Goal: Task Accomplishment & Management: Use online tool/utility

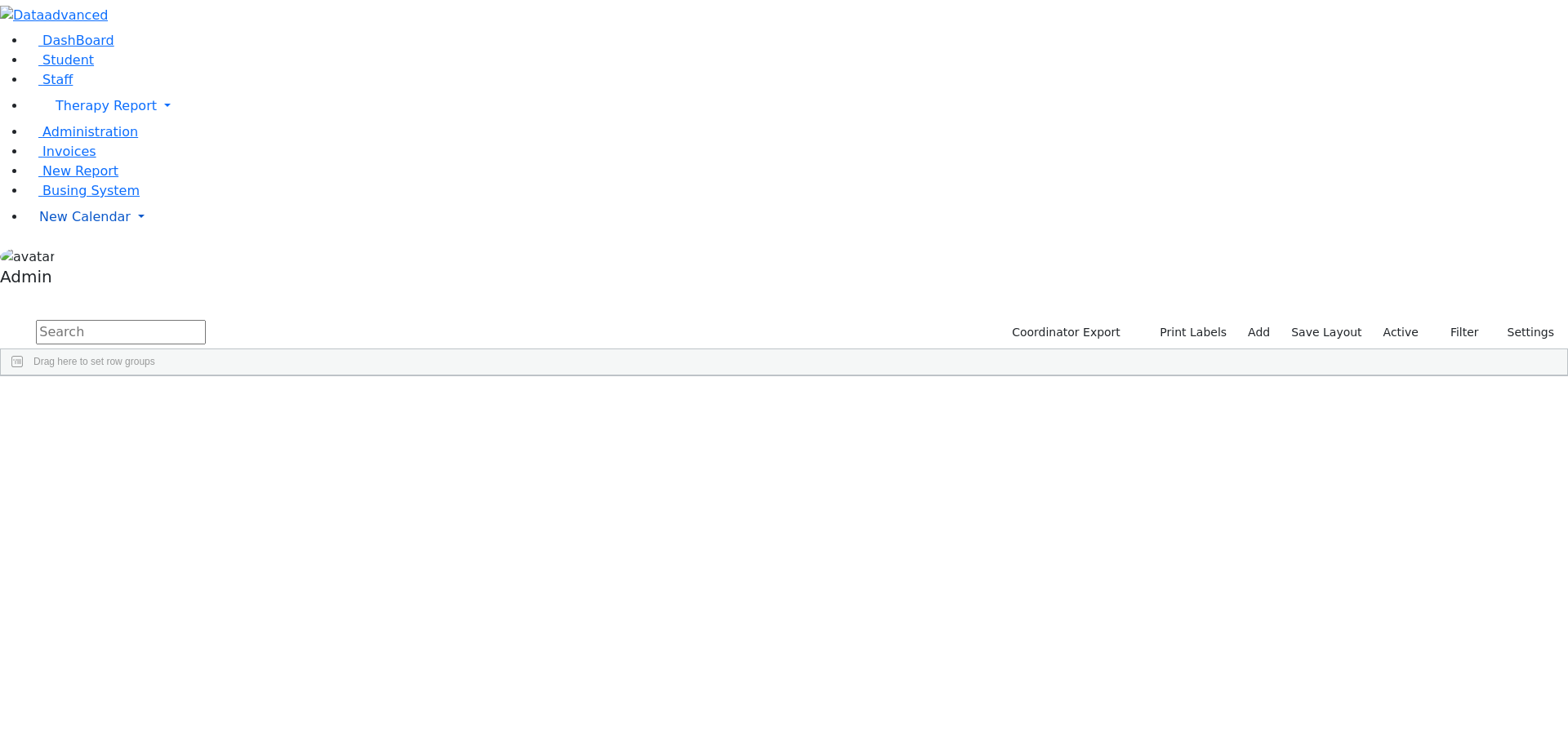
click at [65, 225] on span "New Calendar" at bounding box center [85, 216] width 91 height 15
click at [71, 257] on span "Calendar" at bounding box center [65, 249] width 59 height 15
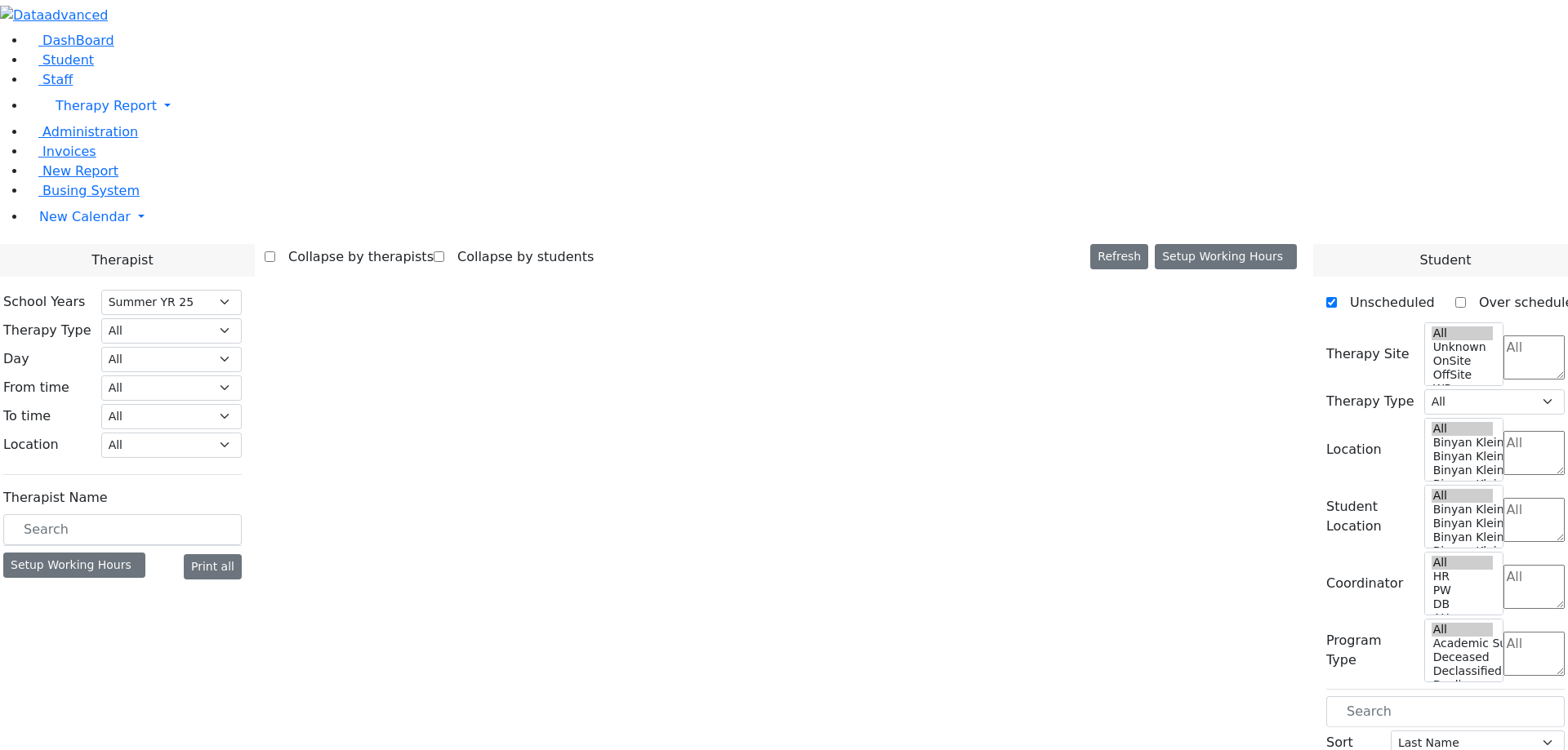
select select "211"
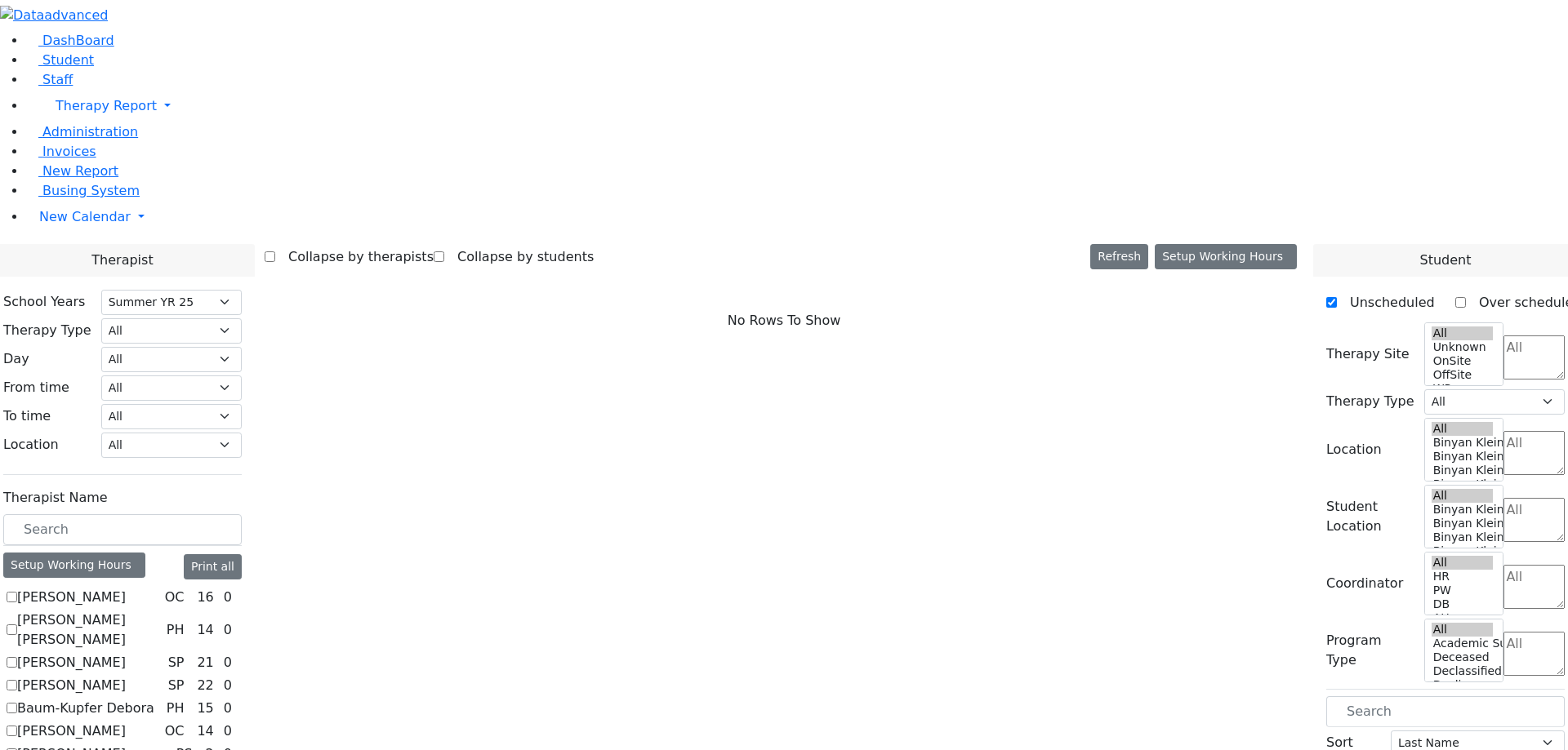
click at [126, 587] on label "[PERSON_NAME]" at bounding box center [71, 596] width 108 height 19
click at [17, 591] on input "[PERSON_NAME]" at bounding box center [12, 596] width 11 height 11
checkbox input "true"
select select "1"
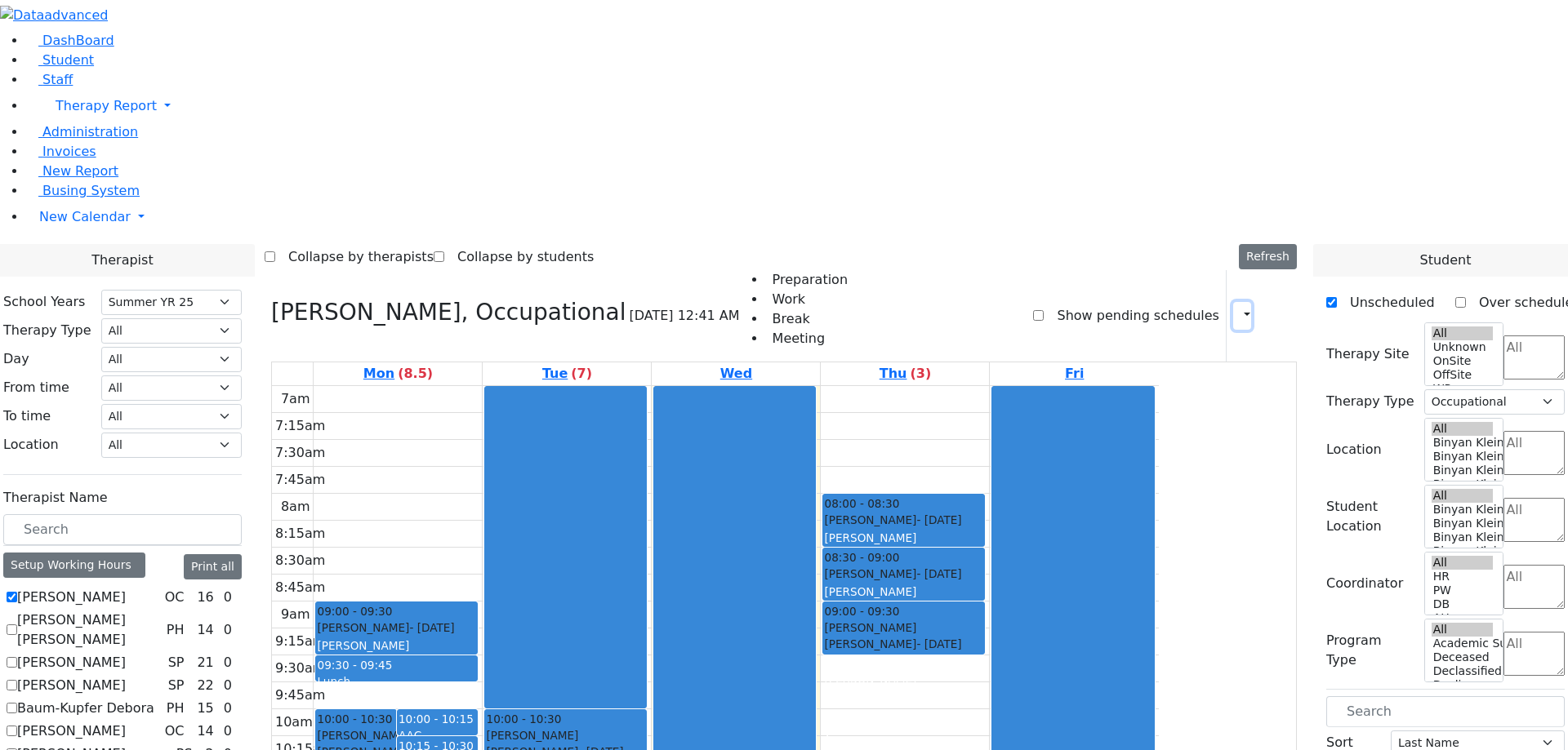
click at [1238, 302] on button "button" at bounding box center [1241, 315] width 18 height 28
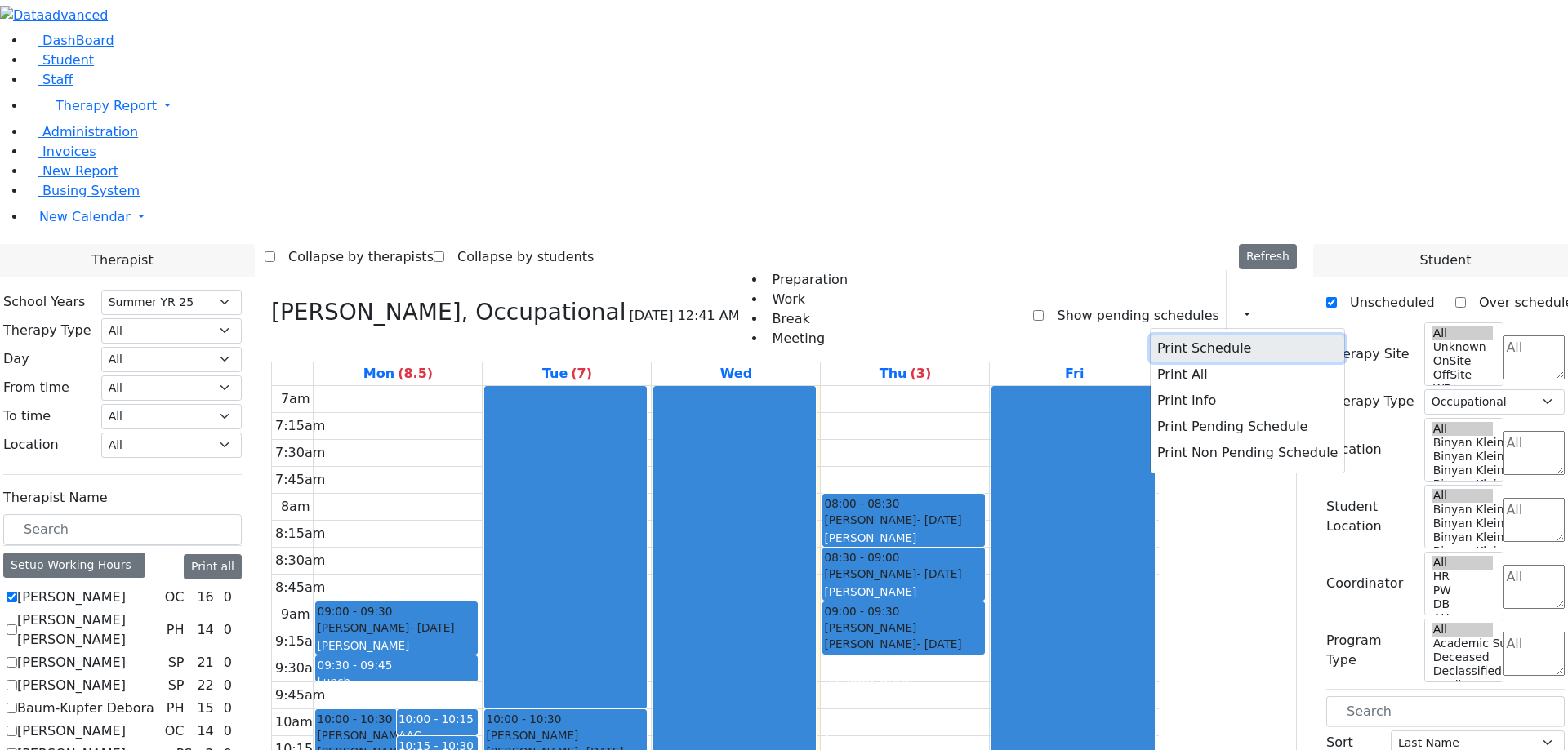
click at [1184, 336] on button "Print Schedule" at bounding box center [1247, 348] width 194 height 26
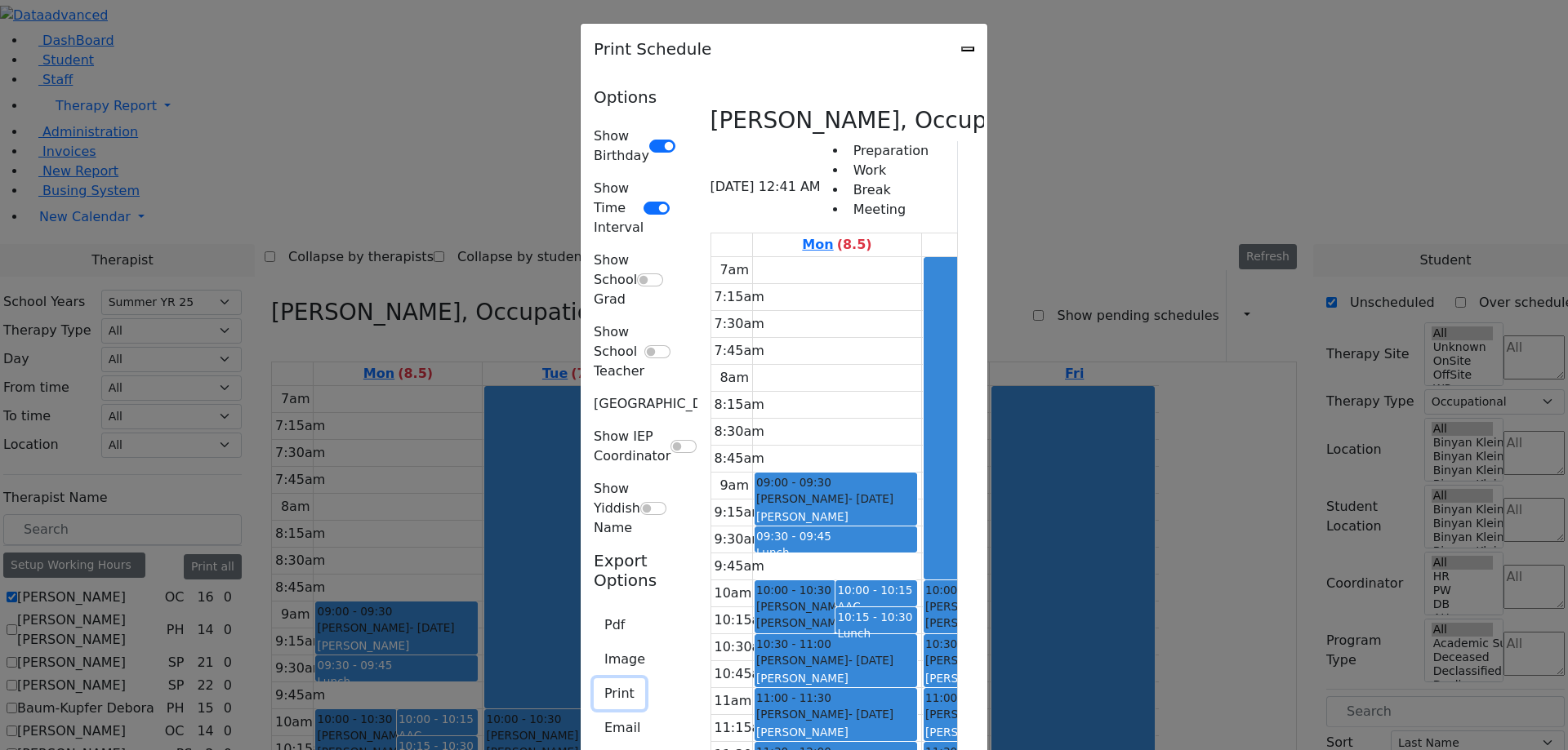
click at [593, 678] on button "Print" at bounding box center [619, 693] width 51 height 31
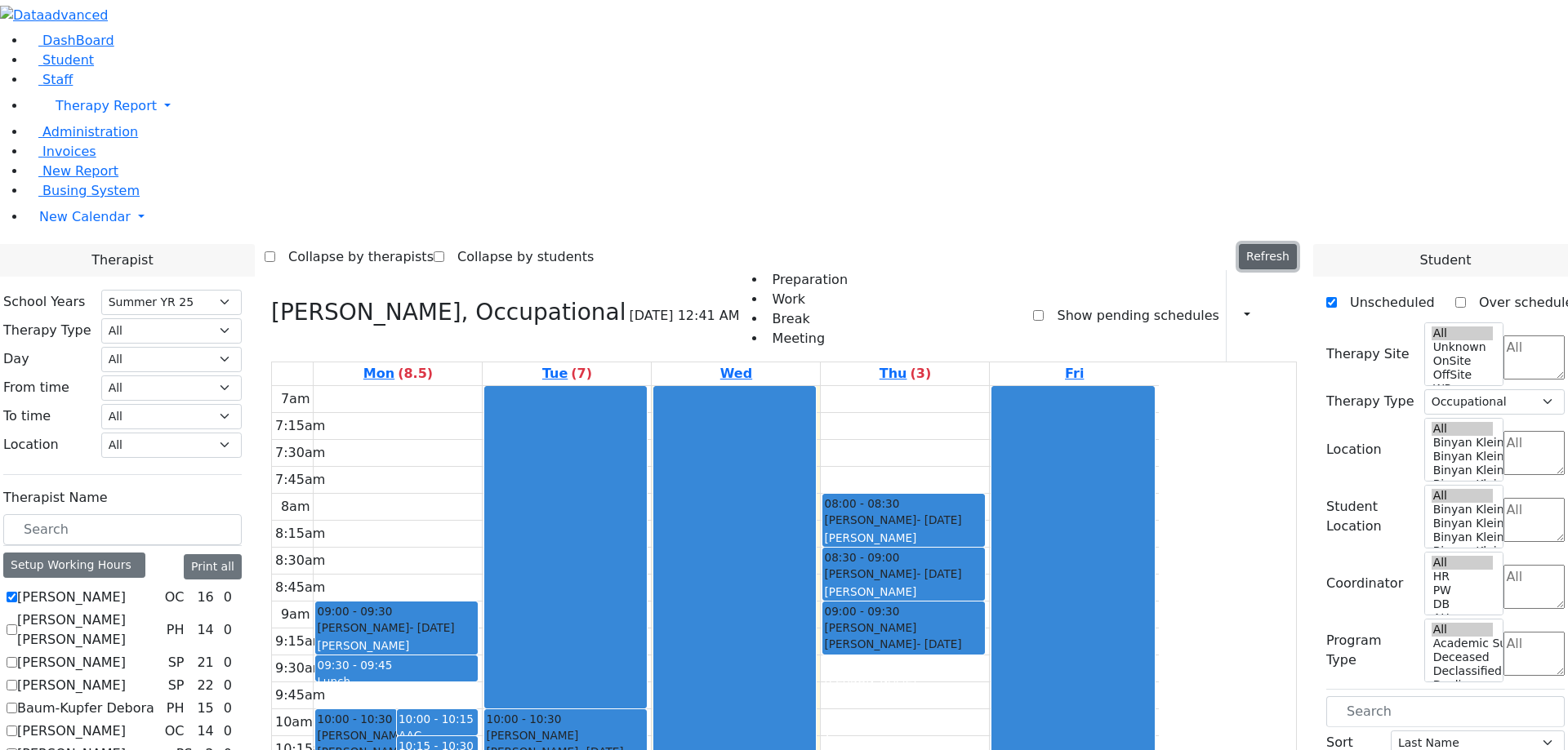
click at [1286, 244] on button "Refresh" at bounding box center [1267, 257] width 58 height 25
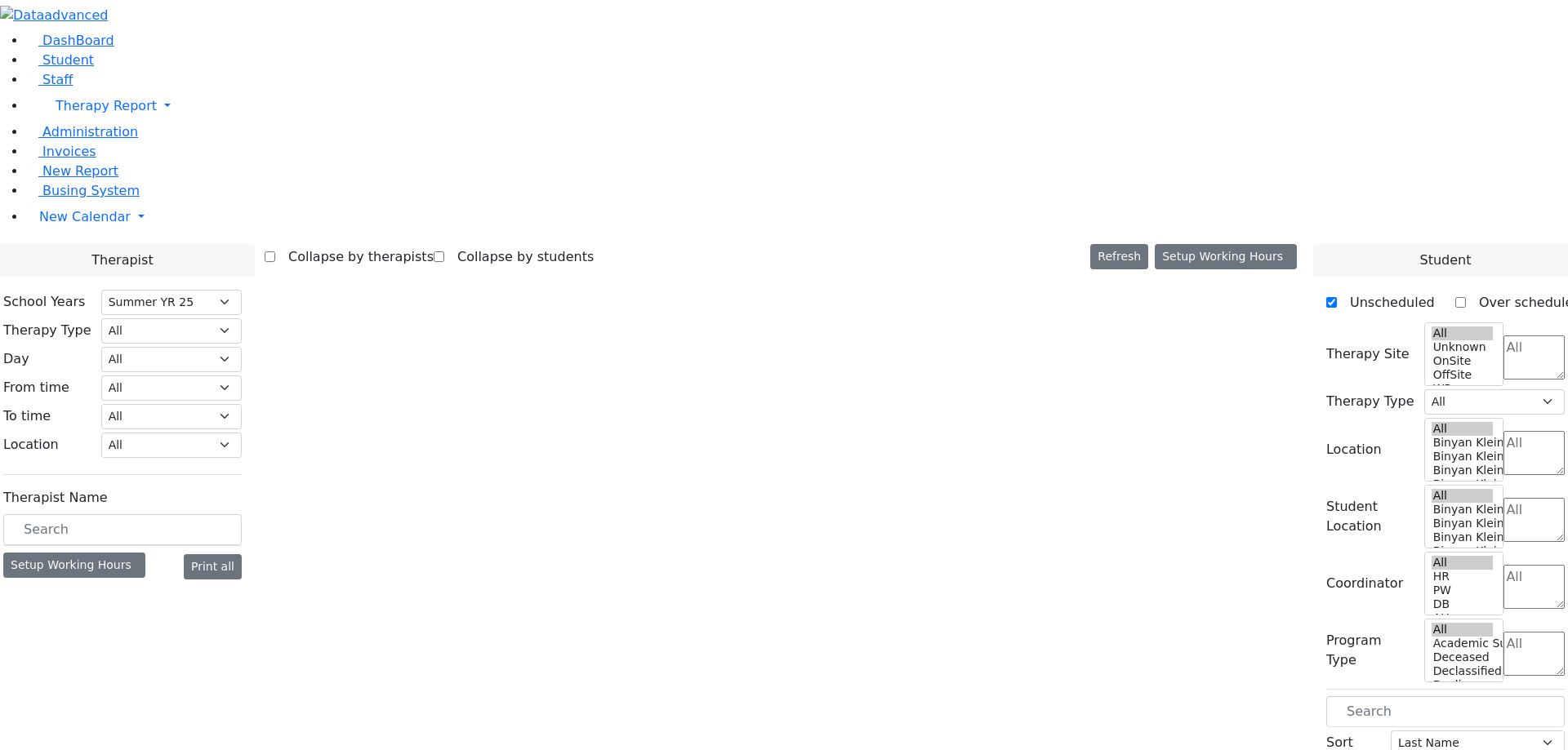
select select "211"
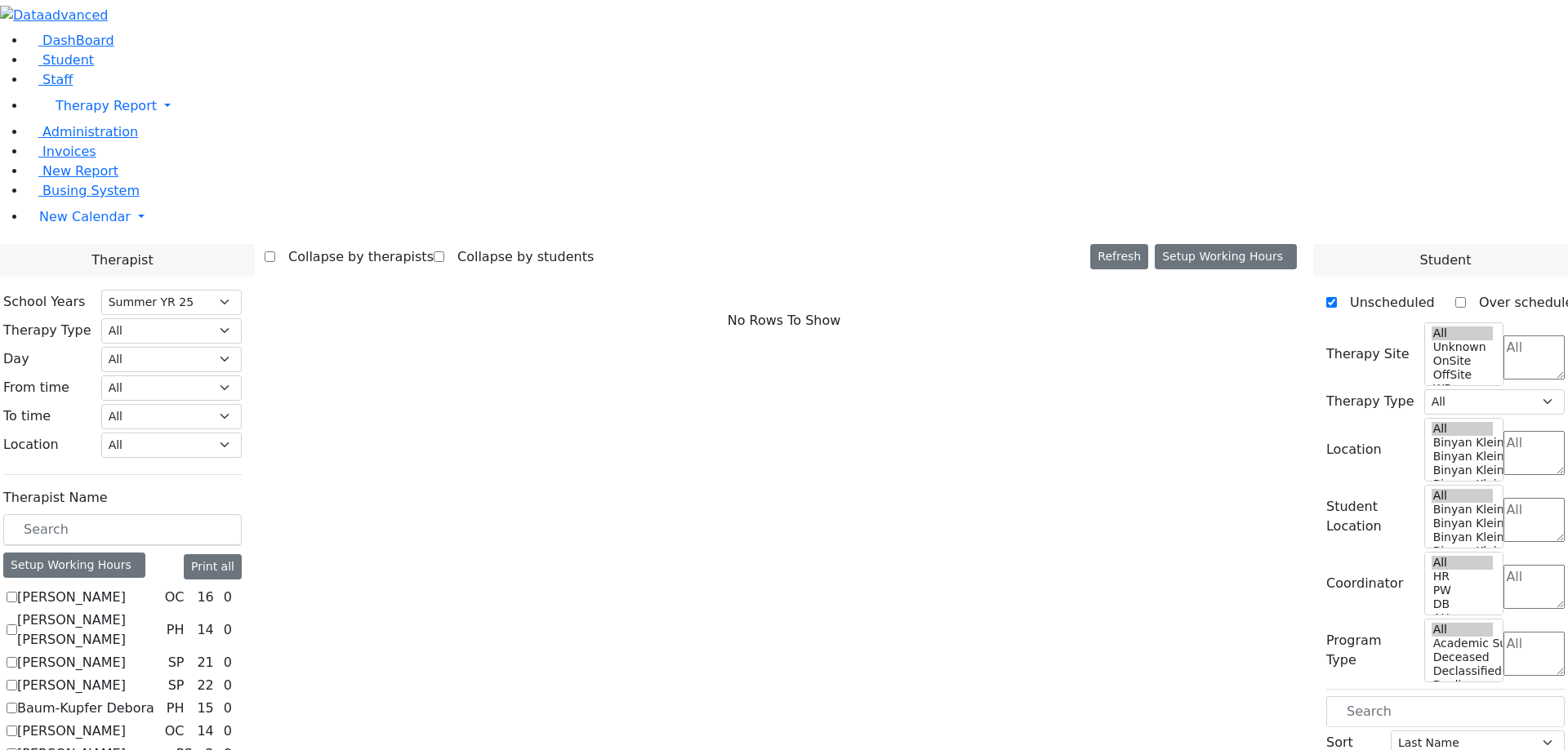
click at [126, 587] on label "[PERSON_NAME]" at bounding box center [71, 596] width 108 height 19
click at [17, 591] on input "[PERSON_NAME]" at bounding box center [12, 596] width 11 height 11
checkbox input "true"
select select "1"
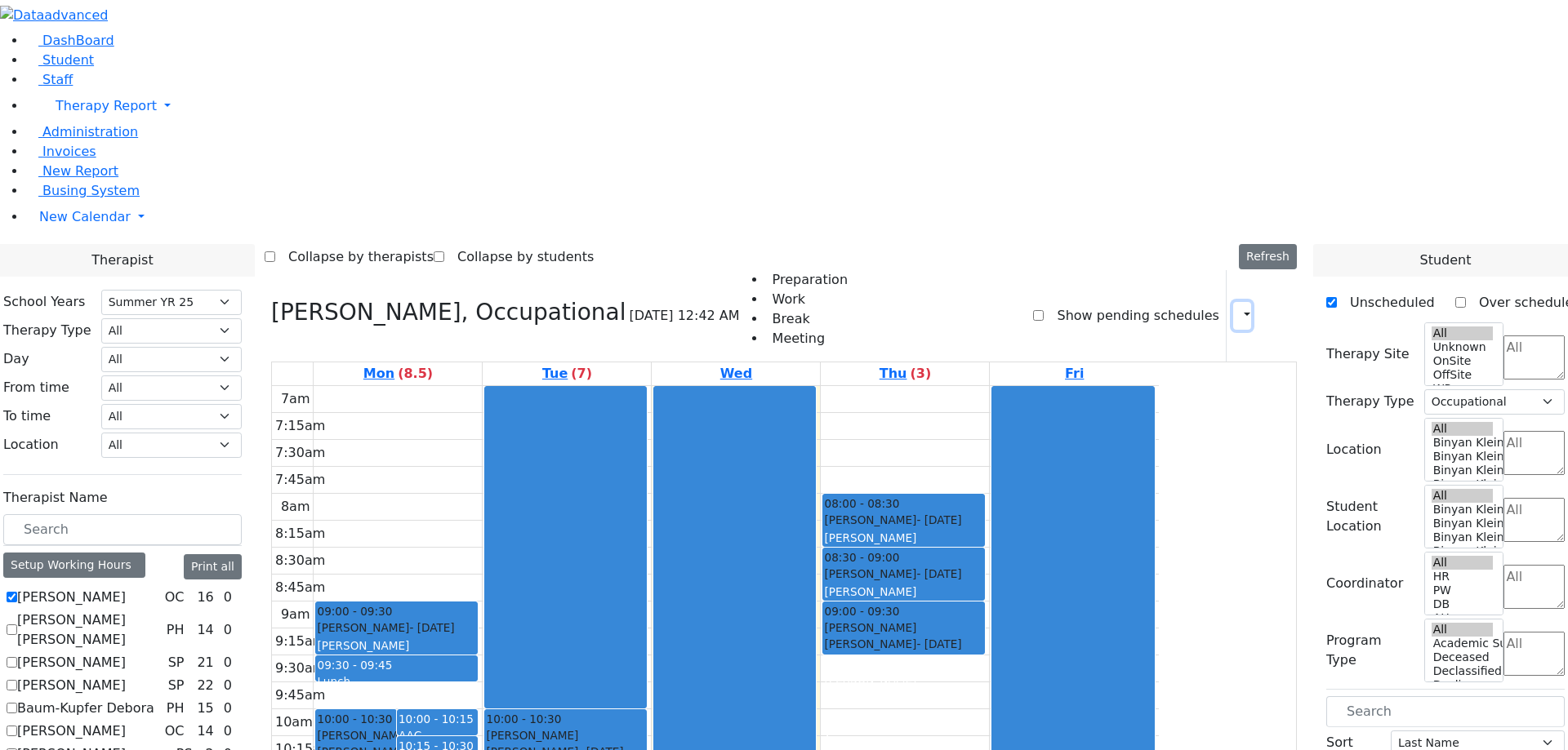
click at [1233, 302] on button "button" at bounding box center [1241, 315] width 18 height 28
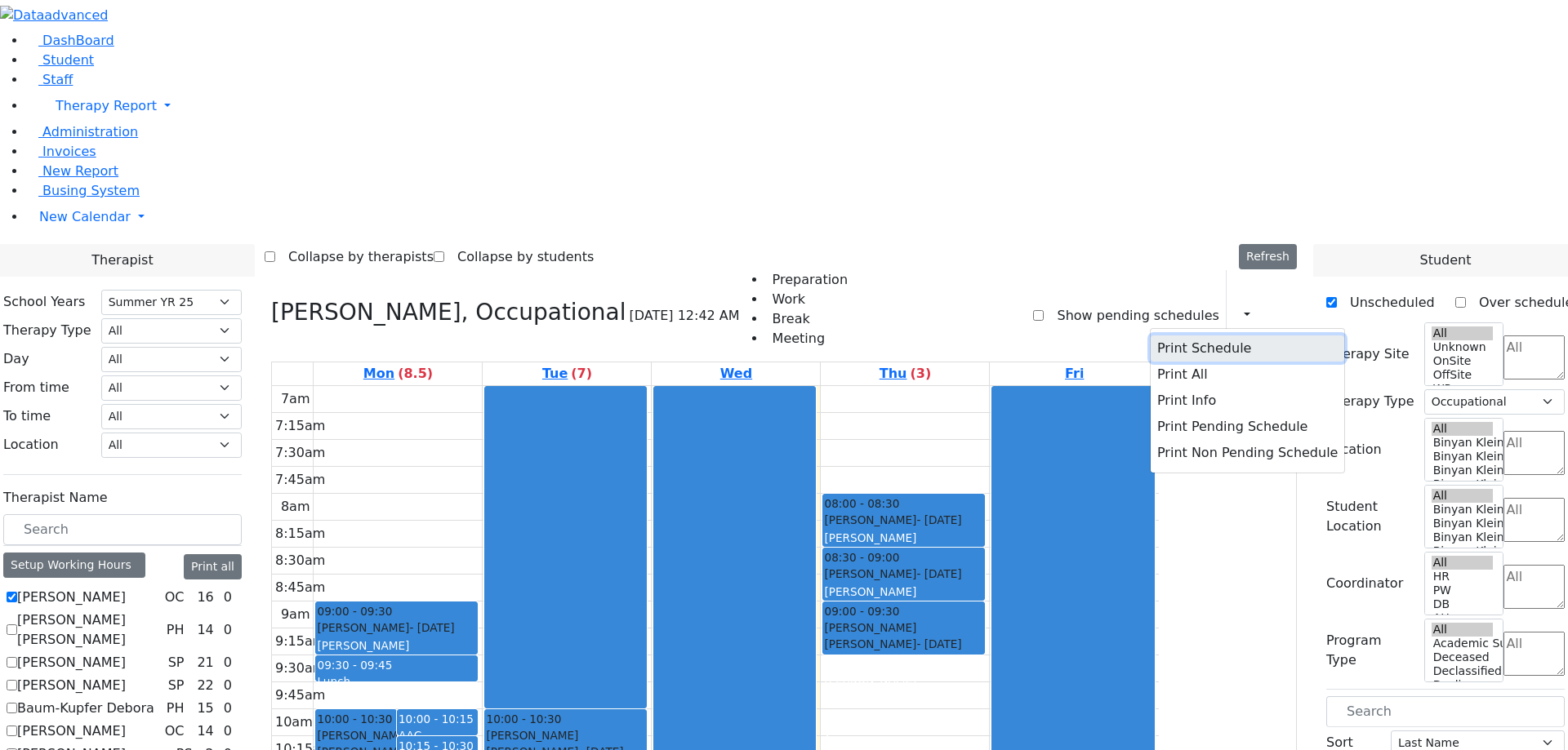
click at [1176, 336] on button "Print Schedule" at bounding box center [1247, 348] width 194 height 26
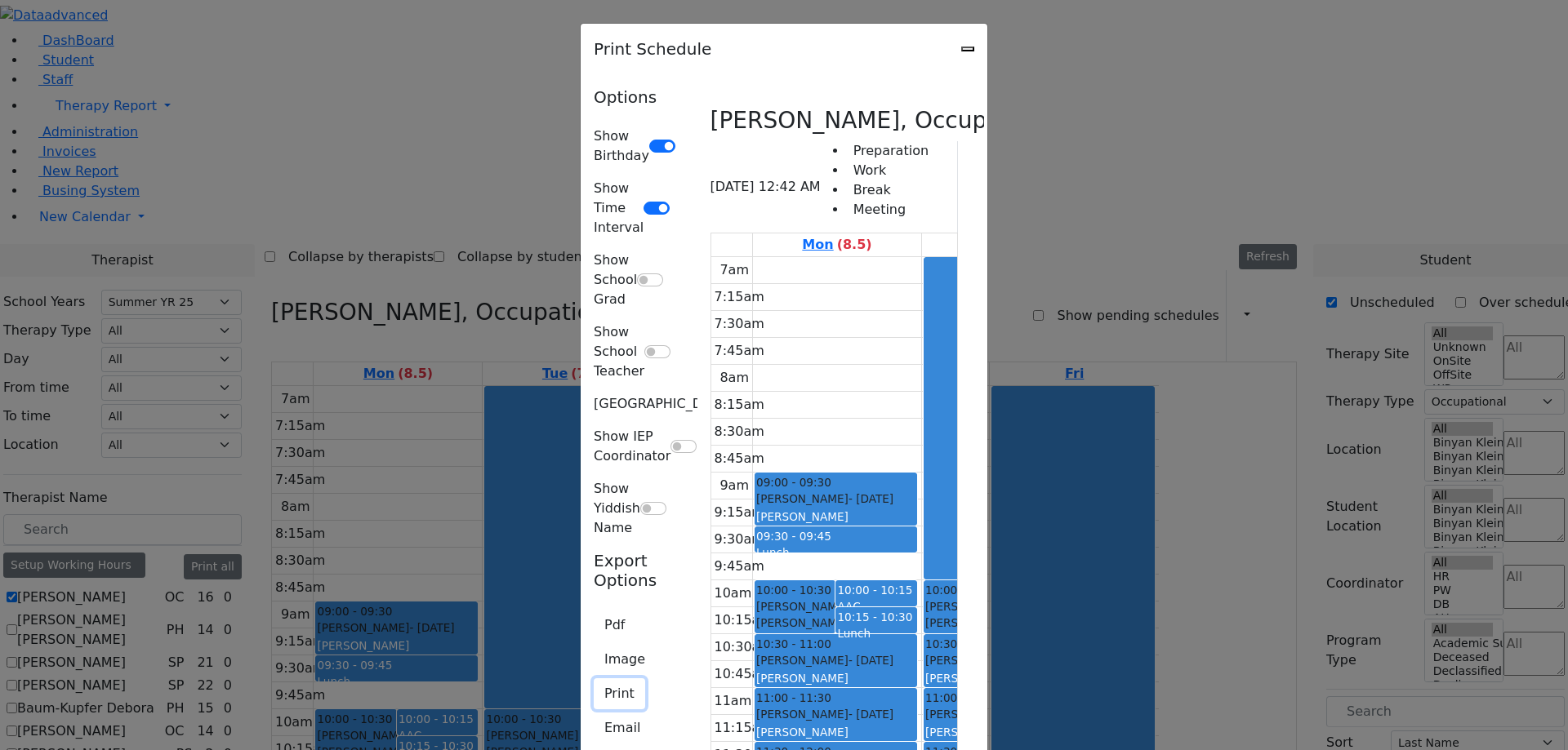
click at [593, 678] on button "Print" at bounding box center [619, 693] width 51 height 31
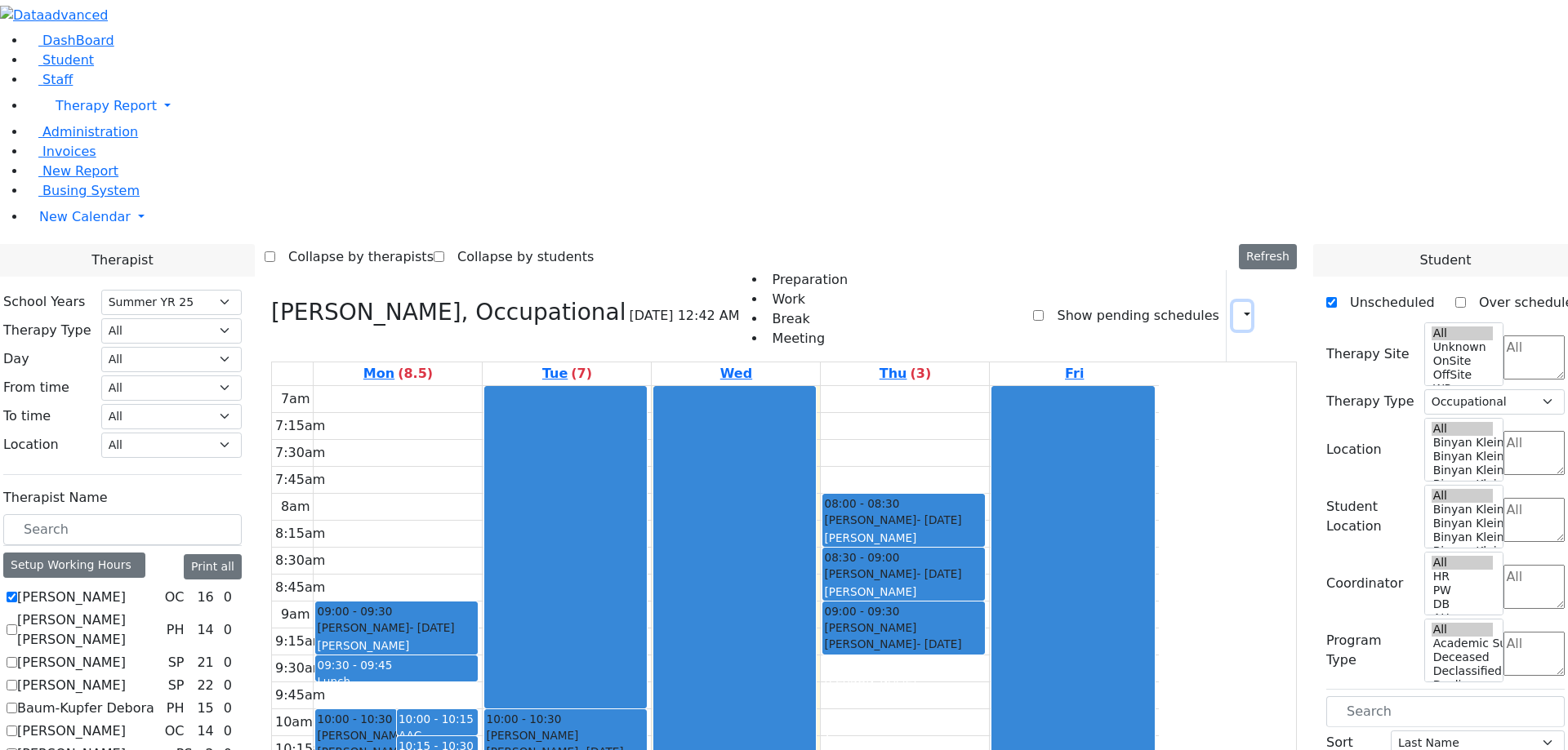
click at [1233, 302] on button "button" at bounding box center [1241, 315] width 18 height 28
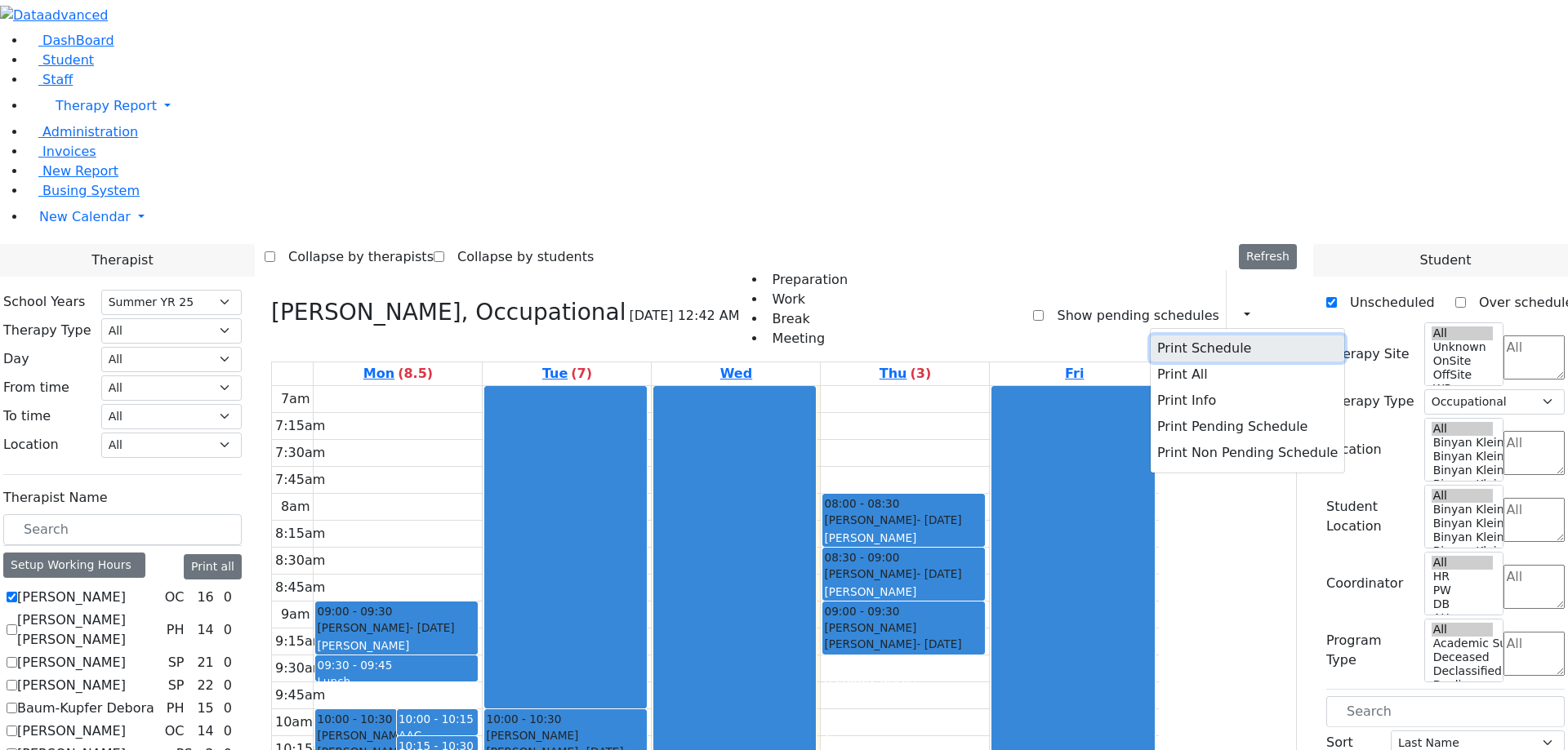
click at [1182, 336] on button "Print Schedule" at bounding box center [1247, 348] width 194 height 26
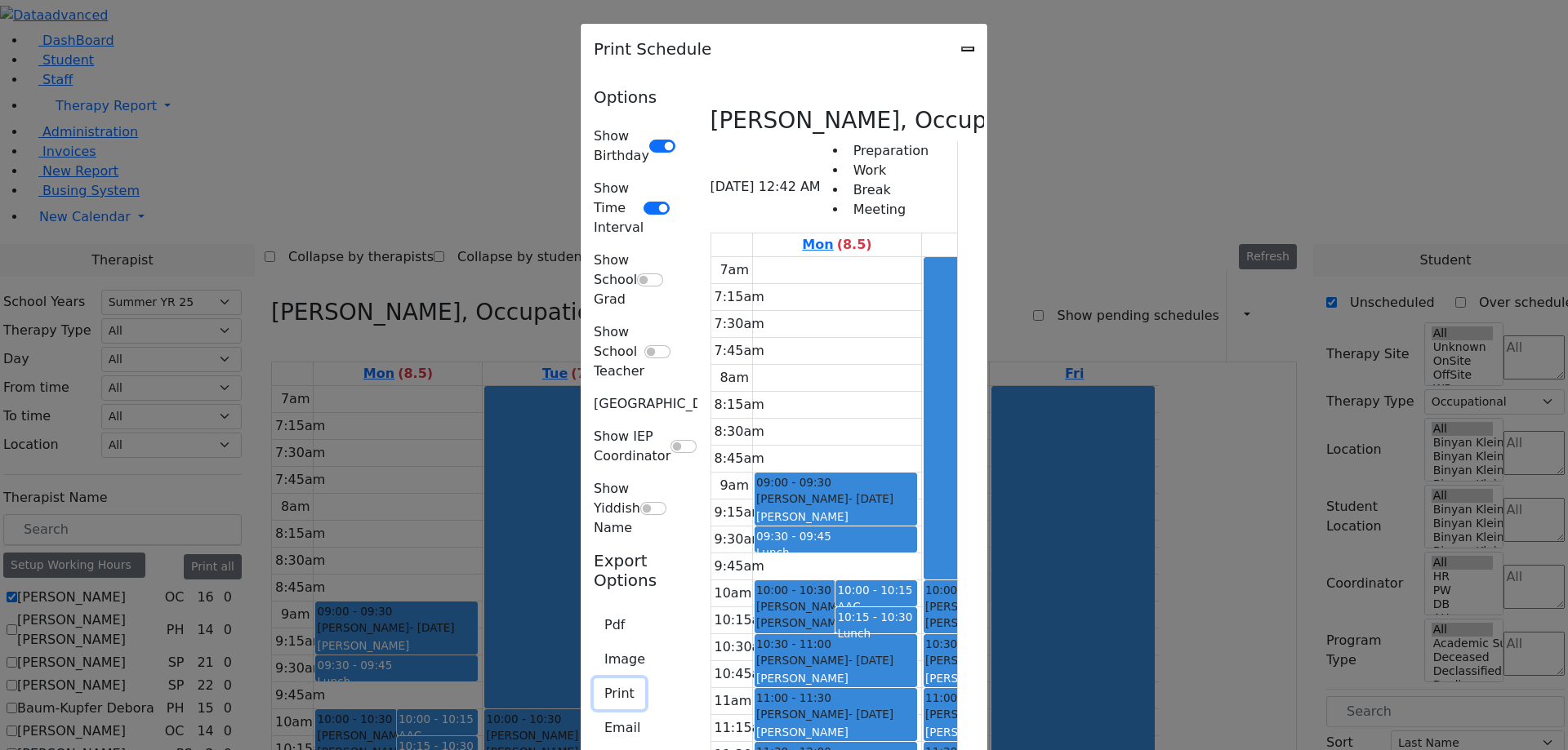
click at [593, 678] on button "Print" at bounding box center [619, 693] width 51 height 31
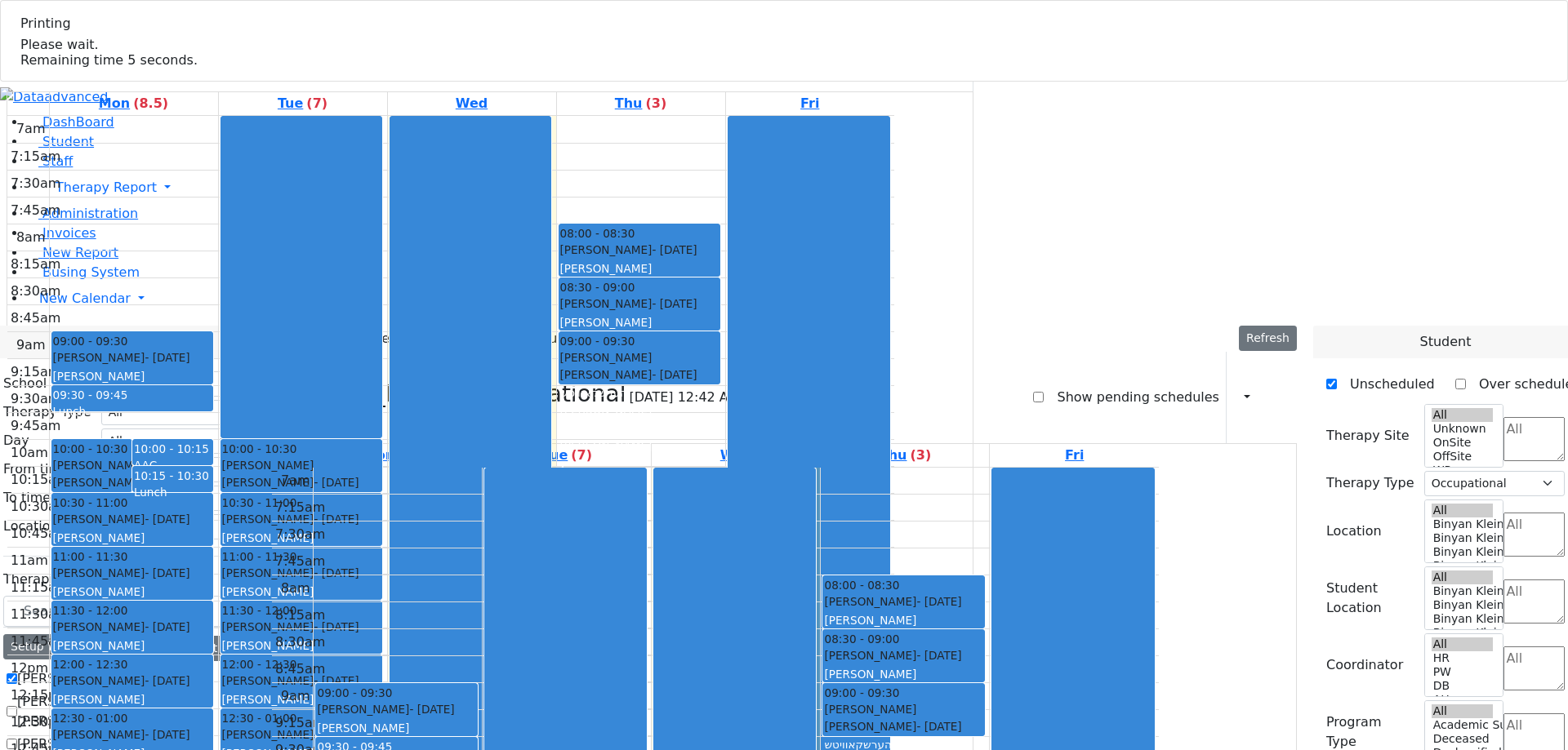
select select "211"
select select "1"
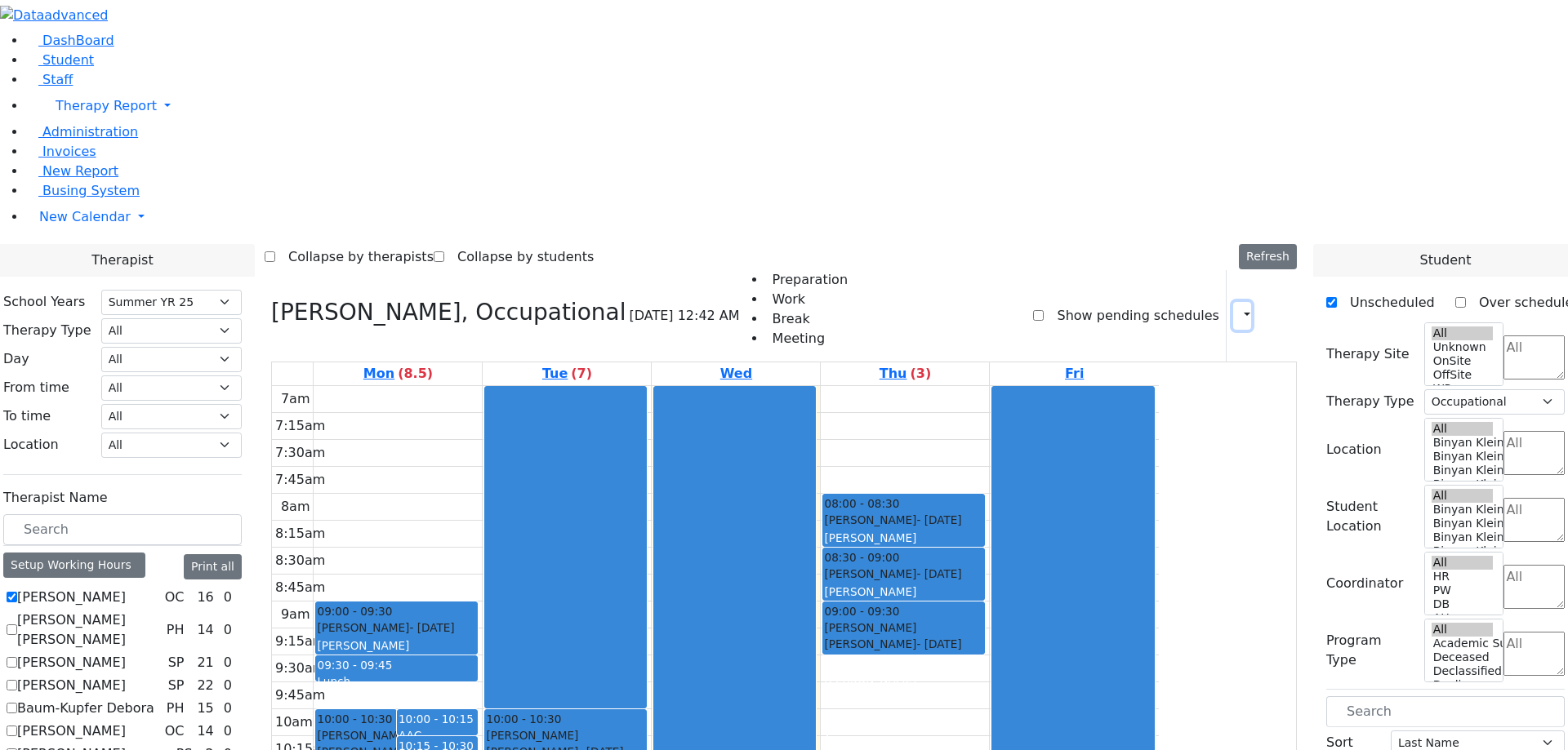
click at [1233, 302] on button "button" at bounding box center [1241, 315] width 18 height 28
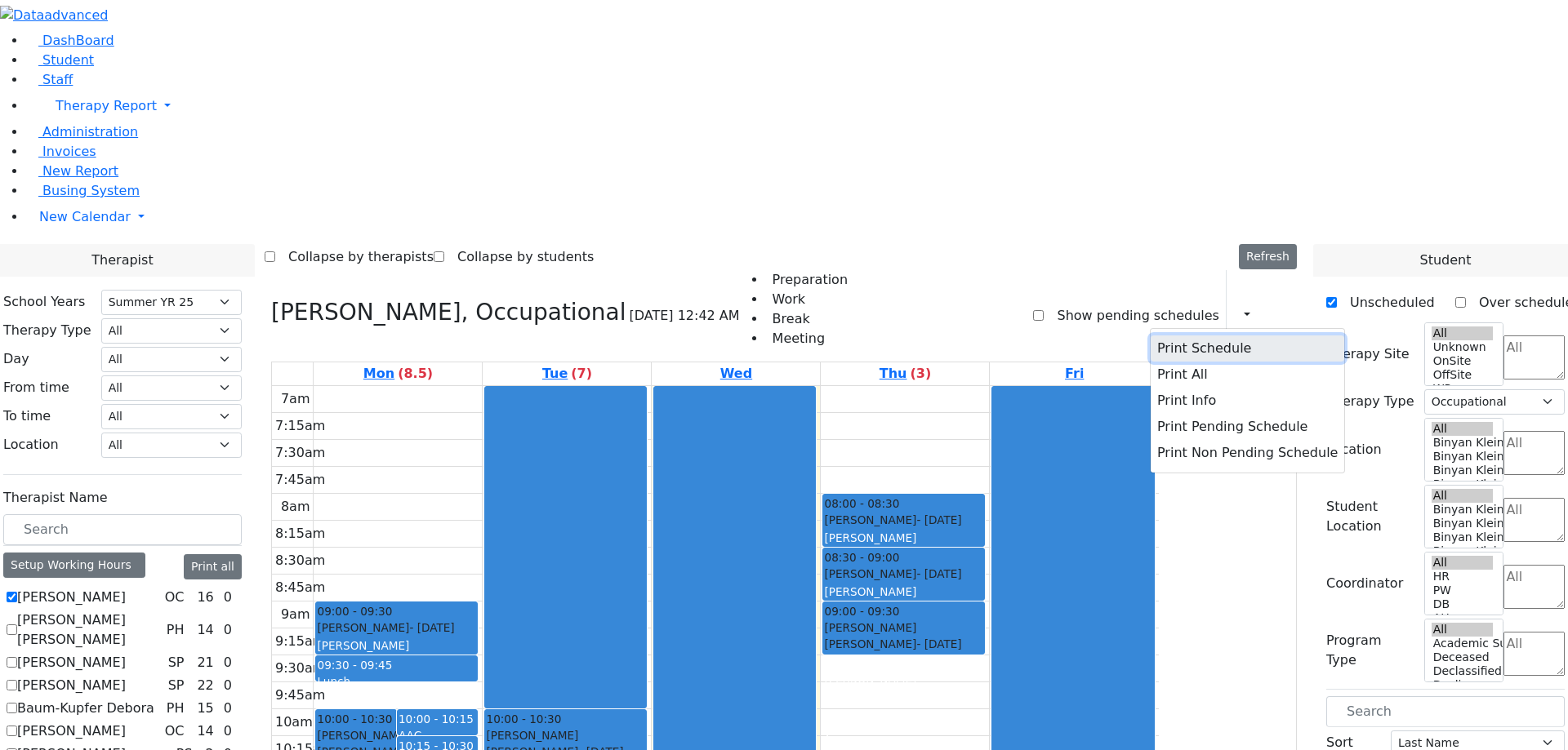
click at [1155, 336] on button "Print Schedule" at bounding box center [1247, 348] width 194 height 26
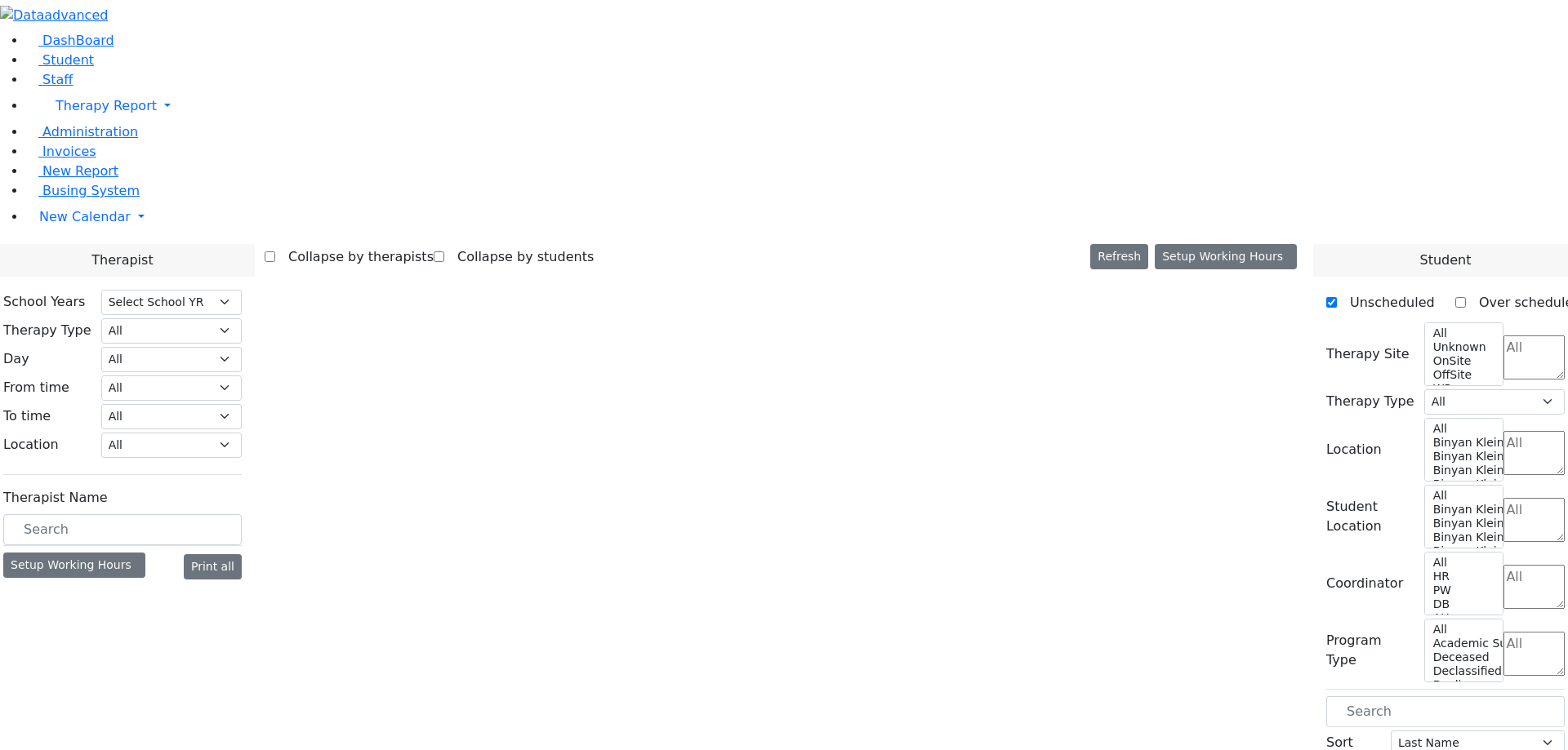
select select "211"
select select "1"
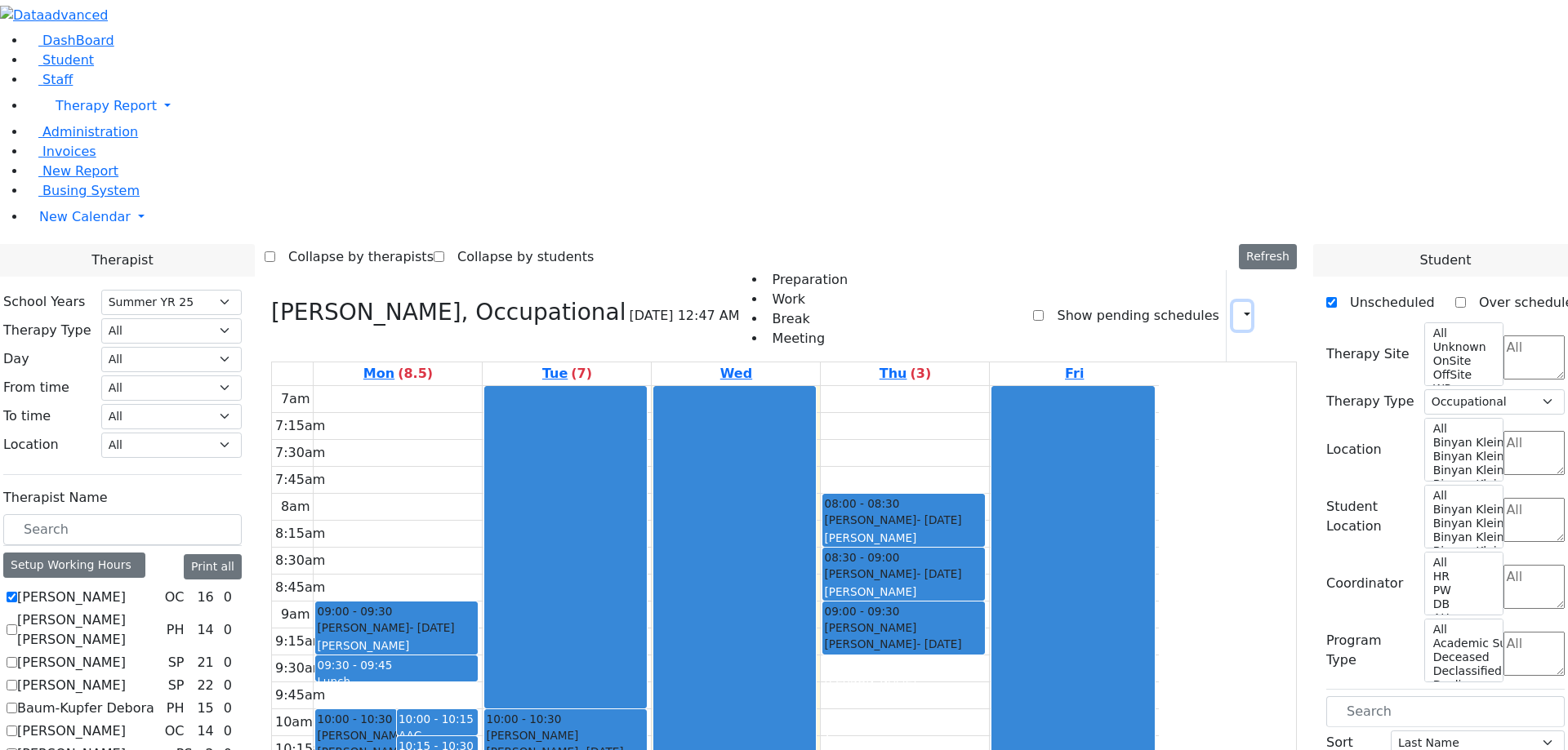
click at [1233, 302] on button "button" at bounding box center [1241, 315] width 18 height 28
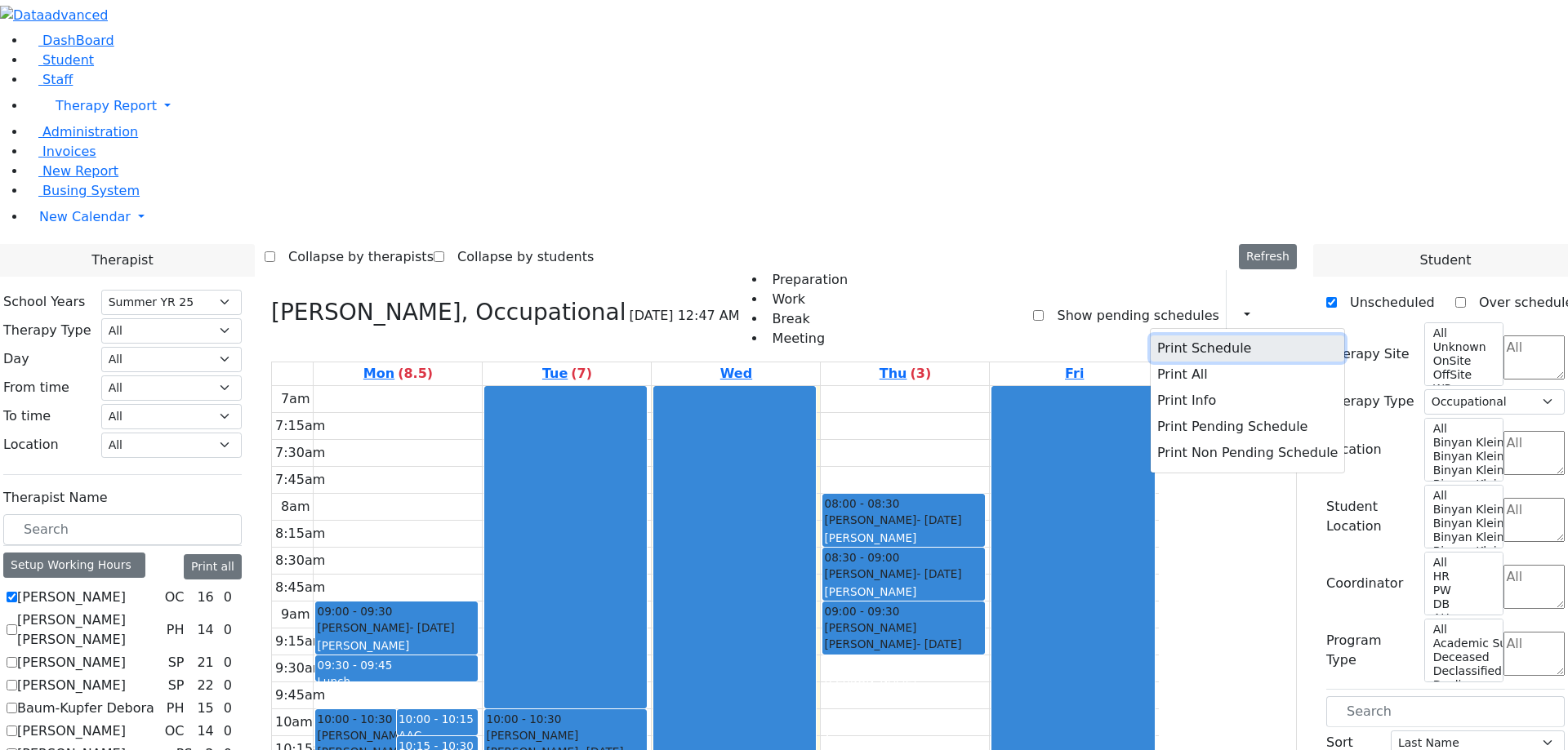
click at [1200, 336] on button "Print Schedule" at bounding box center [1247, 348] width 194 height 26
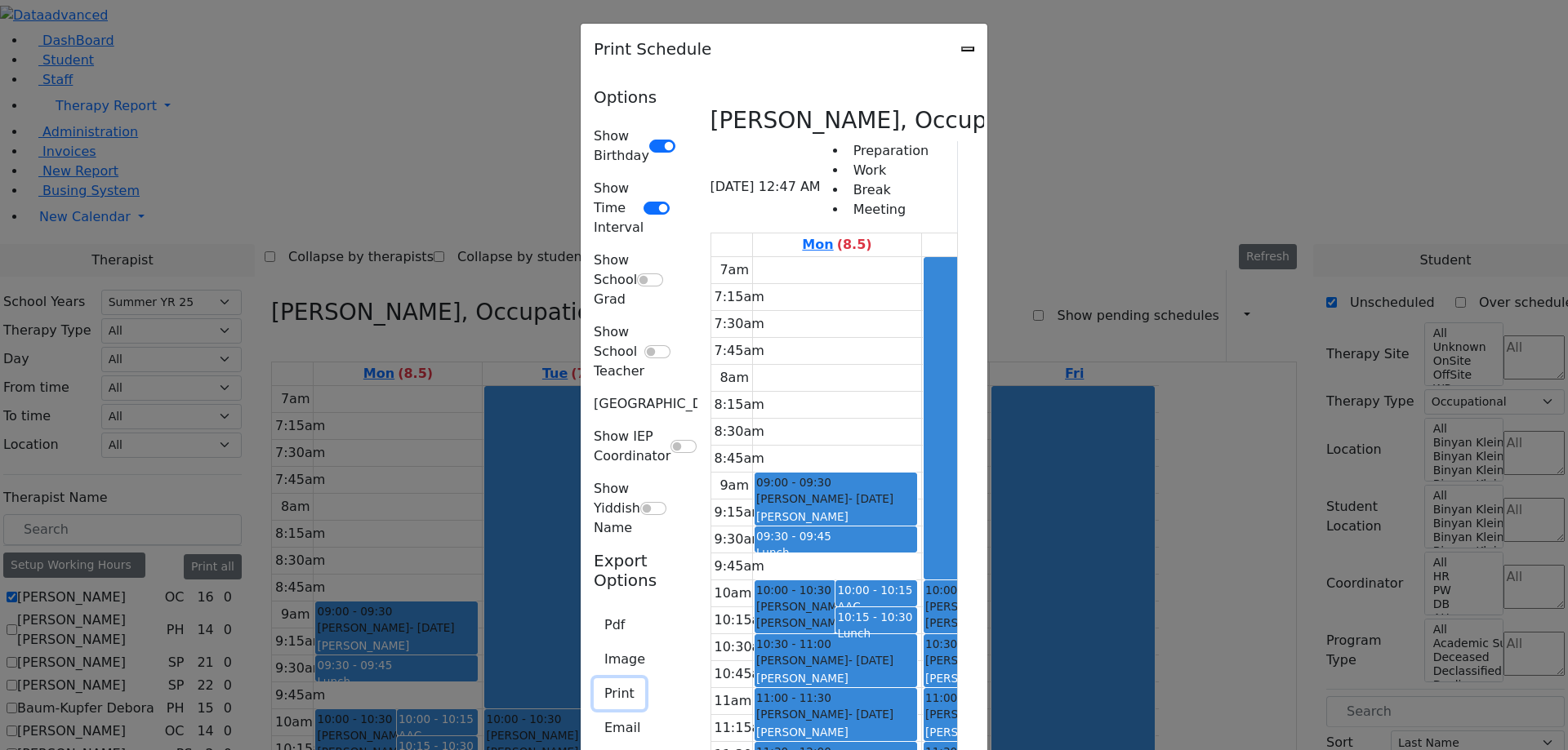
click at [593, 678] on button "Print" at bounding box center [619, 693] width 51 height 31
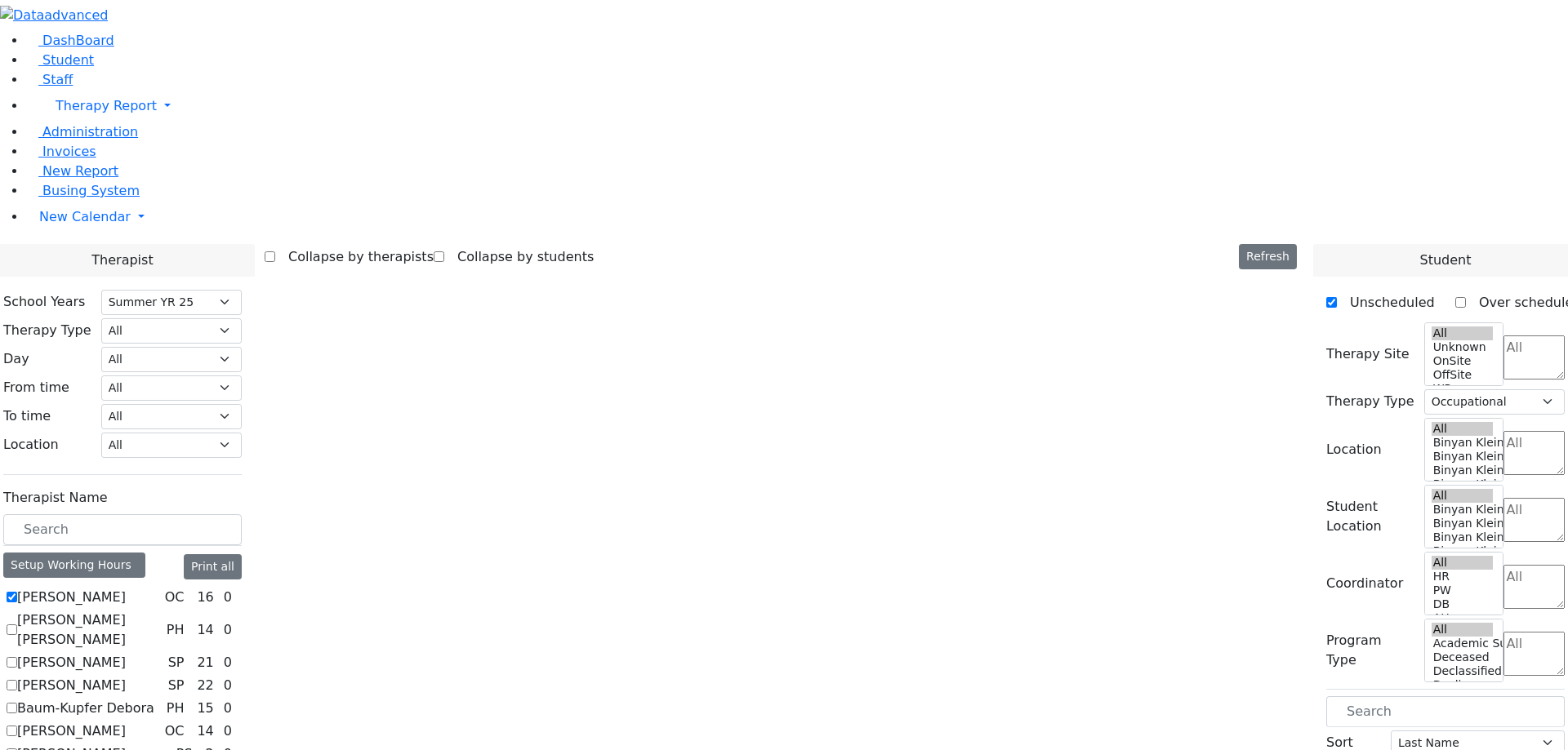
select select "211"
select select "1"
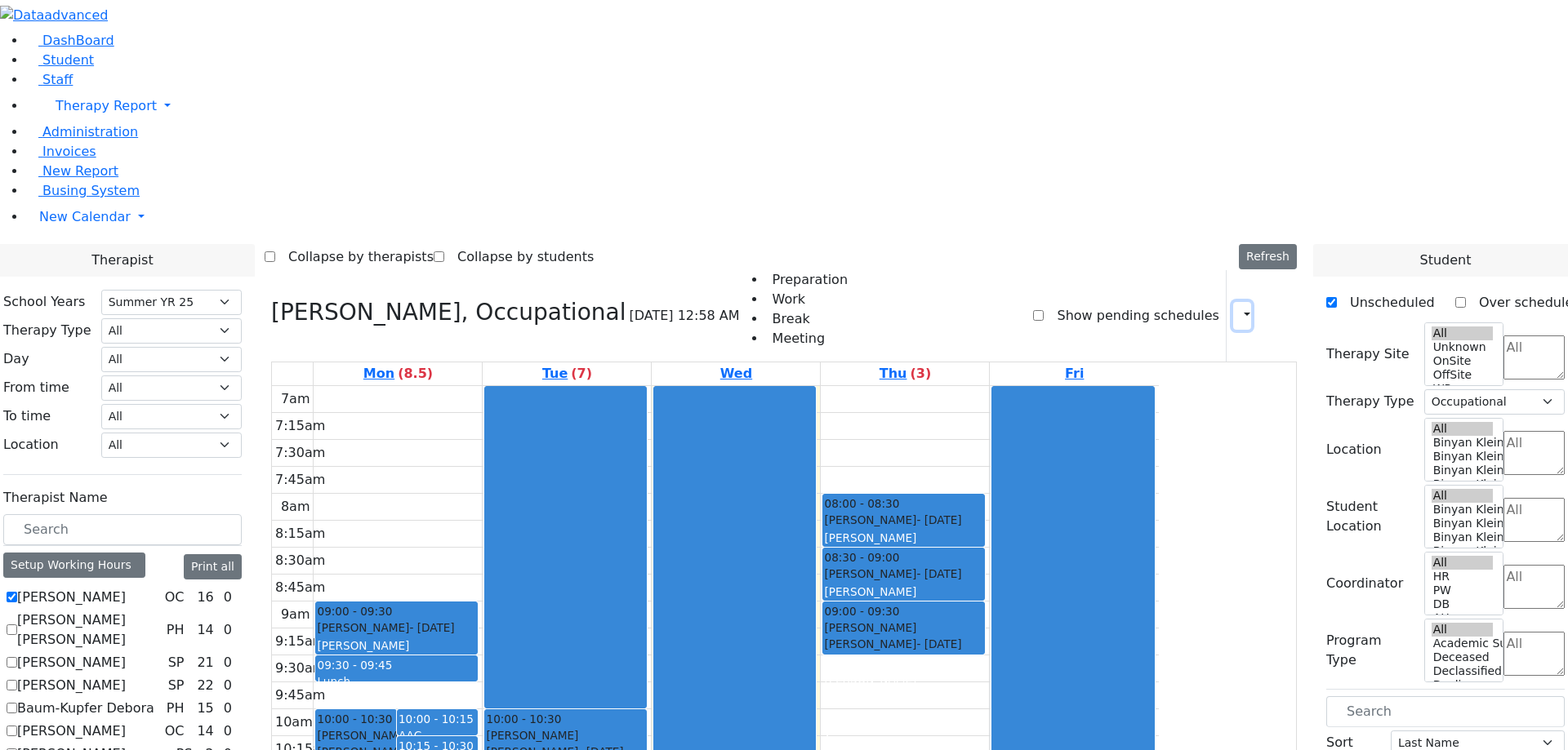
click at [1237, 308] on icon "button" at bounding box center [1237, 315] width 0 height 15
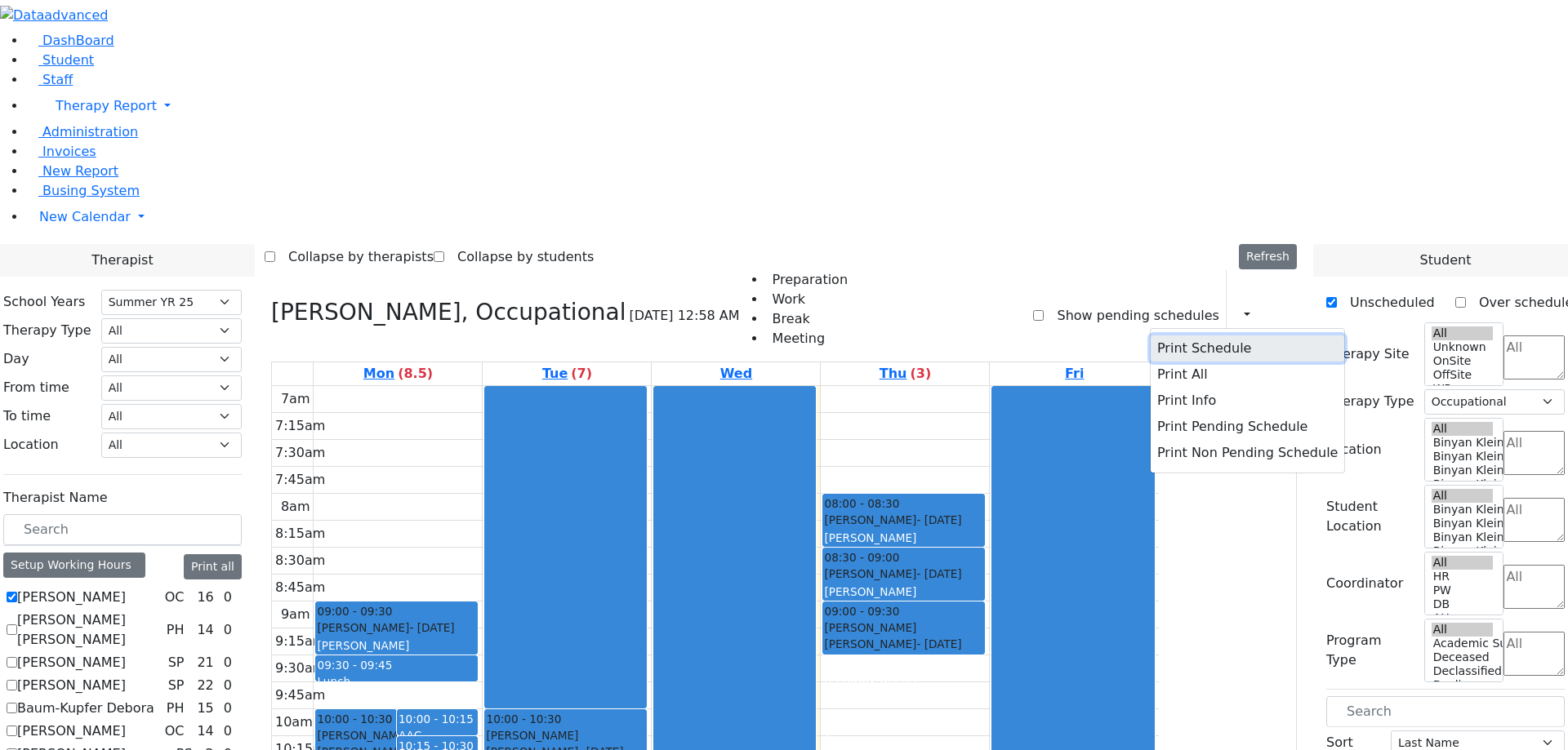
click at [1184, 336] on button "Print Schedule" at bounding box center [1247, 348] width 194 height 26
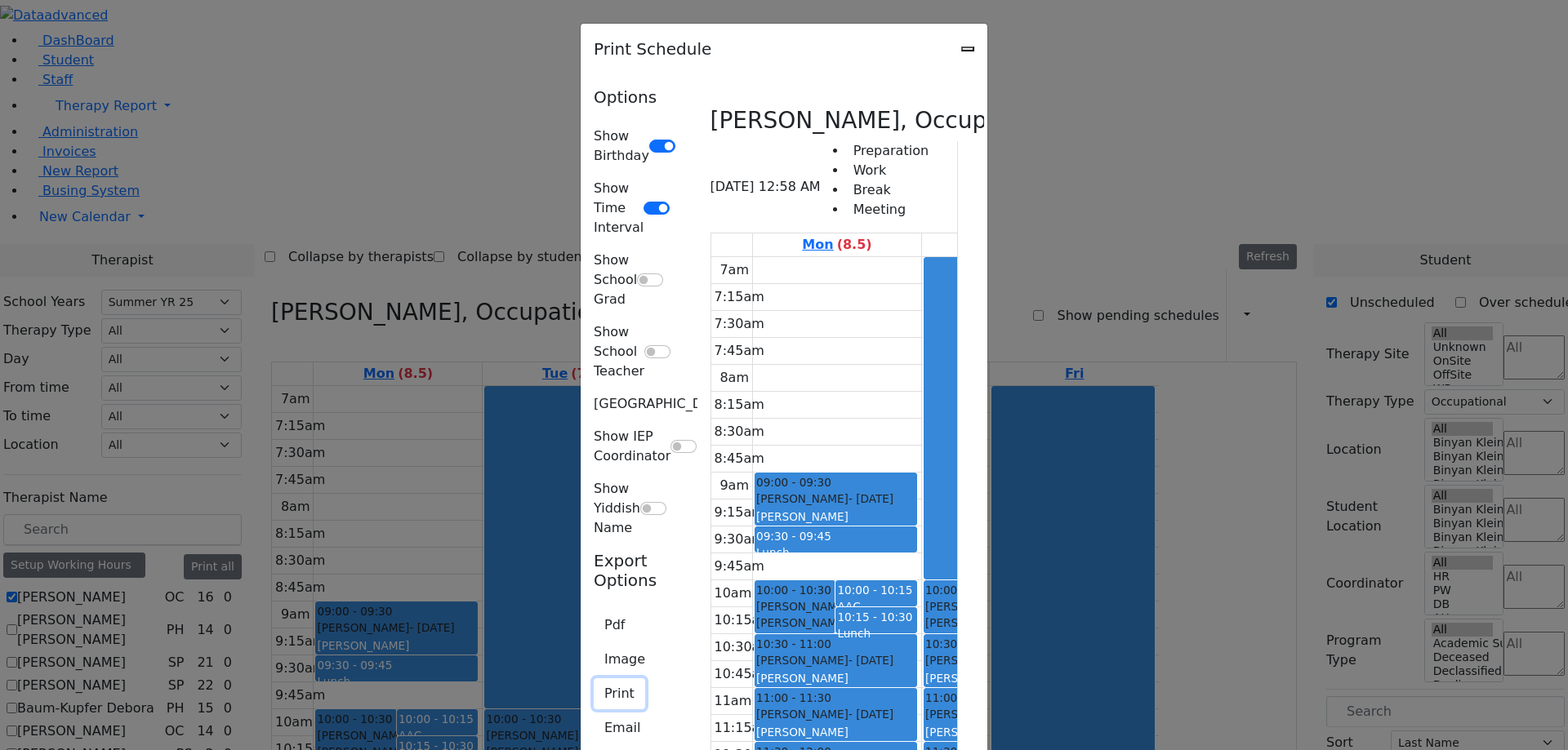
click at [593, 678] on button "Print" at bounding box center [619, 693] width 51 height 31
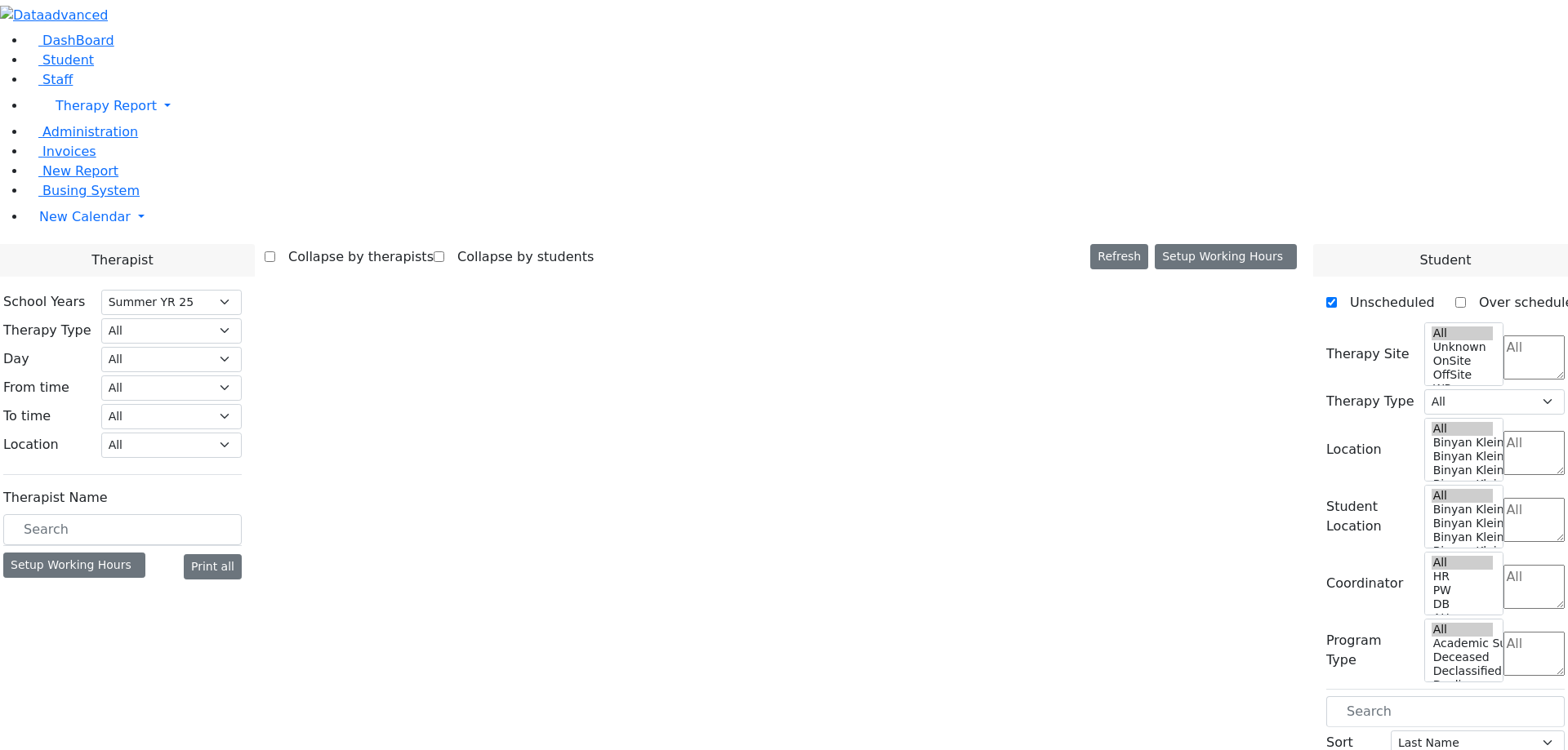
select select "211"
select select "1"
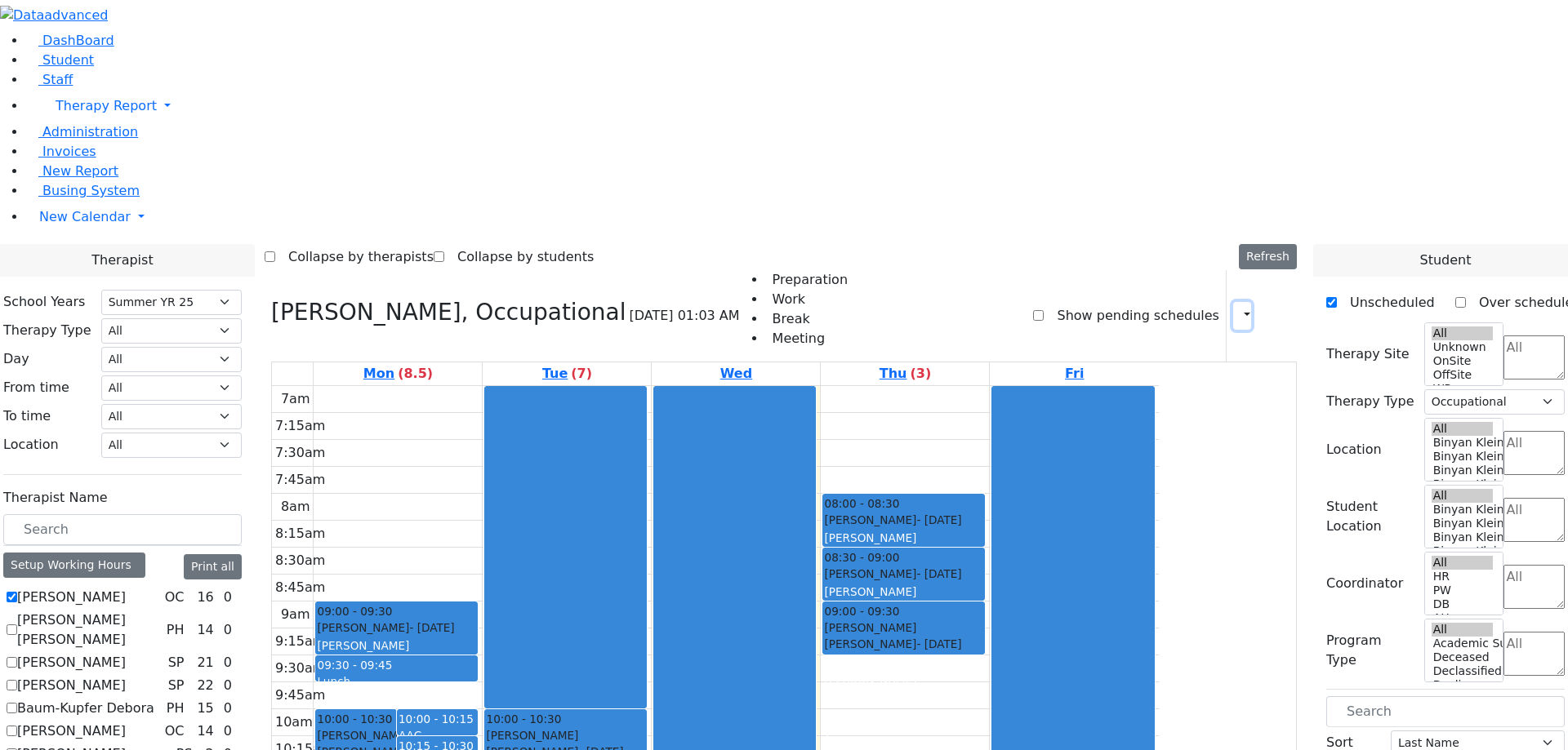
click at [1237, 308] on icon "button" at bounding box center [1237, 315] width 0 height 15
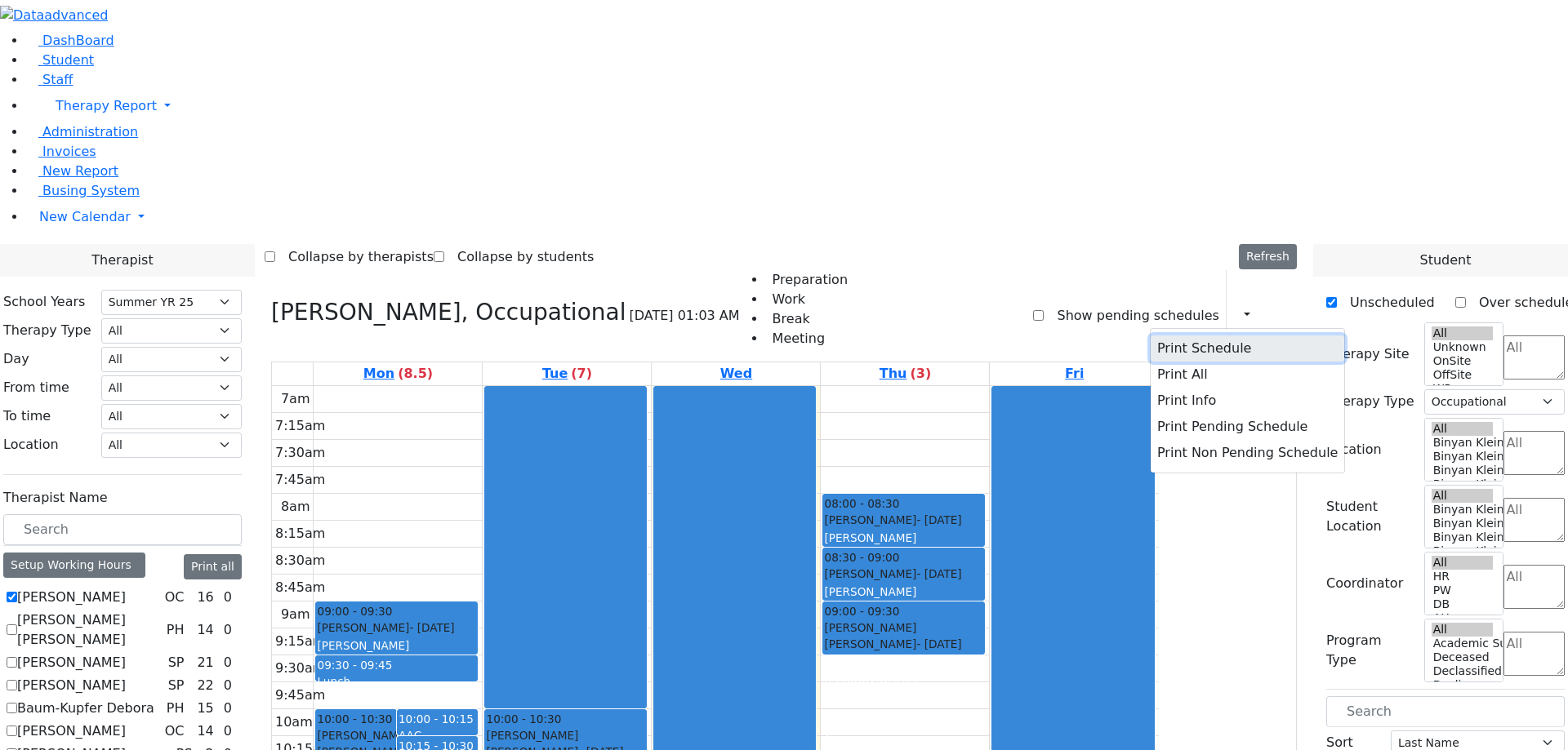
click at [1179, 336] on button "Print Schedule" at bounding box center [1247, 348] width 194 height 26
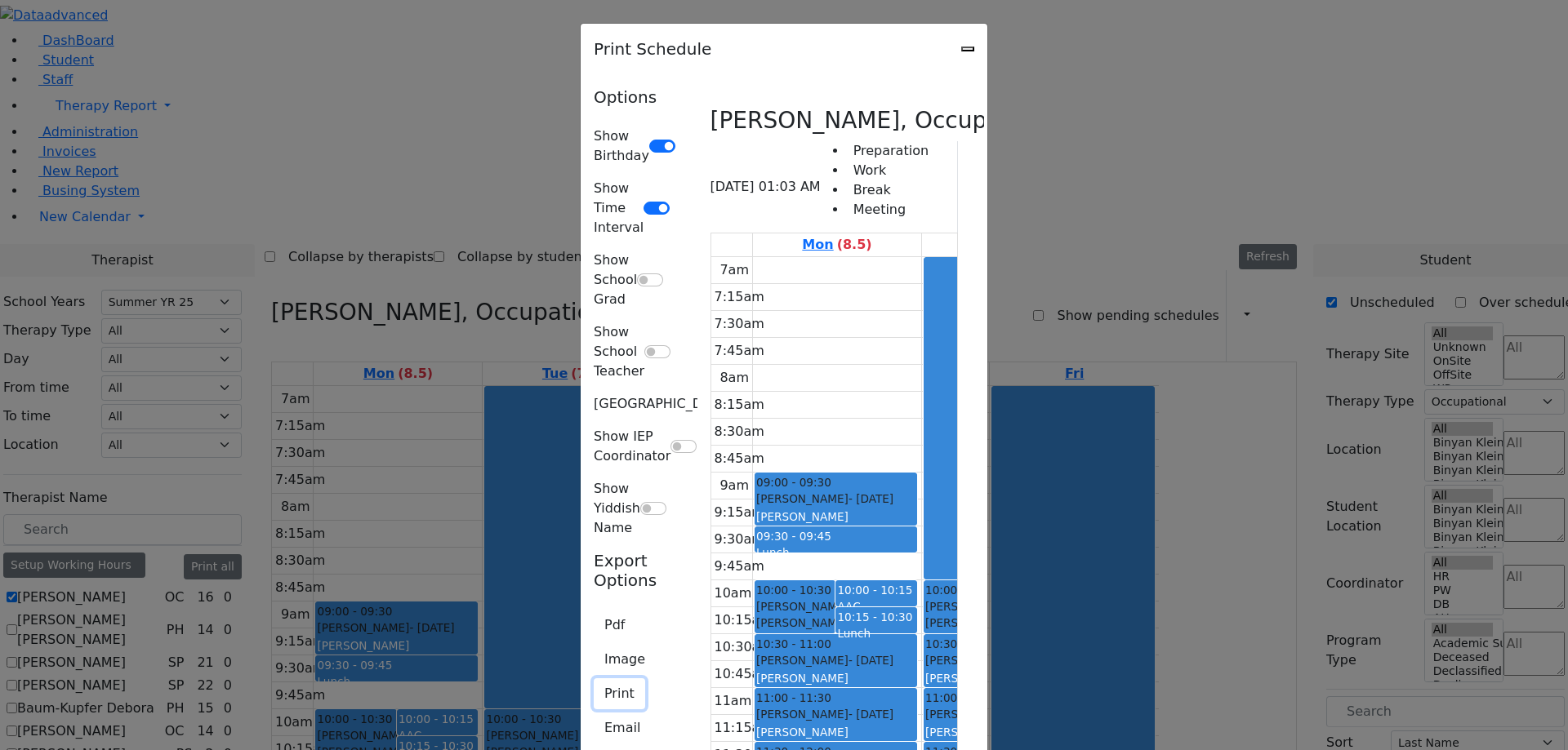
click at [593, 678] on button "Print" at bounding box center [619, 693] width 51 height 31
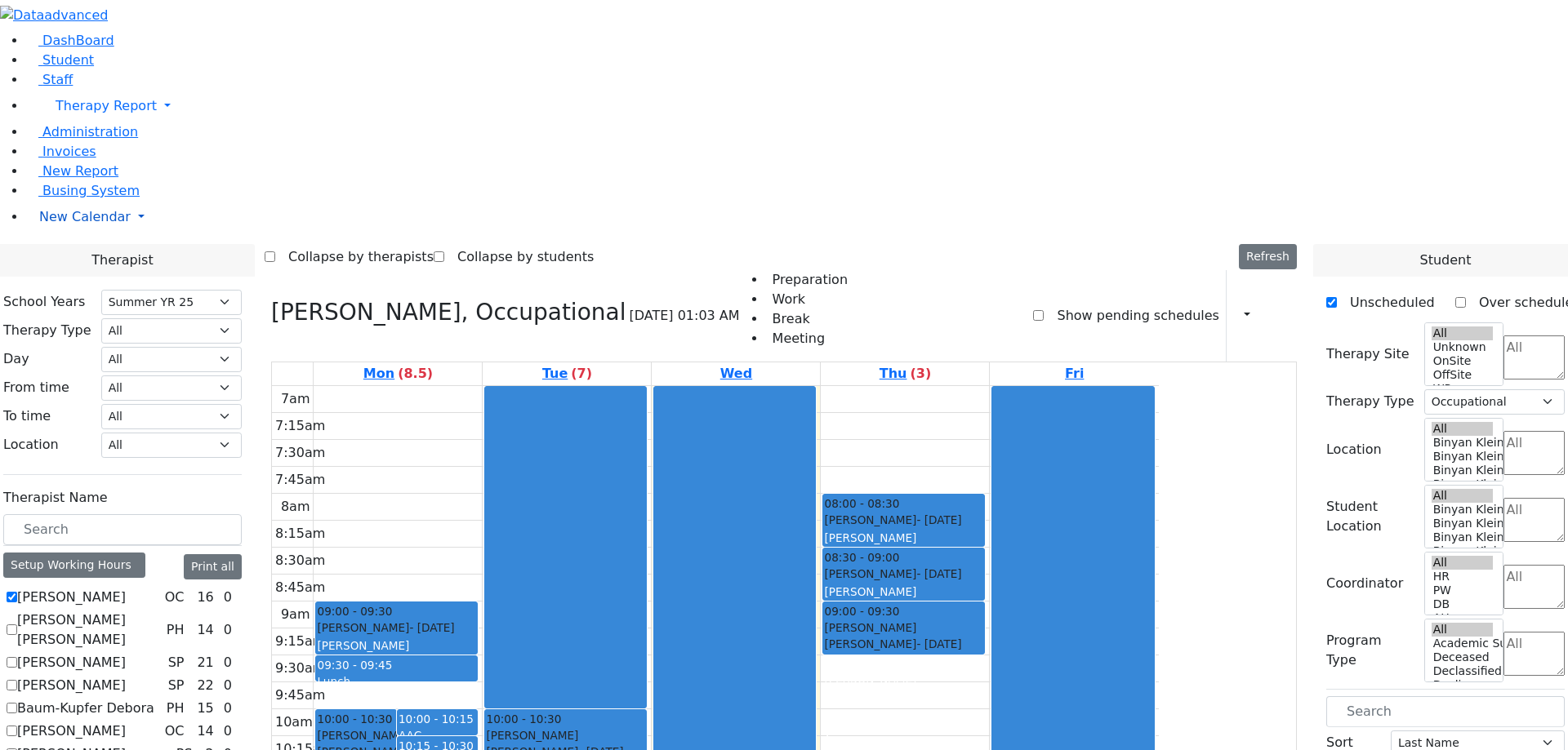
click at [72, 225] on span "New Calendar" at bounding box center [85, 216] width 91 height 15
click at [89, 277] on span "Teacher Report" at bounding box center [88, 268] width 98 height 15
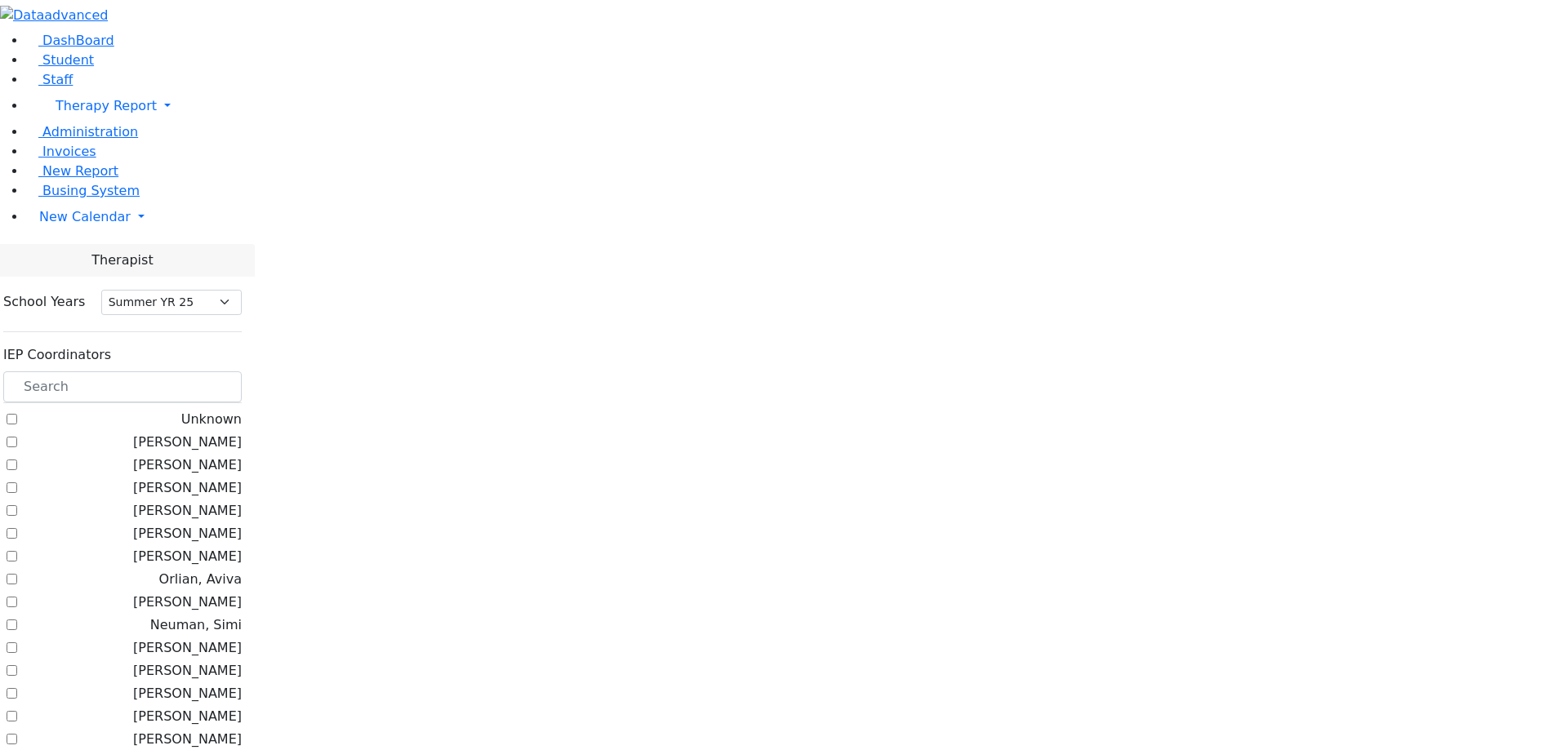
select select "211"
click at [242, 456] on label "[PERSON_NAME]" at bounding box center [187, 465] width 108 height 19
click at [17, 460] on input "[PERSON_NAME]" at bounding box center [12, 465] width 11 height 11
checkbox input "true"
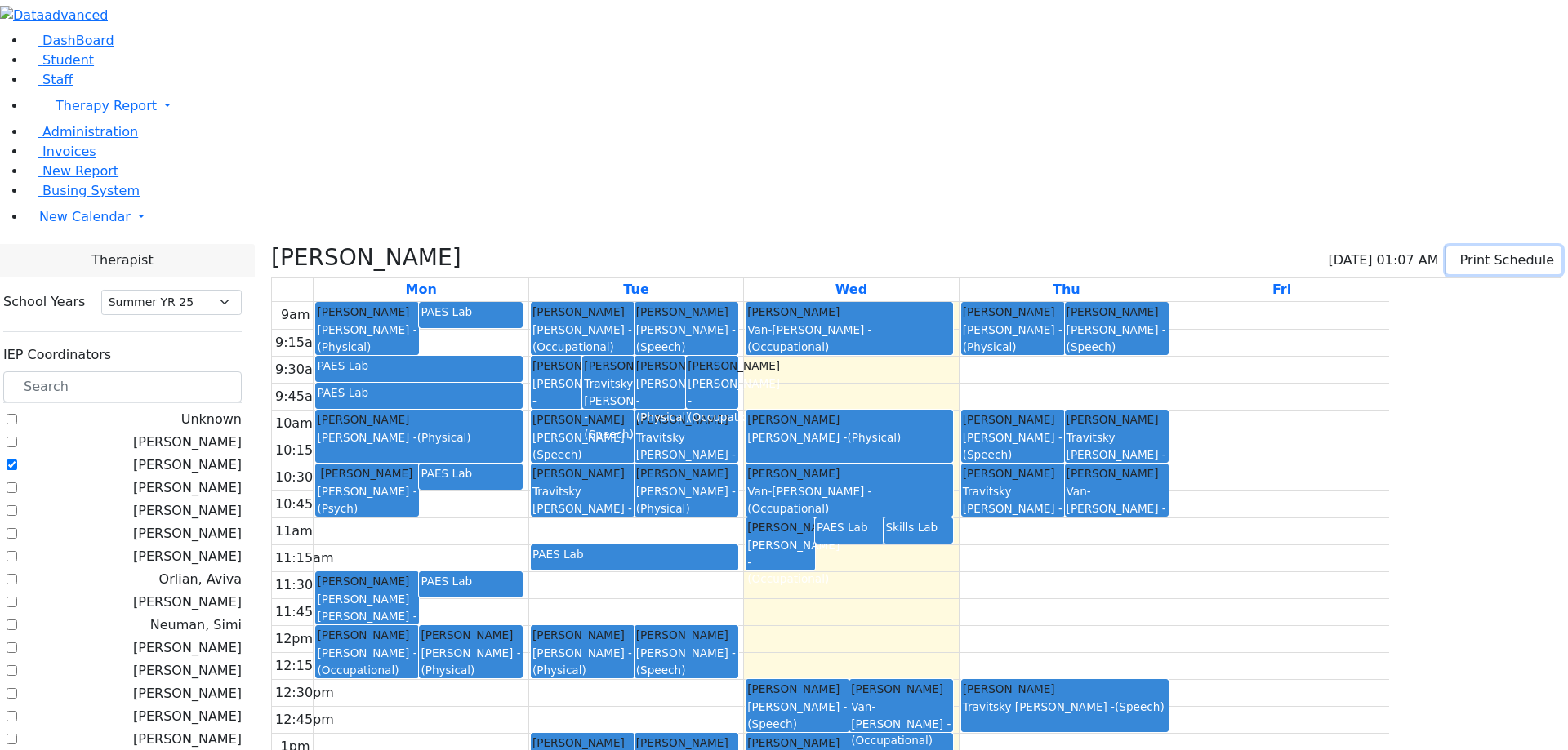
click at [1470, 247] on button "Print Schedule" at bounding box center [1503, 260] width 115 height 28
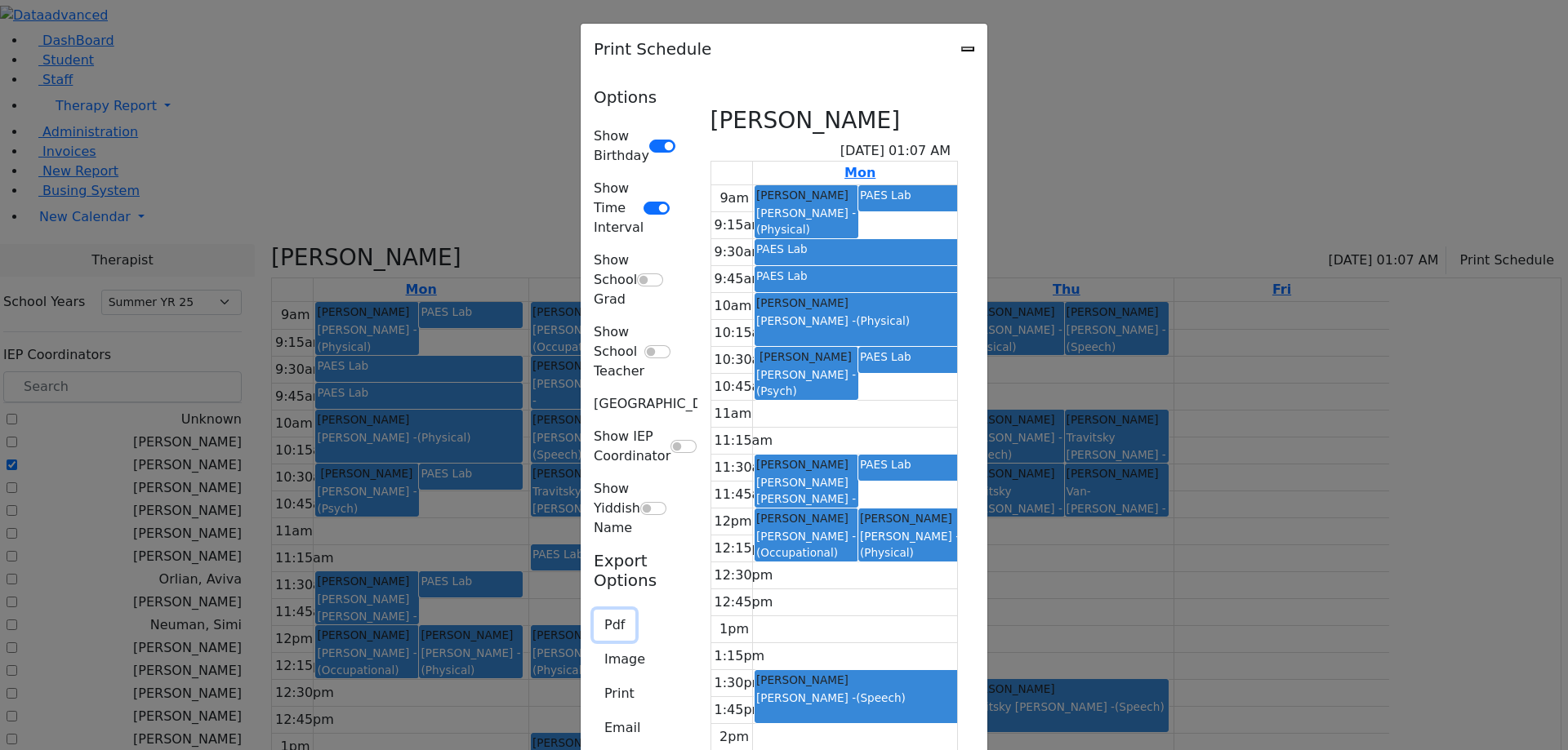
click at [593, 610] on button "Pdf" at bounding box center [614, 625] width 42 height 31
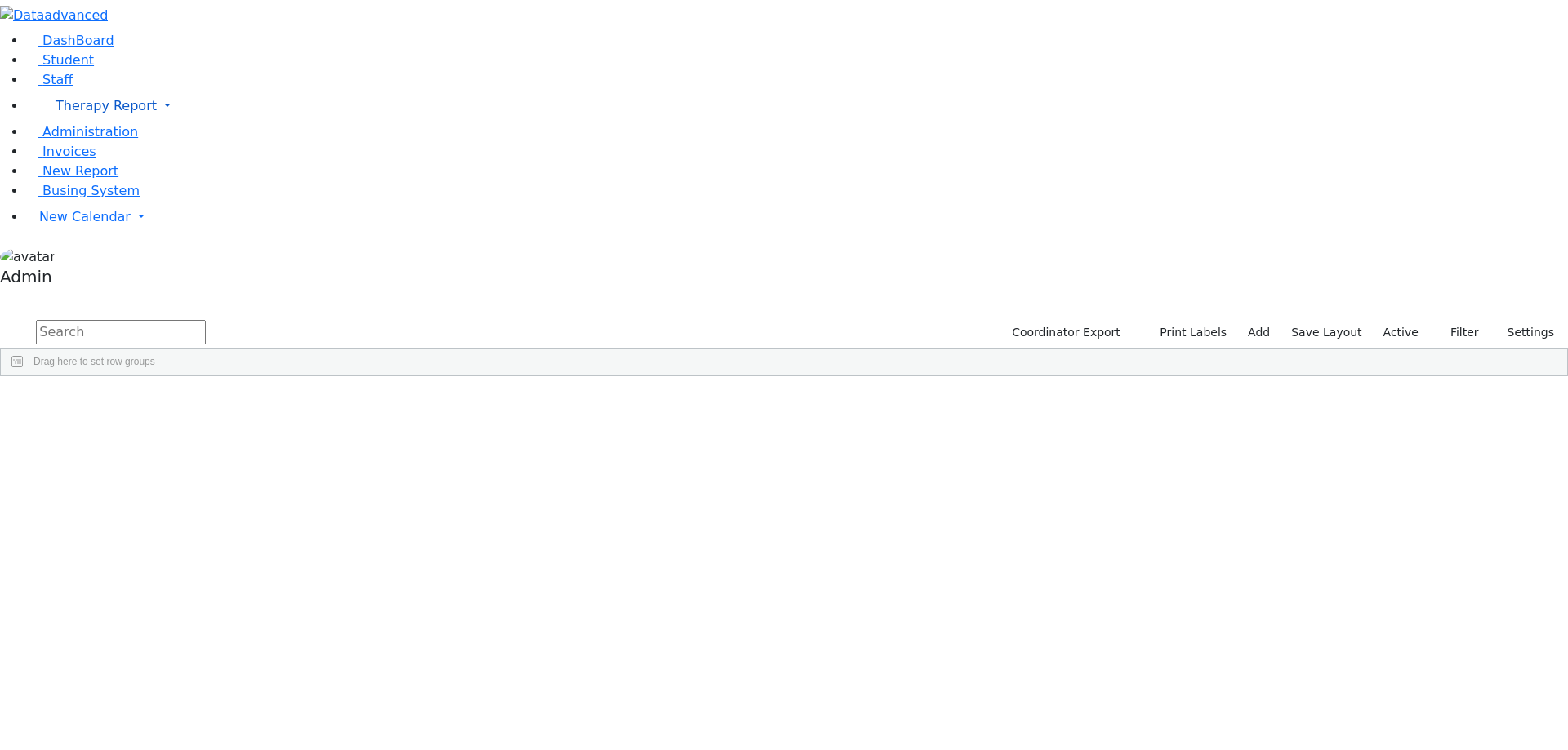
click at [97, 113] on span "Therapy Report" at bounding box center [106, 106] width 102 height 15
click at [74, 187] on span "Report" at bounding box center [73, 179] width 44 height 15
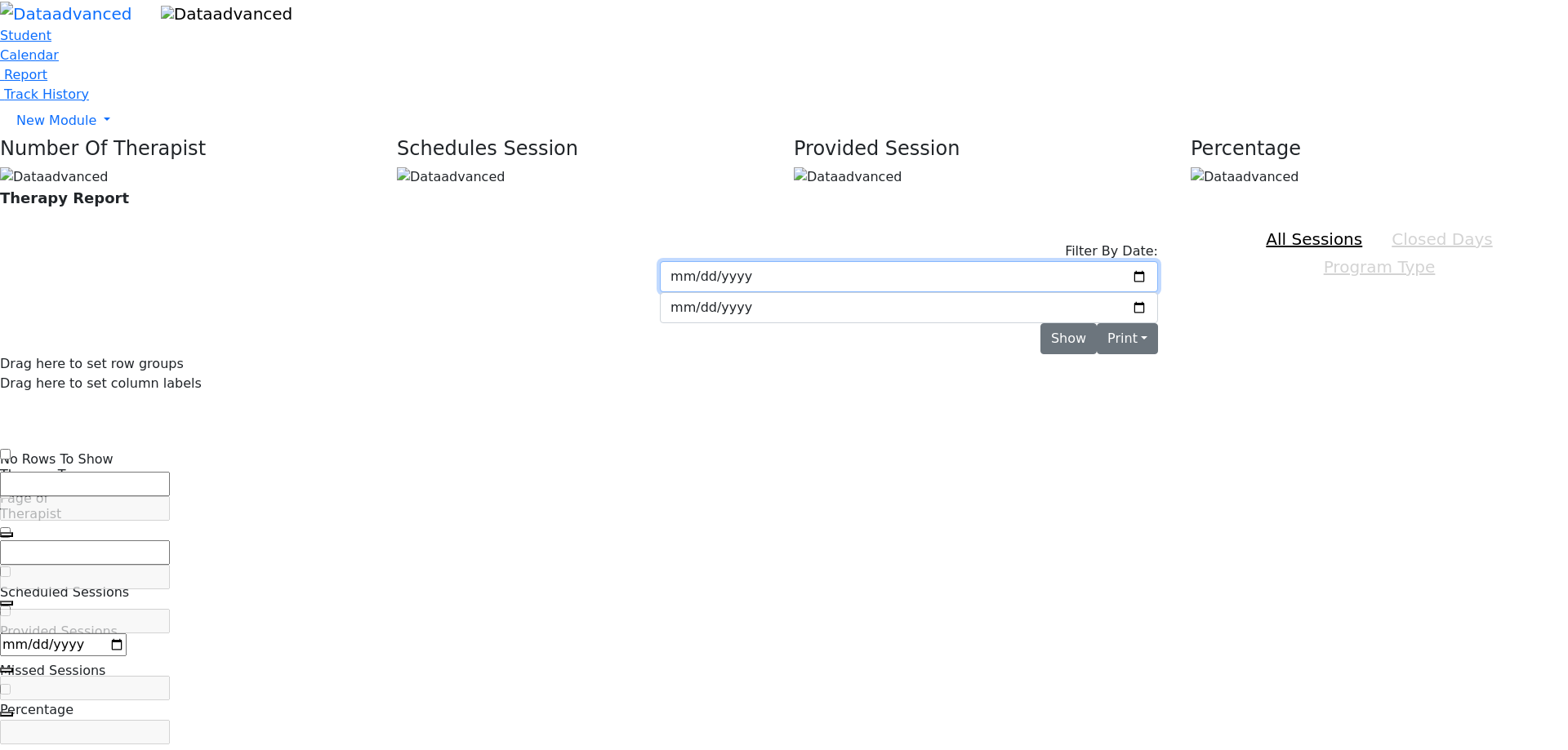
click at [921, 261] on input "Filter By Date:" at bounding box center [908, 276] width 498 height 31
type input "[DATE]"
click at [1052, 292] on input "date" at bounding box center [908, 307] width 498 height 31
type input "[DATE]"
click at [1096, 323] on button "Show" at bounding box center [1068, 338] width 56 height 31
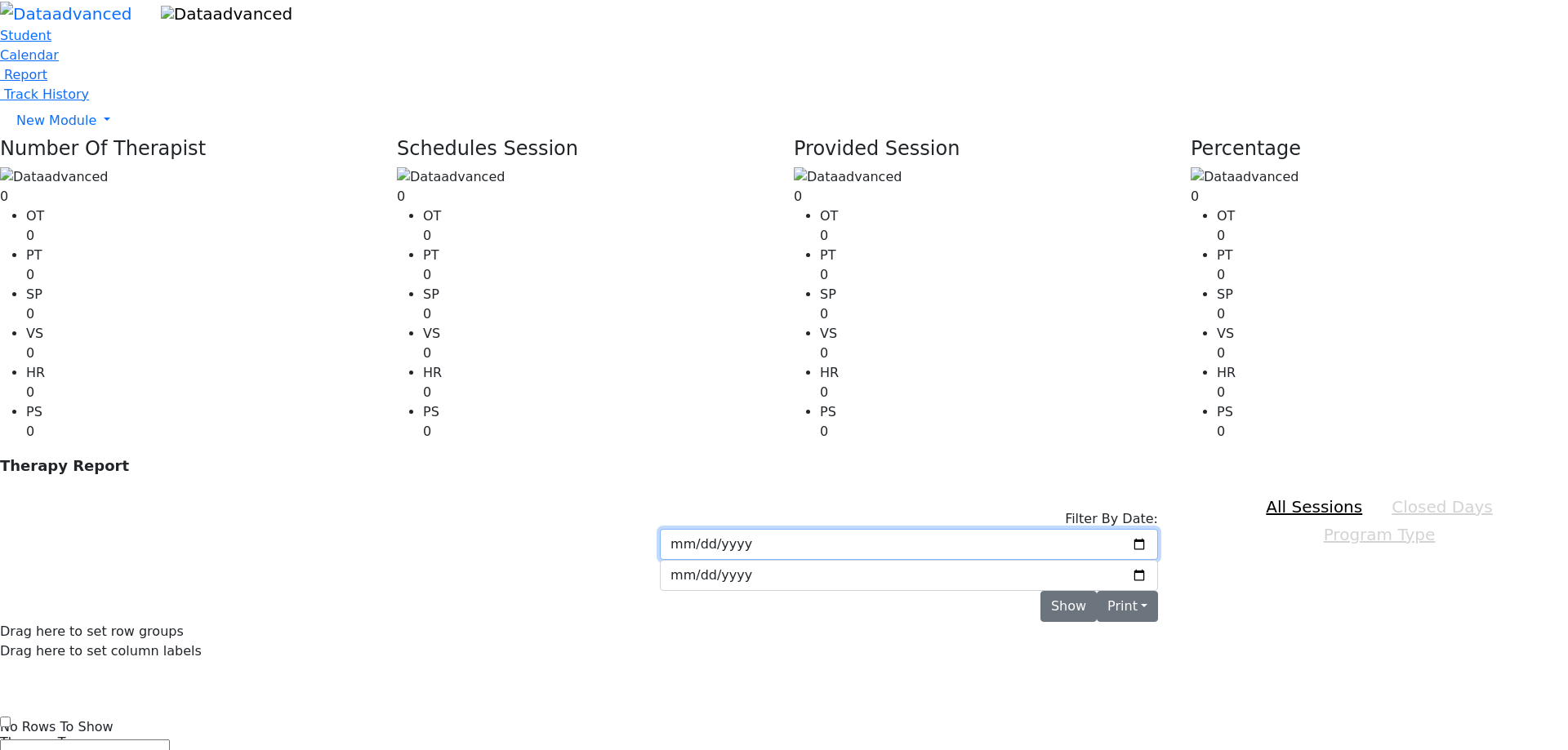
click at [901, 529] on input "2025-09-01" at bounding box center [908, 544] width 498 height 31
click at [915, 529] on input "2025-09-01" at bounding box center [908, 544] width 498 height 31
type input "2025-01-01"
click at [1086, 591] on button "Show" at bounding box center [1068, 606] width 56 height 31
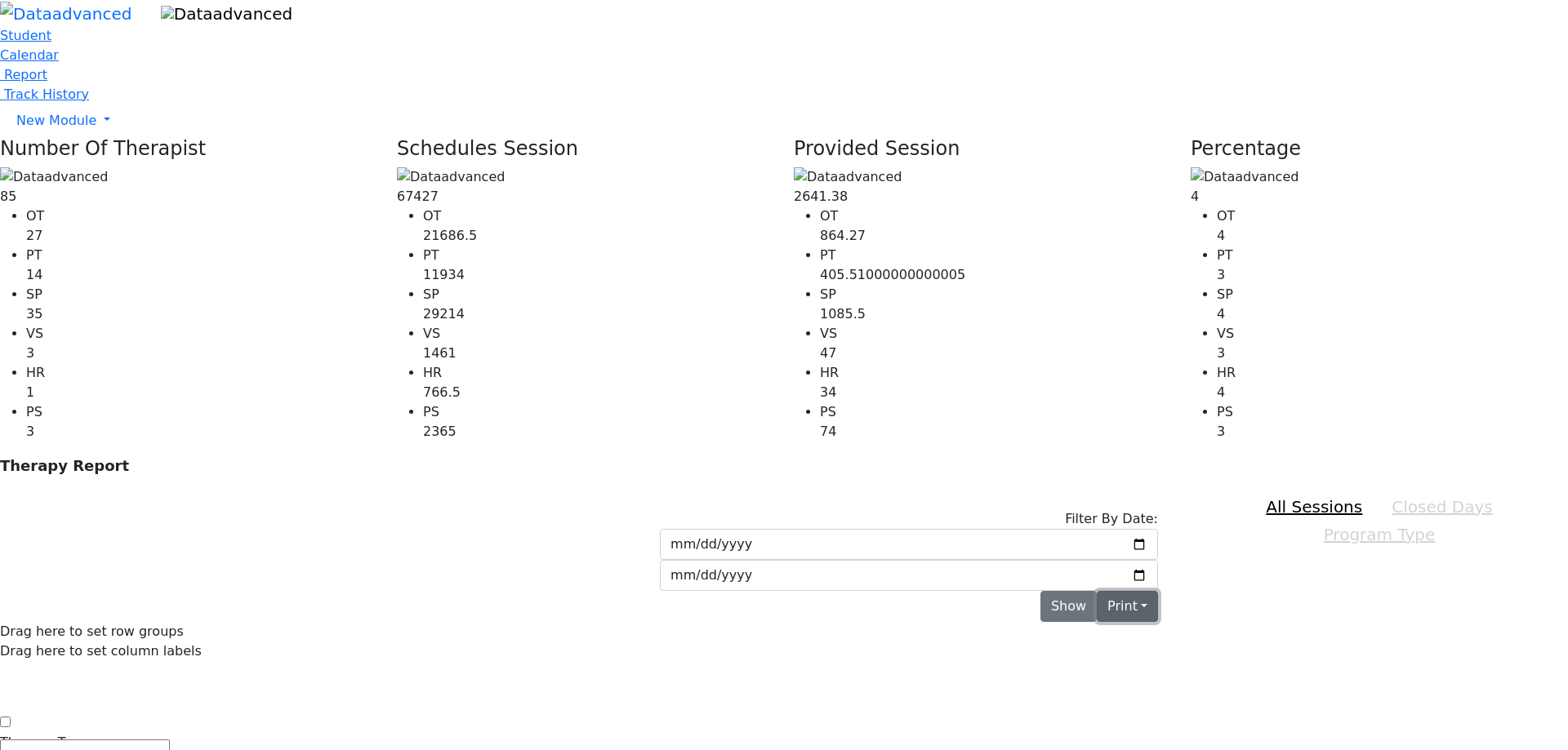
click at [1158, 591] on button "Print" at bounding box center [1126, 606] width 61 height 31
click at [1126, 656] on link "Print All Therapist" at bounding box center [1085, 669] width 143 height 26
click at [1158, 591] on button "Print" at bounding box center [1126, 606] width 61 height 31
click at [1137, 630] on link "Print By Therapist" at bounding box center [1085, 643] width 143 height 26
drag, startPoint x: 1168, startPoint y: 188, endPoint x: 1109, endPoint y: 223, distance: 68.6
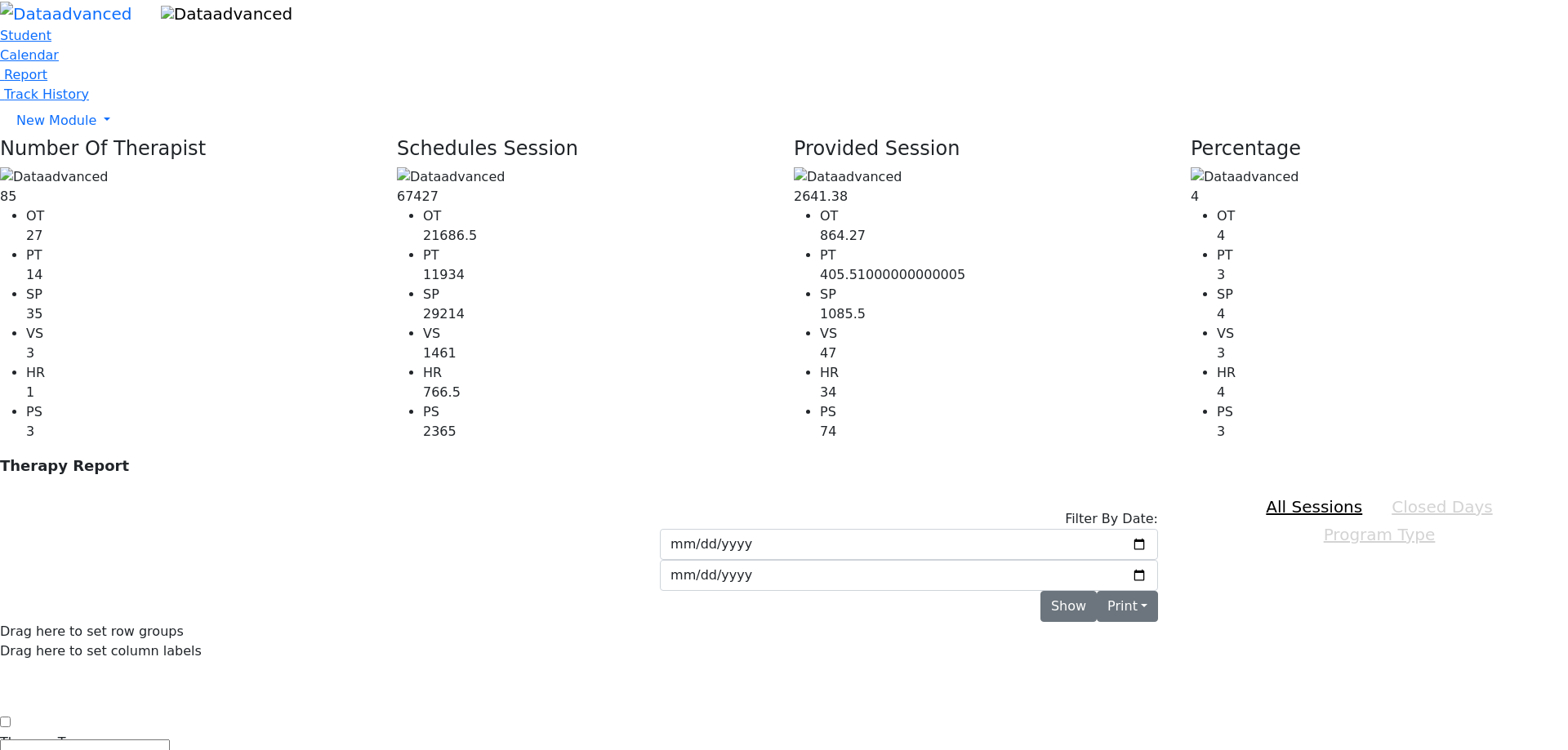
click at [1109, 622] on div "Drag here to set row groups" at bounding box center [585, 631] width 1171 height 19
click at [1158, 591] on button "Print" at bounding box center [1126, 606] width 61 height 31
click at [59, 63] on span "Calendar" at bounding box center [29, 55] width 59 height 15
click at [97, 128] on span "New Module" at bounding box center [55, 120] width 80 height 15
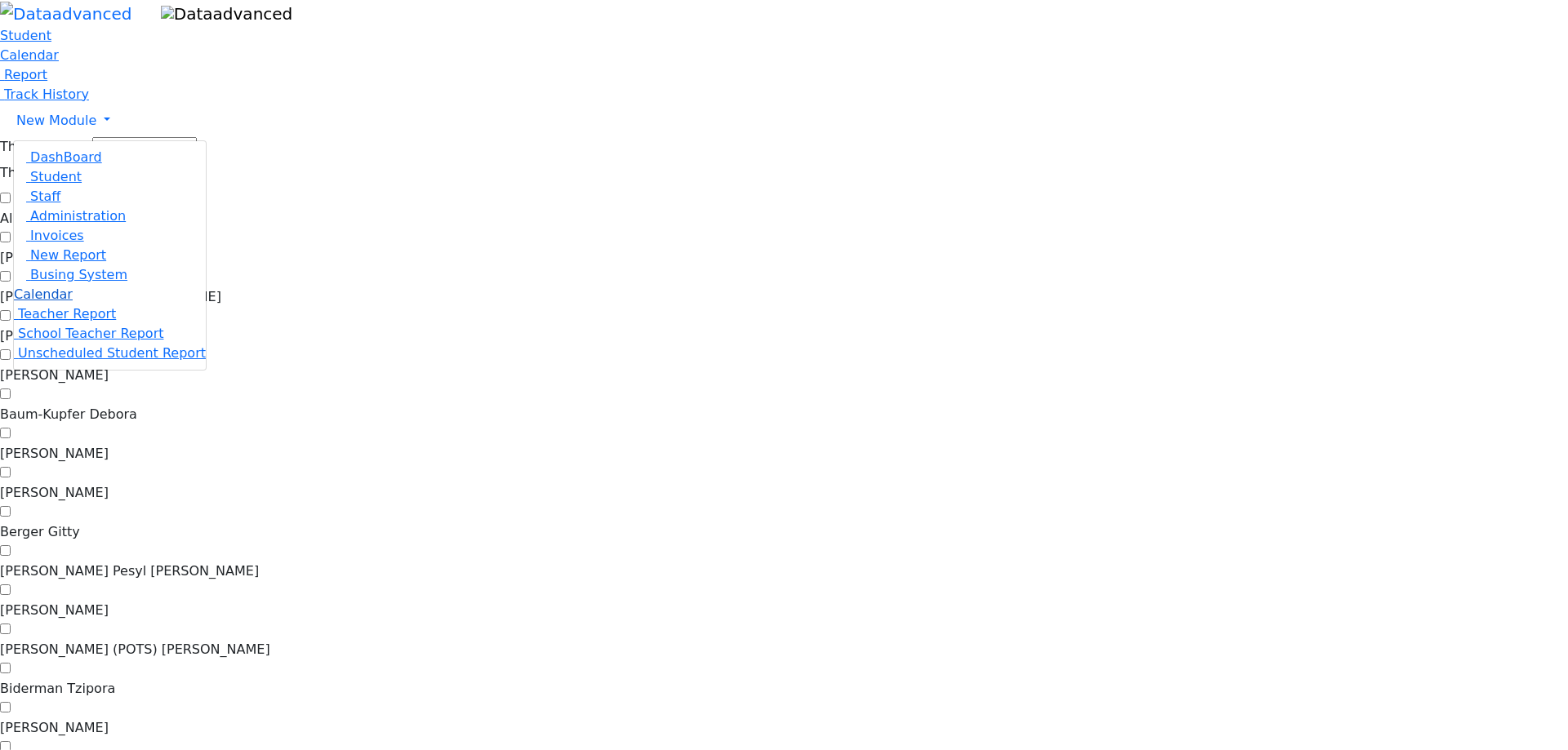
click at [73, 302] on span "Calendar" at bounding box center [44, 294] width 59 height 15
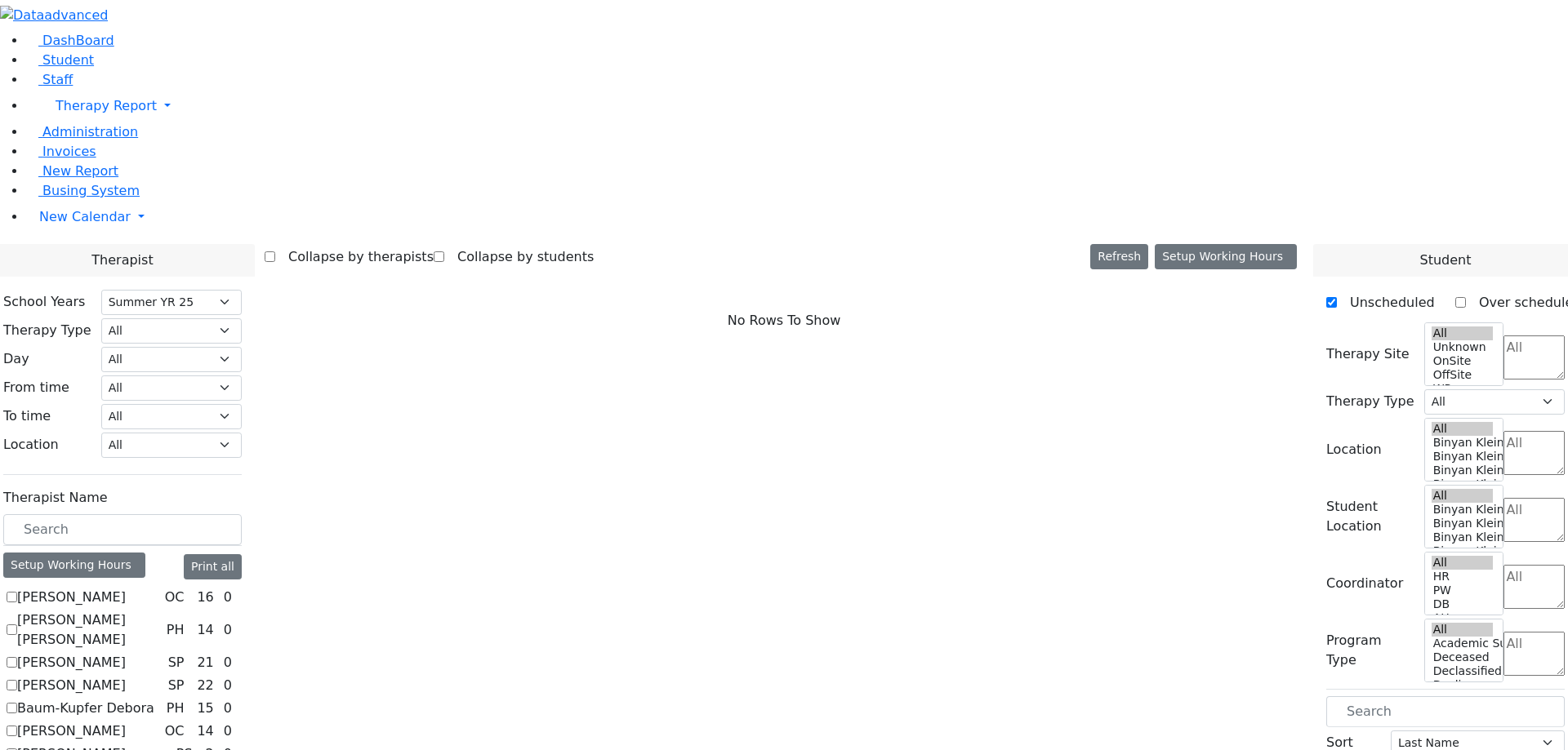
select select "211"
click at [69, 225] on span "New Calendar" at bounding box center [85, 216] width 91 height 15
click at [68, 257] on span "Calendar" at bounding box center [65, 249] width 59 height 15
select select "211"
click at [126, 587] on label "[PERSON_NAME]" at bounding box center [71, 596] width 108 height 19
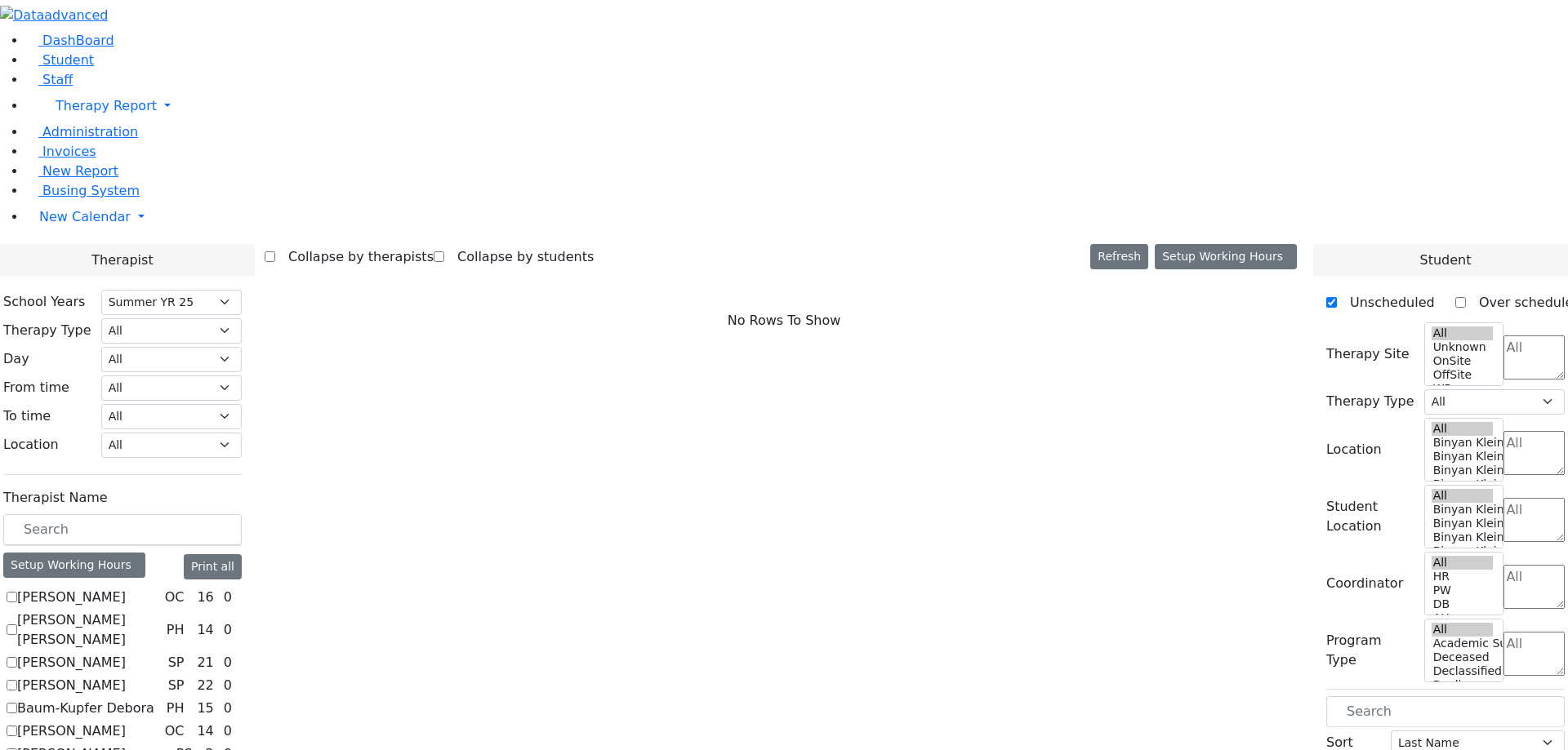
click at [17, 591] on input "[PERSON_NAME]" at bounding box center [12, 596] width 11 height 11
checkbox input "true"
select select "1"
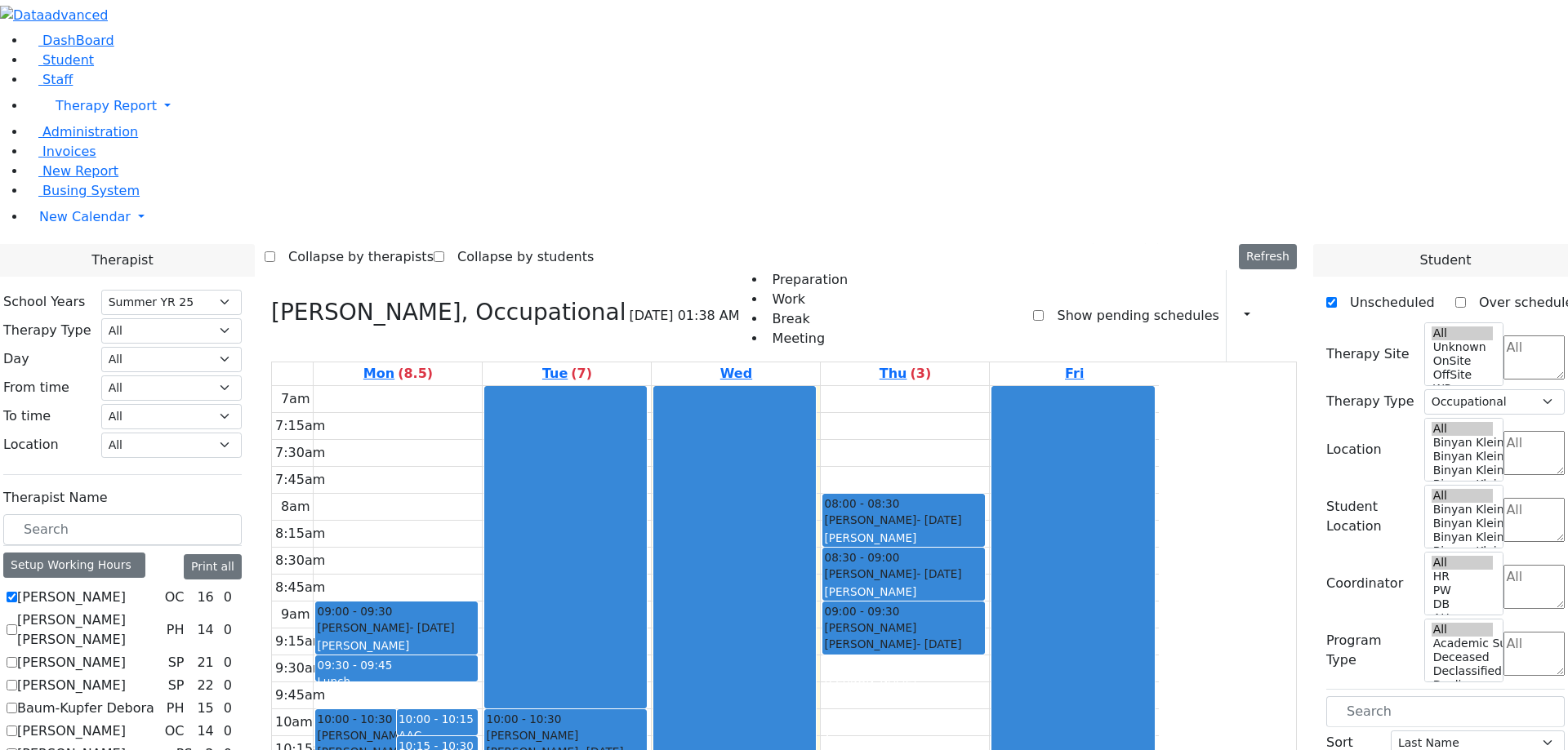
click at [160, 611] on label "[PERSON_NAME] [PERSON_NAME]" at bounding box center [88, 630] width 143 height 39
click at [17, 624] on input "[PERSON_NAME] [PERSON_NAME]" at bounding box center [12, 629] width 11 height 11
checkbox input "true"
select select
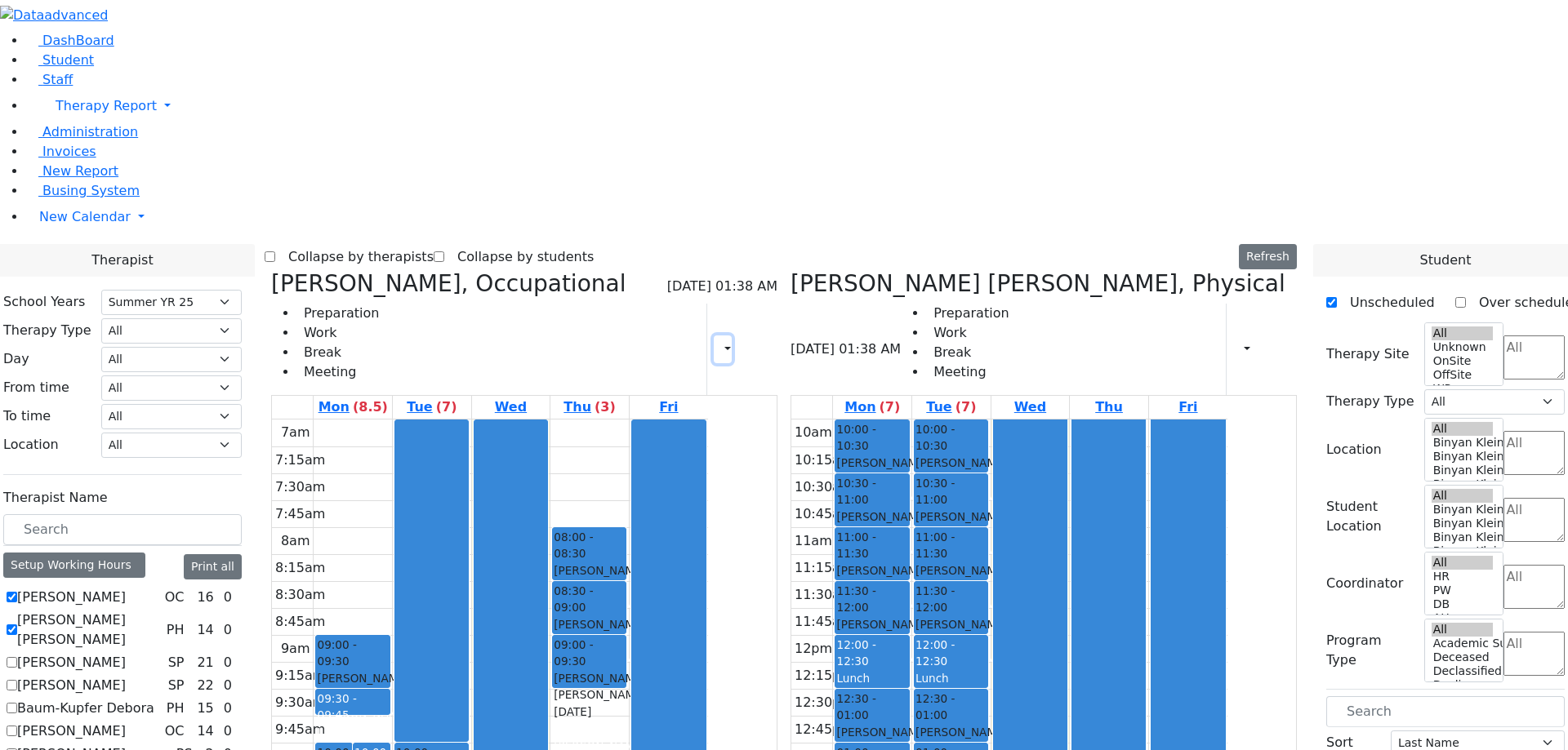
click at [718, 341] on icon "button" at bounding box center [718, 349] width 0 height 15
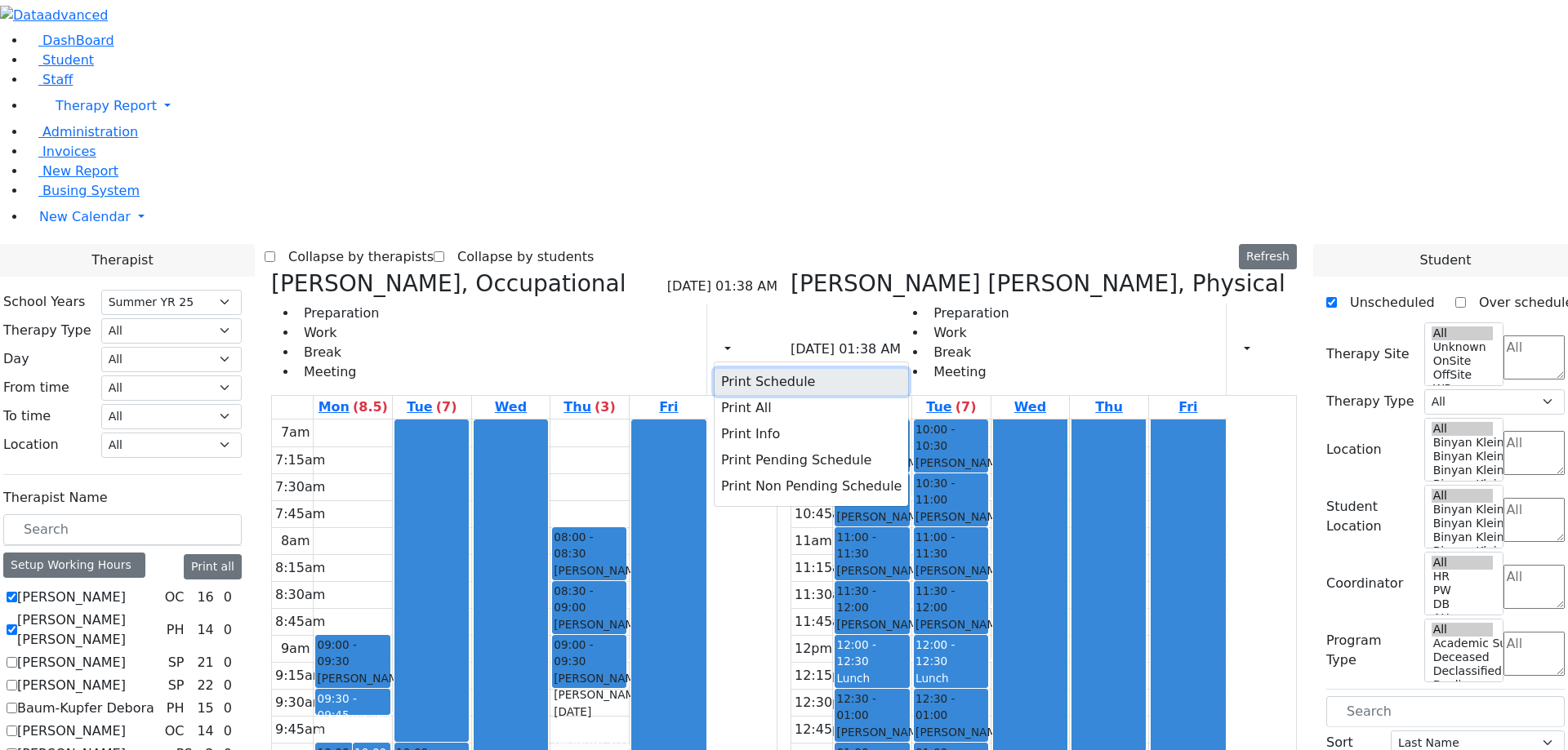
click at [797, 369] on button "Print Schedule" at bounding box center [811, 382] width 194 height 26
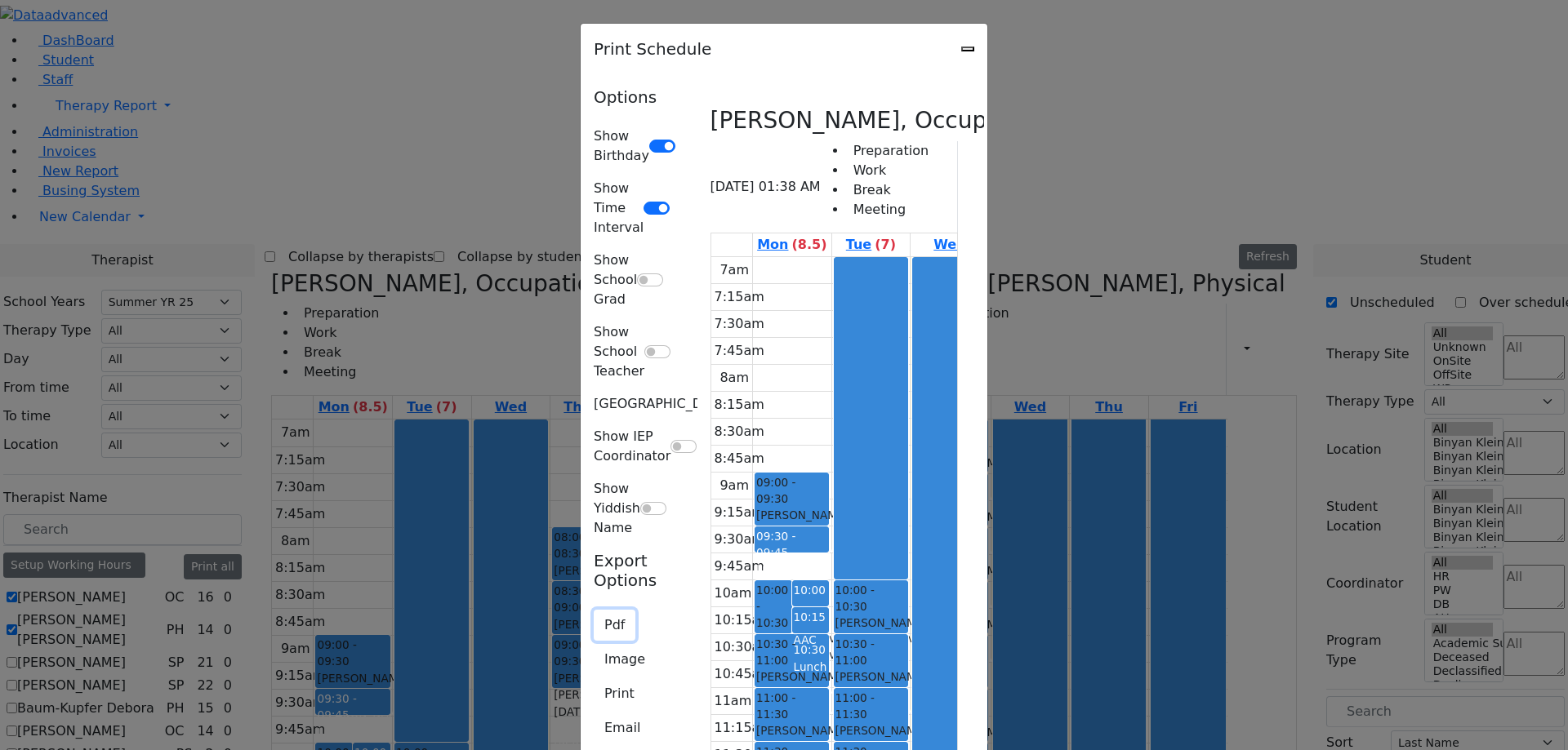
click at [593, 610] on button "Pdf" at bounding box center [614, 625] width 42 height 31
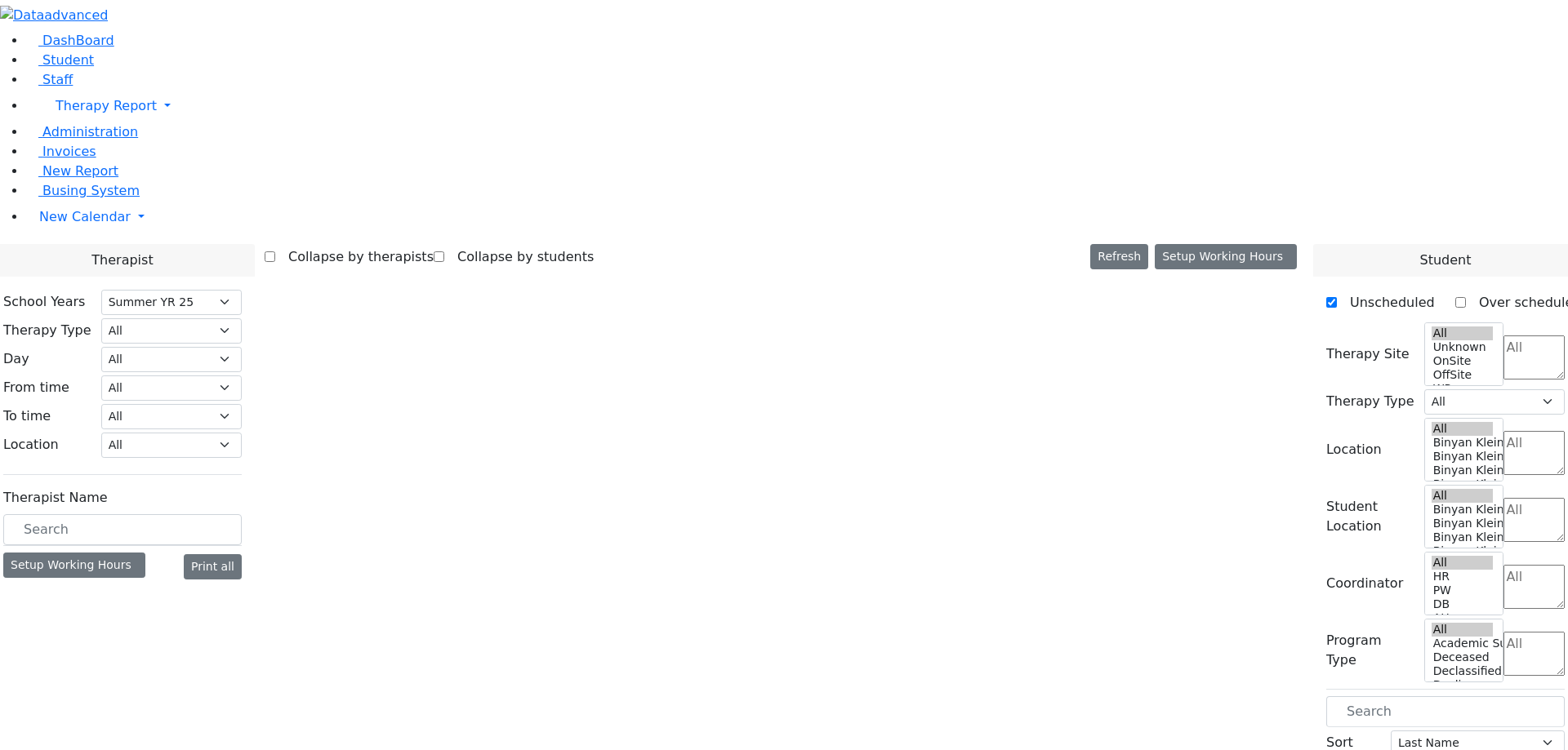
select select "211"
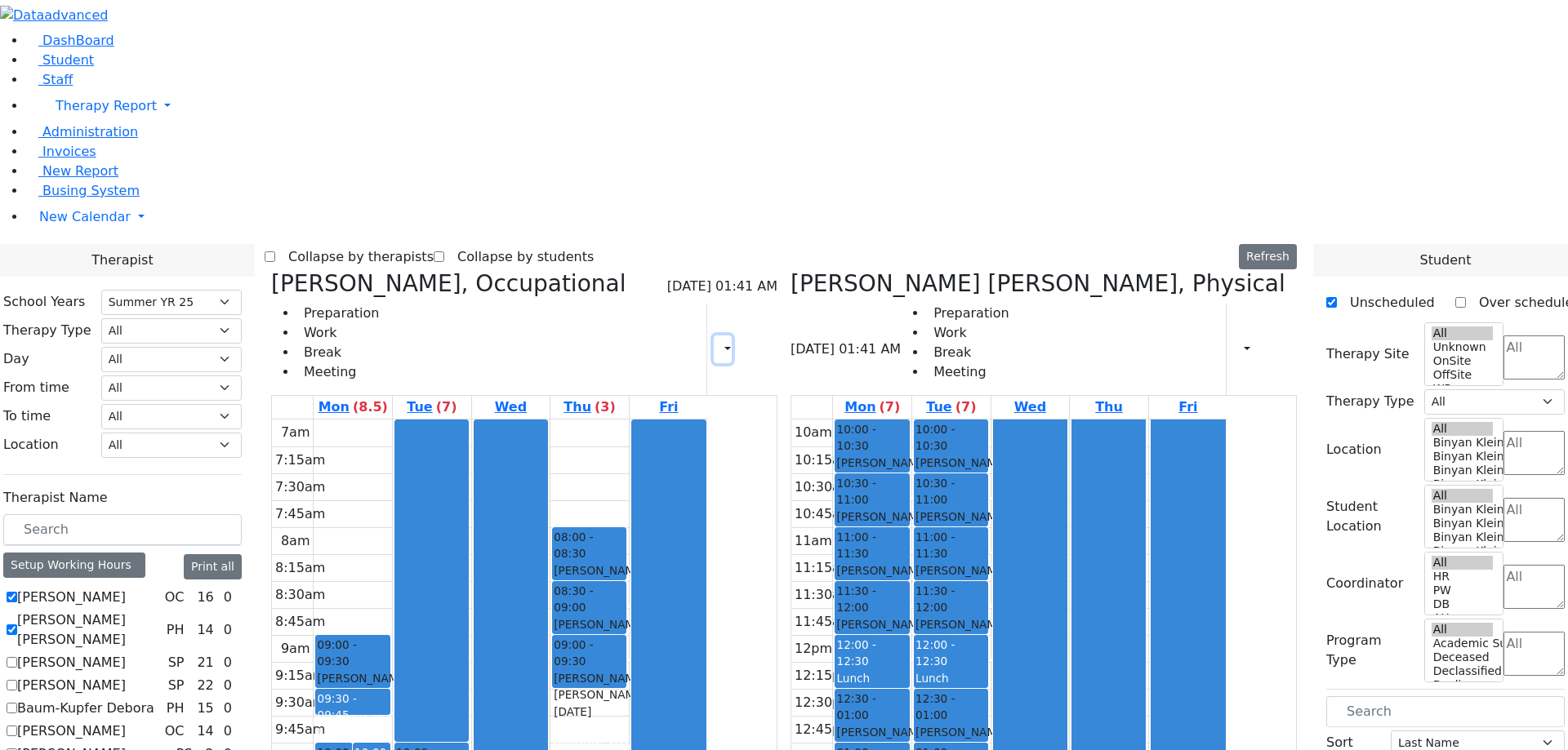
click at [732, 336] on button "button" at bounding box center [722, 349] width 18 height 28
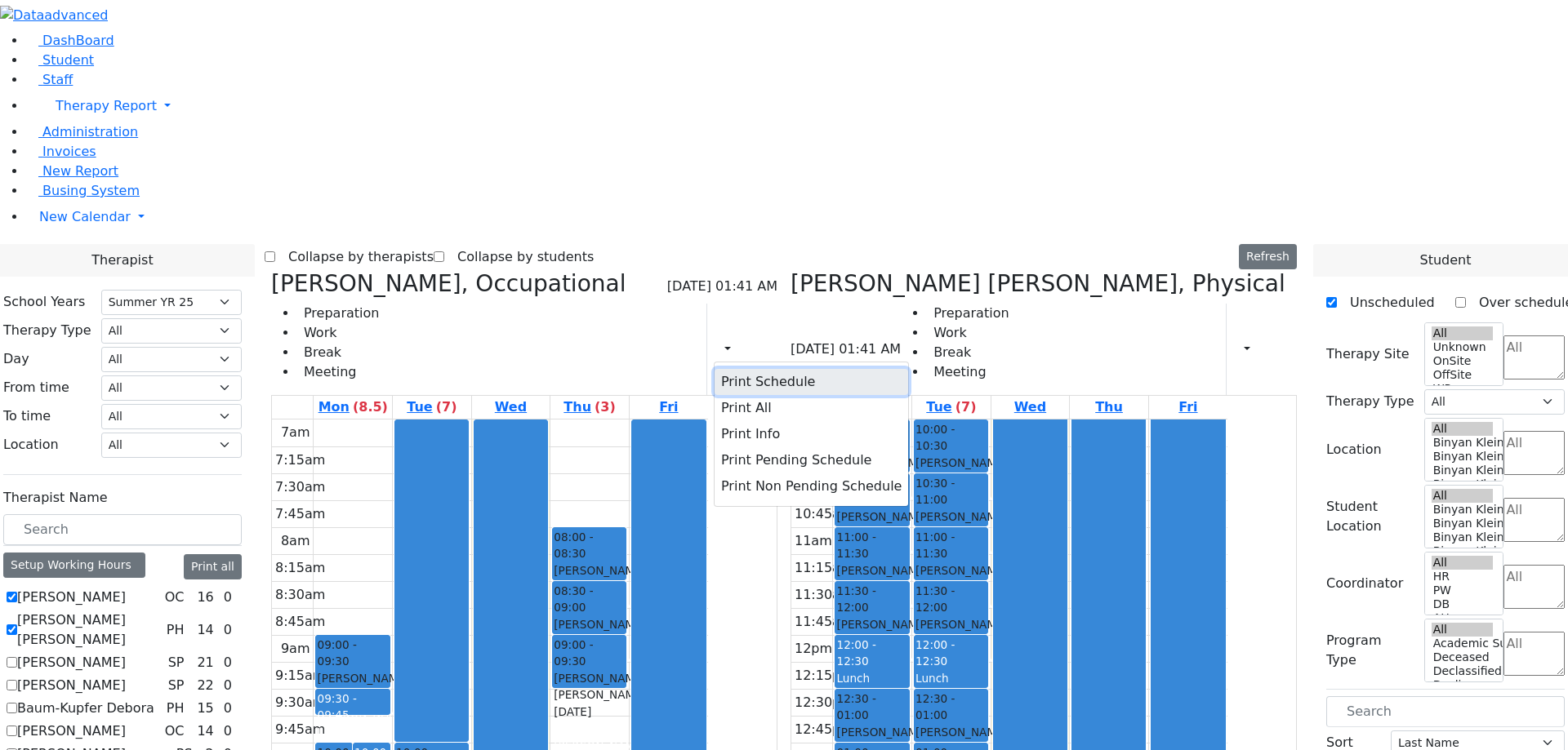
click at [818, 369] on button "Print Schedule" at bounding box center [811, 382] width 194 height 26
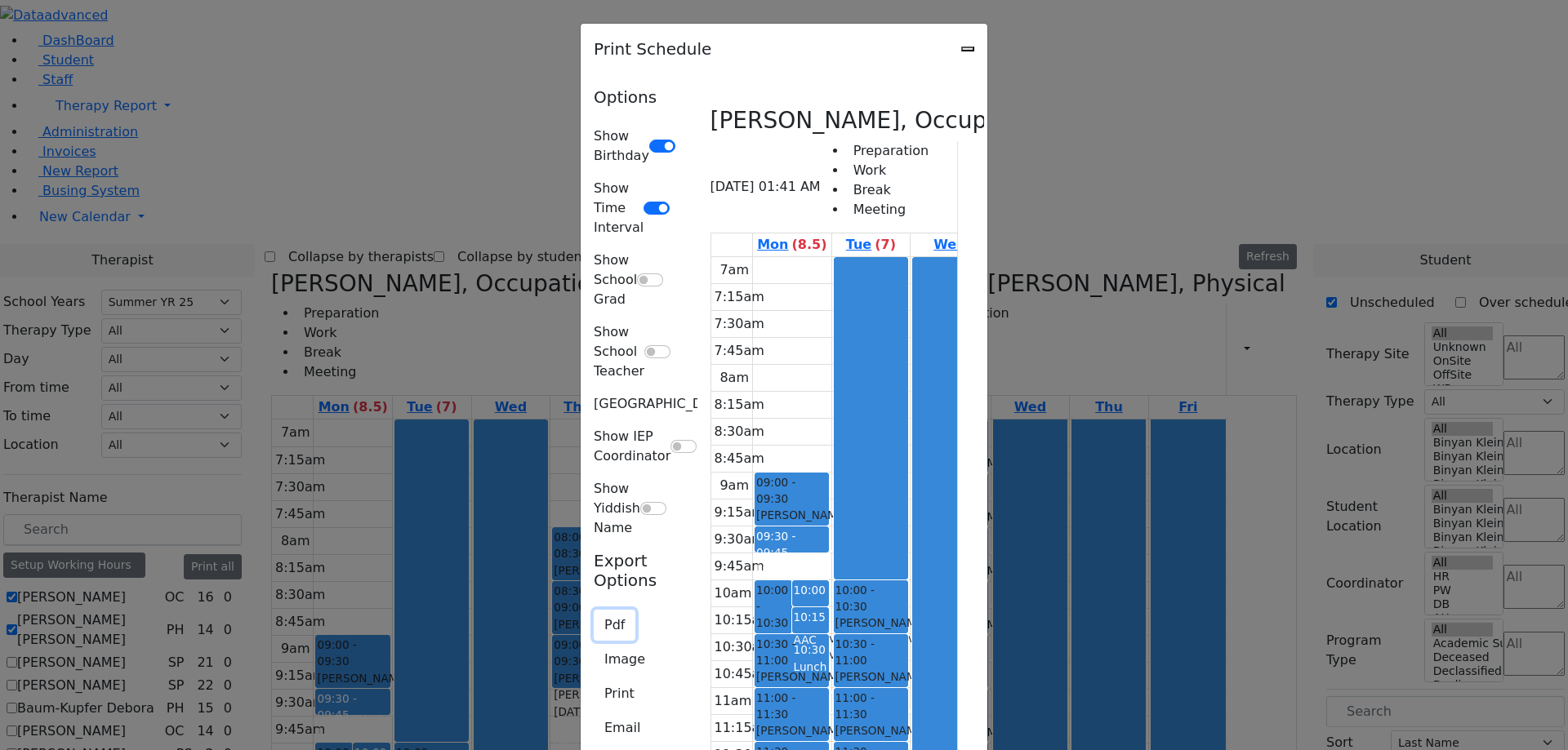
click at [593, 610] on button "Pdf" at bounding box center [614, 625] width 42 height 31
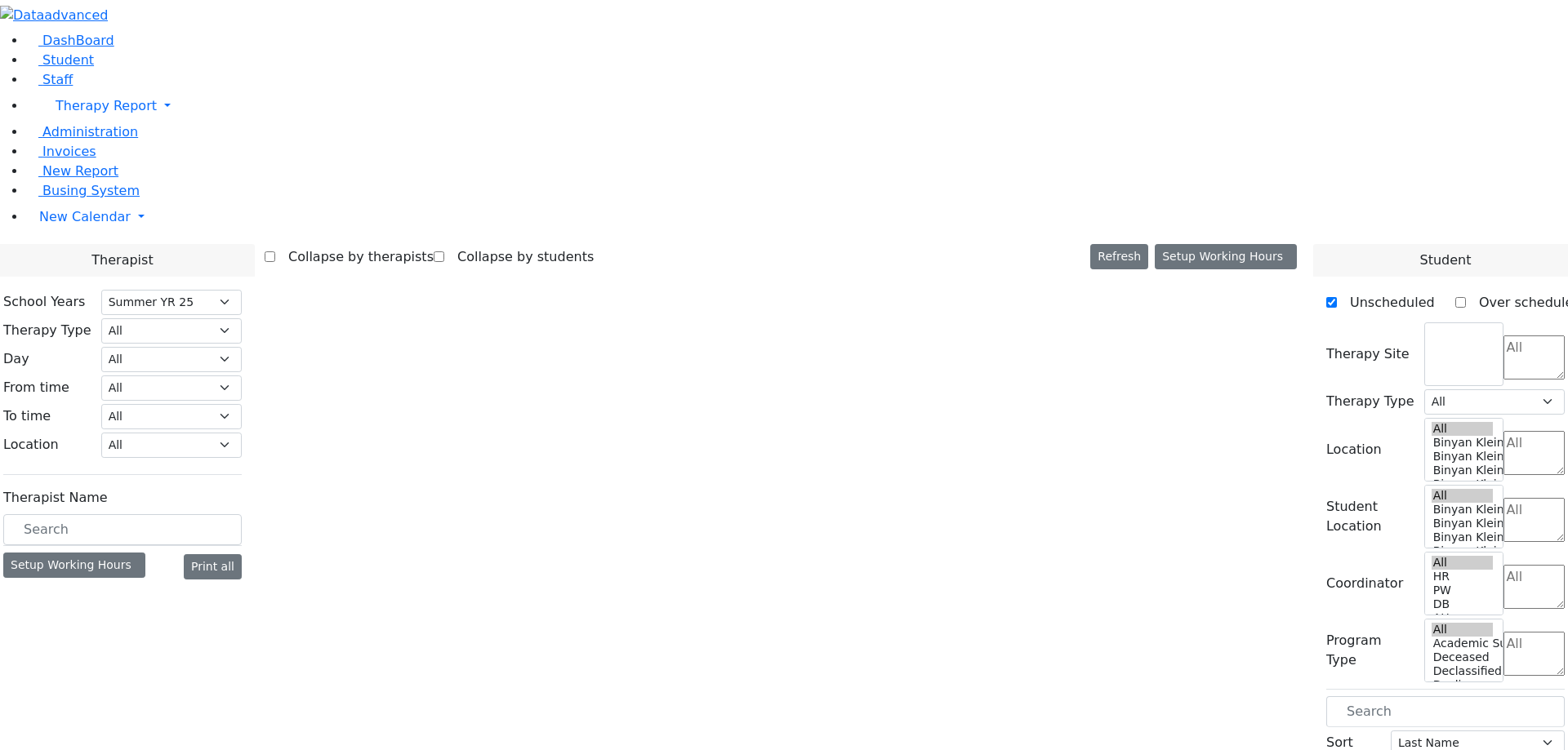
select select "211"
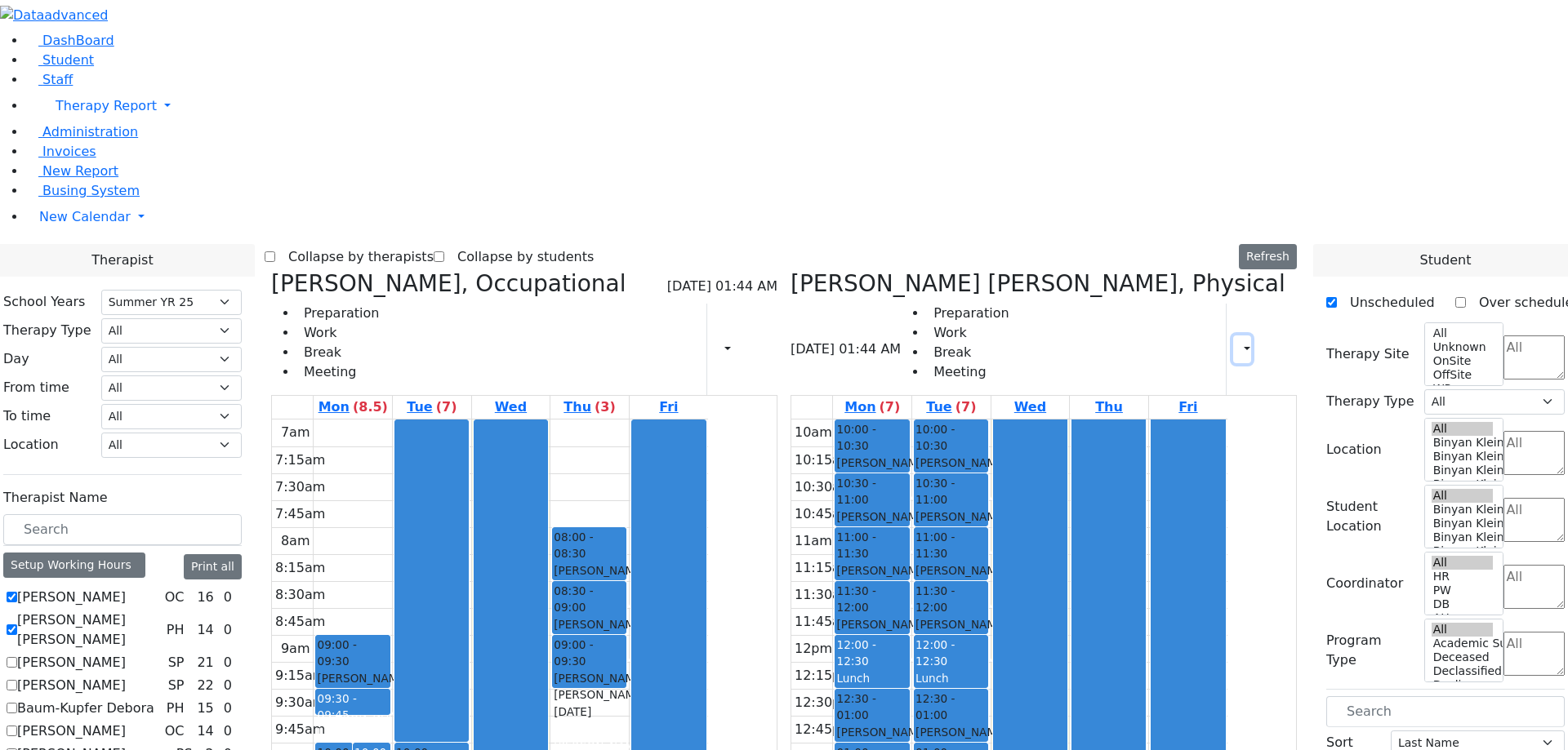
click at [1237, 341] on icon "button" at bounding box center [1237, 349] width 0 height 15
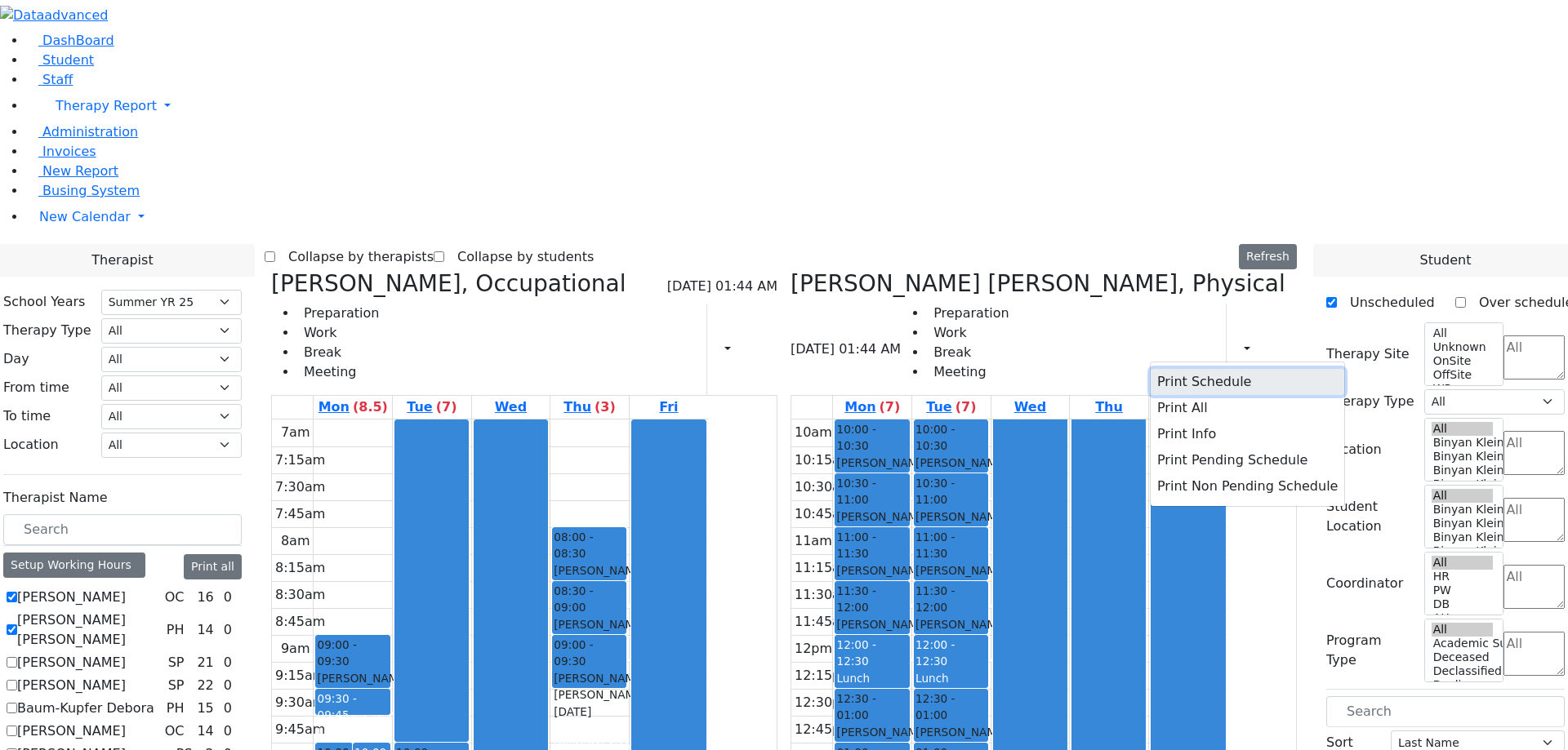
click at [1158, 369] on button "Print Schedule" at bounding box center [1247, 382] width 194 height 26
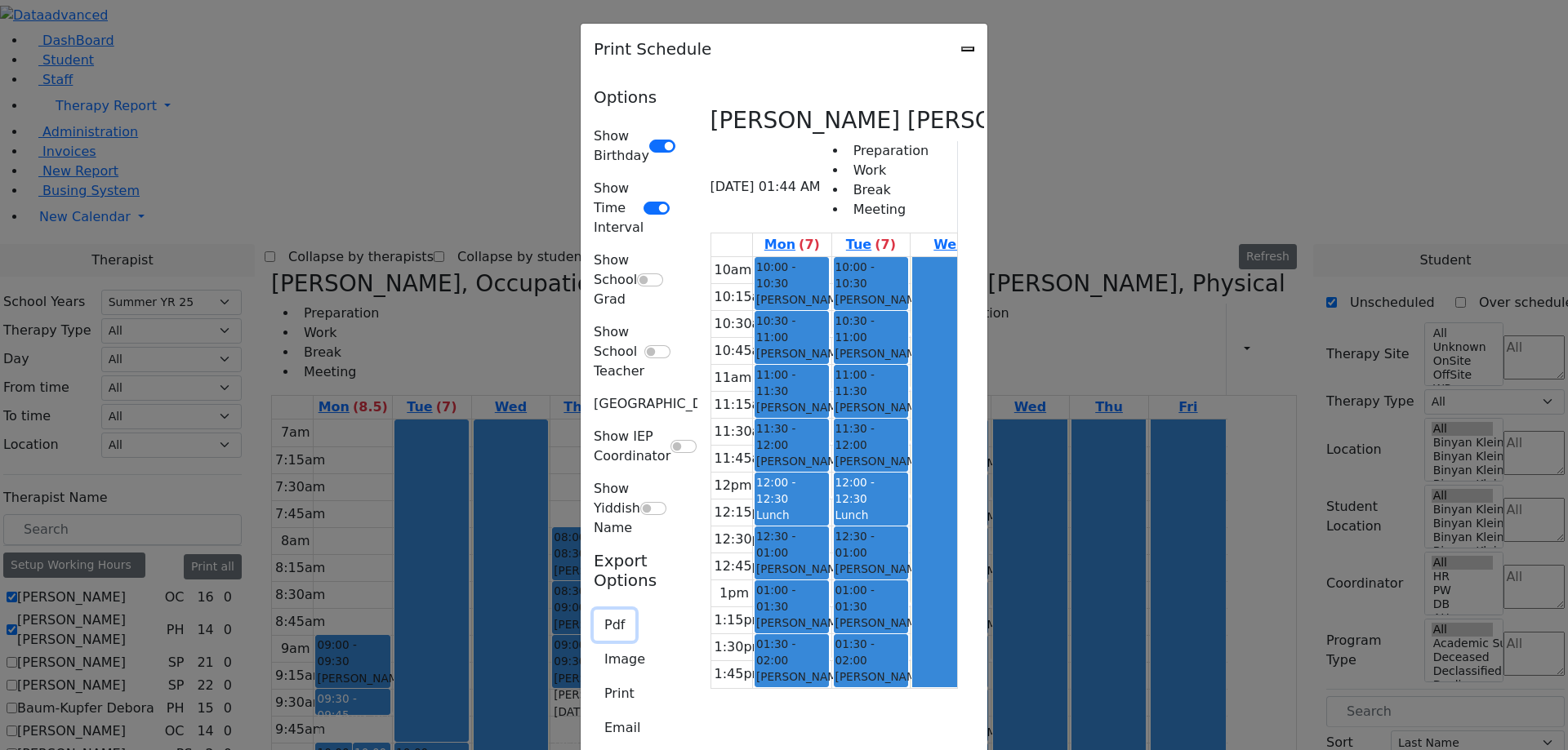
click at [593, 610] on button "Pdf" at bounding box center [614, 625] width 42 height 31
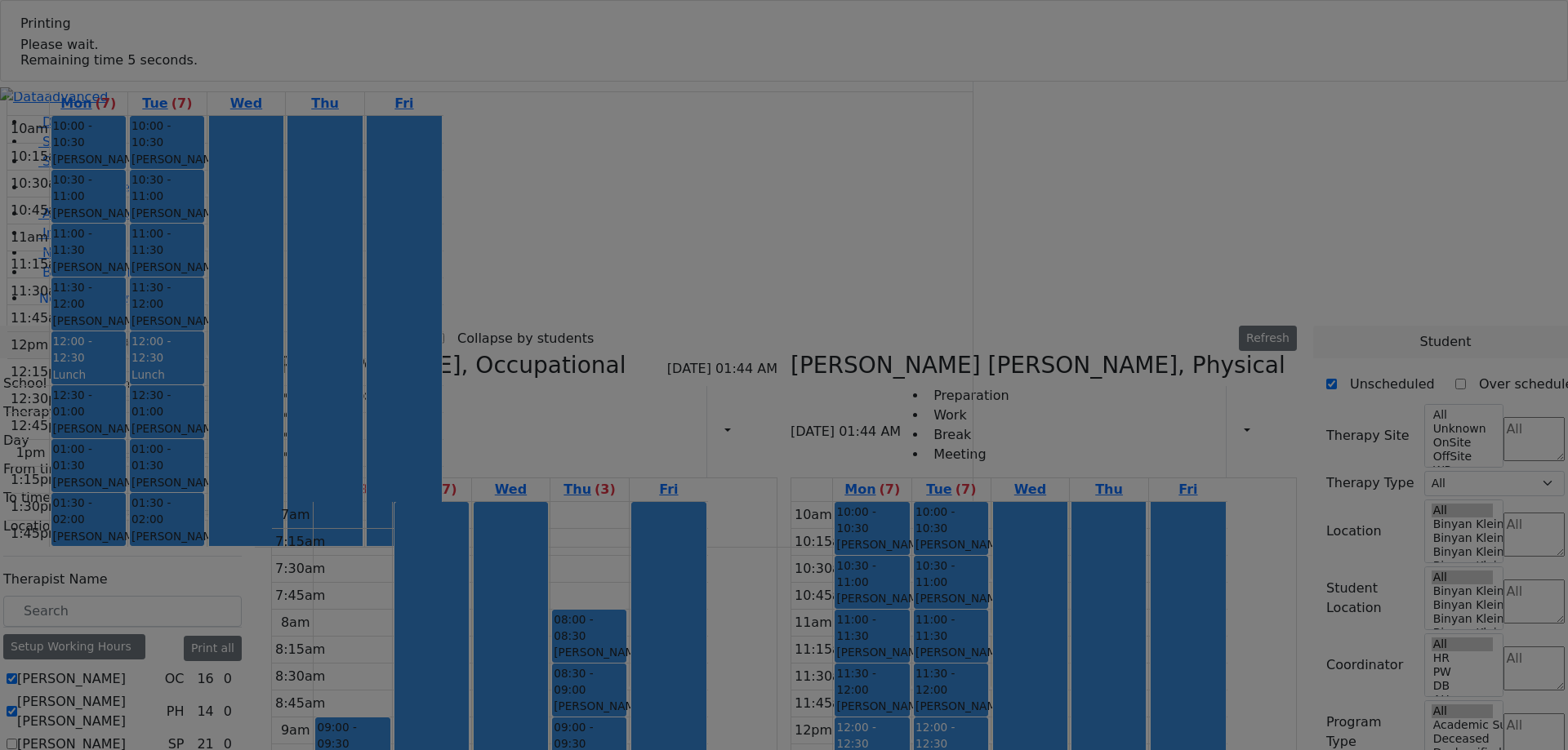
select select "211"
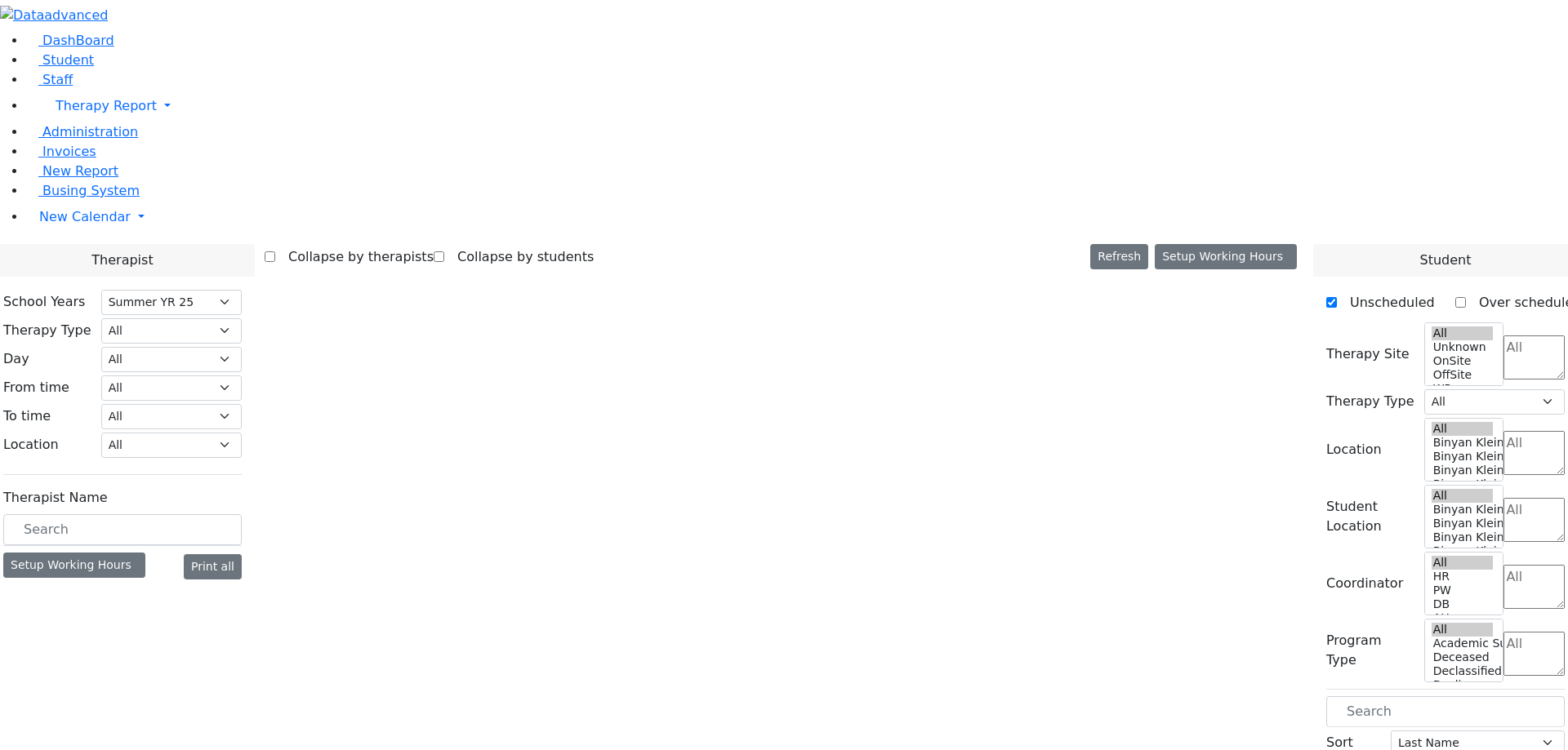
select select "211"
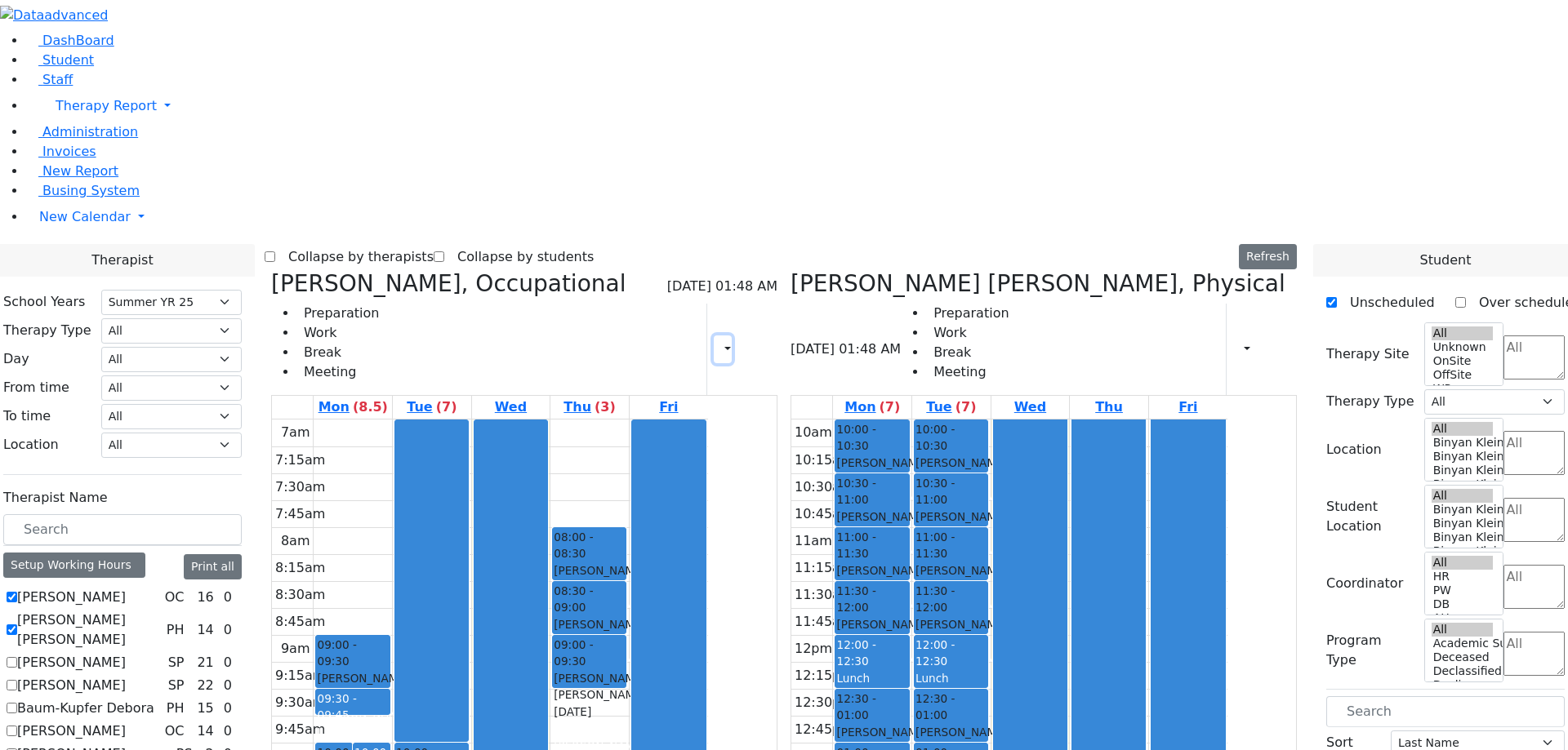
click at [732, 336] on button "button" at bounding box center [722, 349] width 18 height 28
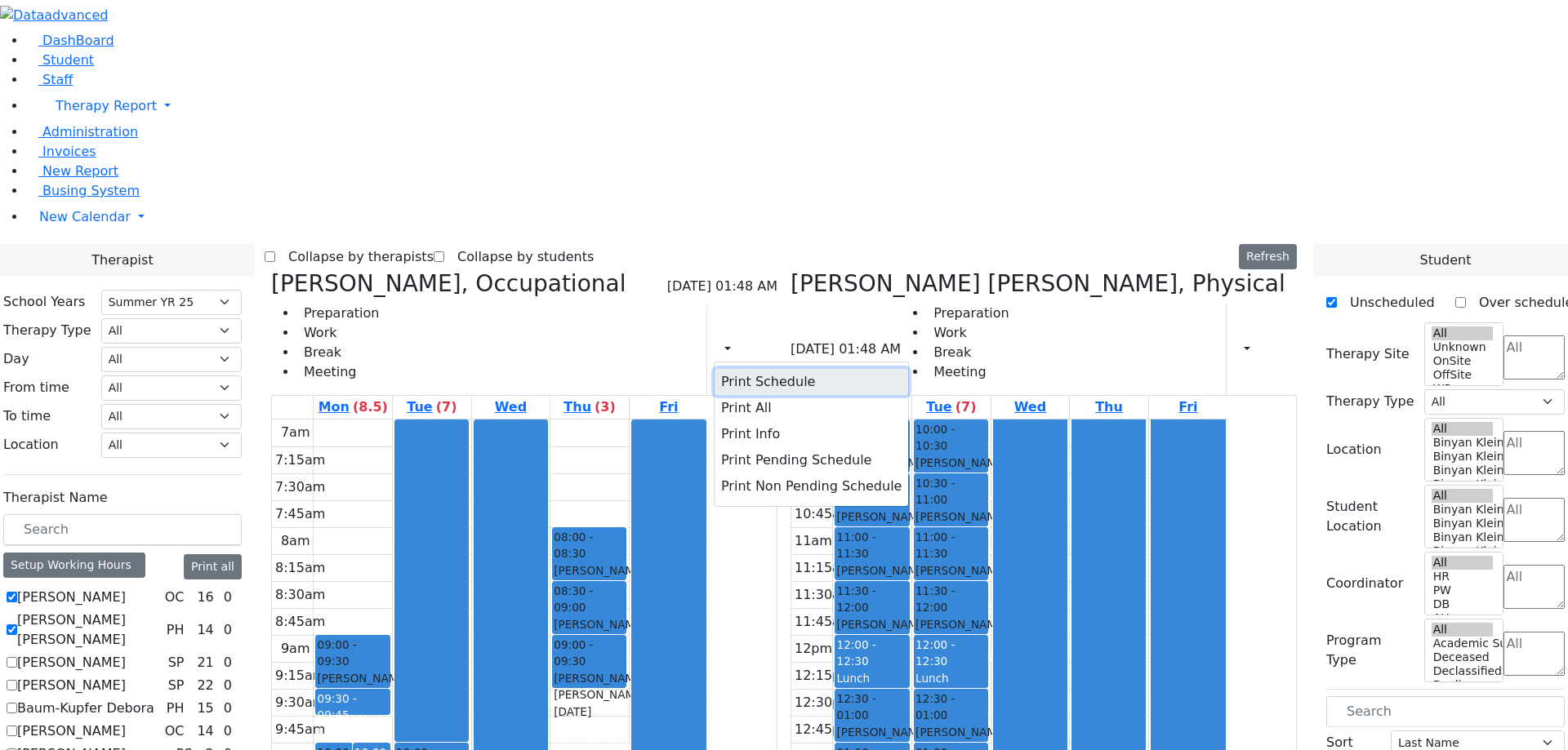
click at [785, 369] on button "Print Schedule" at bounding box center [811, 382] width 194 height 26
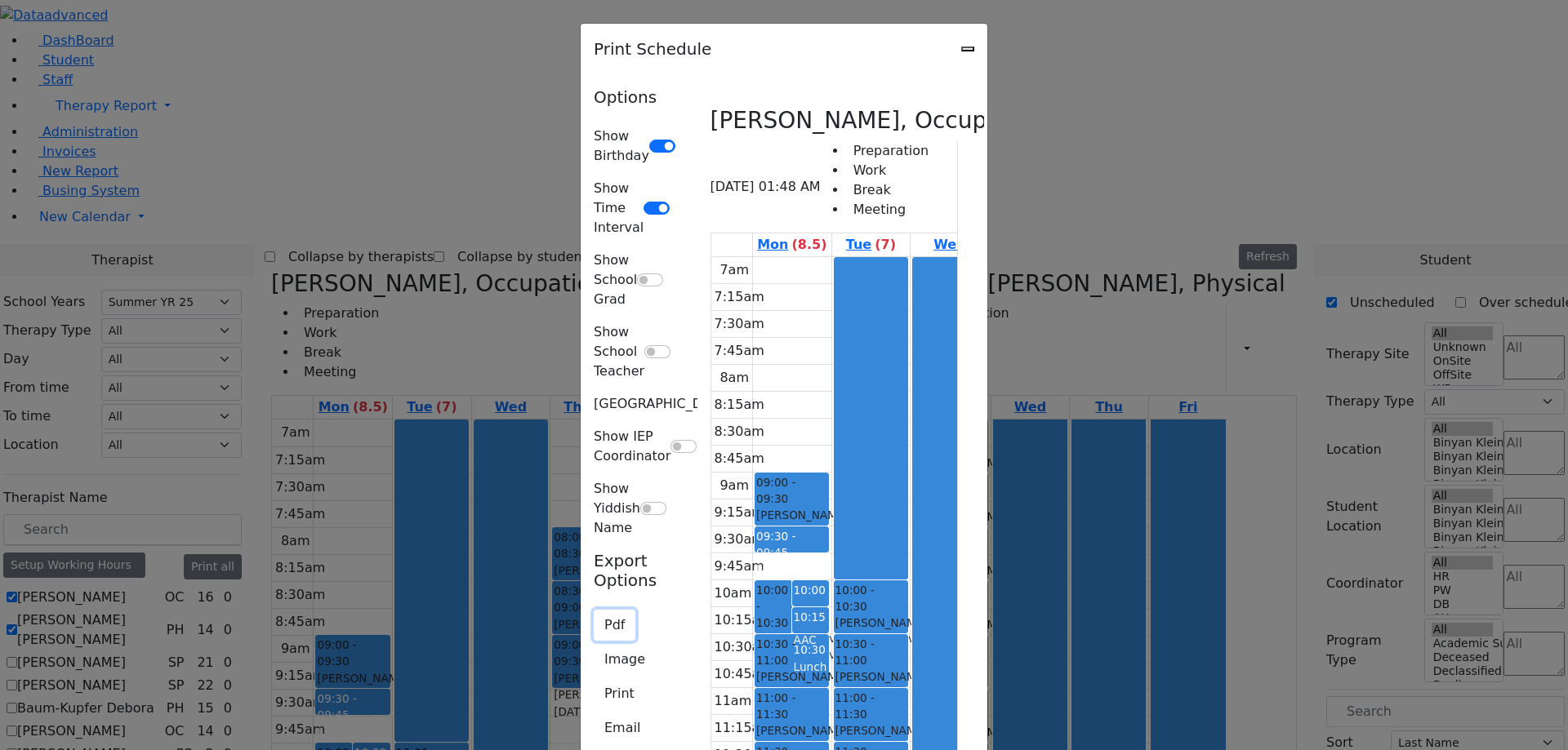
click at [593, 610] on button "Pdf" at bounding box center [614, 625] width 42 height 31
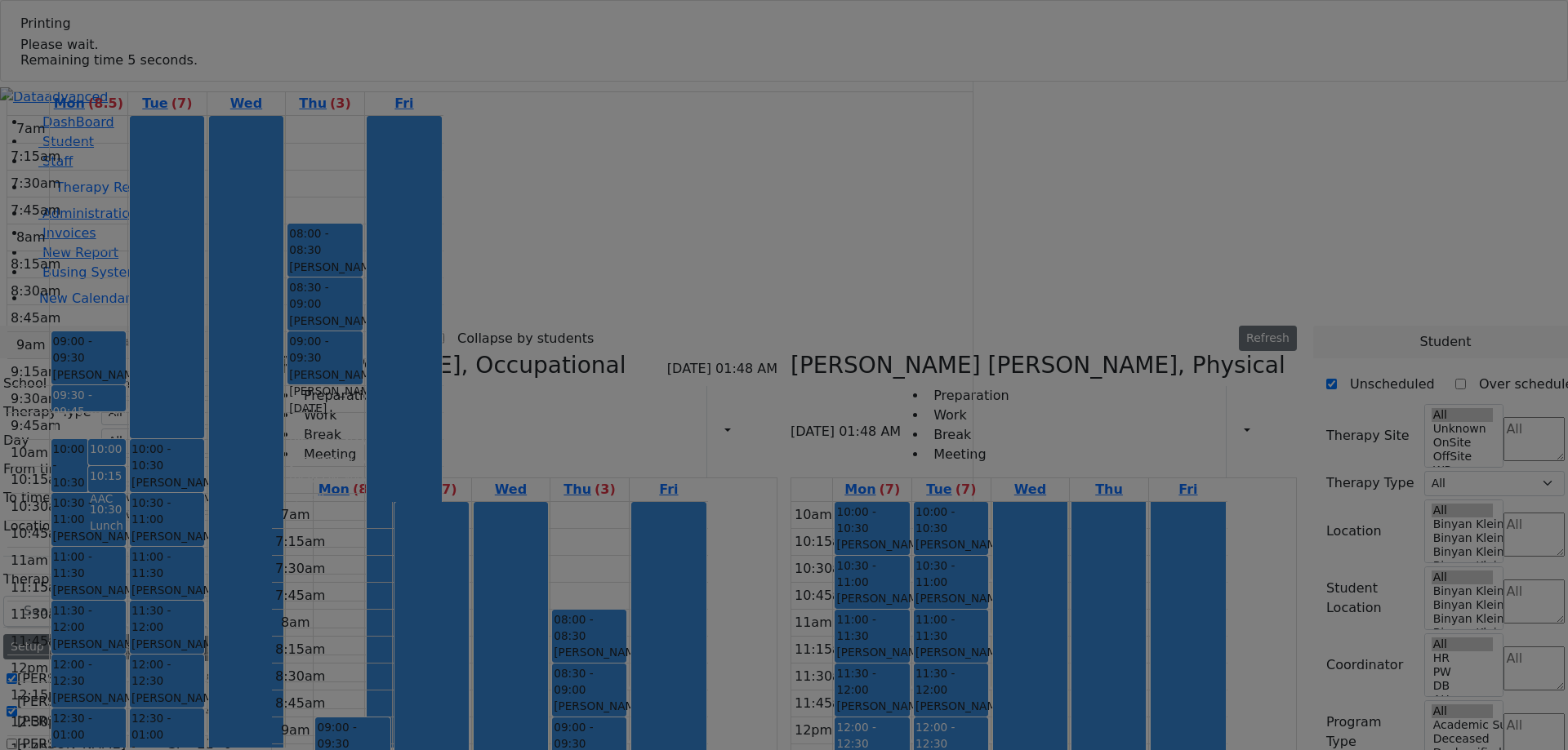
select select "211"
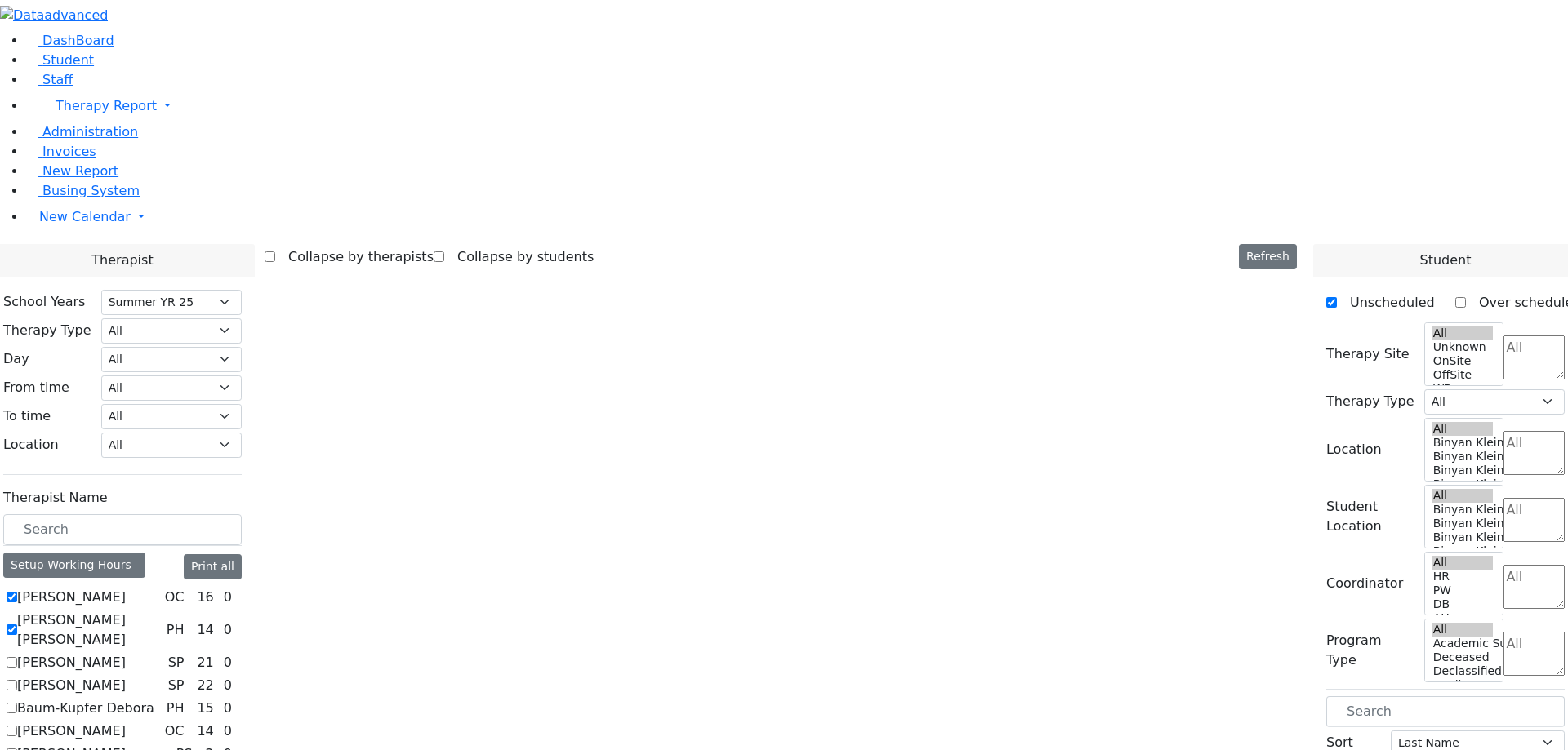
select select "211"
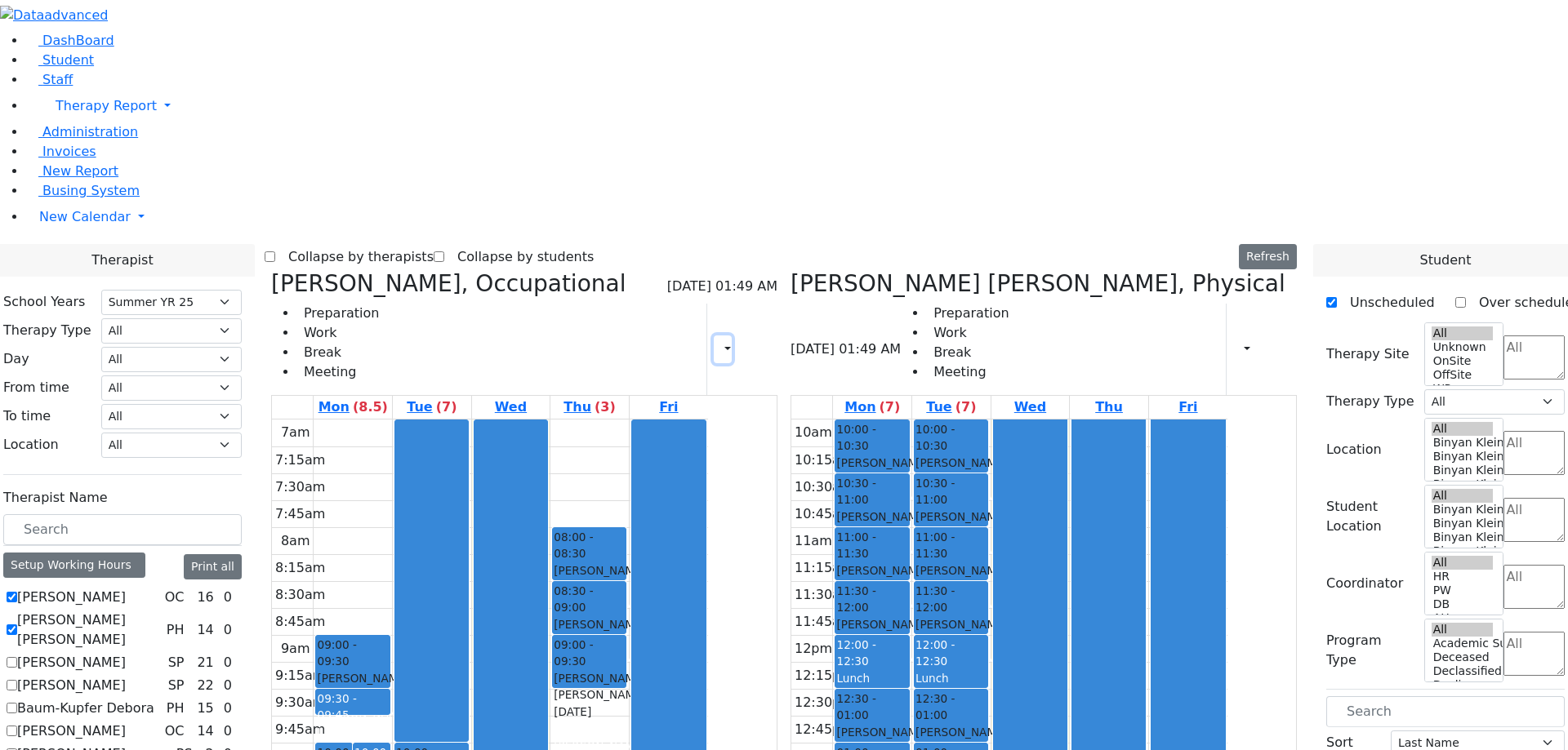
click at [718, 341] on icon "button" at bounding box center [718, 349] width 0 height 15
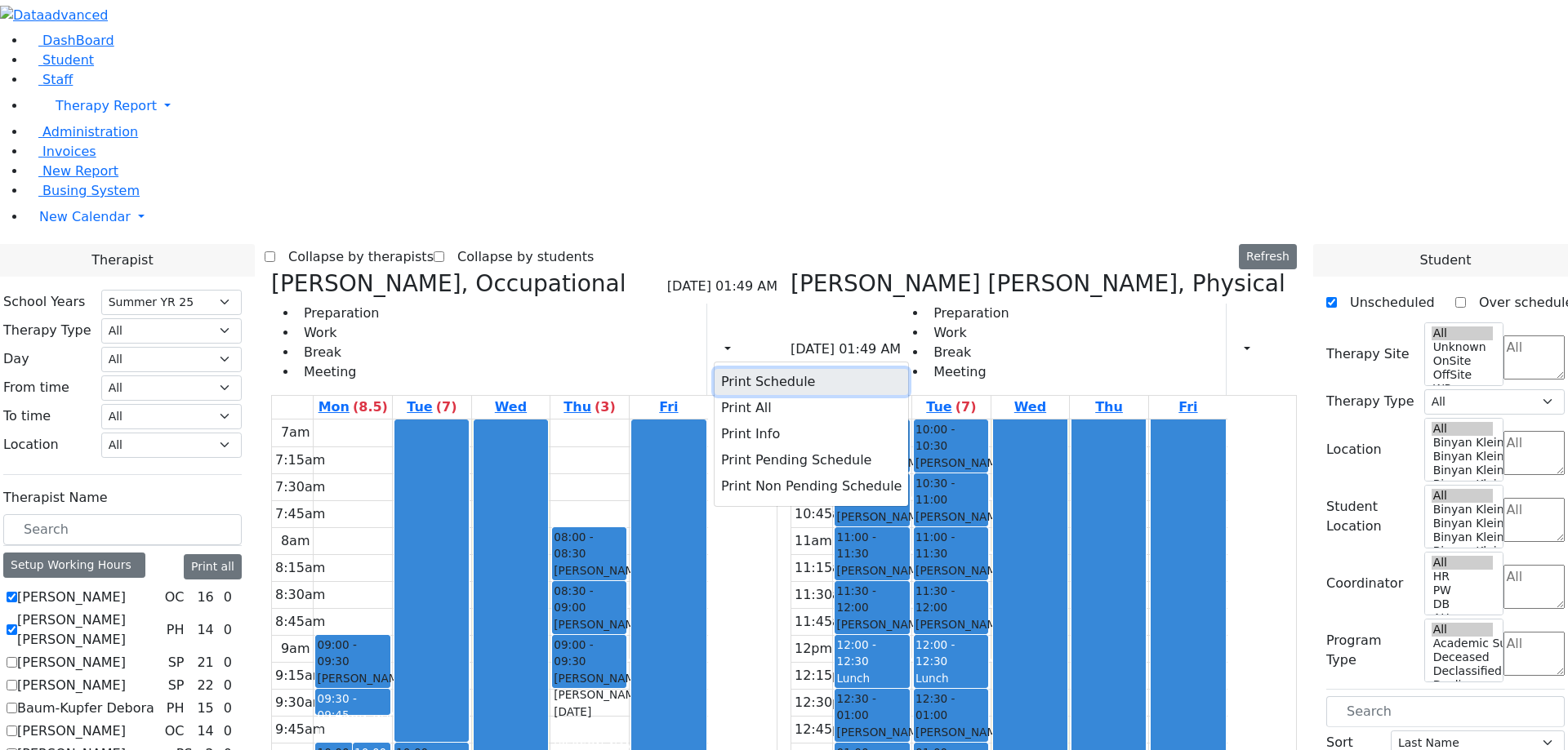
click at [779, 369] on button "Print Schedule" at bounding box center [811, 382] width 194 height 26
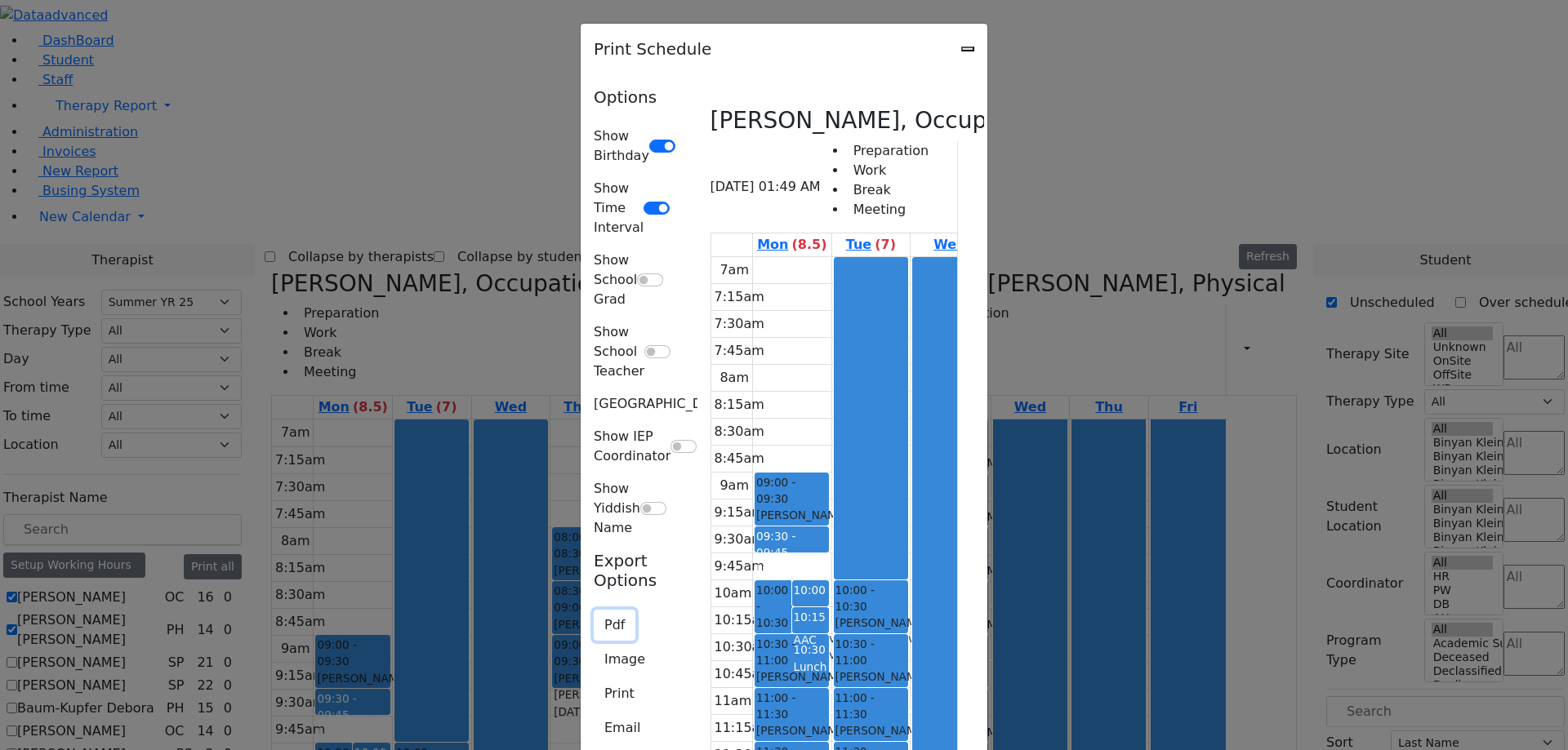
click at [593, 610] on button "Pdf" at bounding box center [614, 625] width 42 height 31
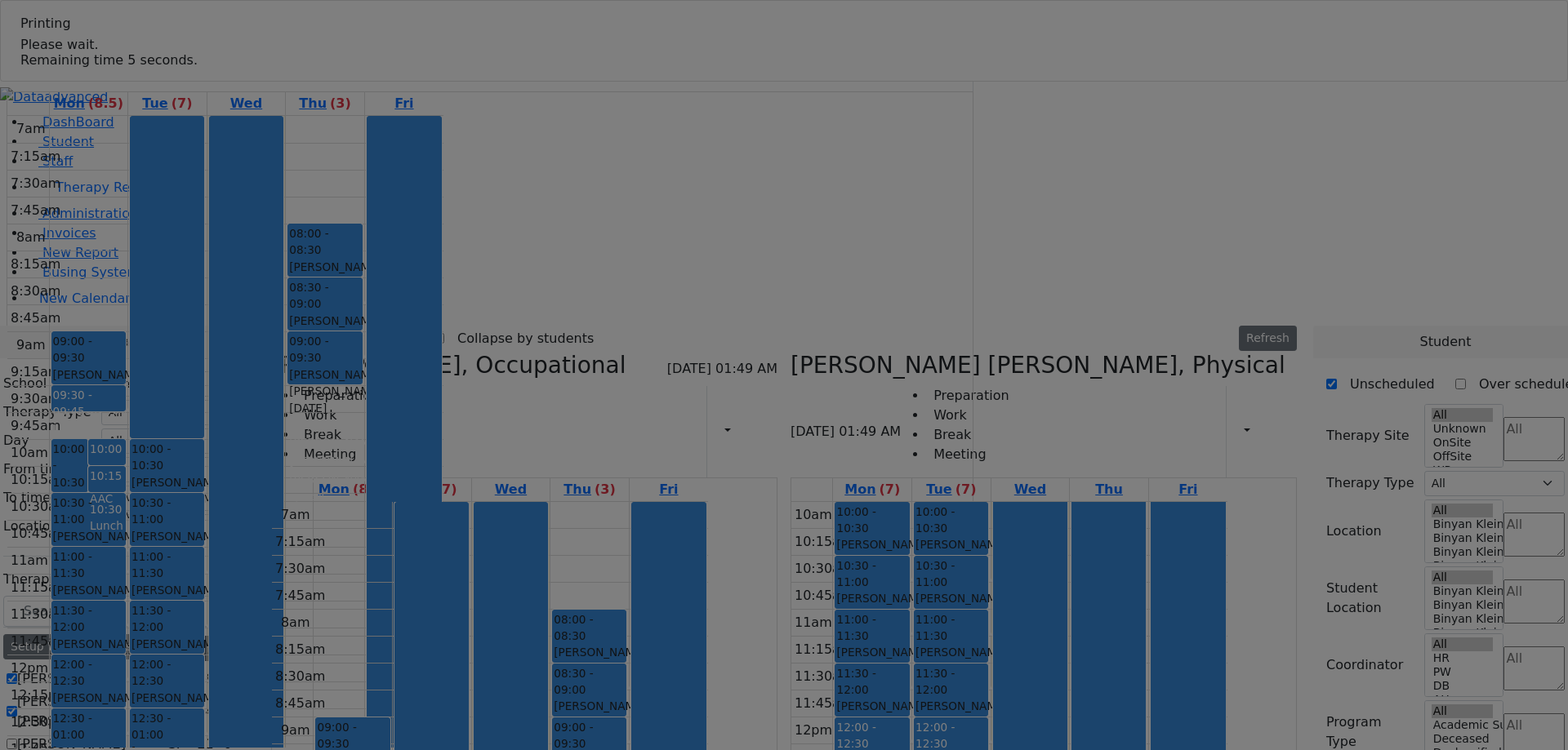
select select "211"
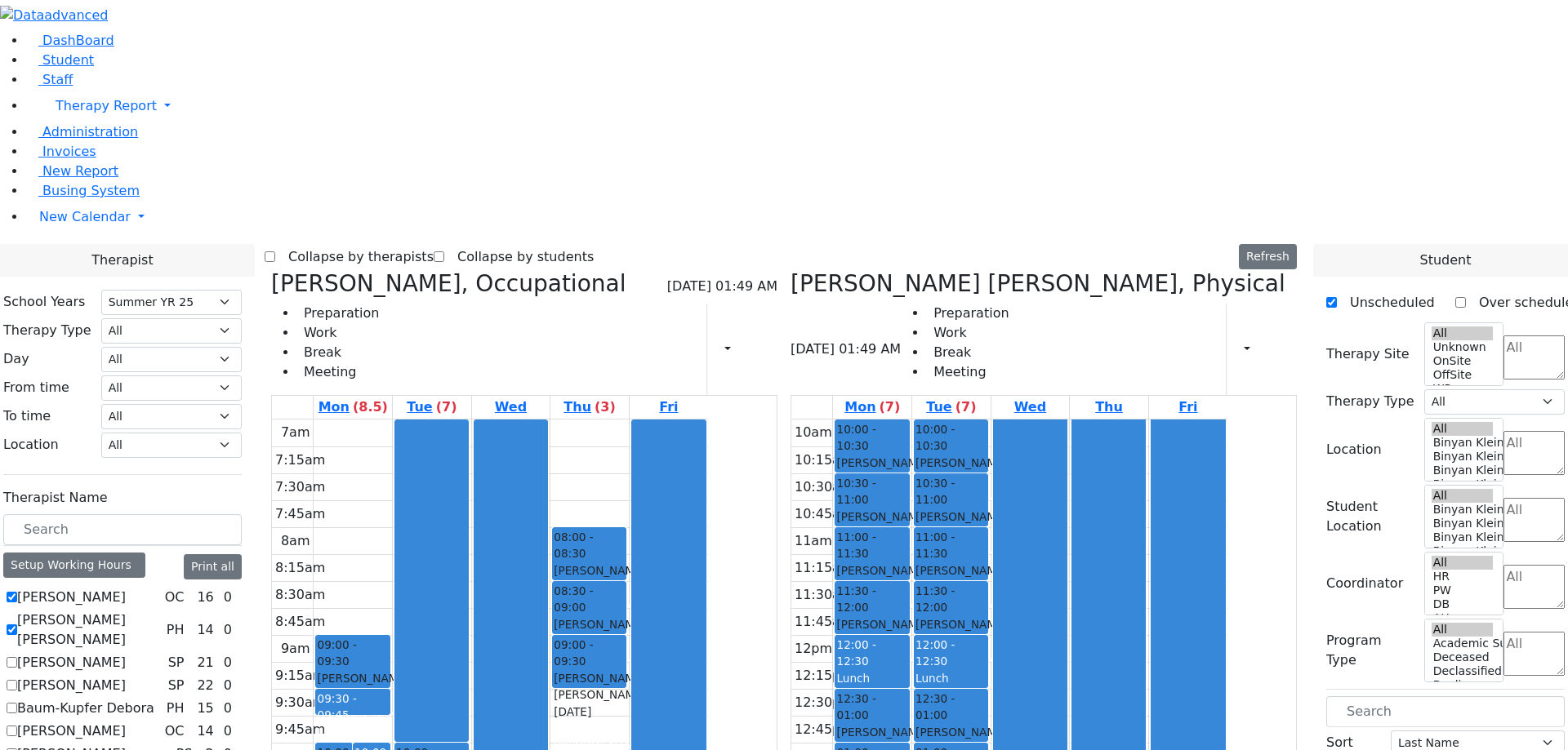
click at [733, 270] on div "Abramczyk ZC, Occupational 09/03/2025 01:49 AM Preparation Work Break Meeting P…" at bounding box center [524, 333] width 506 height 126
select select "211"
click at [1237, 341] on icon "button" at bounding box center [1237, 349] width 0 height 15
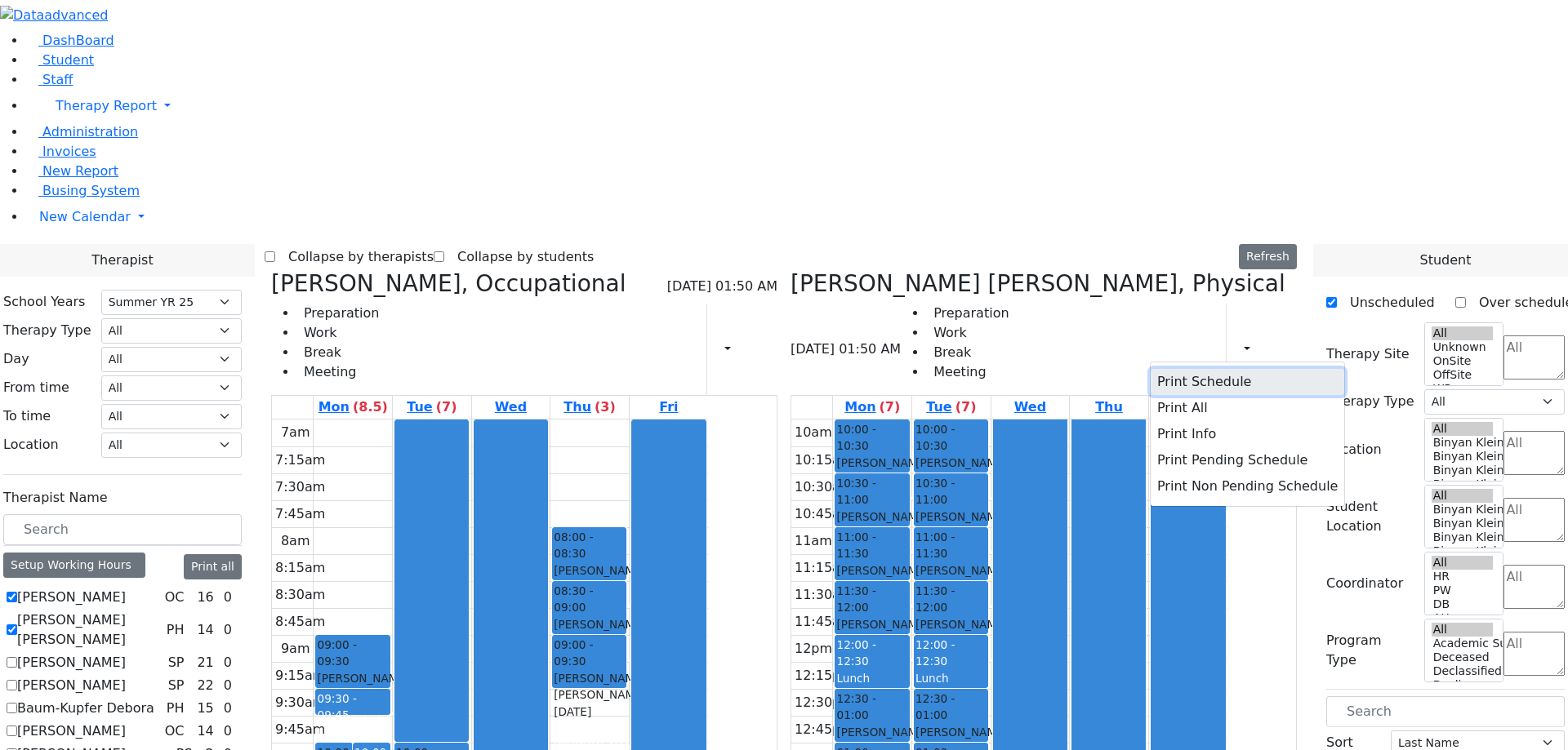
click at [1178, 369] on button "Print Schedule" at bounding box center [1247, 382] width 194 height 26
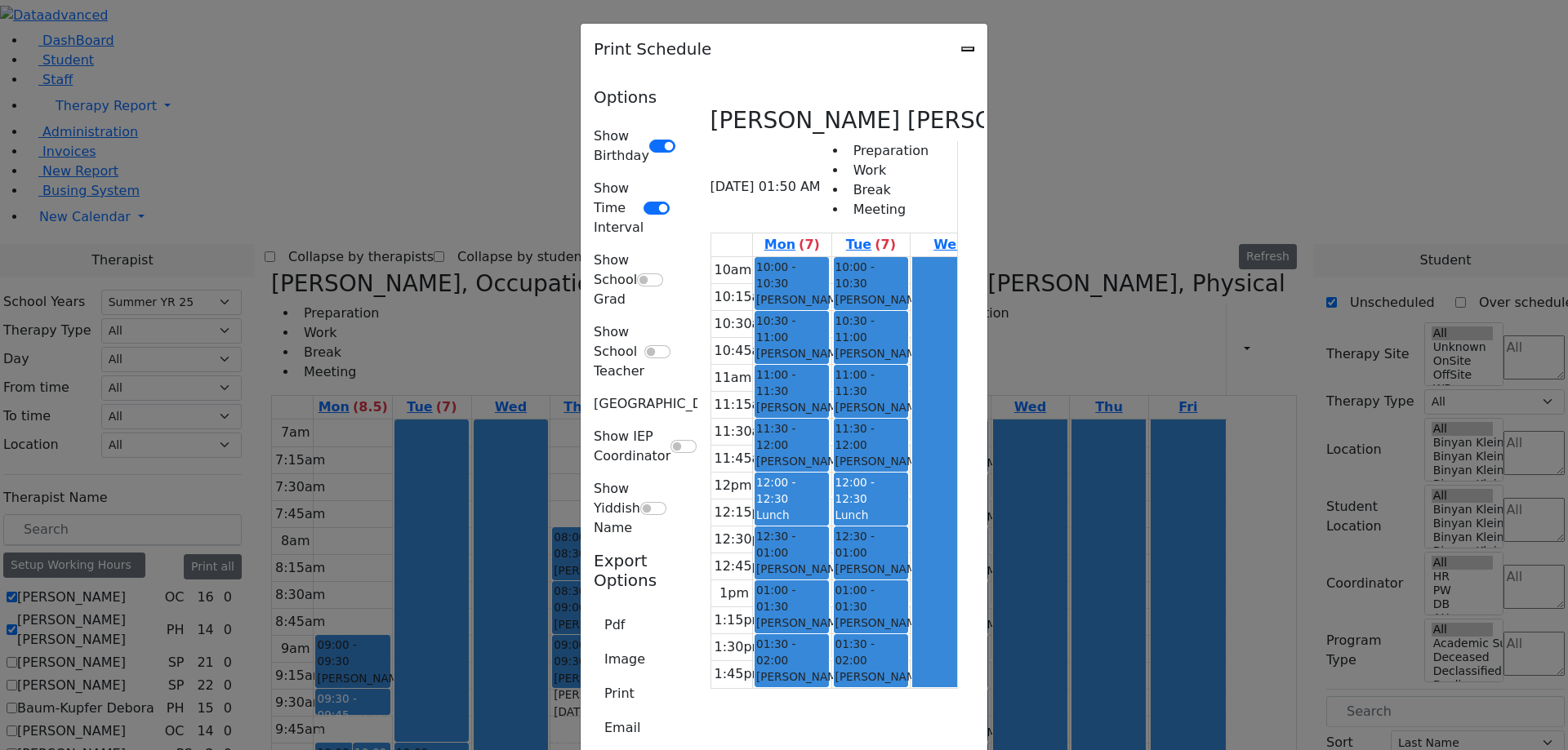
click at [987, 45] on div "Print Schedule" at bounding box center [784, 49] width 406 height 50
click at [968, 49] on icon "Close" at bounding box center [968, 49] width 0 height 0
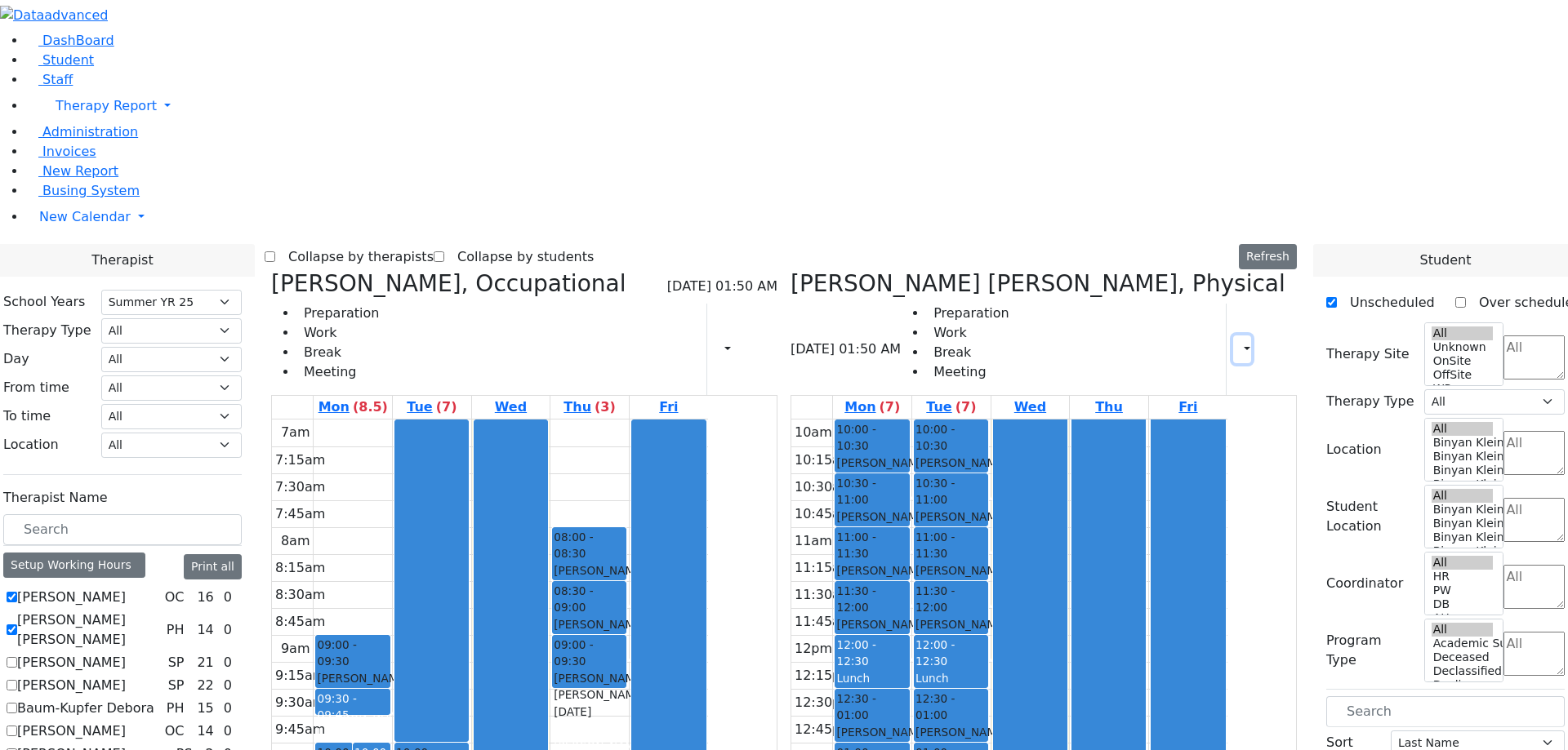
click at [1238, 336] on button "button" at bounding box center [1241, 349] width 18 height 28
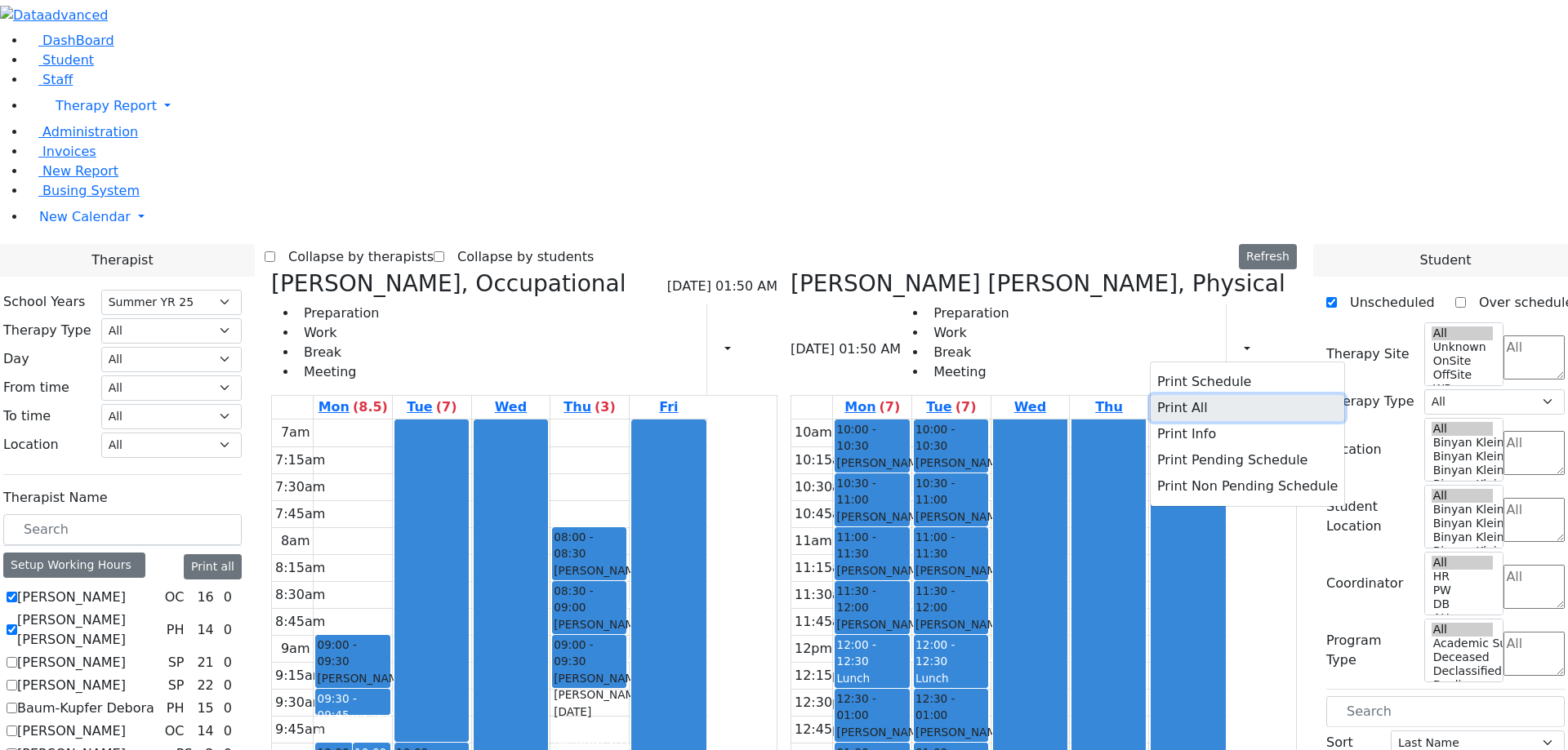
click at [1162, 395] on button "Print All" at bounding box center [1247, 408] width 194 height 26
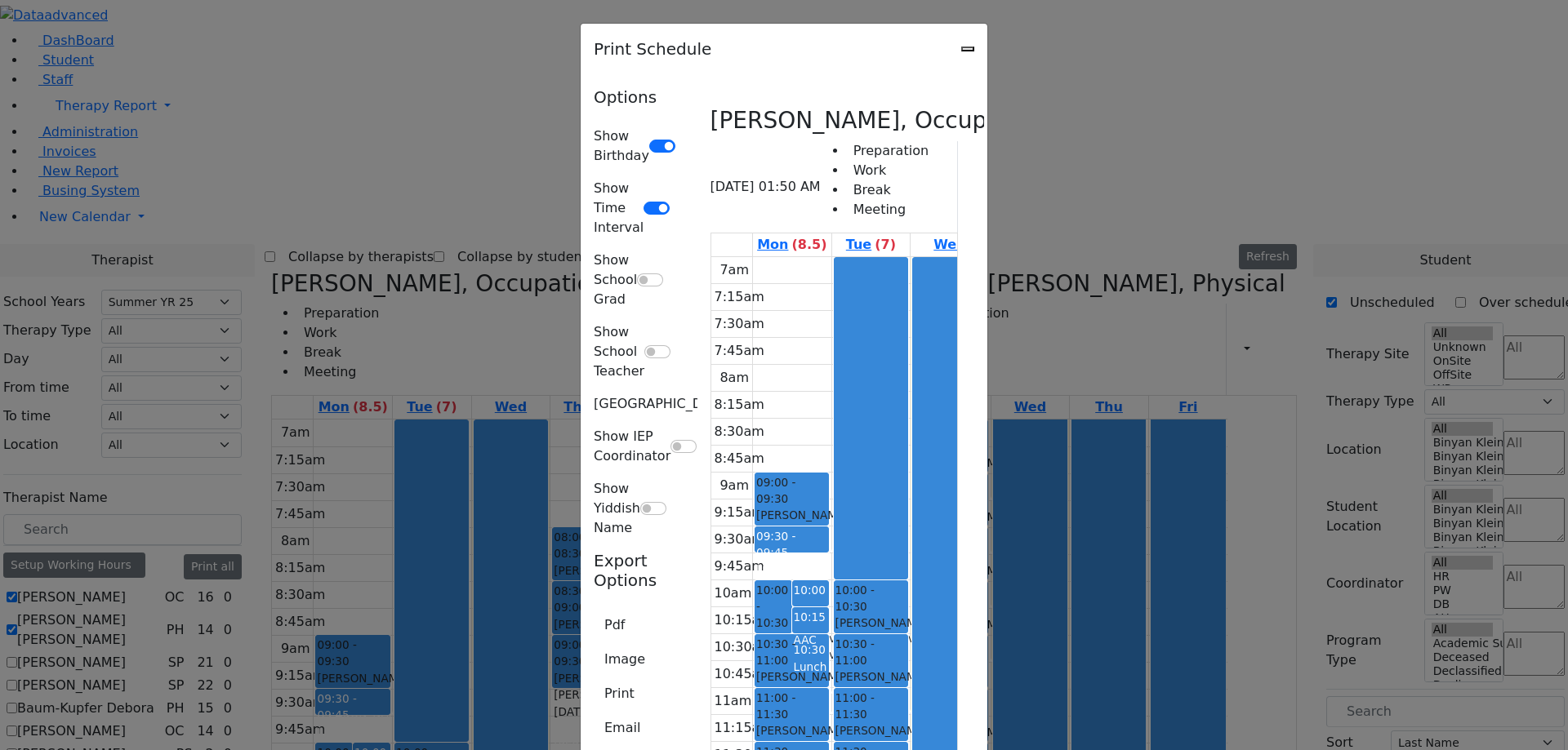
click at [968, 49] on icon "Close" at bounding box center [968, 49] width 0 height 0
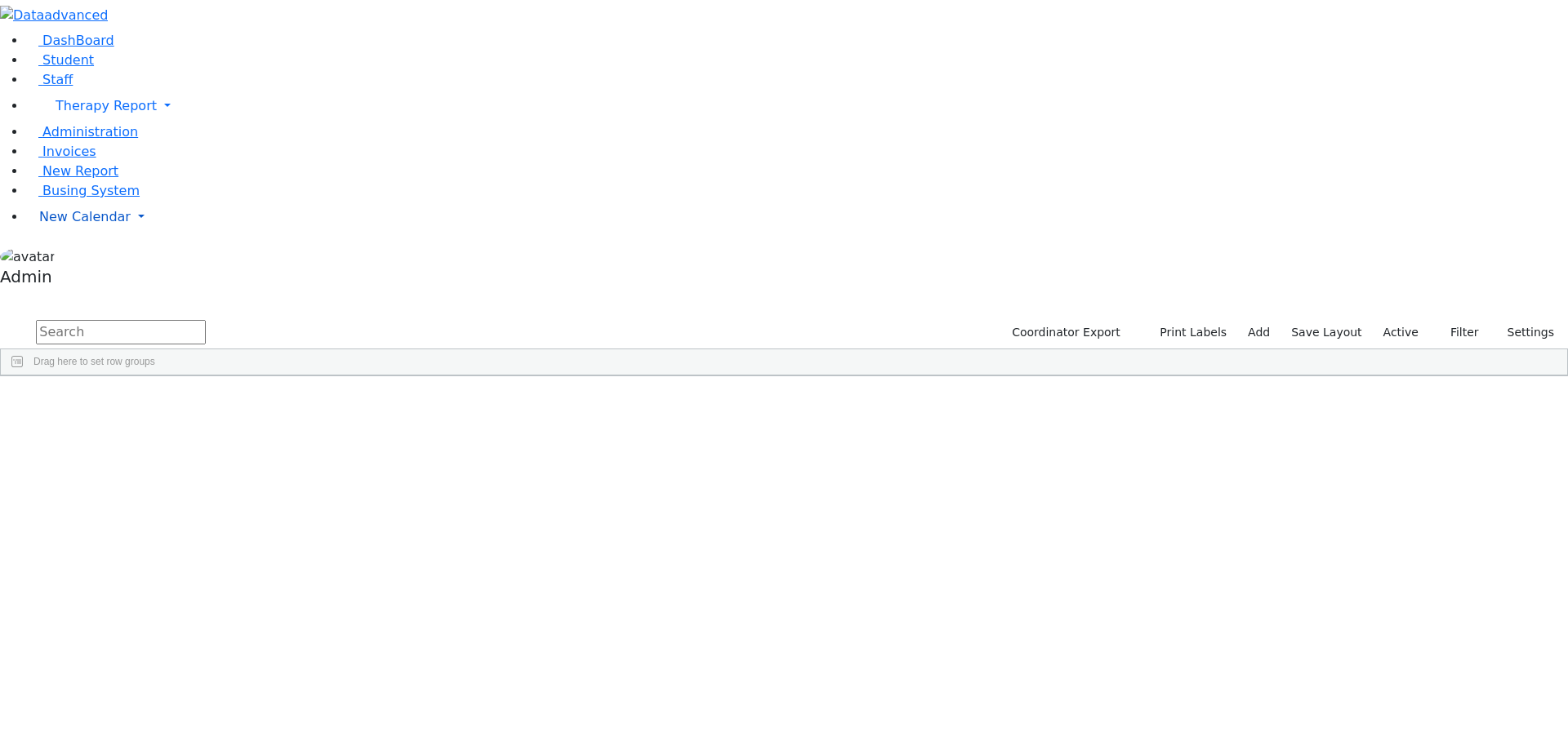
click at [77, 225] on span "New Calendar" at bounding box center [85, 216] width 91 height 15
click at [84, 259] on link "Calendar" at bounding box center [65, 249] width 59 height 19
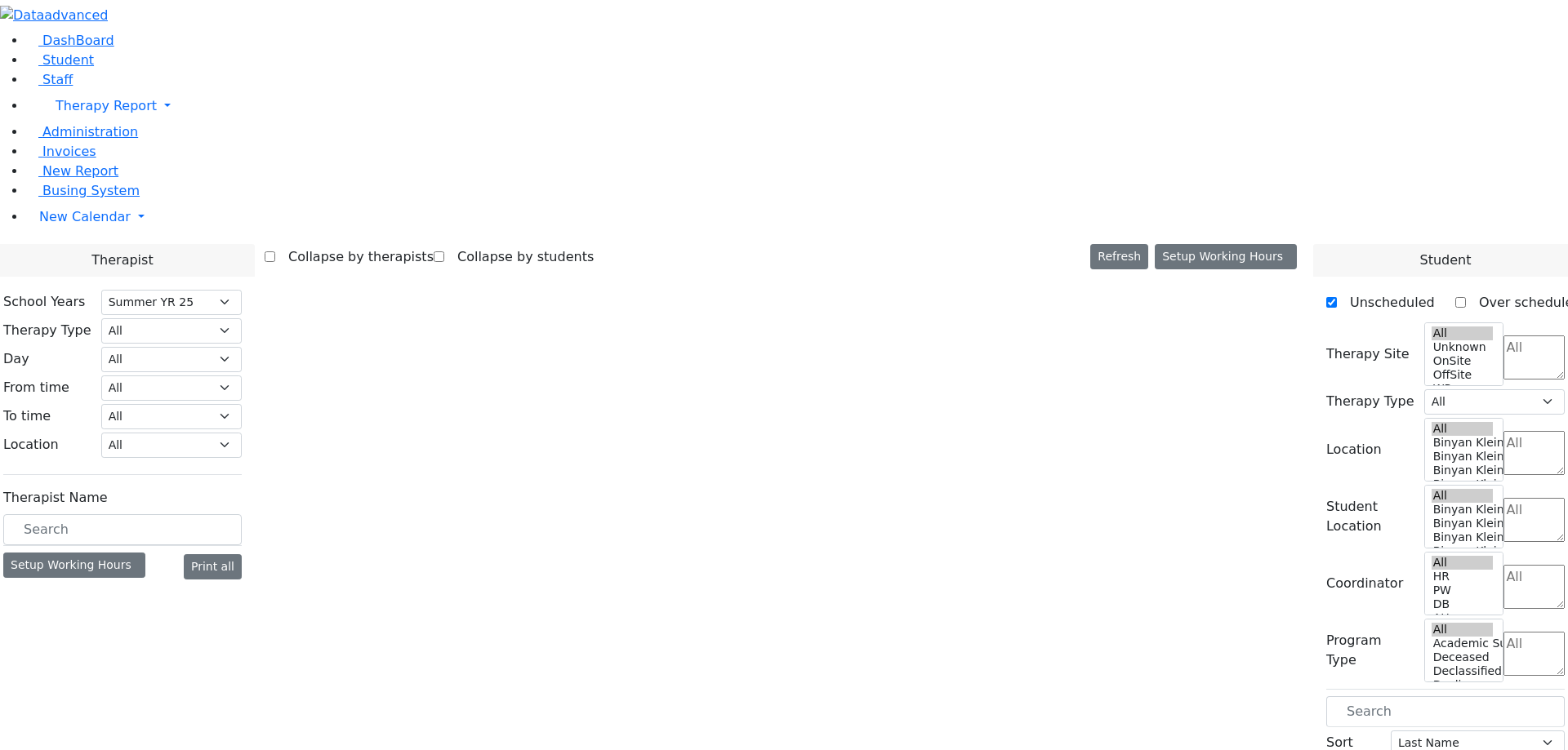
select select "211"
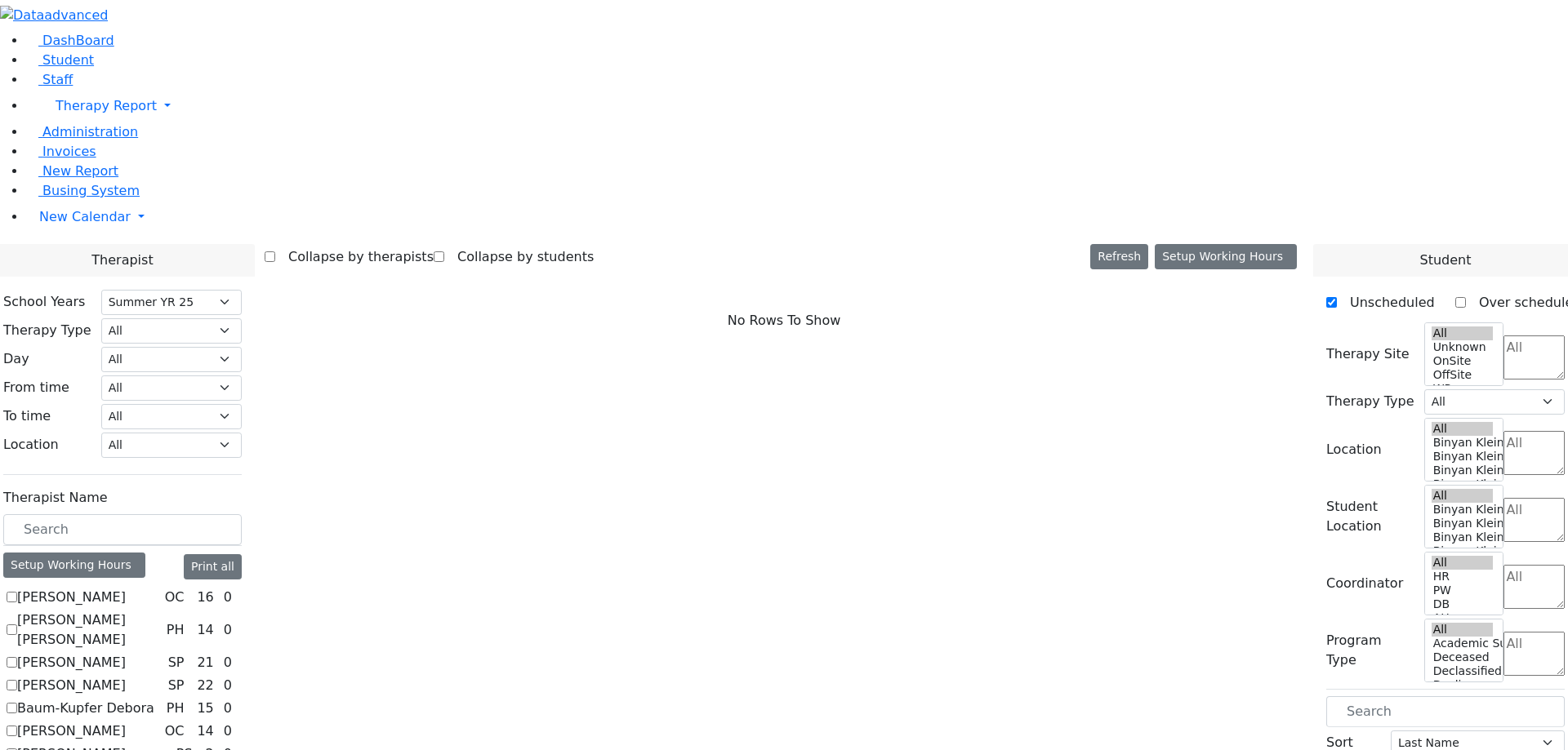
click at [126, 587] on label "[PERSON_NAME]" at bounding box center [71, 596] width 108 height 19
click at [17, 591] on input "[PERSON_NAME]" at bounding box center [12, 596] width 11 height 11
checkbox input "true"
select select "1"
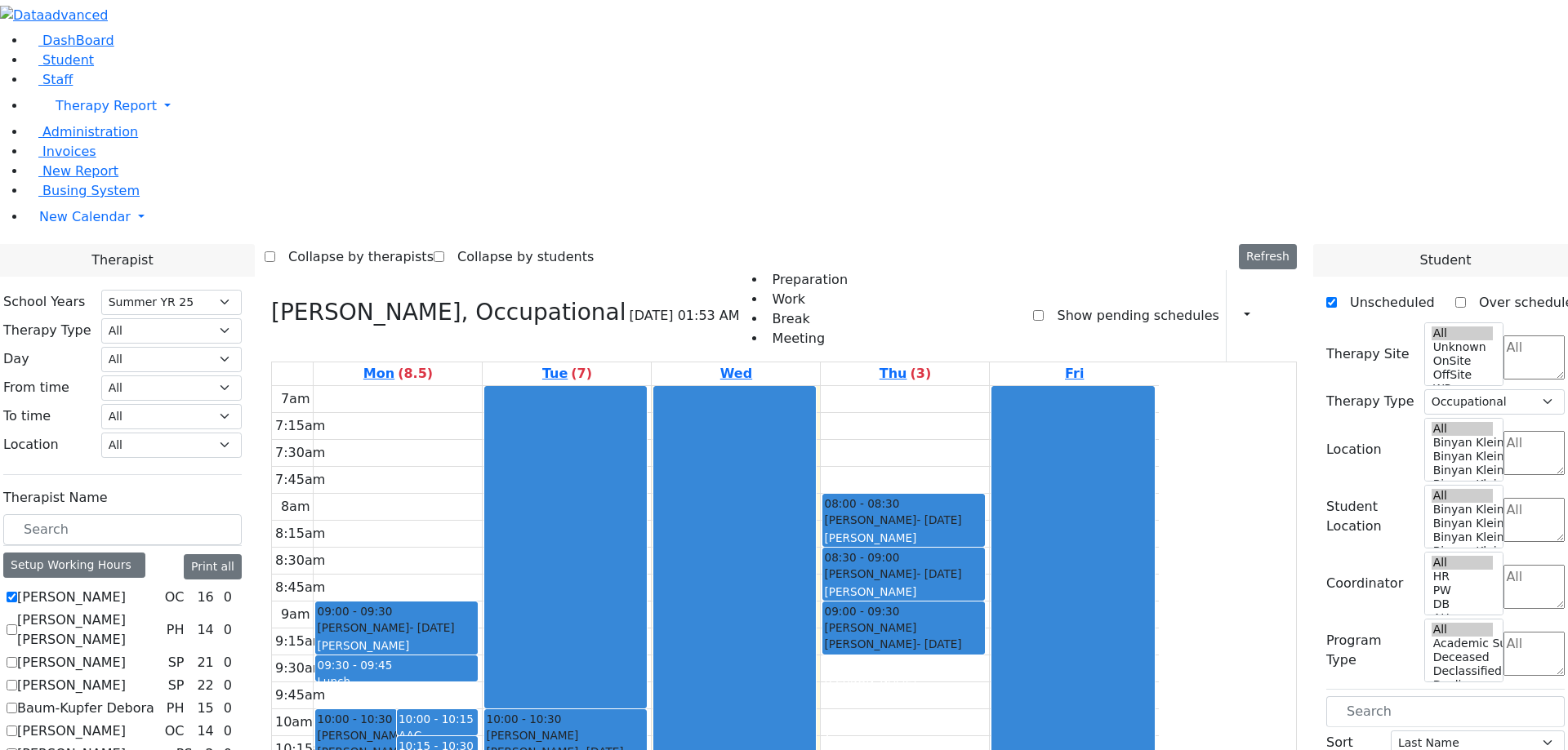
click at [160, 611] on label "[PERSON_NAME] [PERSON_NAME]" at bounding box center [88, 630] width 143 height 39
click at [17, 624] on input "[PERSON_NAME] [PERSON_NAME]" at bounding box center [12, 629] width 11 height 11
checkbox input "true"
select select
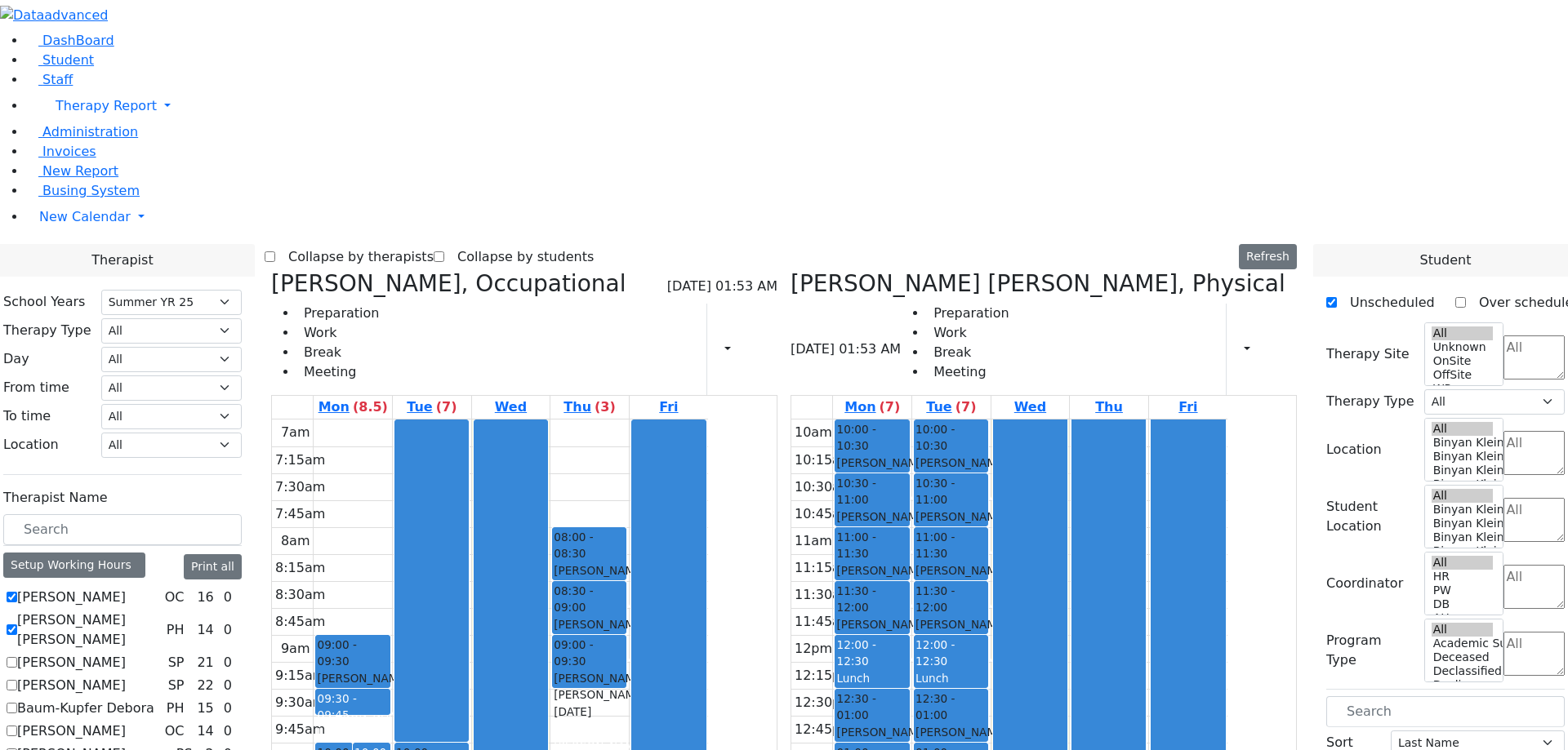
click at [126, 653] on label "[PERSON_NAME]" at bounding box center [71, 662] width 108 height 19
click at [17, 657] on input "[PERSON_NAME]" at bounding box center [12, 662] width 11 height 11
checkbox input "true"
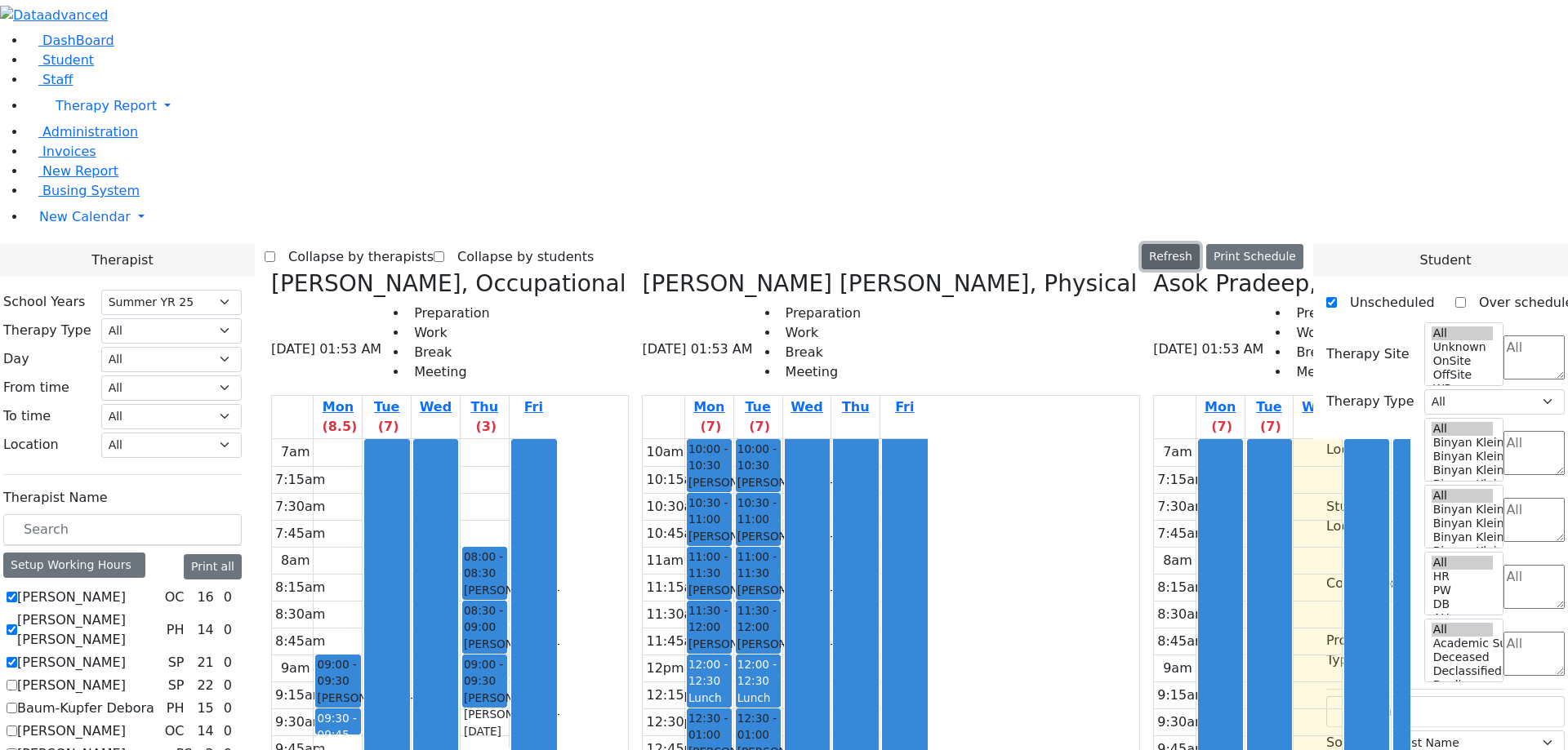
click at [1200, 244] on button "Refresh" at bounding box center [1170, 257] width 58 height 25
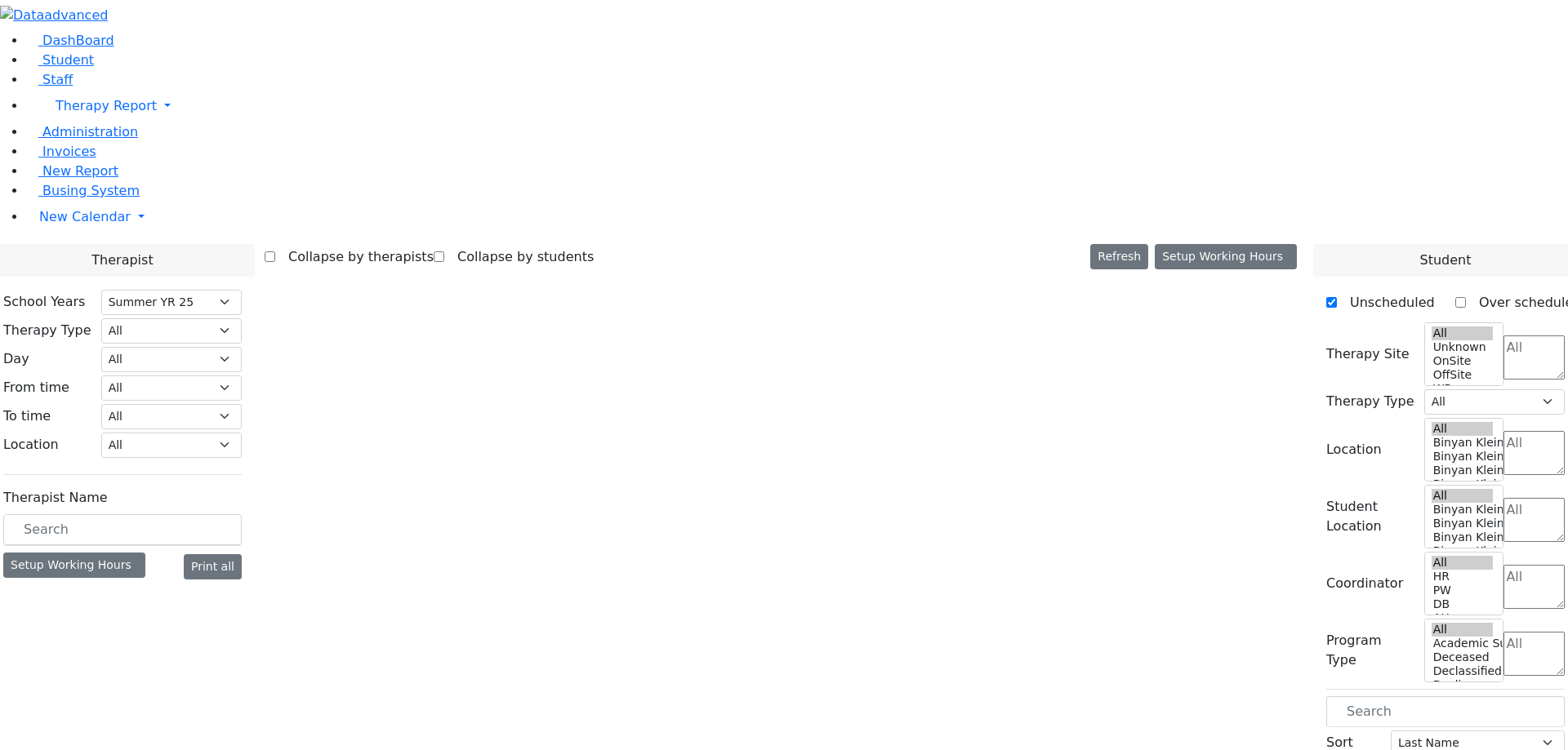
select select "211"
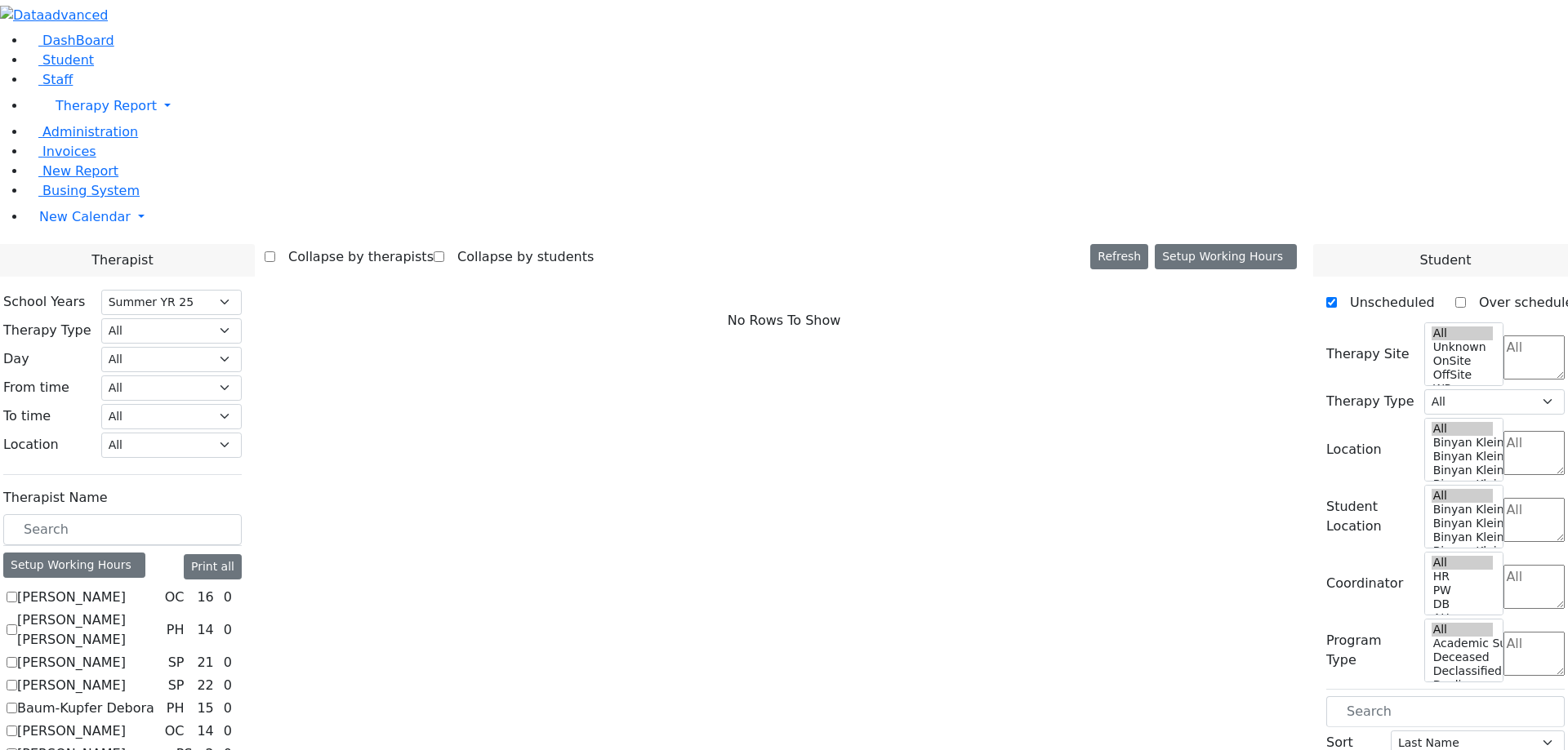
click at [126, 587] on label "[PERSON_NAME]" at bounding box center [71, 596] width 108 height 19
click at [17, 591] on input "[PERSON_NAME]" at bounding box center [12, 596] width 11 height 11
checkbox input "true"
select select "1"
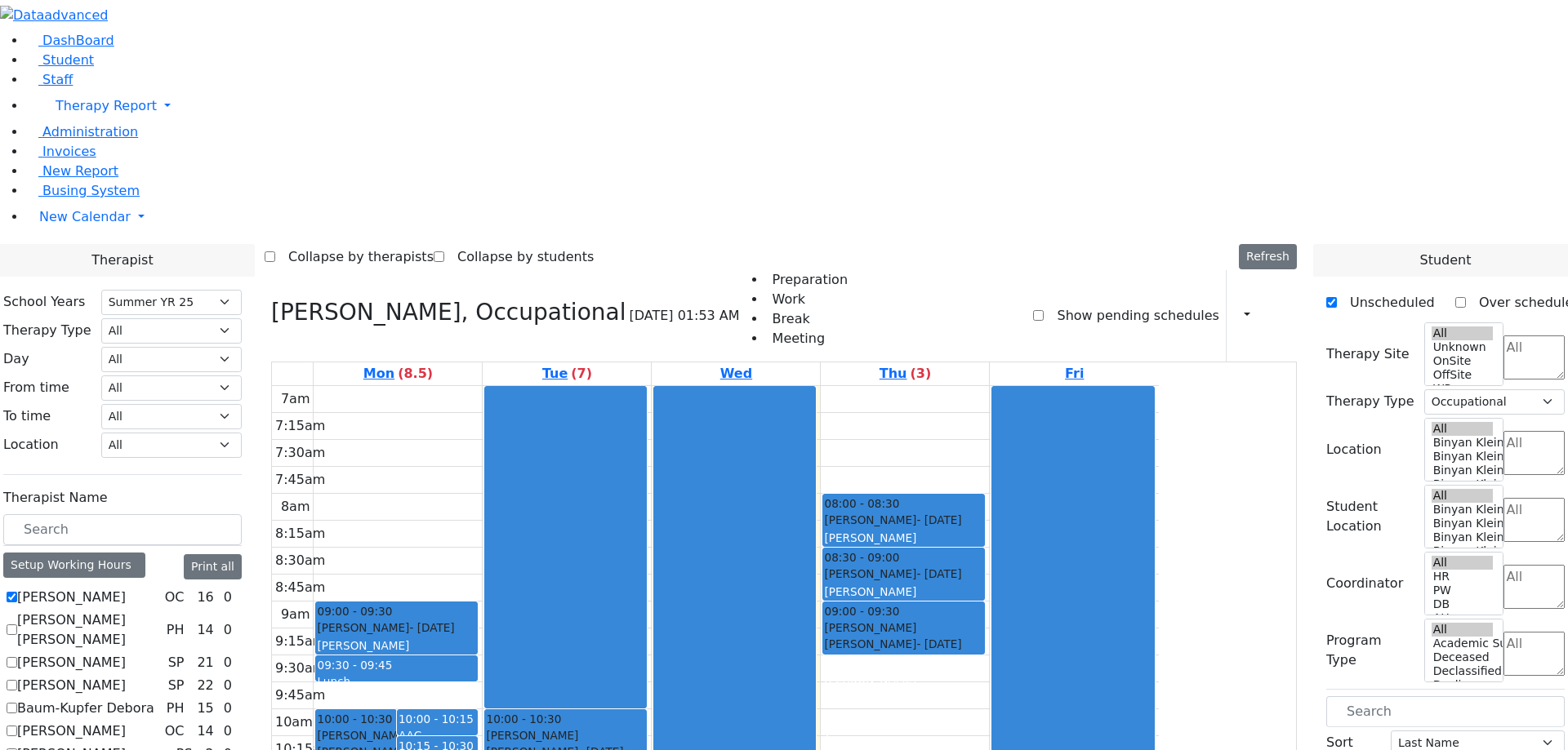
click at [160, 611] on label "[PERSON_NAME] [PERSON_NAME]" at bounding box center [88, 630] width 143 height 39
click at [17, 624] on input "[PERSON_NAME] [PERSON_NAME]" at bounding box center [12, 629] width 11 height 11
checkbox input "true"
select select
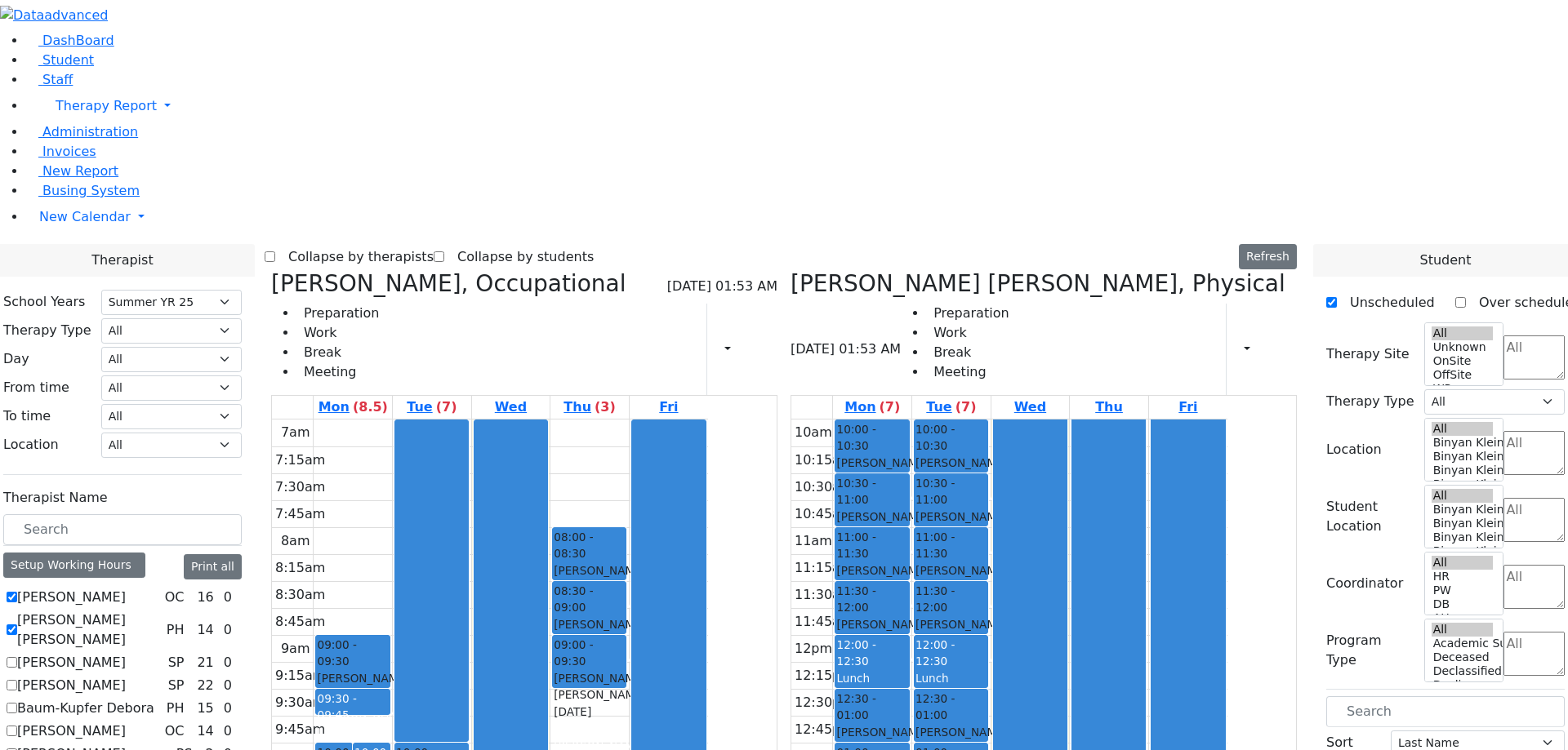
click at [126, 653] on label "[PERSON_NAME]" at bounding box center [71, 662] width 108 height 19
click at [17, 657] on input "[PERSON_NAME]" at bounding box center [12, 662] width 11 height 11
checkbox input "true"
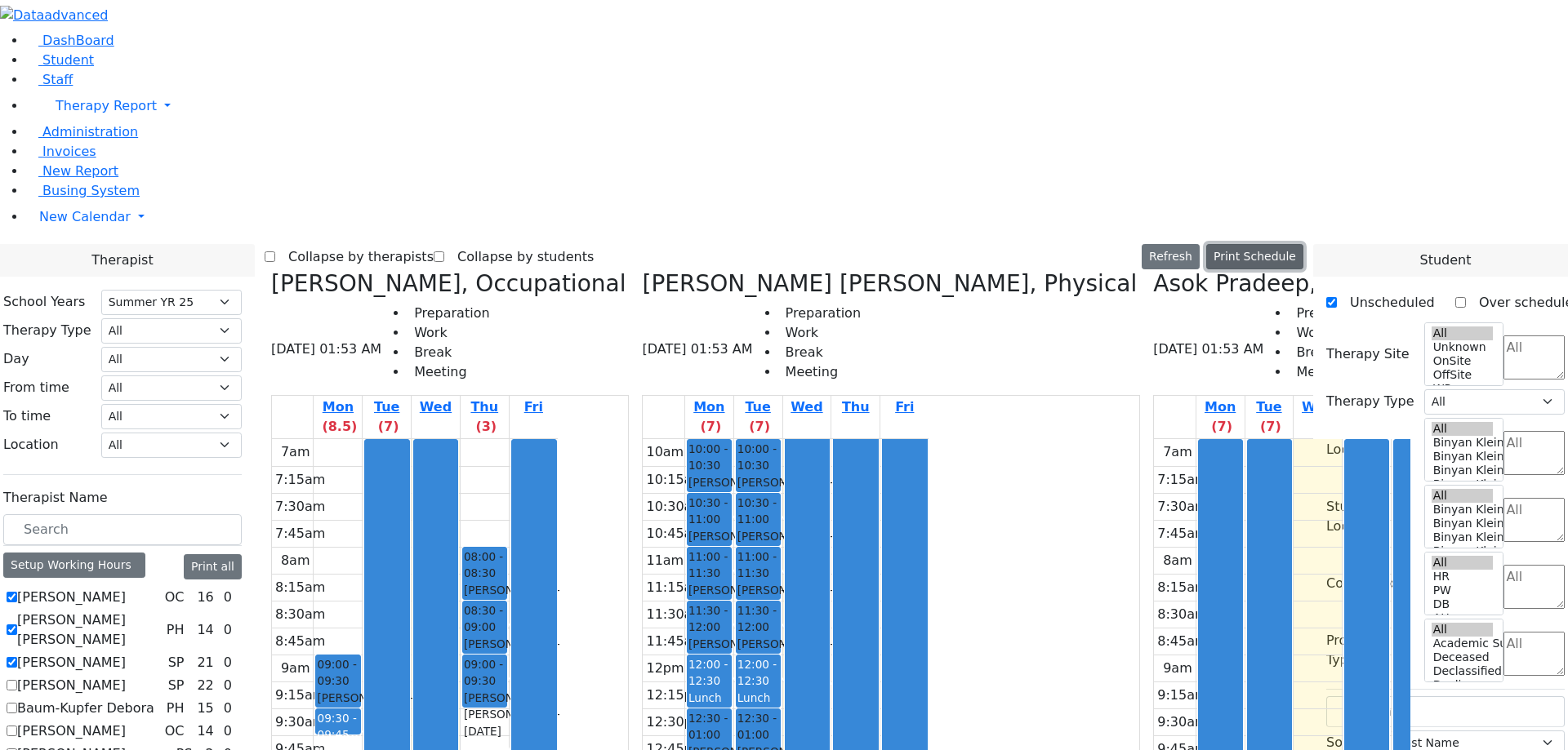
click at [1296, 244] on button "Print Schedule" at bounding box center [1255, 257] width 97 height 25
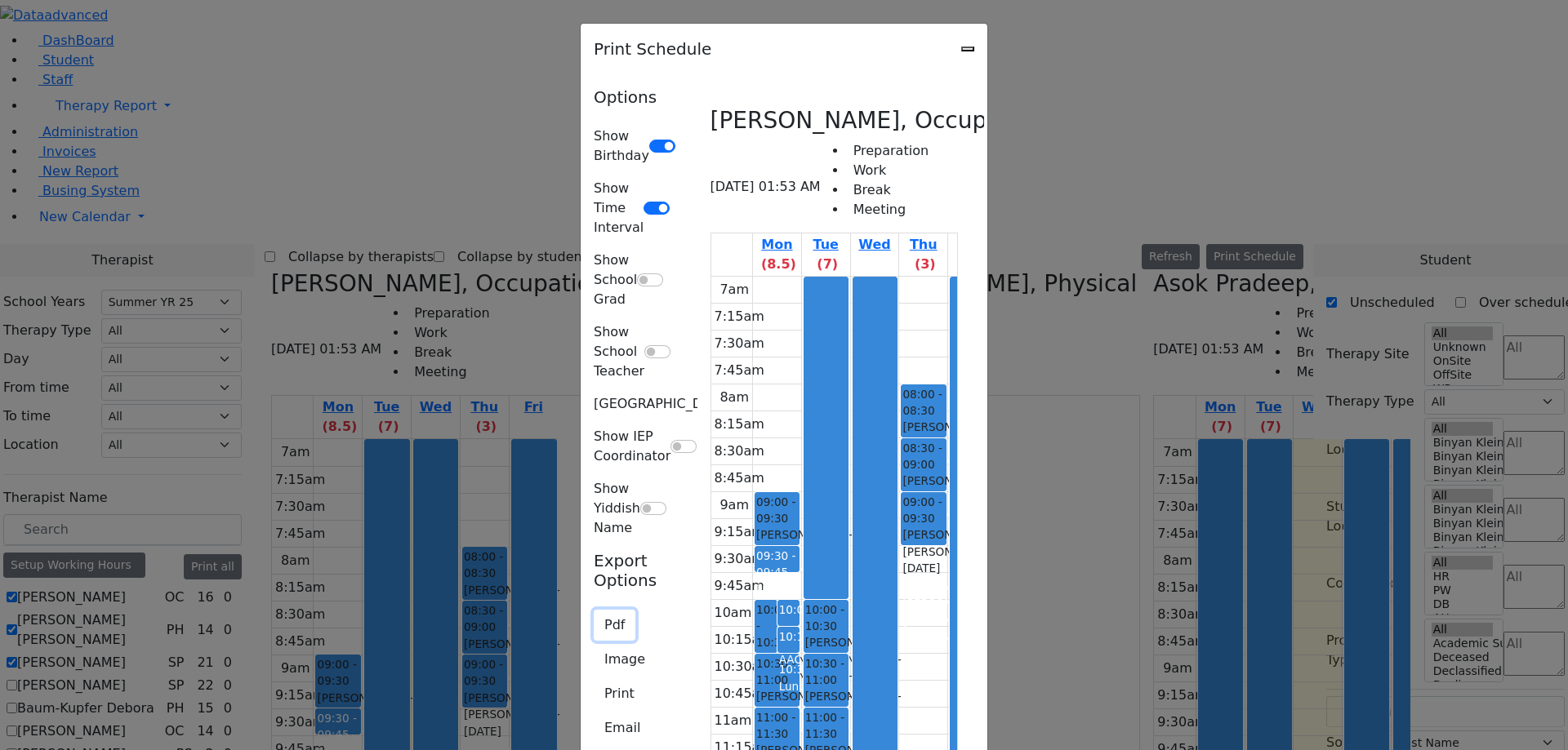
click at [593, 610] on button "Pdf" at bounding box center [614, 625] width 42 height 31
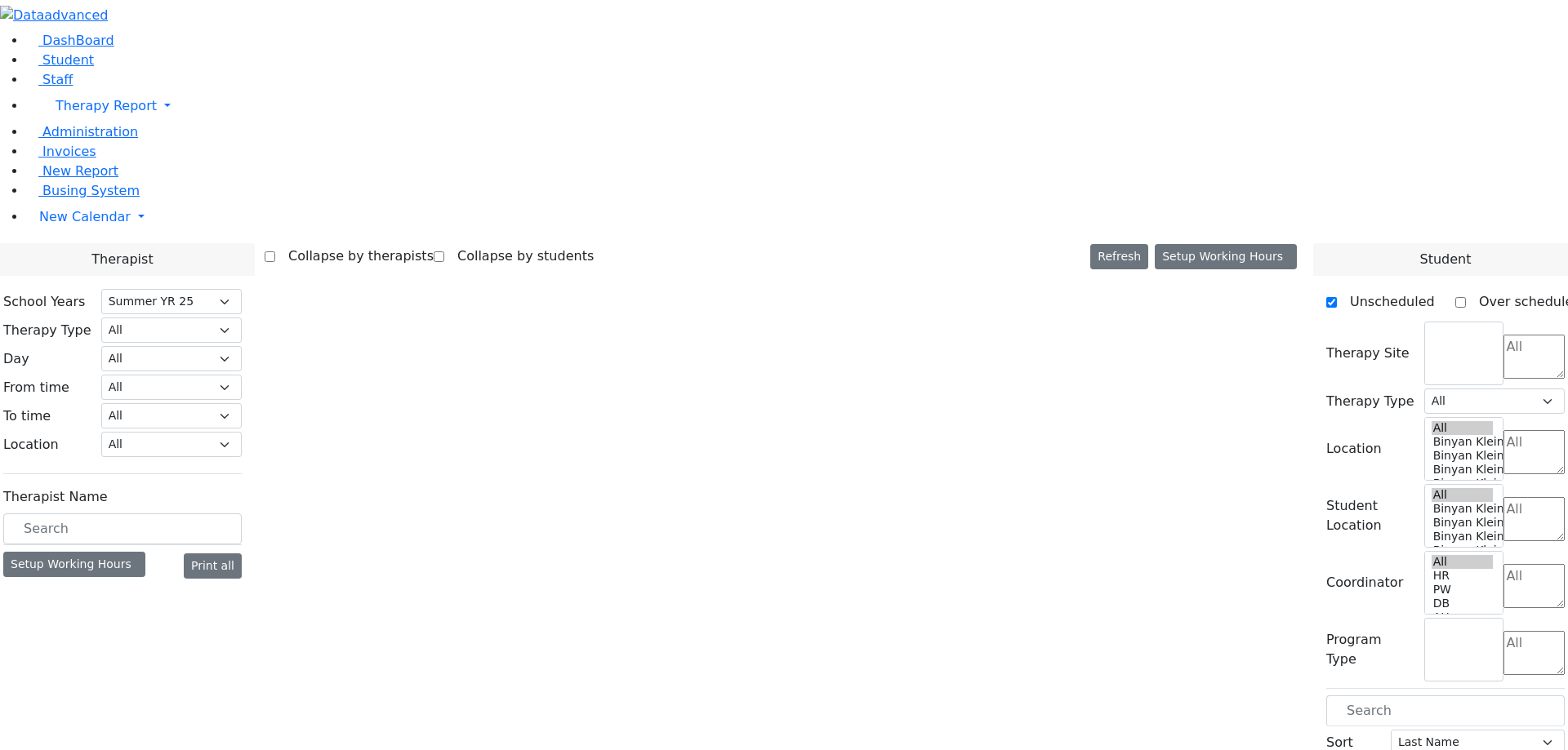
select select "211"
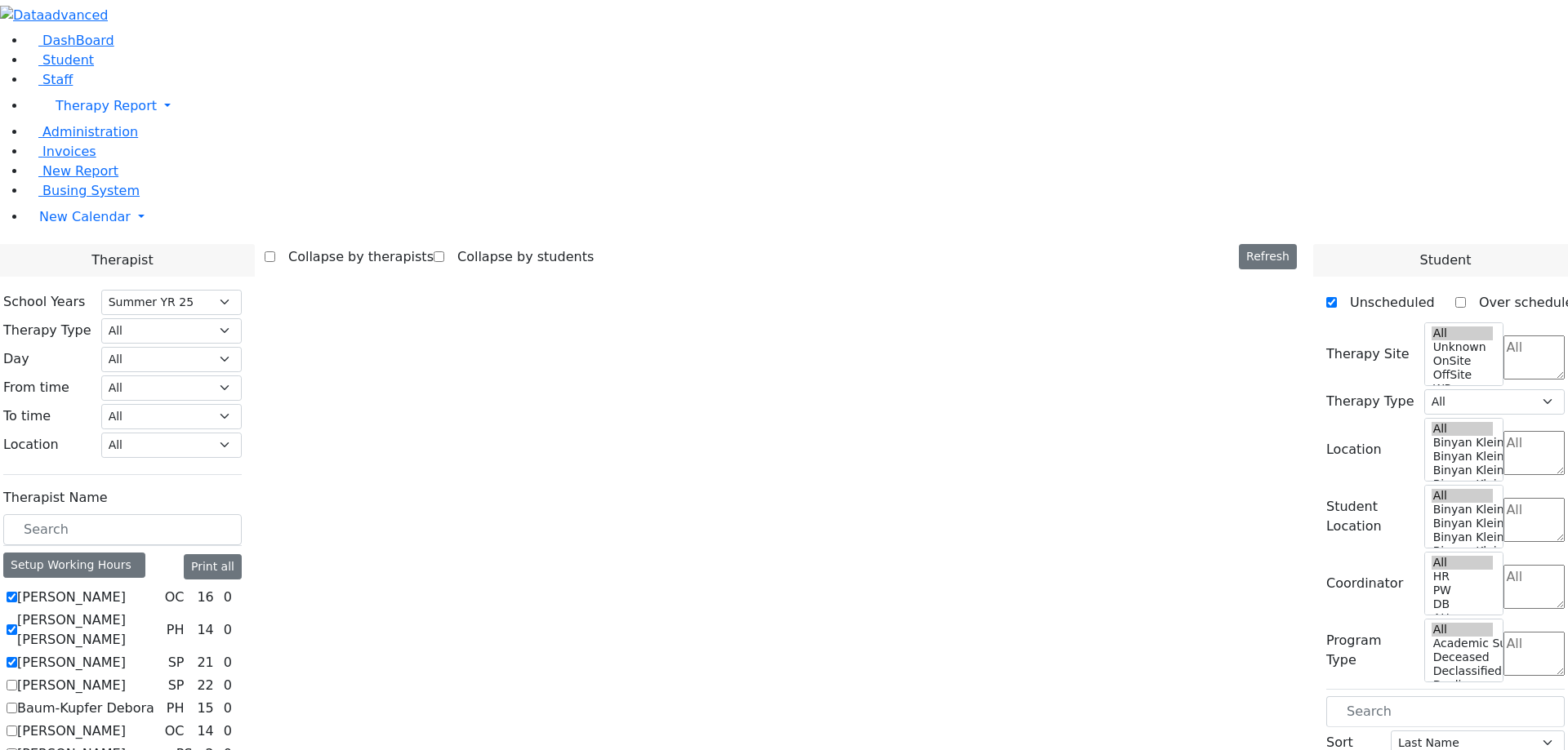
select select "211"
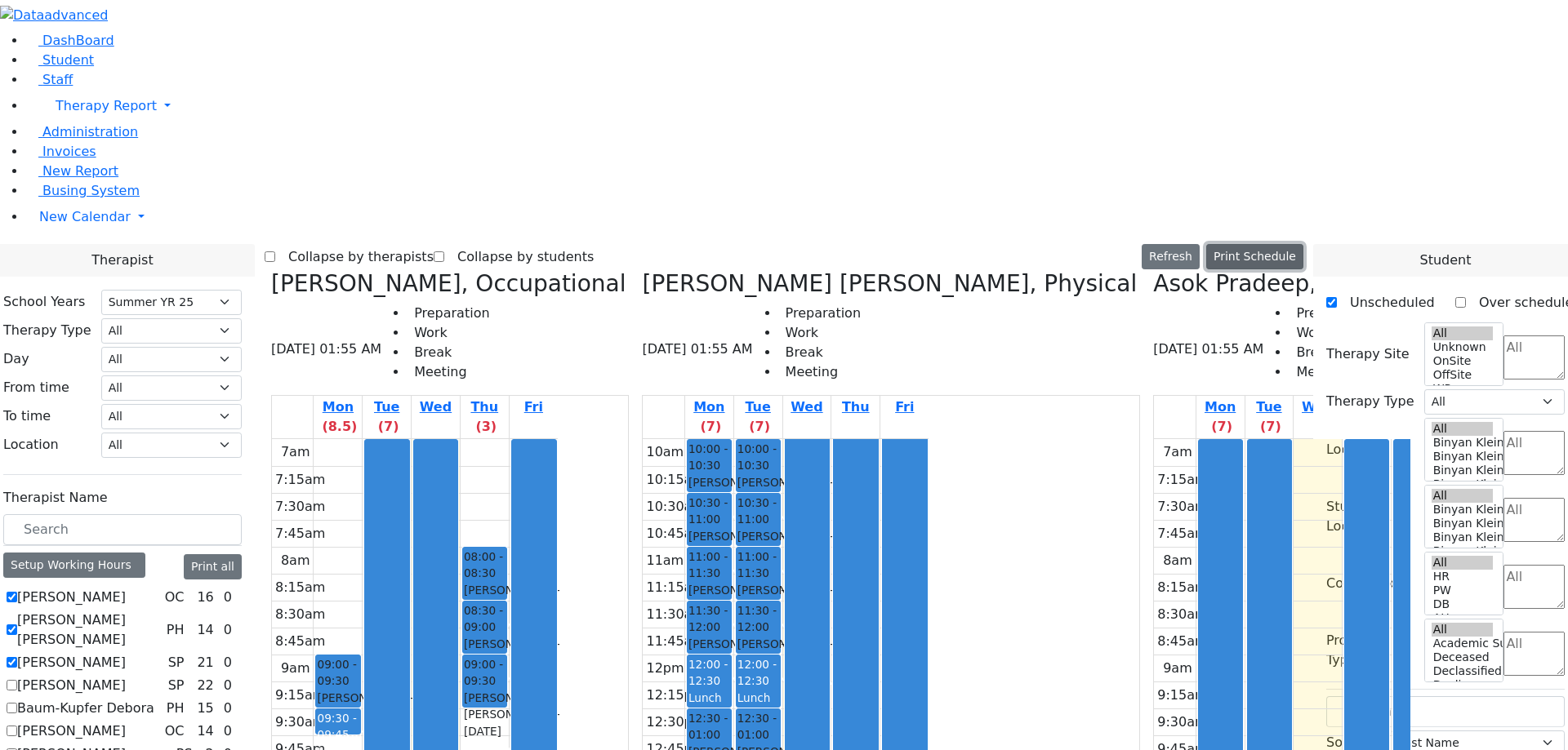
click at [1267, 244] on button "Print Schedule" at bounding box center [1255, 257] width 97 height 25
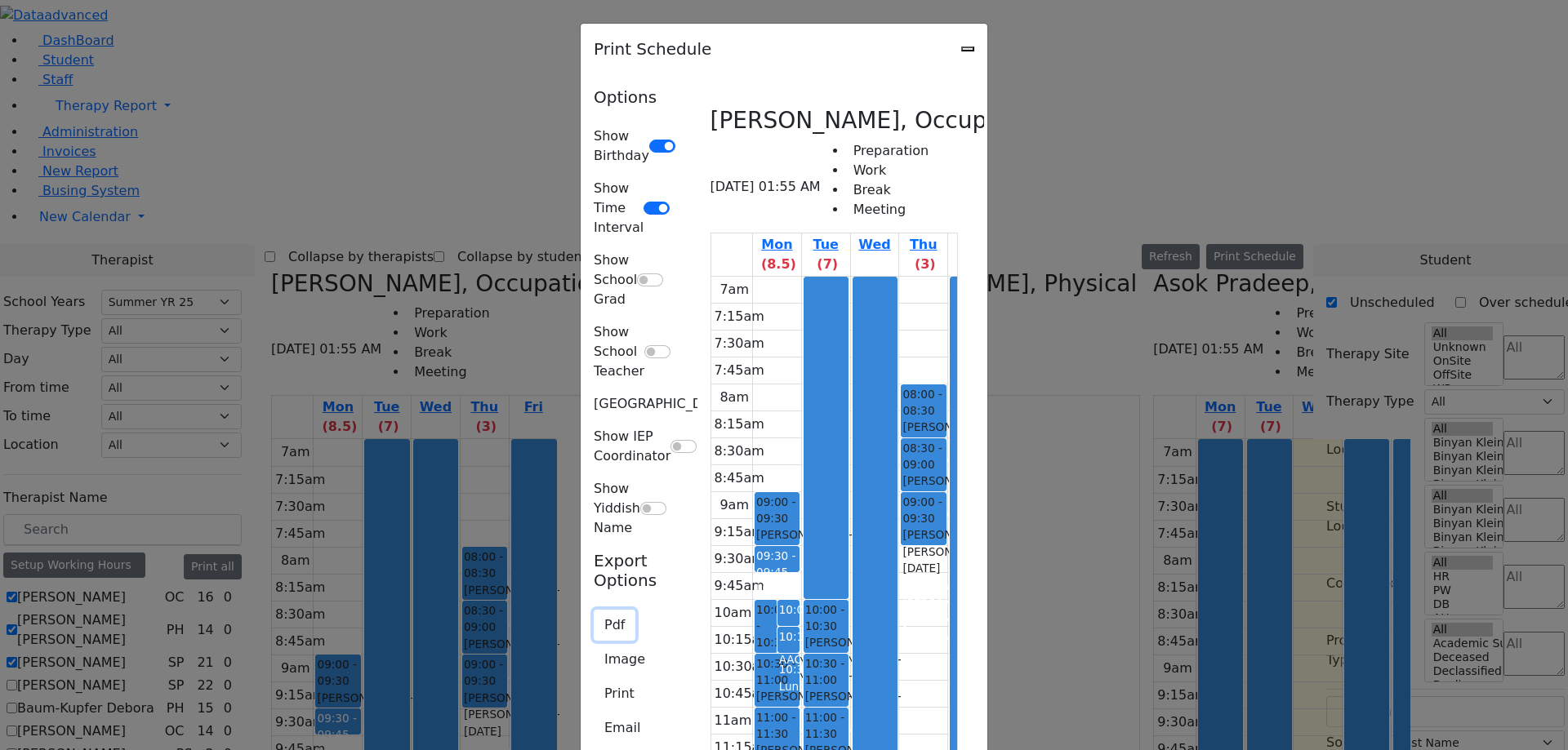
click at [593, 610] on button "Pdf" at bounding box center [614, 625] width 42 height 31
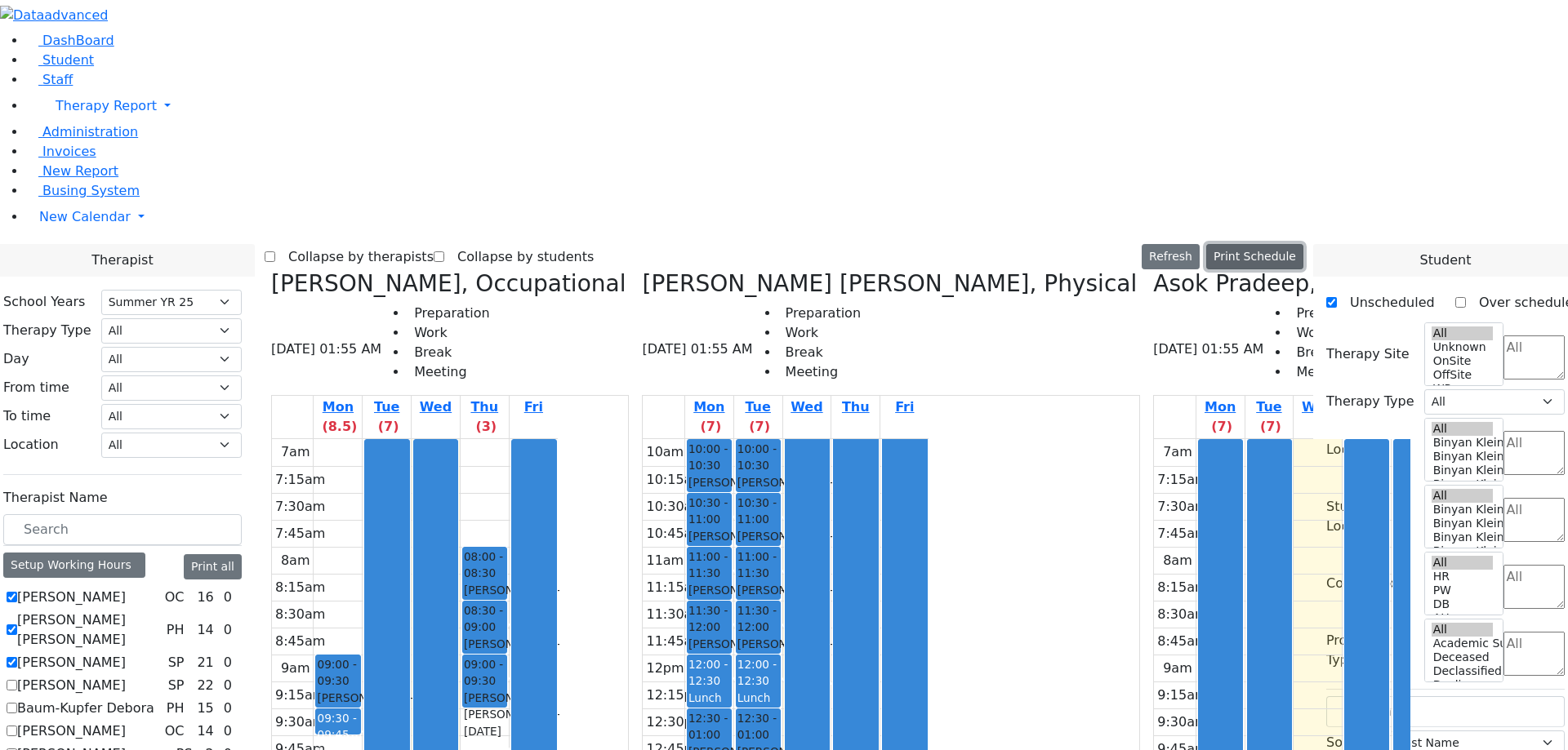
click at [1291, 244] on button "Print Schedule" at bounding box center [1255, 257] width 97 height 25
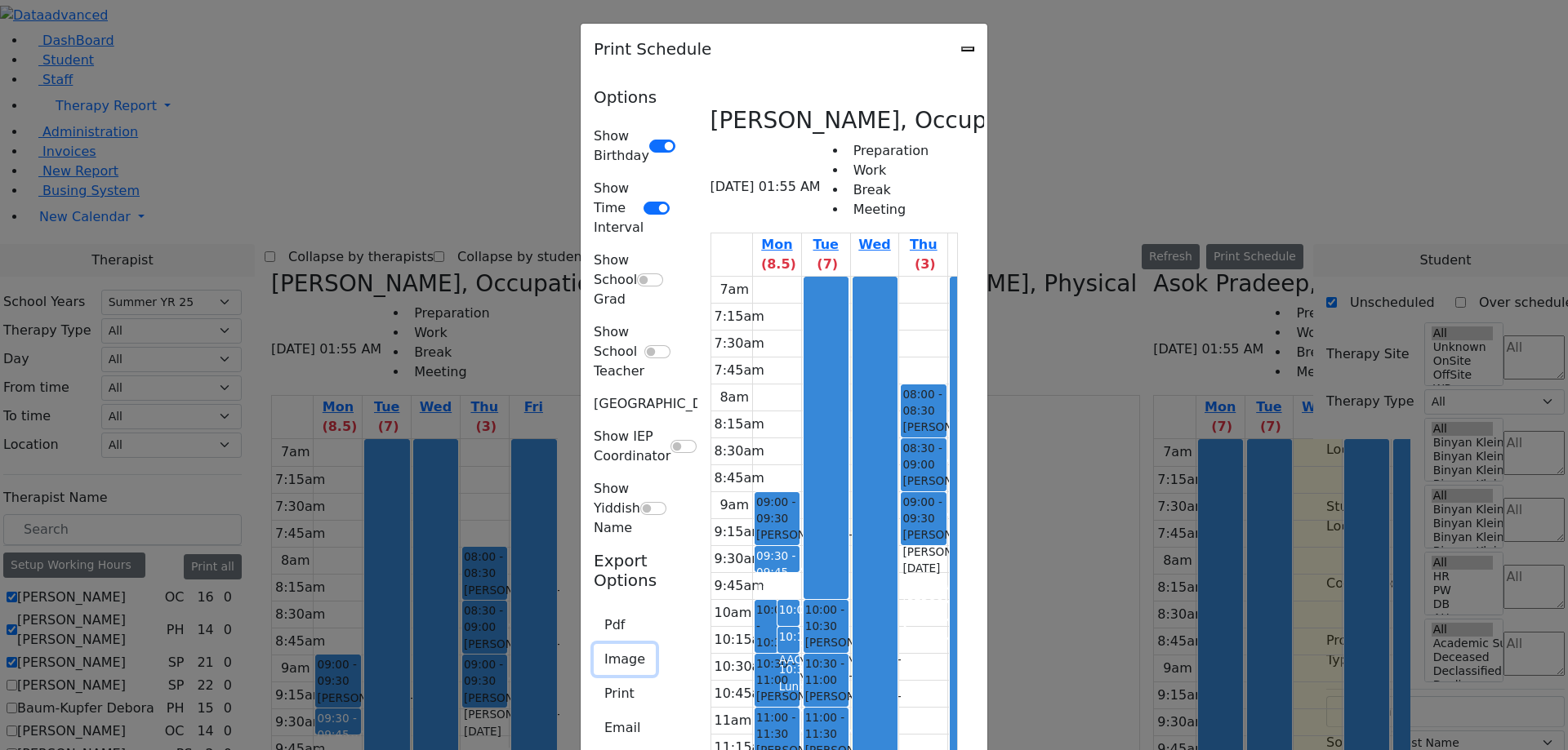
click at [593, 644] on button "Image" at bounding box center [625, 659] width 62 height 31
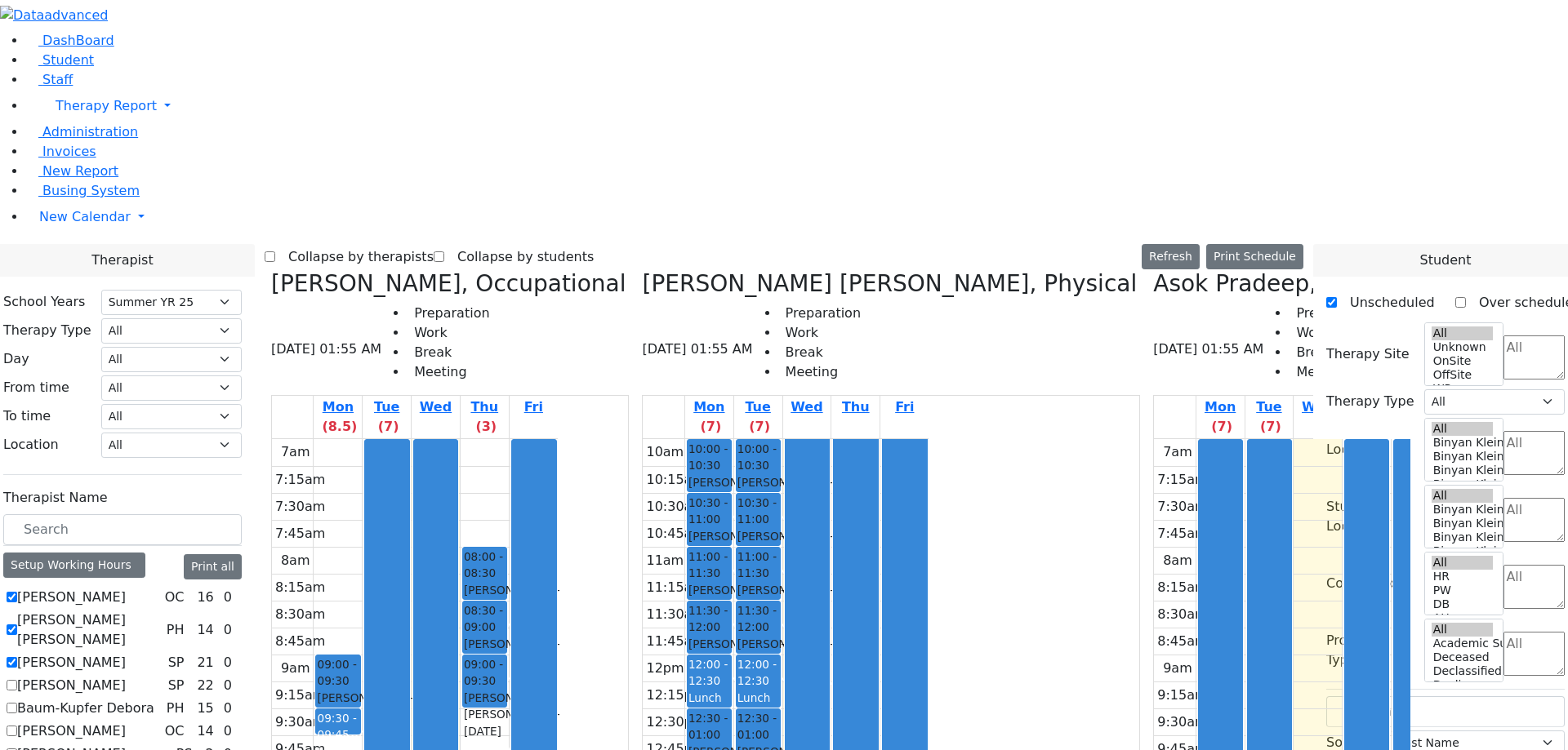
click at [1025, 244] on div "Collapse by therapists Collapse by students Refresh Setup Working Hours Print S…" at bounding box center [783, 257] width 1038 height 26
click at [1304, 244] on button "Print Schedule" at bounding box center [1255, 257] width 97 height 25
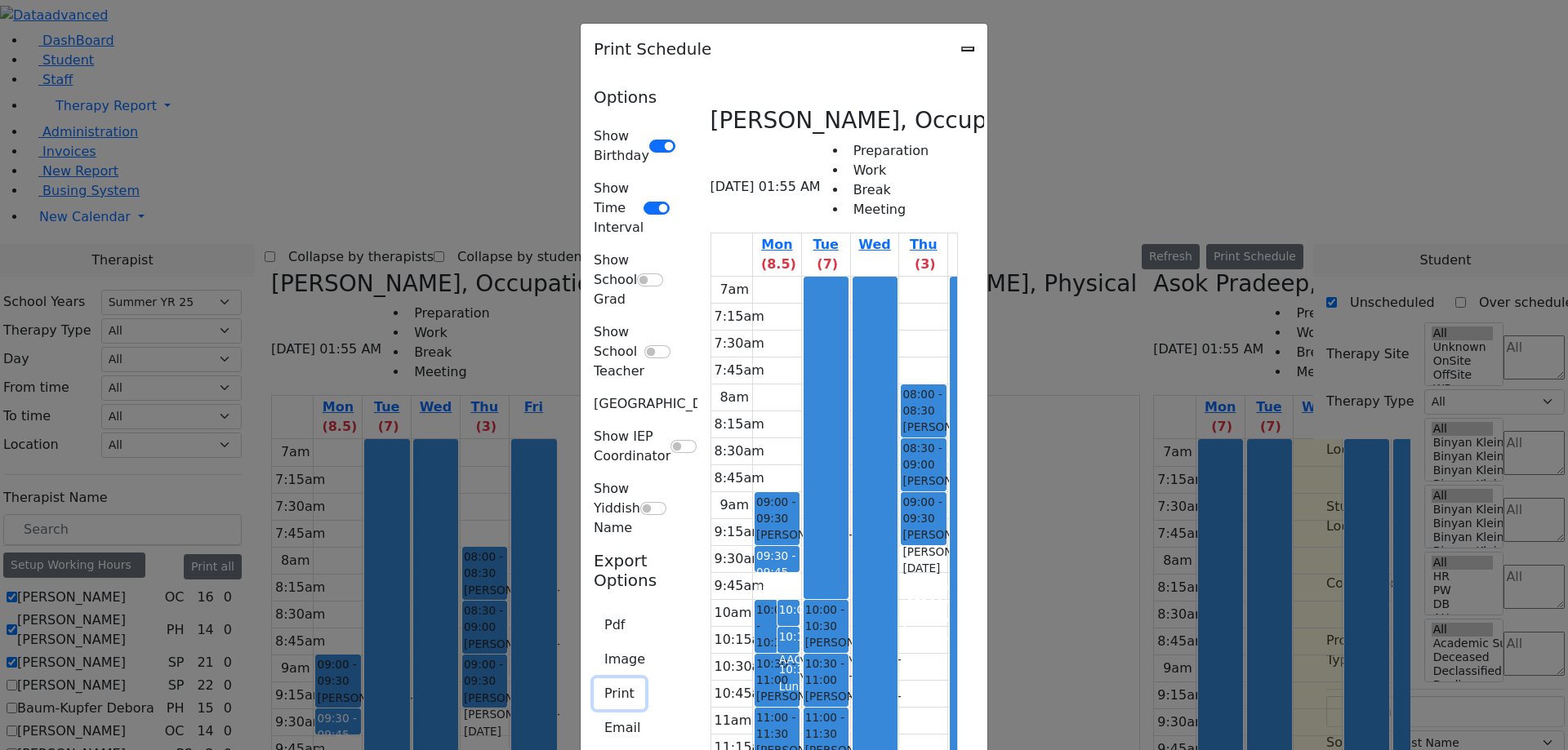
click at [593, 678] on button "Print" at bounding box center [619, 693] width 51 height 31
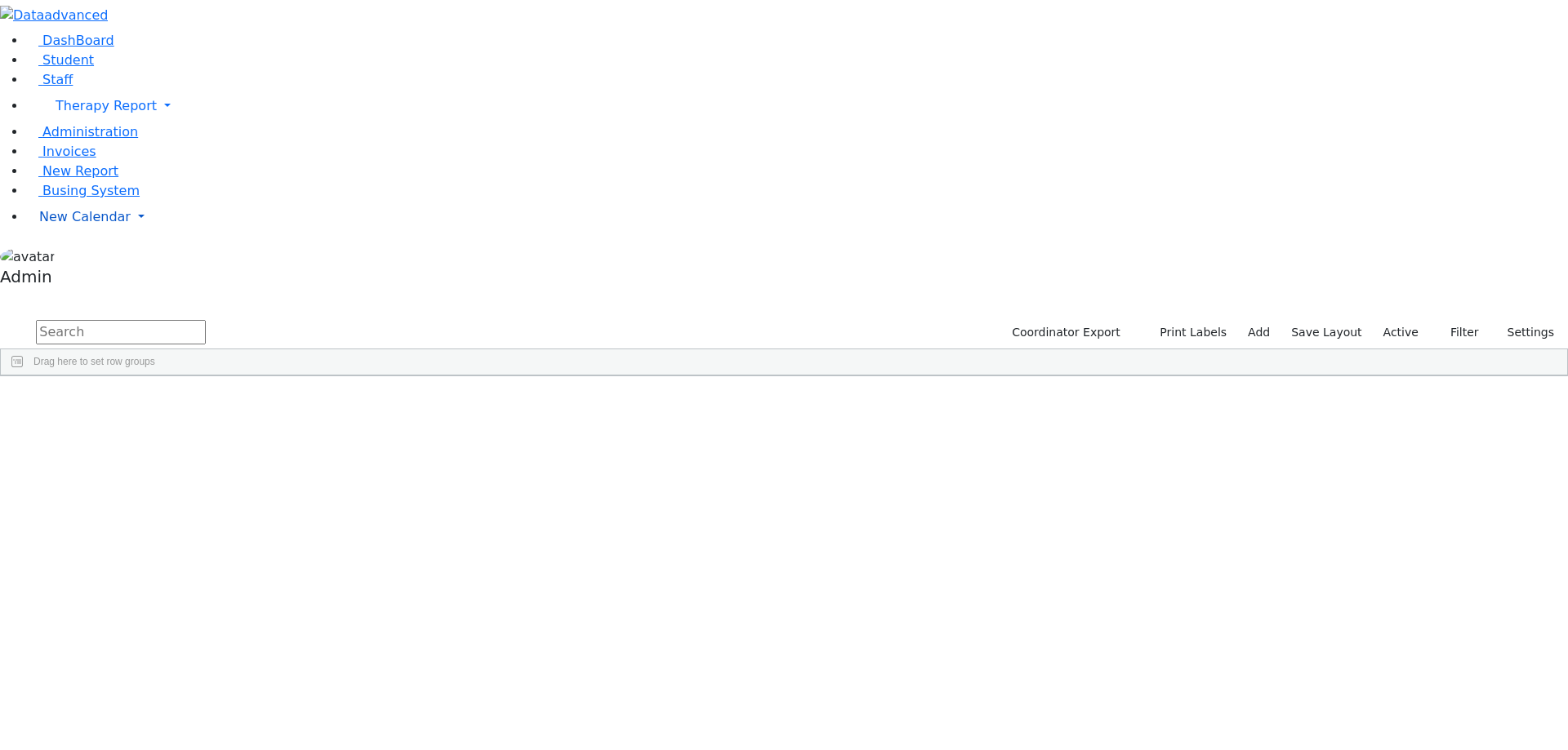
click at [68, 225] on span "New Calendar" at bounding box center [85, 216] width 91 height 15
click at [73, 257] on span "Calendar" at bounding box center [65, 249] width 59 height 15
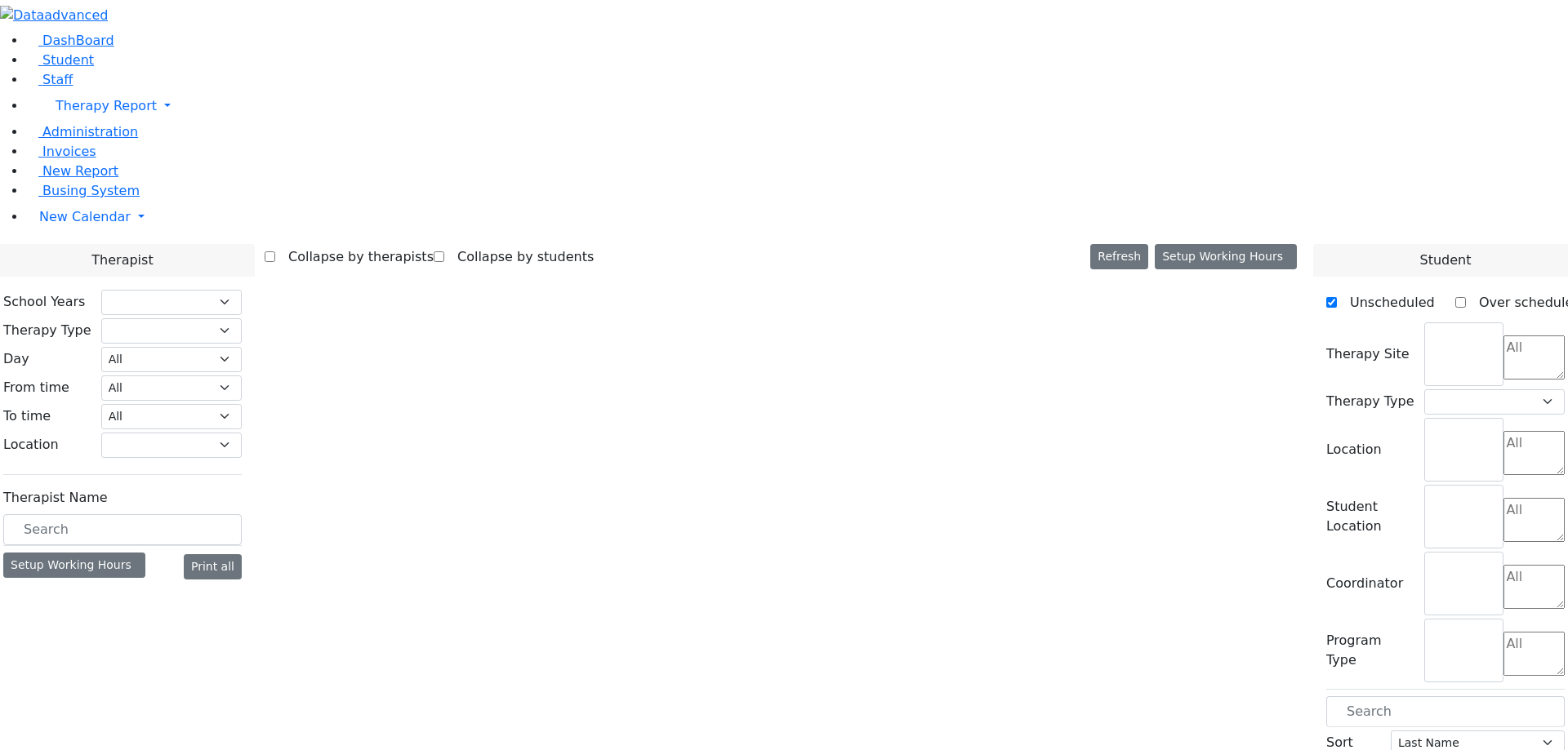
select select "211"
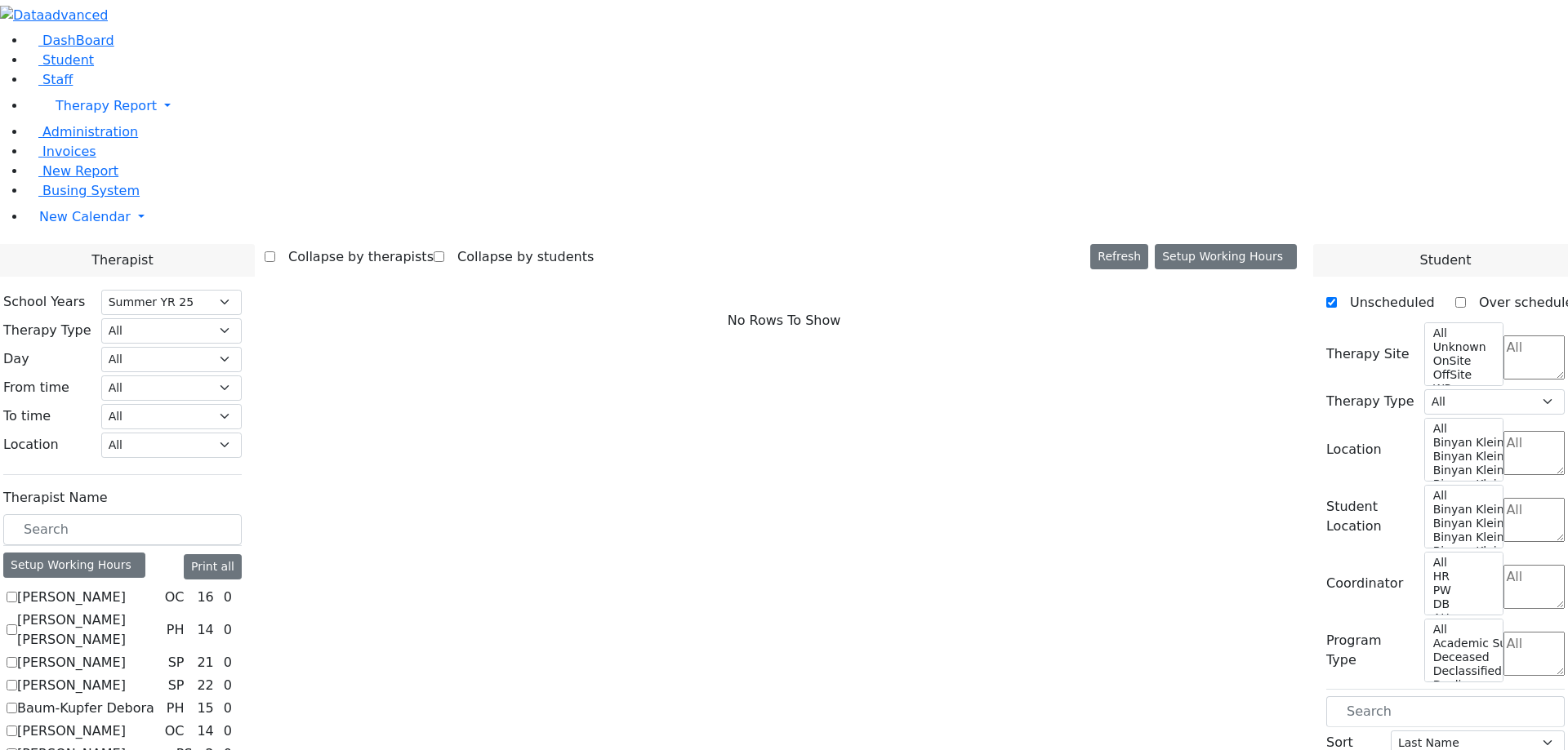
click at [126, 587] on label "[PERSON_NAME]" at bounding box center [71, 596] width 108 height 19
click at [17, 591] on input "[PERSON_NAME]" at bounding box center [12, 596] width 11 height 11
checkbox input "true"
select select "1"
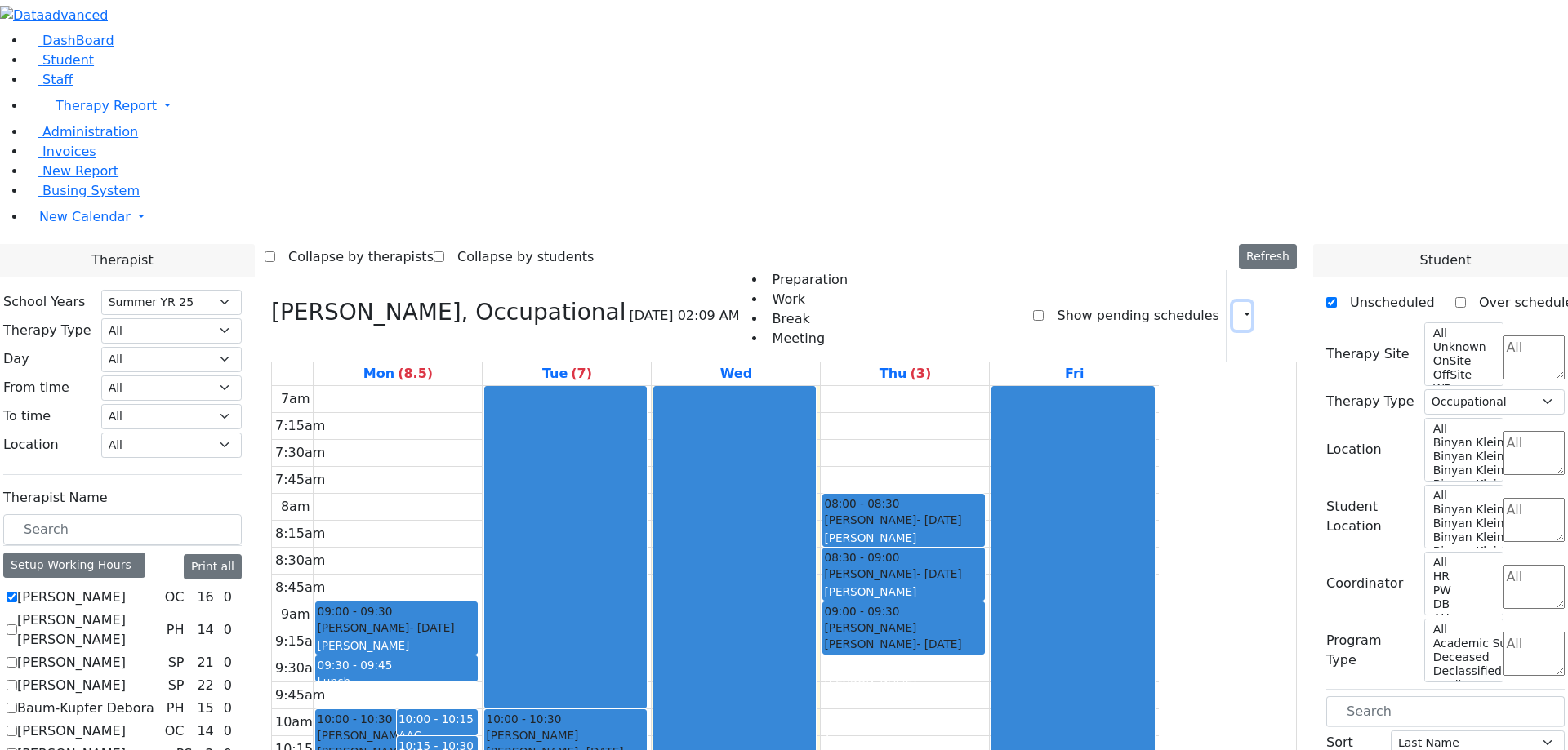
click at [1237, 308] on icon "button" at bounding box center [1237, 315] width 0 height 15
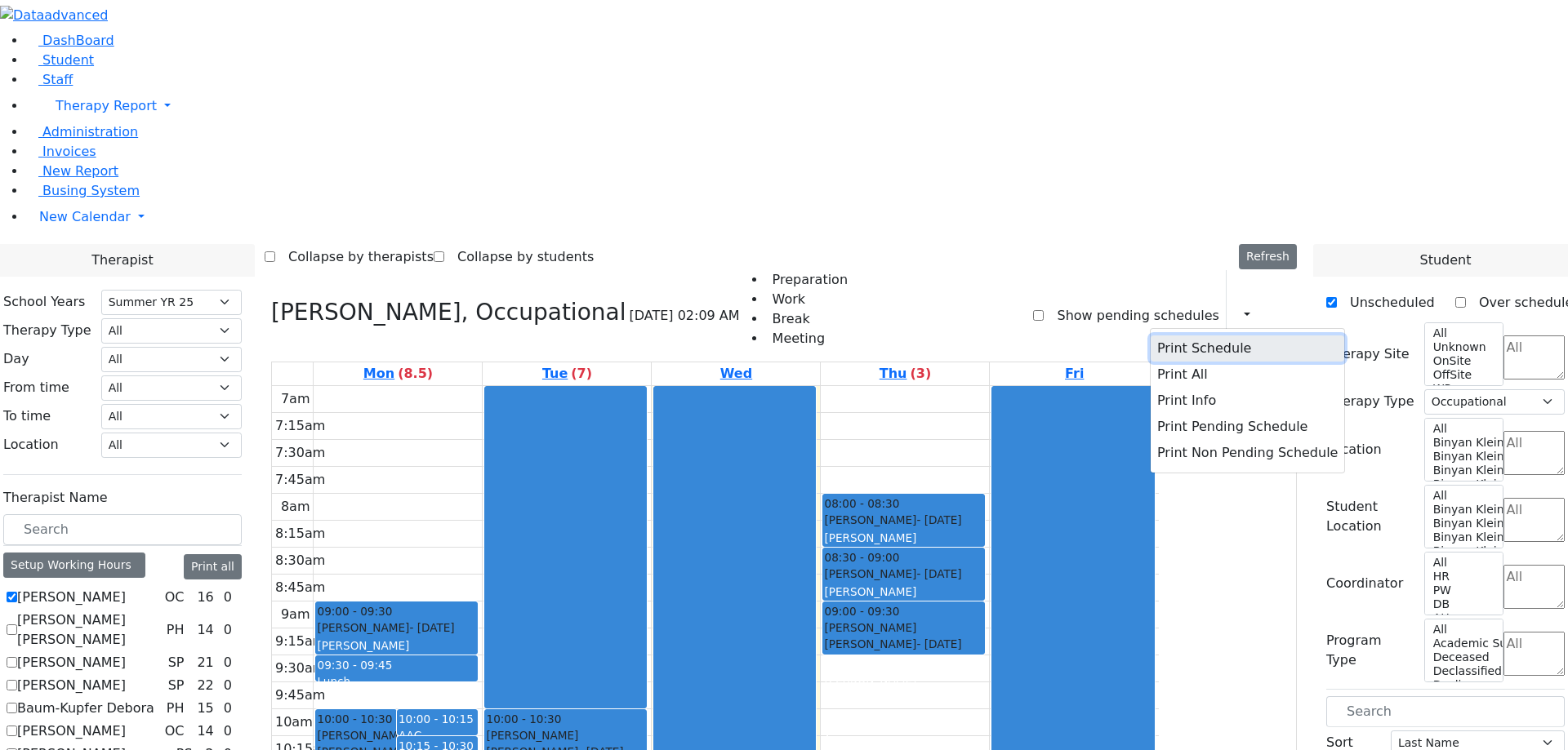
click at [1176, 336] on button "Print Schedule" at bounding box center [1247, 348] width 194 height 26
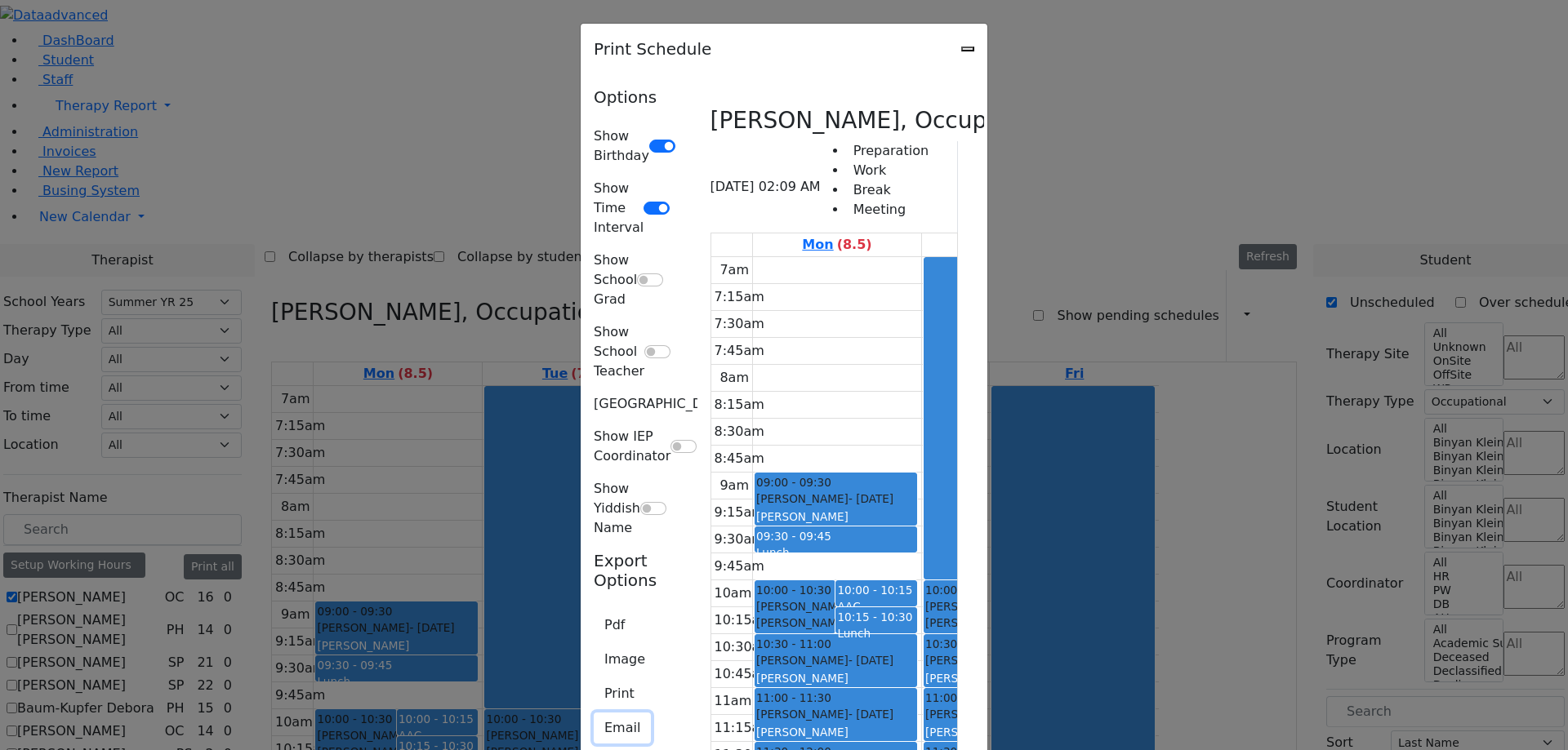
click at [593, 712] on button "Email" at bounding box center [622, 727] width 57 height 31
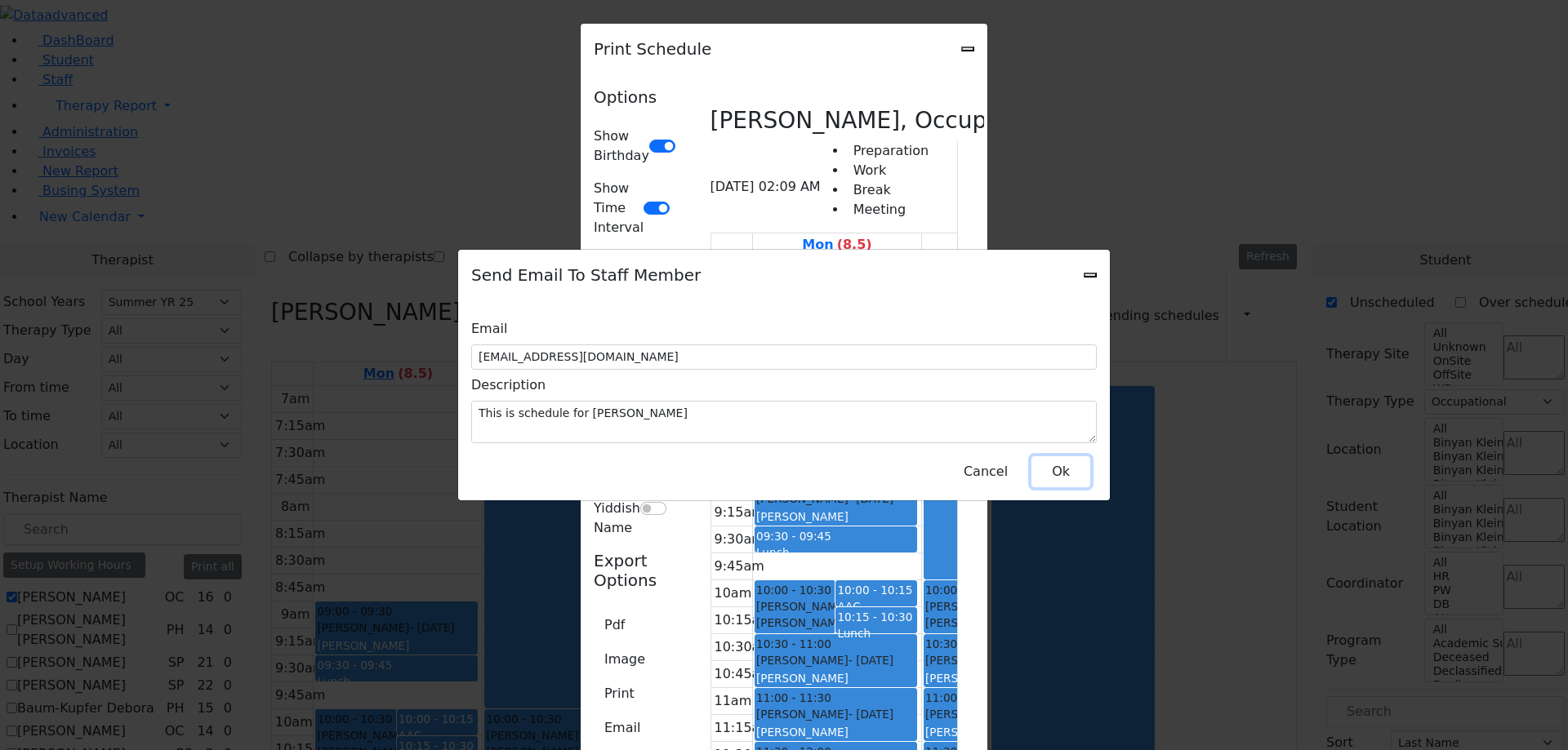
click at [1064, 461] on button "Ok" at bounding box center [1061, 471] width 59 height 31
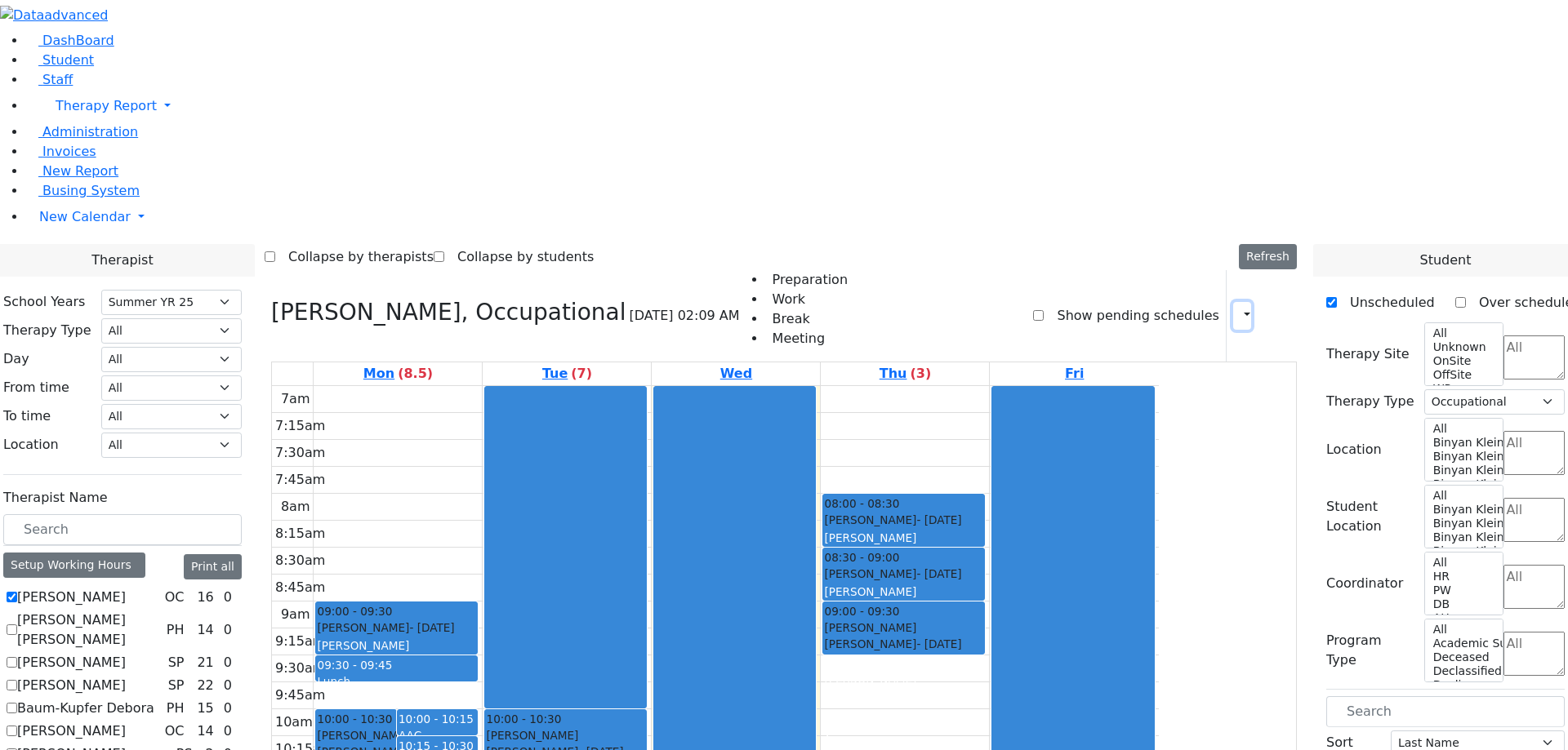
click at [1237, 308] on icon "button" at bounding box center [1237, 315] width 0 height 15
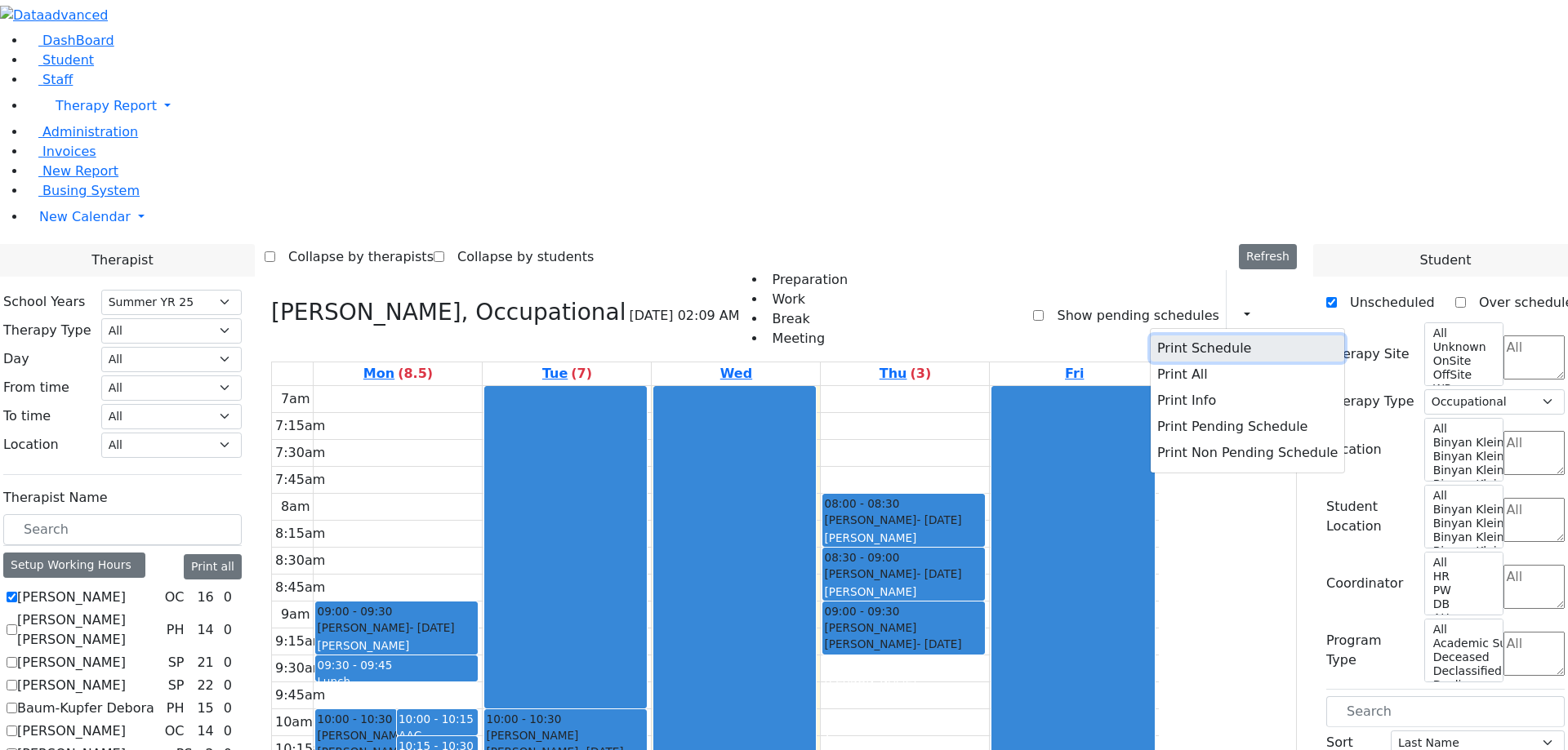
click at [1199, 336] on button "Print Schedule" at bounding box center [1247, 348] width 194 height 26
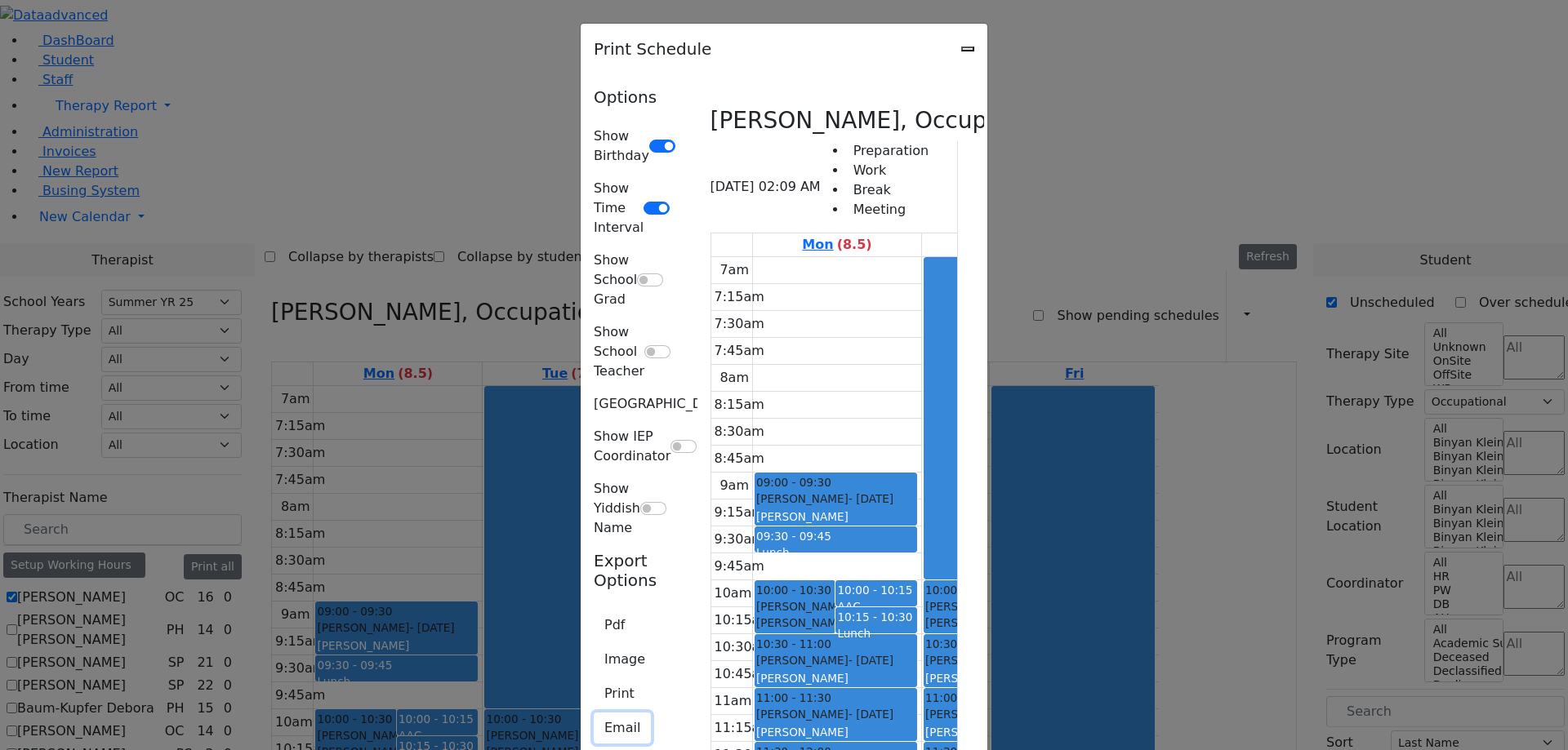
click at [593, 712] on button "Email" at bounding box center [622, 727] width 57 height 31
type input "[EMAIL_ADDRESS][DOMAIN_NAME]"
type textarea "This is schedule for [PERSON_NAME]"
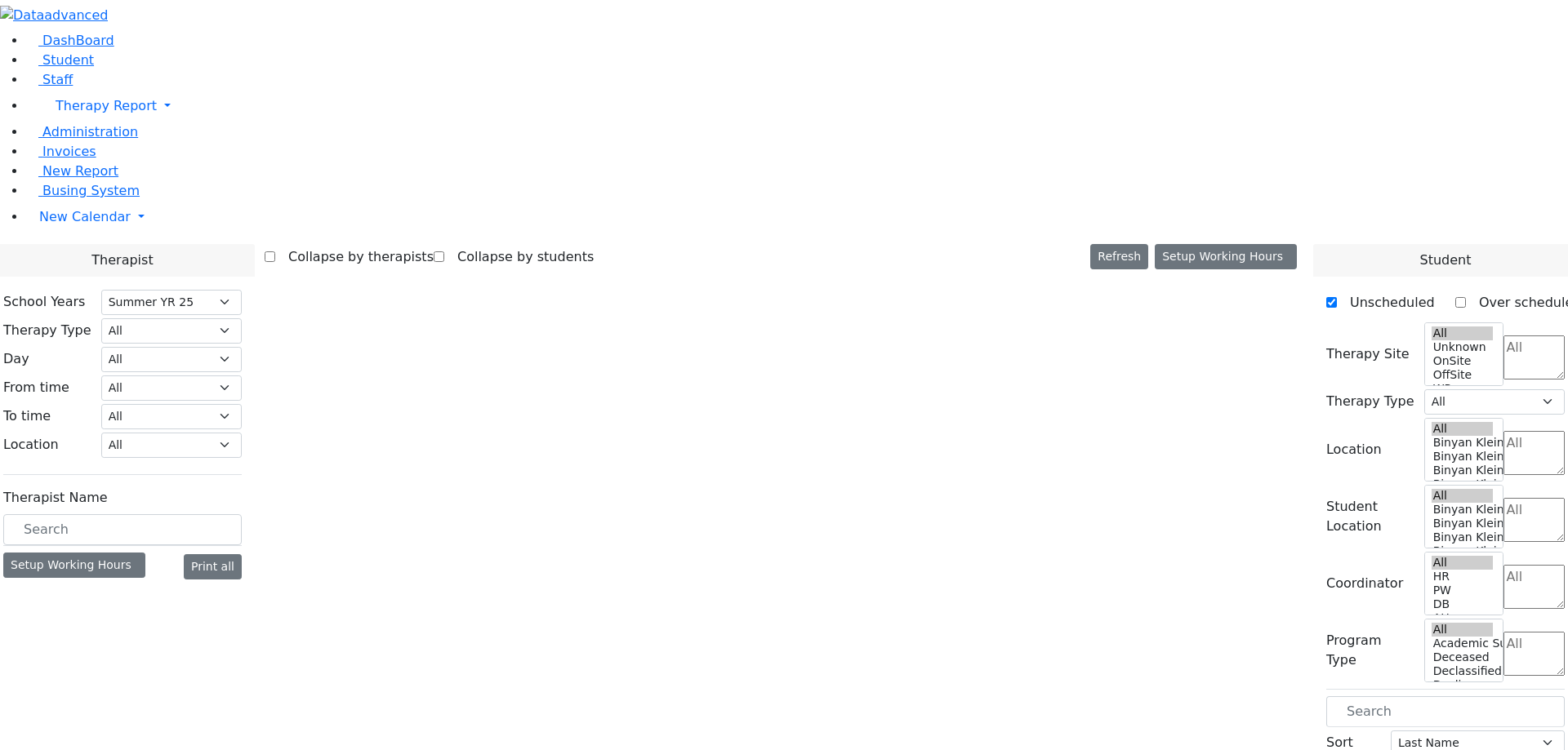
select select "211"
select select "1"
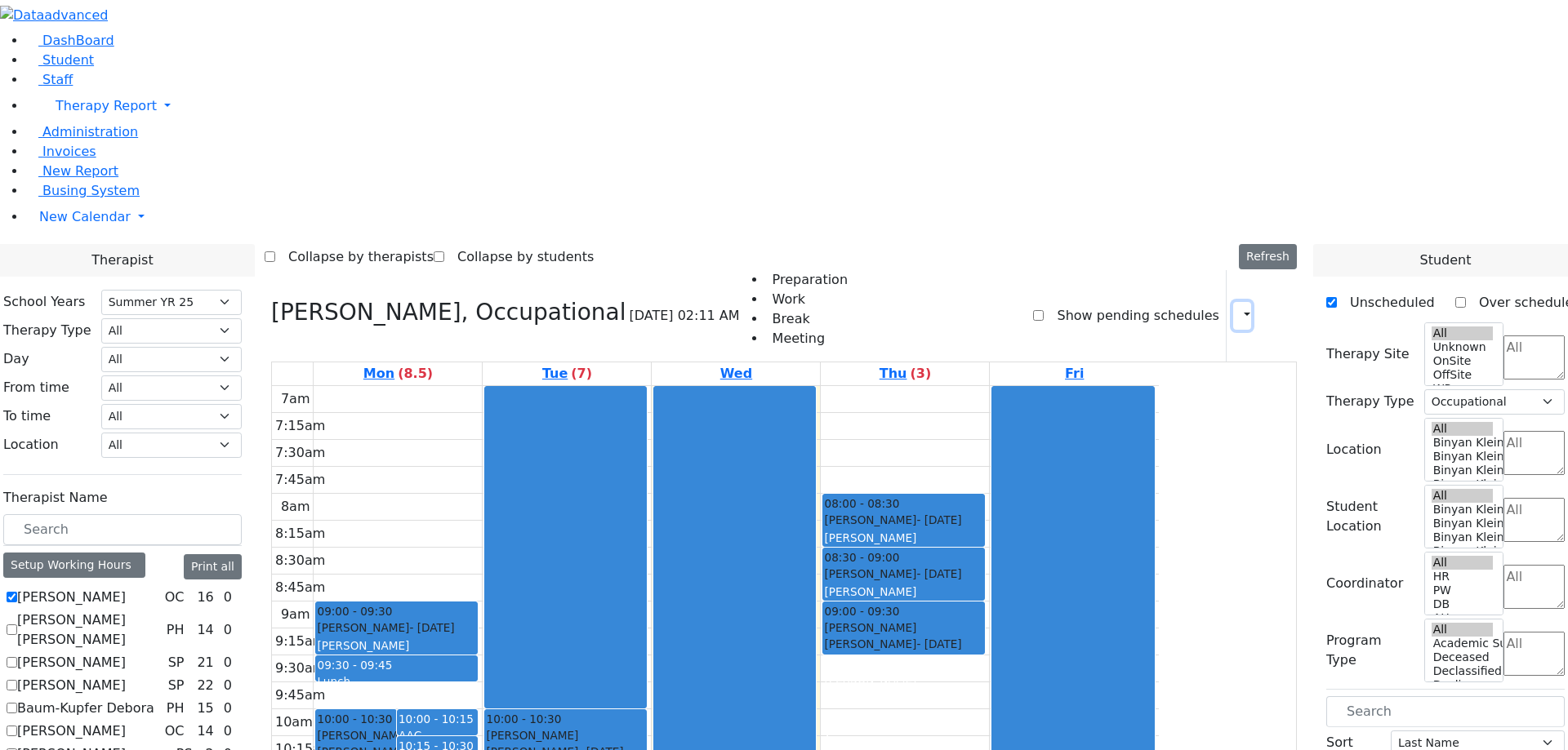
click at [1233, 302] on button "button" at bounding box center [1241, 315] width 18 height 28
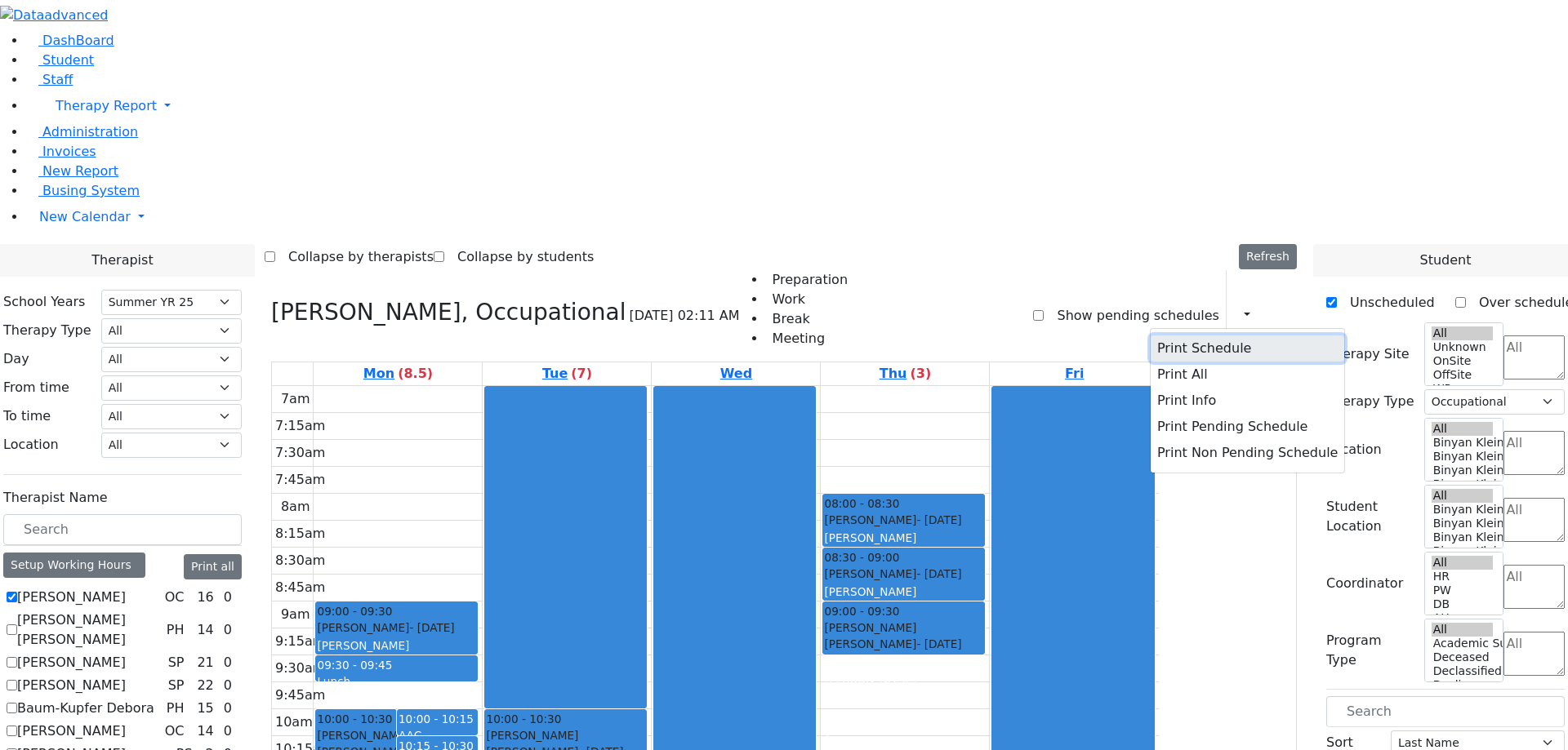
click at [1173, 336] on button "Print Schedule" at bounding box center [1247, 348] width 194 height 26
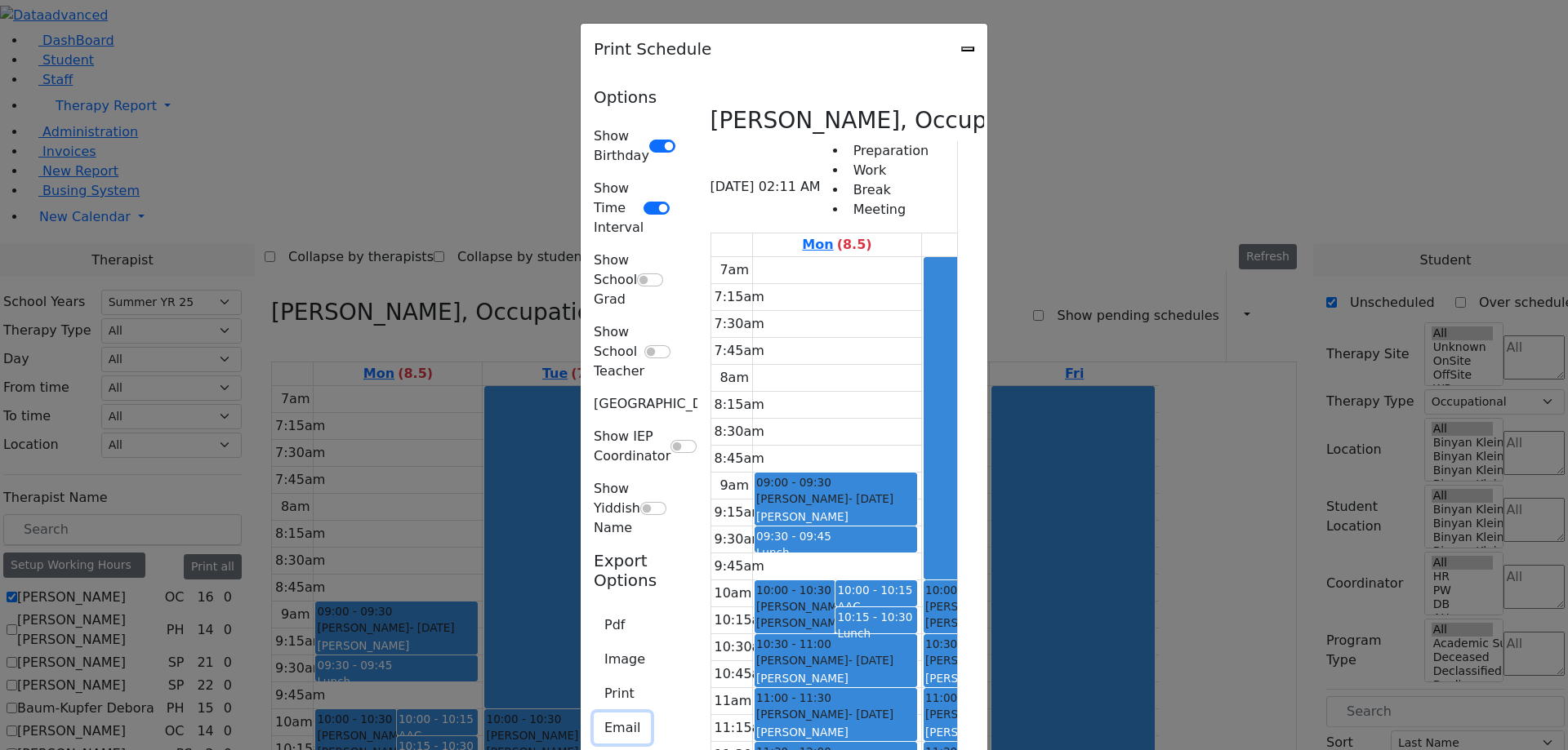
click at [593, 712] on button "Email" at bounding box center [622, 727] width 57 height 31
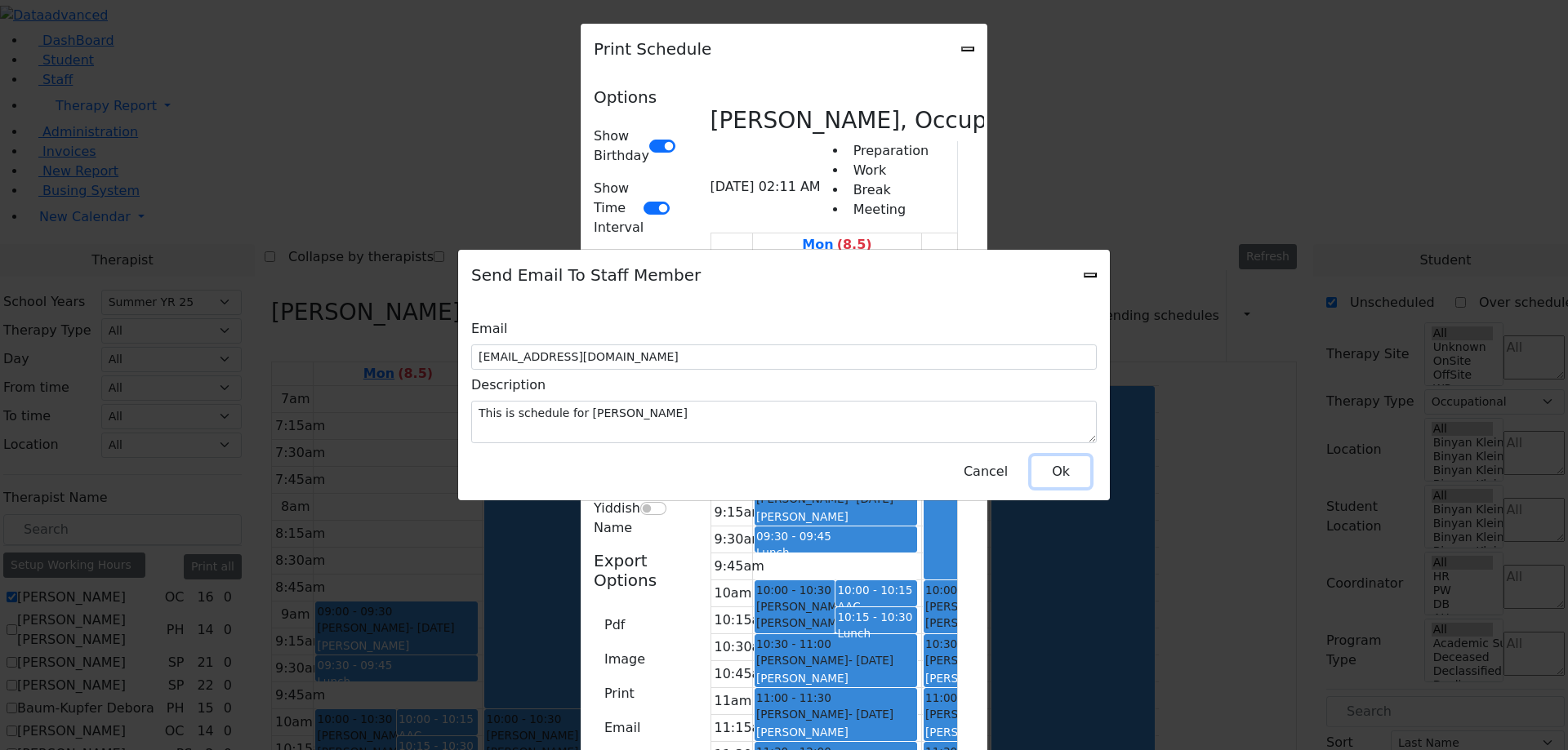
click at [1053, 458] on button "Ok" at bounding box center [1061, 471] width 59 height 31
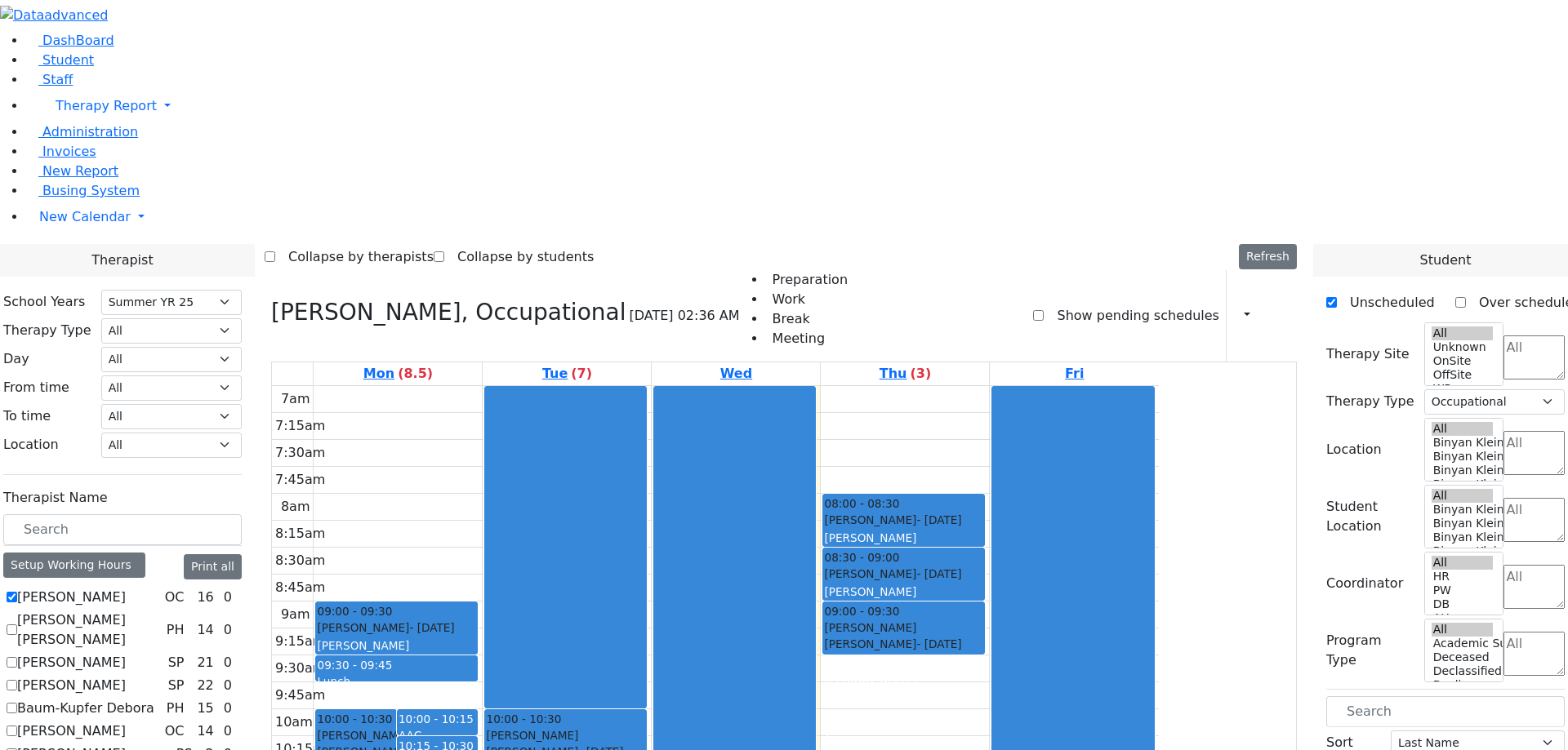
select select "211"
select select "1"
click at [1237, 302] on button "button" at bounding box center [1241, 315] width 18 height 28
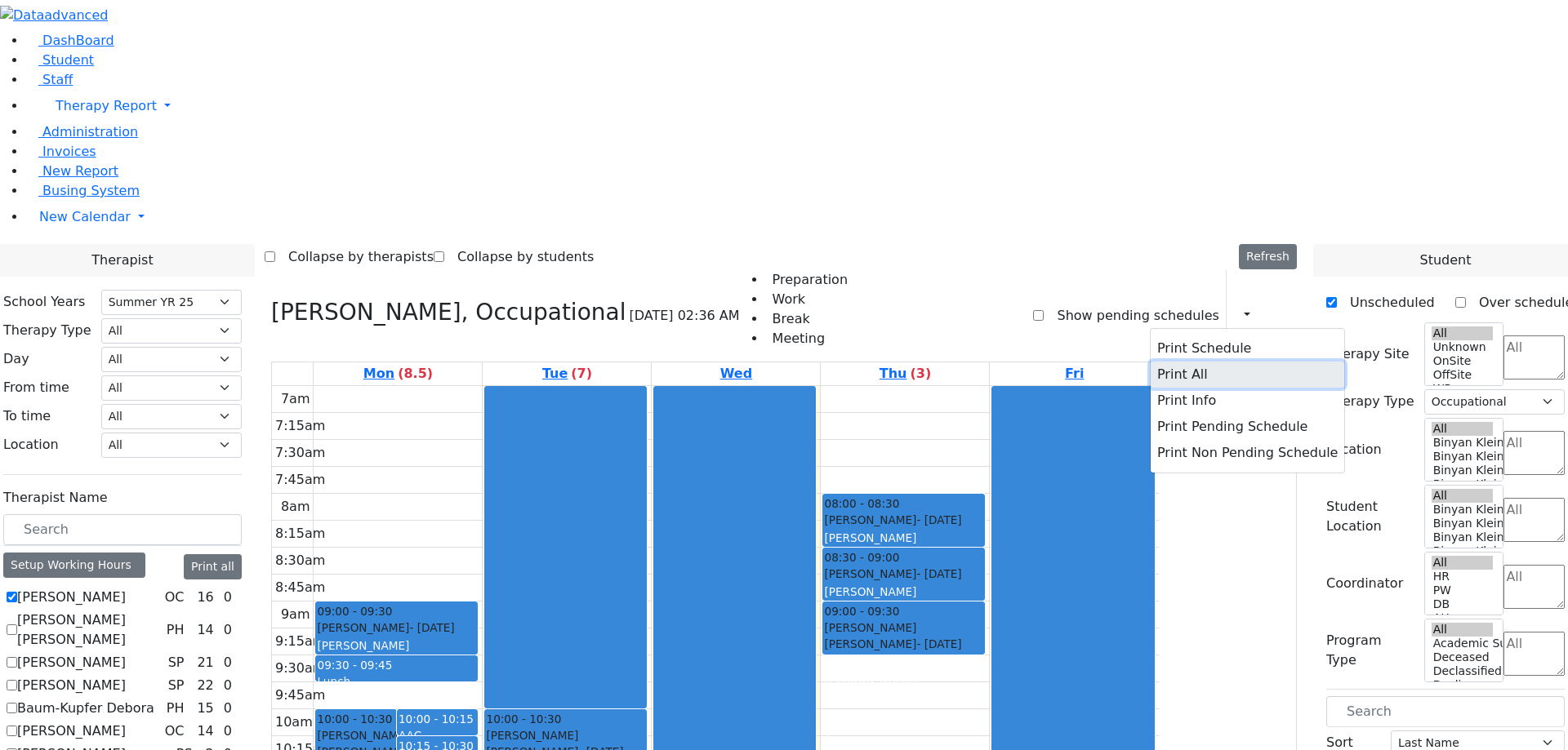
click at [1153, 362] on button "Print All" at bounding box center [1247, 374] width 194 height 26
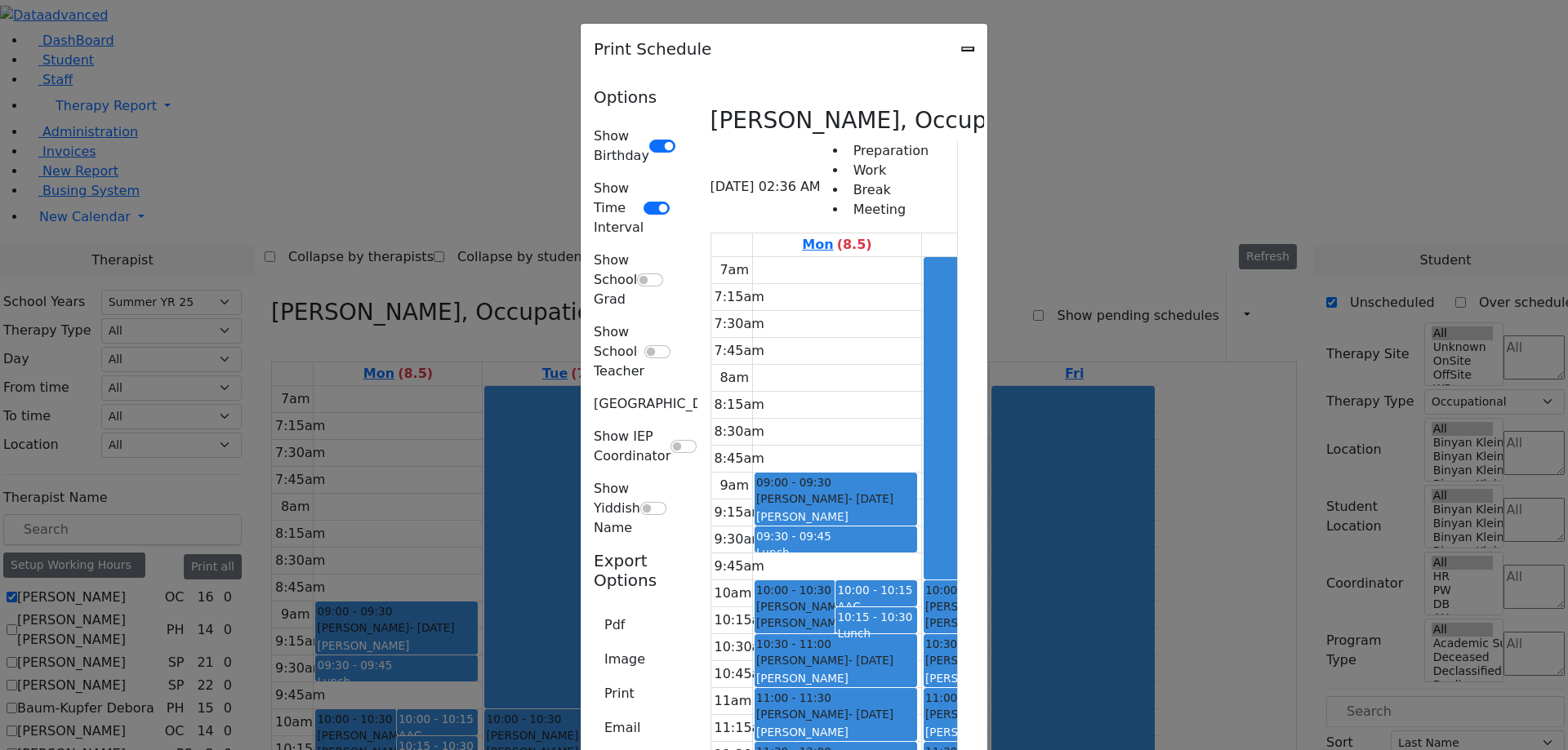
click at [968, 49] on icon "Close" at bounding box center [968, 49] width 0 height 0
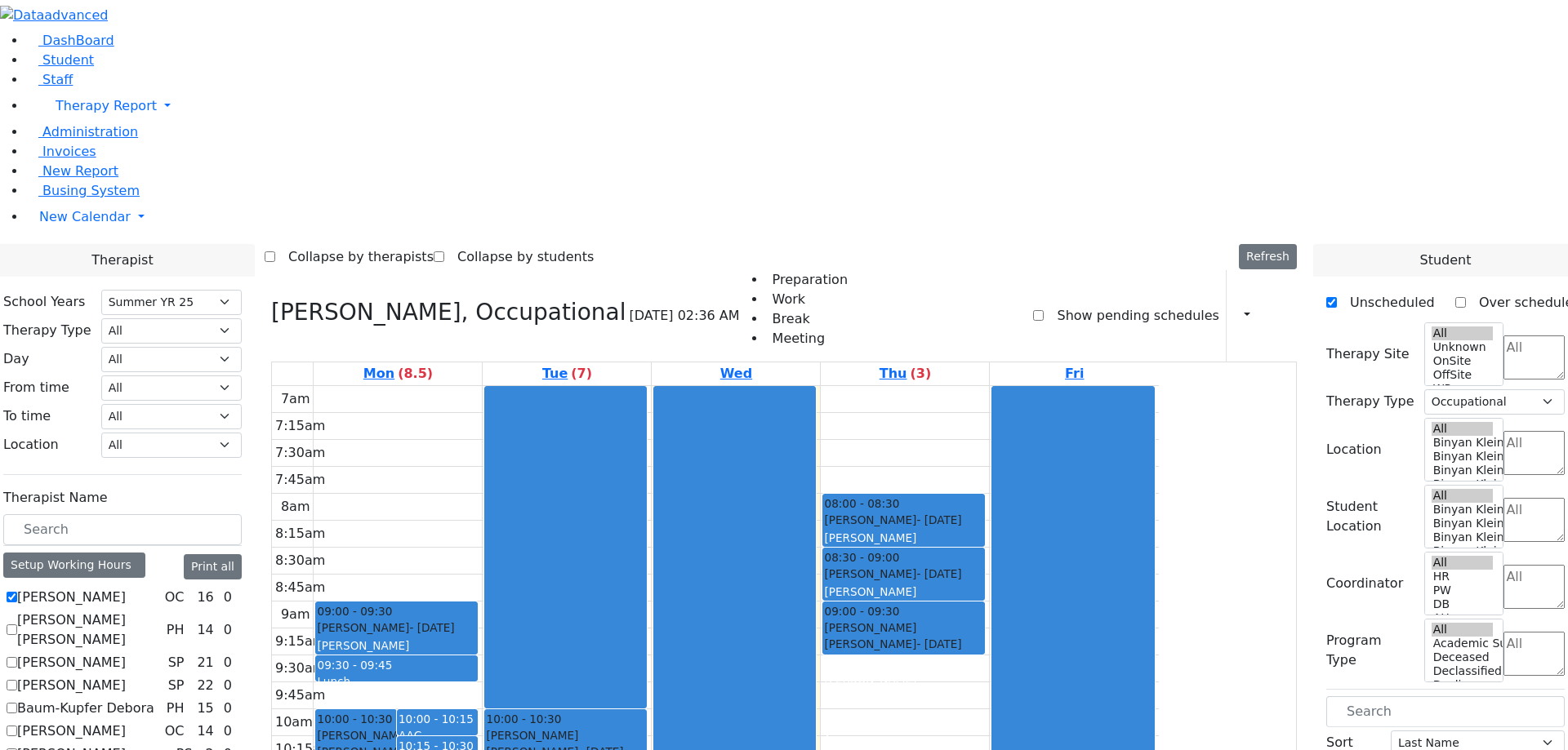
click at [160, 611] on label "[PERSON_NAME] [PERSON_NAME]" at bounding box center [88, 630] width 143 height 39
click at [17, 624] on input "[PERSON_NAME] [PERSON_NAME]" at bounding box center [12, 629] width 11 height 11
checkbox input "true"
select select
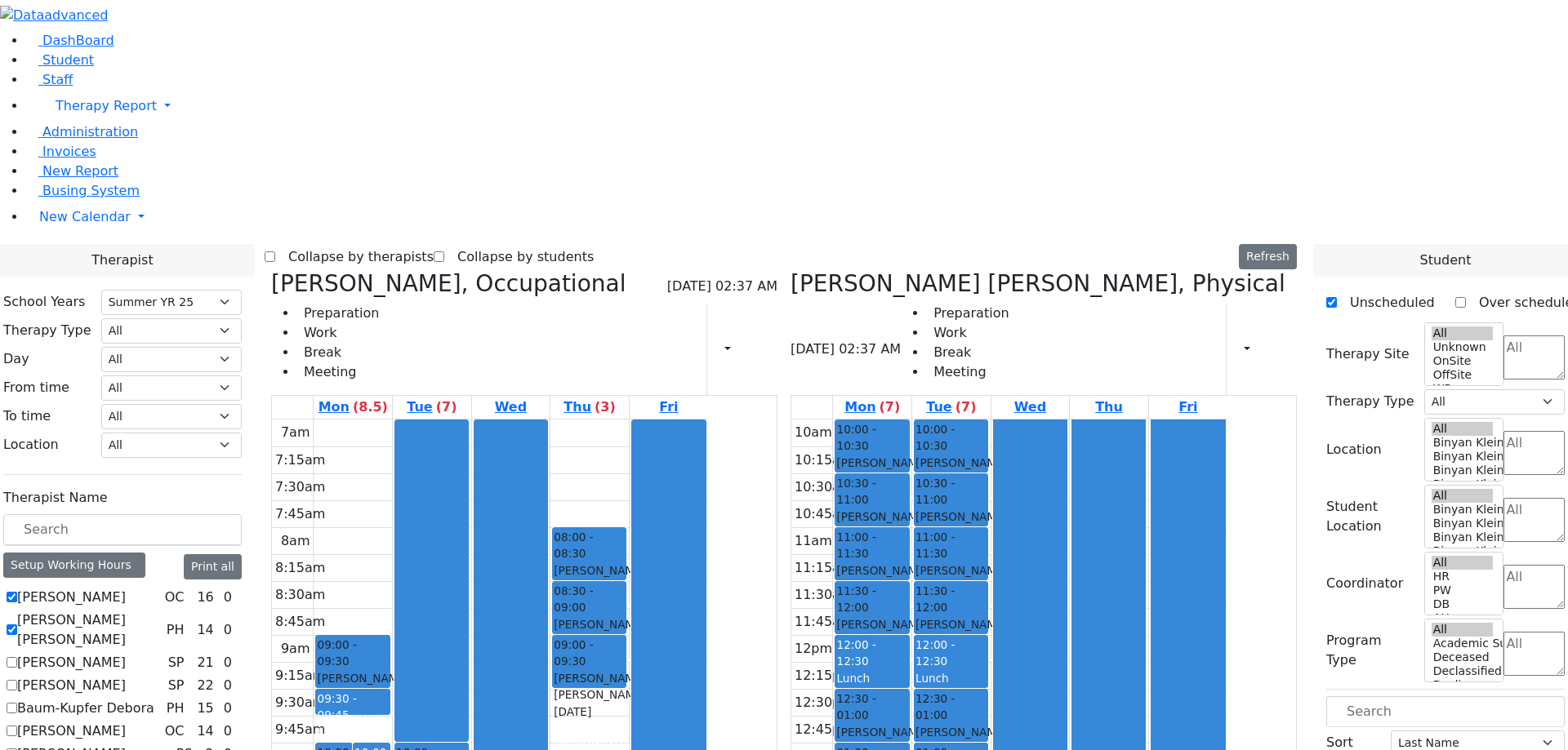
click at [126, 653] on label "[PERSON_NAME]" at bounding box center [71, 662] width 108 height 19
click at [17, 657] on input "[PERSON_NAME]" at bounding box center [12, 662] width 11 height 11
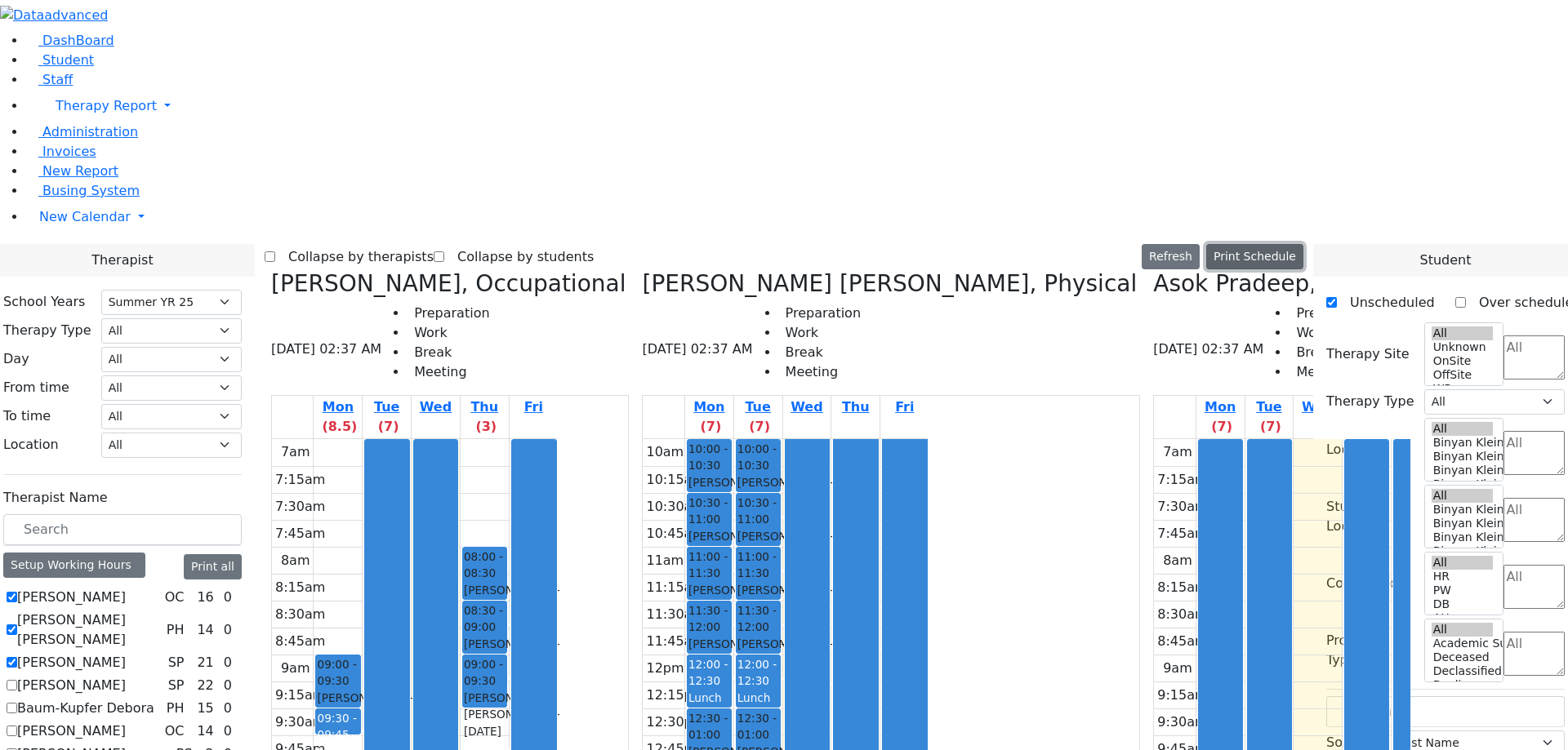
click at [1275, 244] on button "Print Schedule" at bounding box center [1255, 257] width 97 height 25
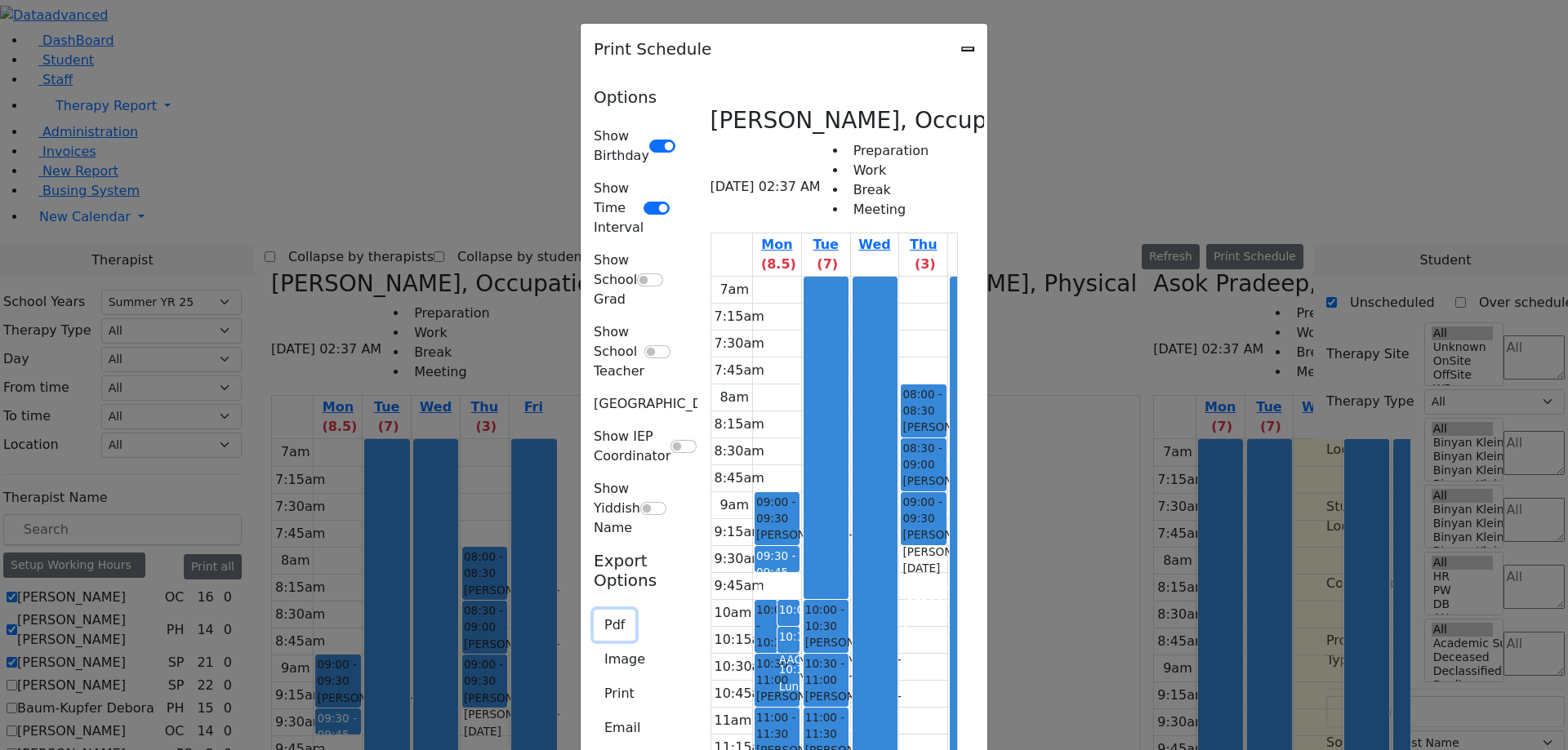
click at [593, 610] on button "Pdf" at bounding box center [614, 625] width 42 height 31
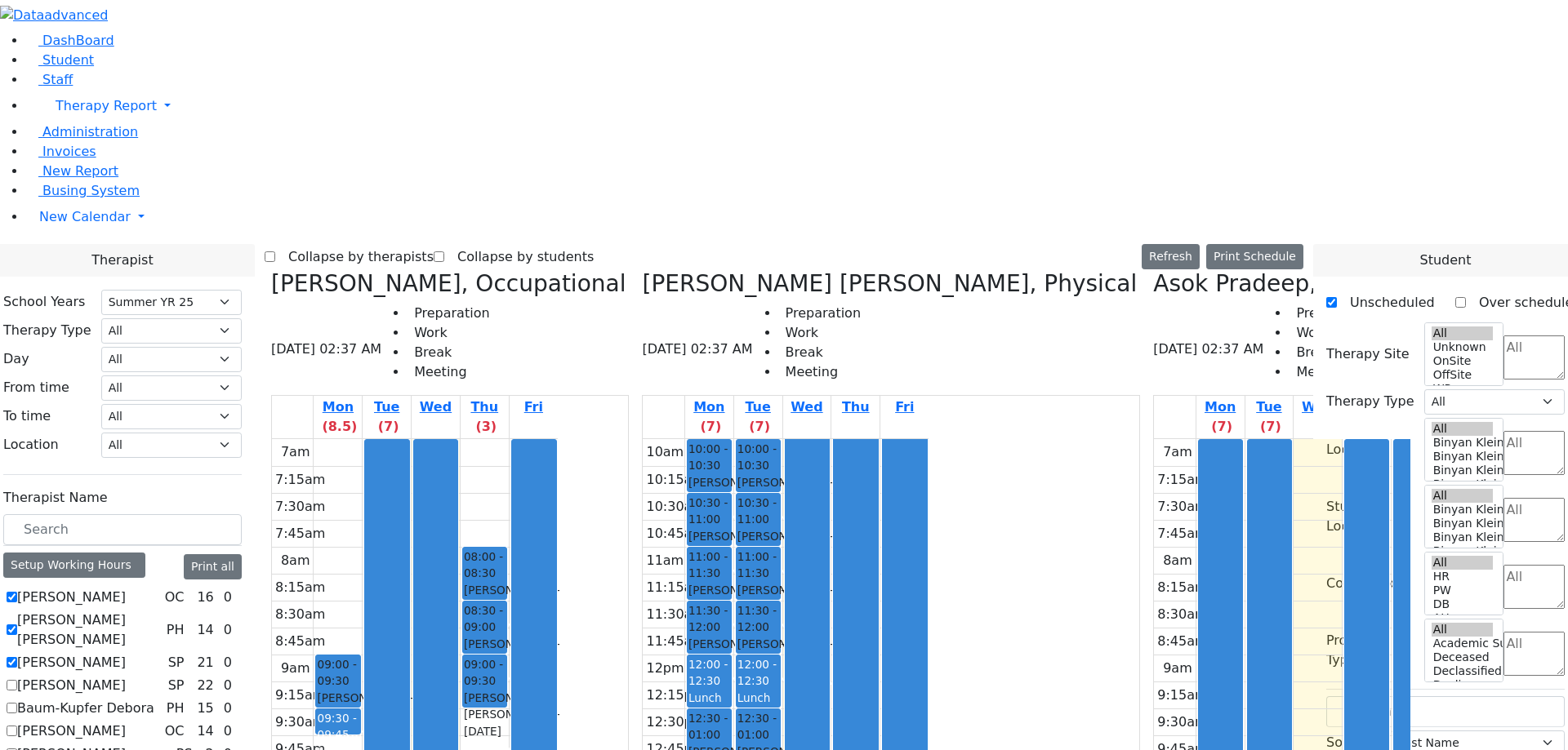
click at [1265, 244] on button "Print Schedule" at bounding box center [1255, 257] width 97 height 25
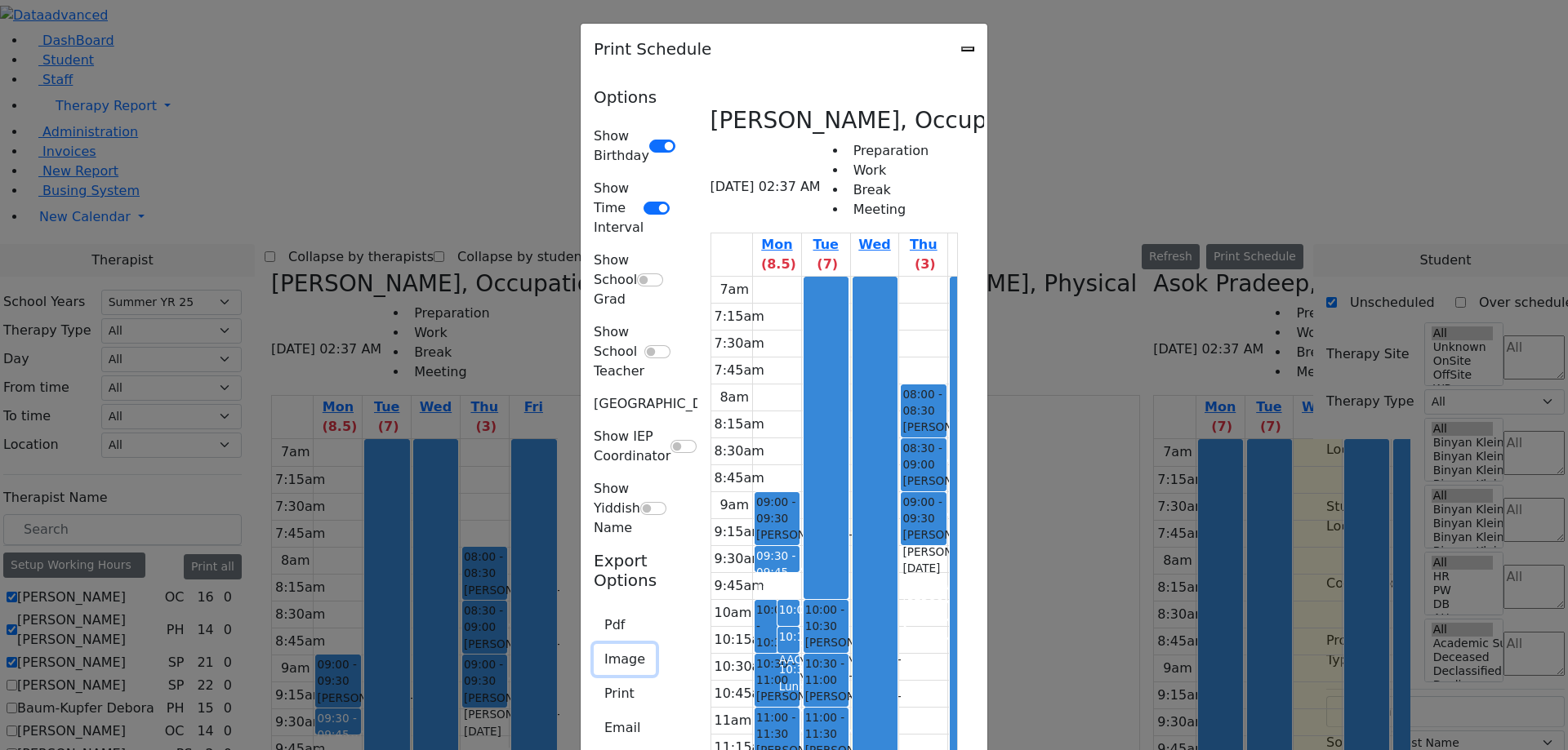
click at [593, 644] on button "Image" at bounding box center [625, 659] width 62 height 31
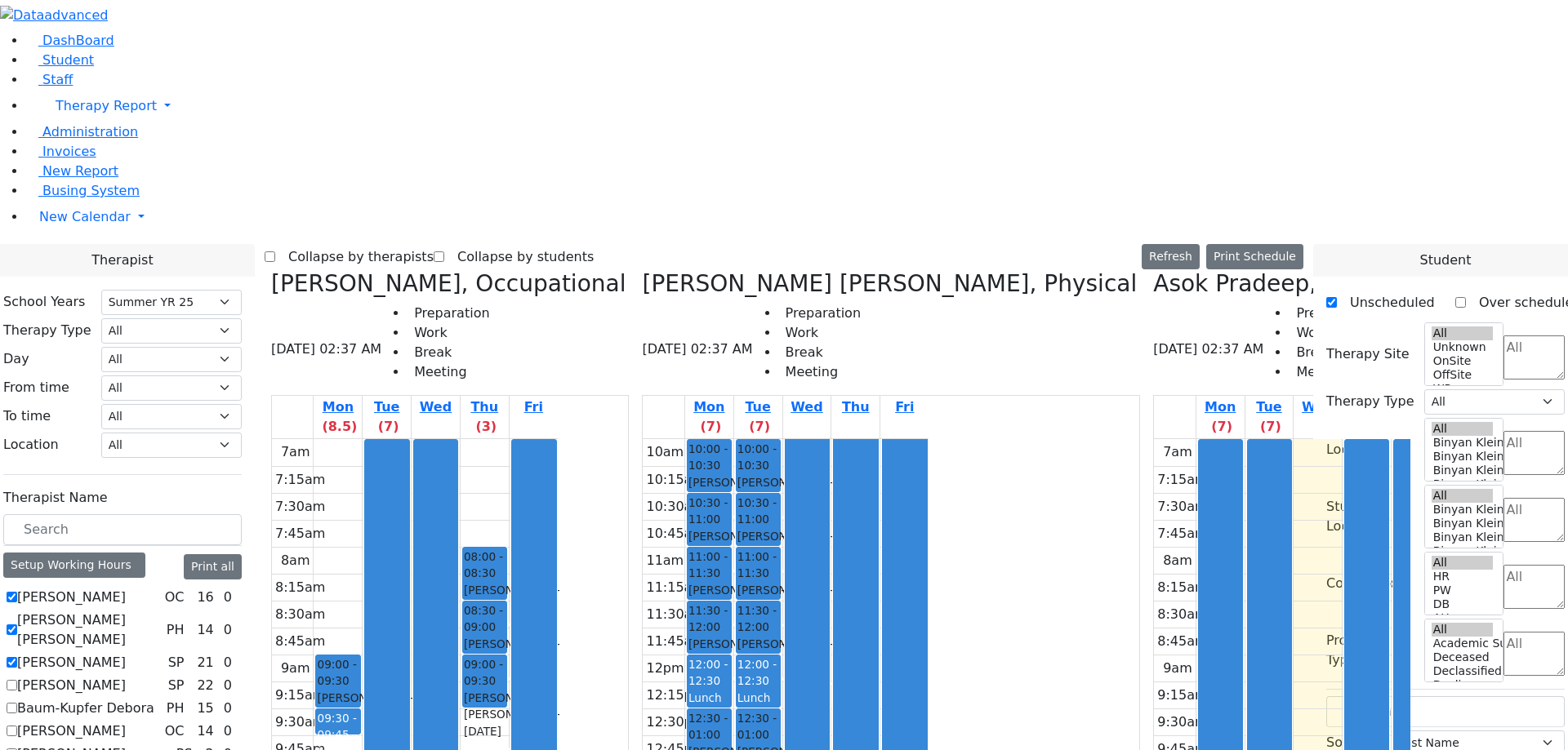
click at [919, 244] on div "Collapse by therapists Collapse by students Refresh Setup Working Hours Print S…" at bounding box center [783, 257] width 1038 height 26
click at [1264, 244] on button "Print Schedule" at bounding box center [1255, 257] width 97 height 25
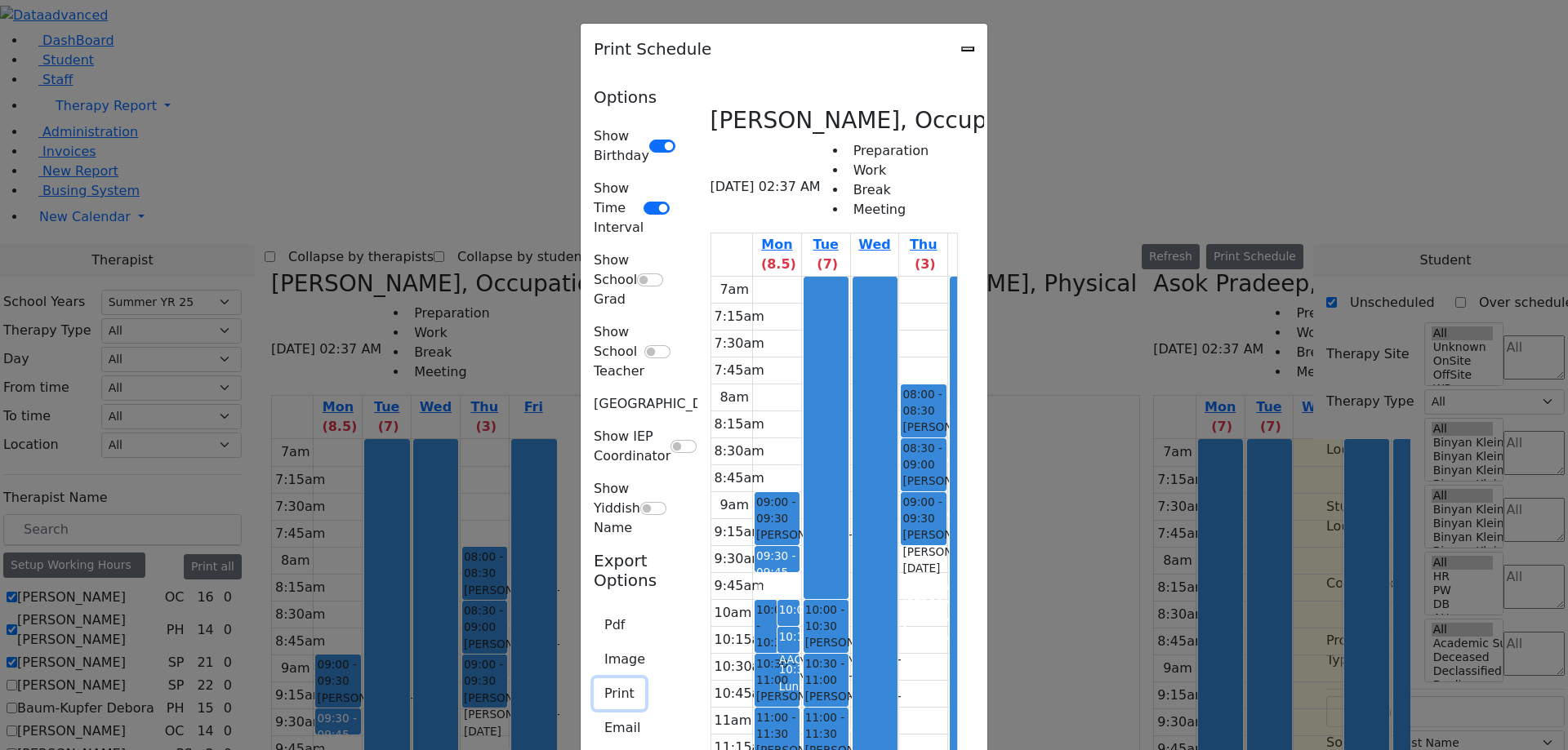
click at [593, 678] on button "Print" at bounding box center [619, 693] width 51 height 31
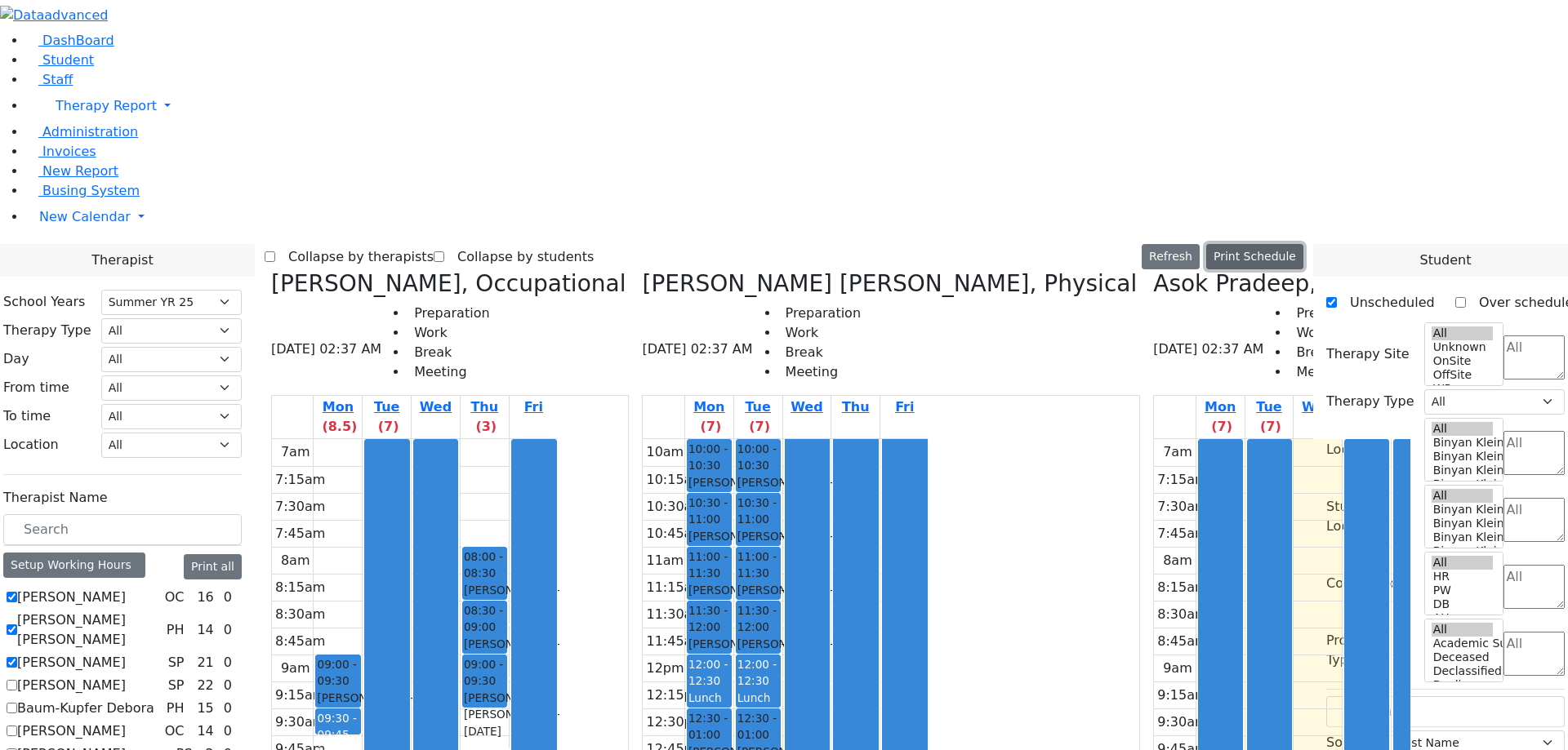
click at [1281, 244] on button "Print Schedule" at bounding box center [1255, 257] width 97 height 25
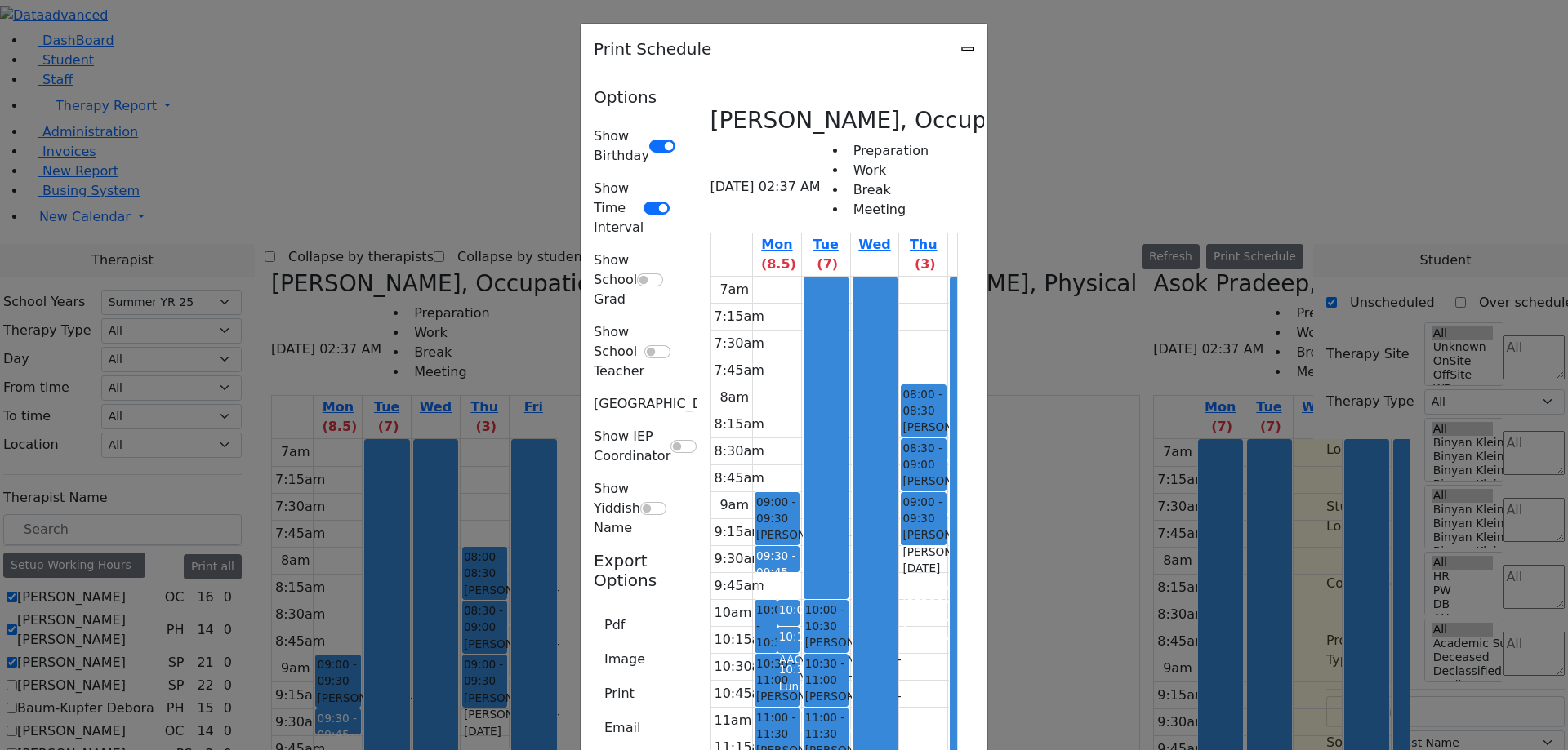
click at [968, 49] on icon "Close" at bounding box center [968, 49] width 0 height 0
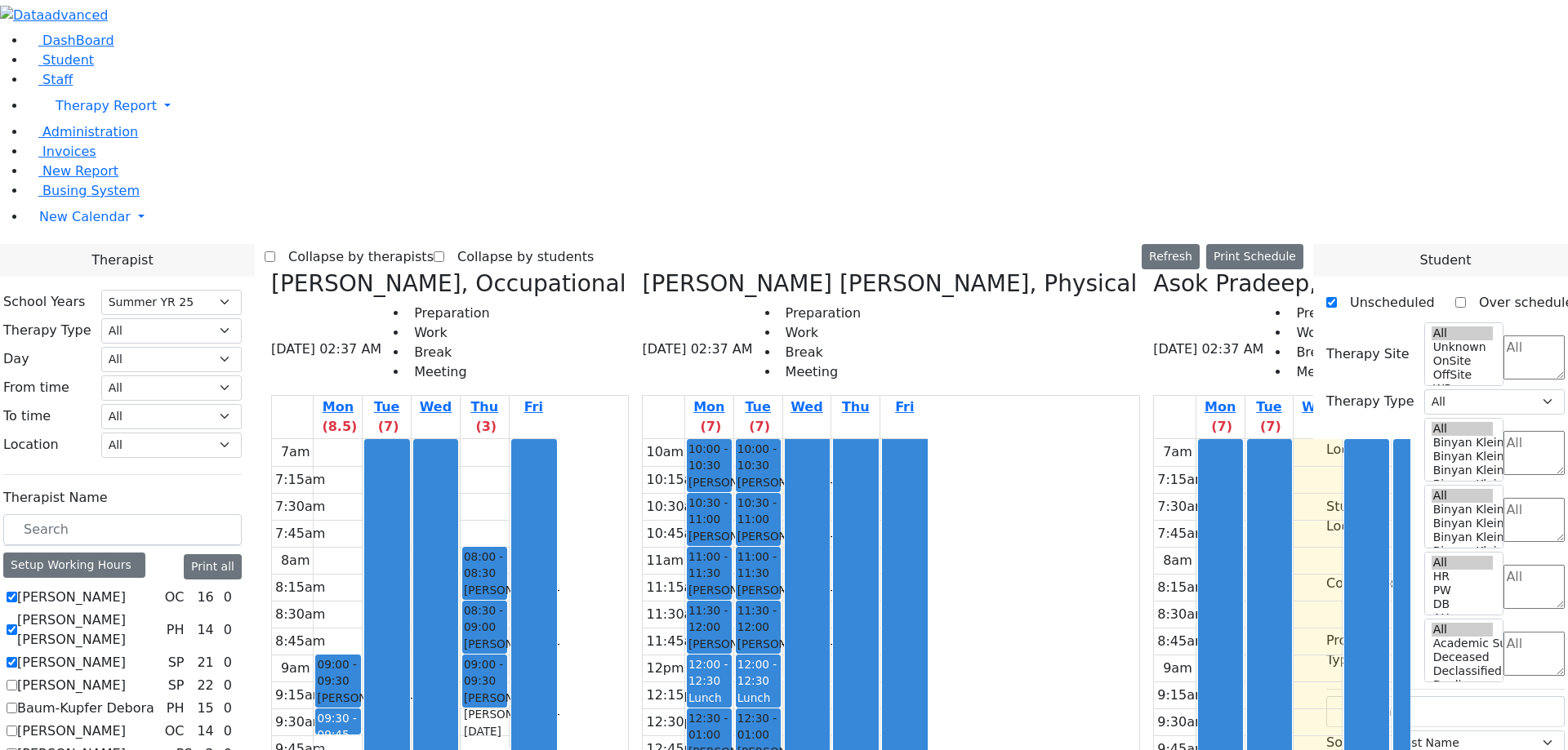
click at [1153, 270] on icon at bounding box center [1153, 284] width 0 height 27
checkbox input "false"
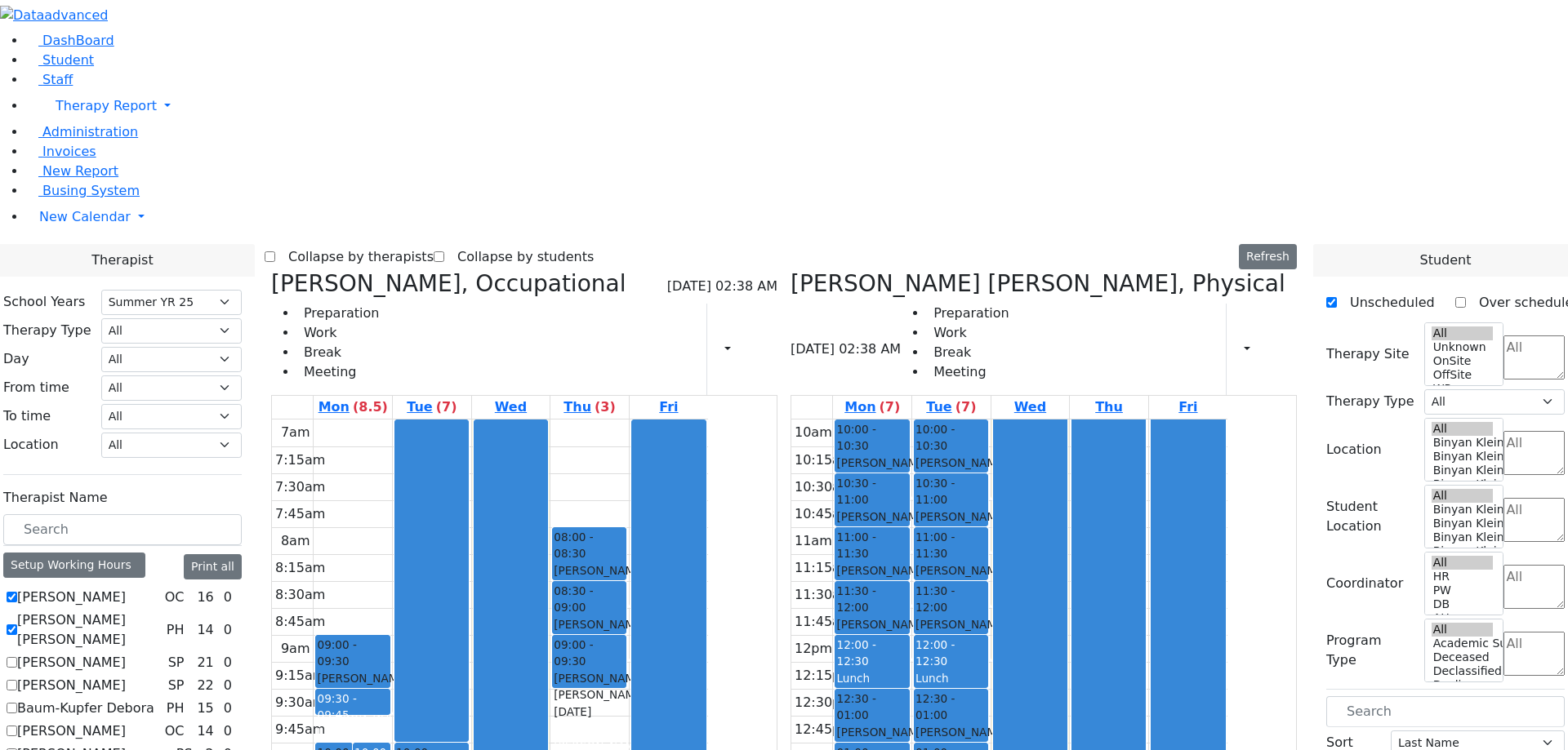
click at [791, 270] on icon at bounding box center [791, 284] width 0 height 27
checkbox input "false"
select select "1"
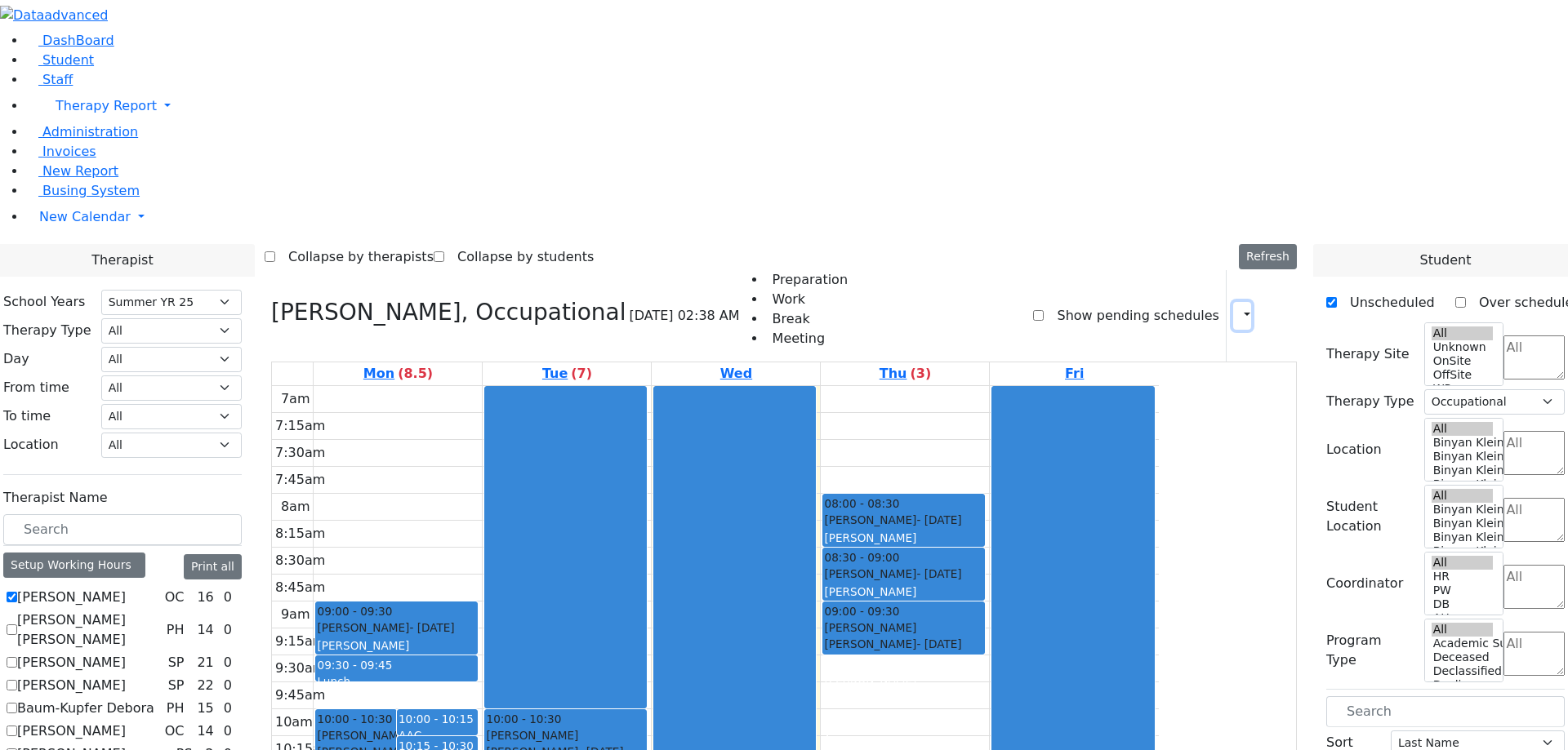
click at [1237, 308] on icon "button" at bounding box center [1237, 315] width 0 height 15
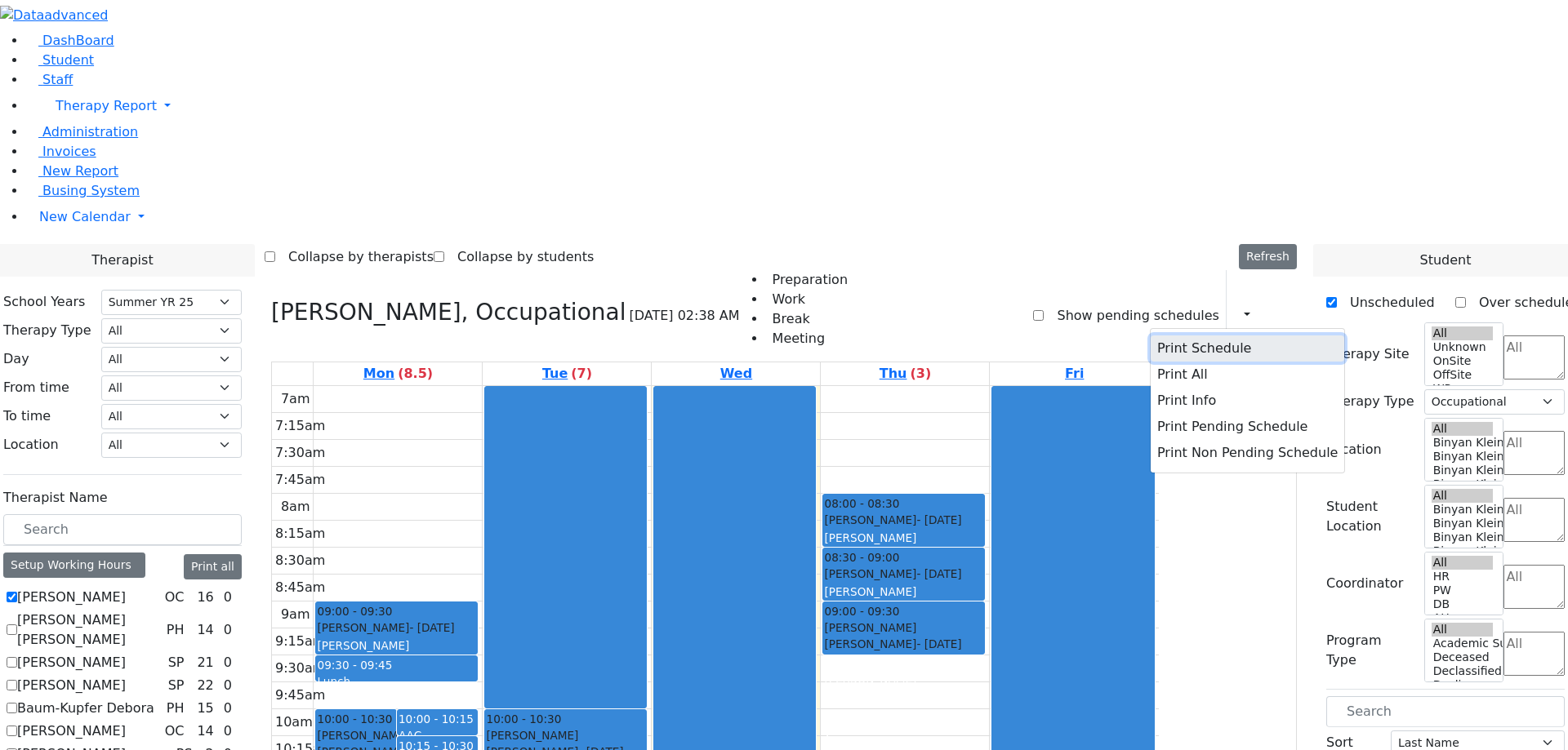
click at [1172, 336] on button "Print Schedule" at bounding box center [1247, 348] width 194 height 26
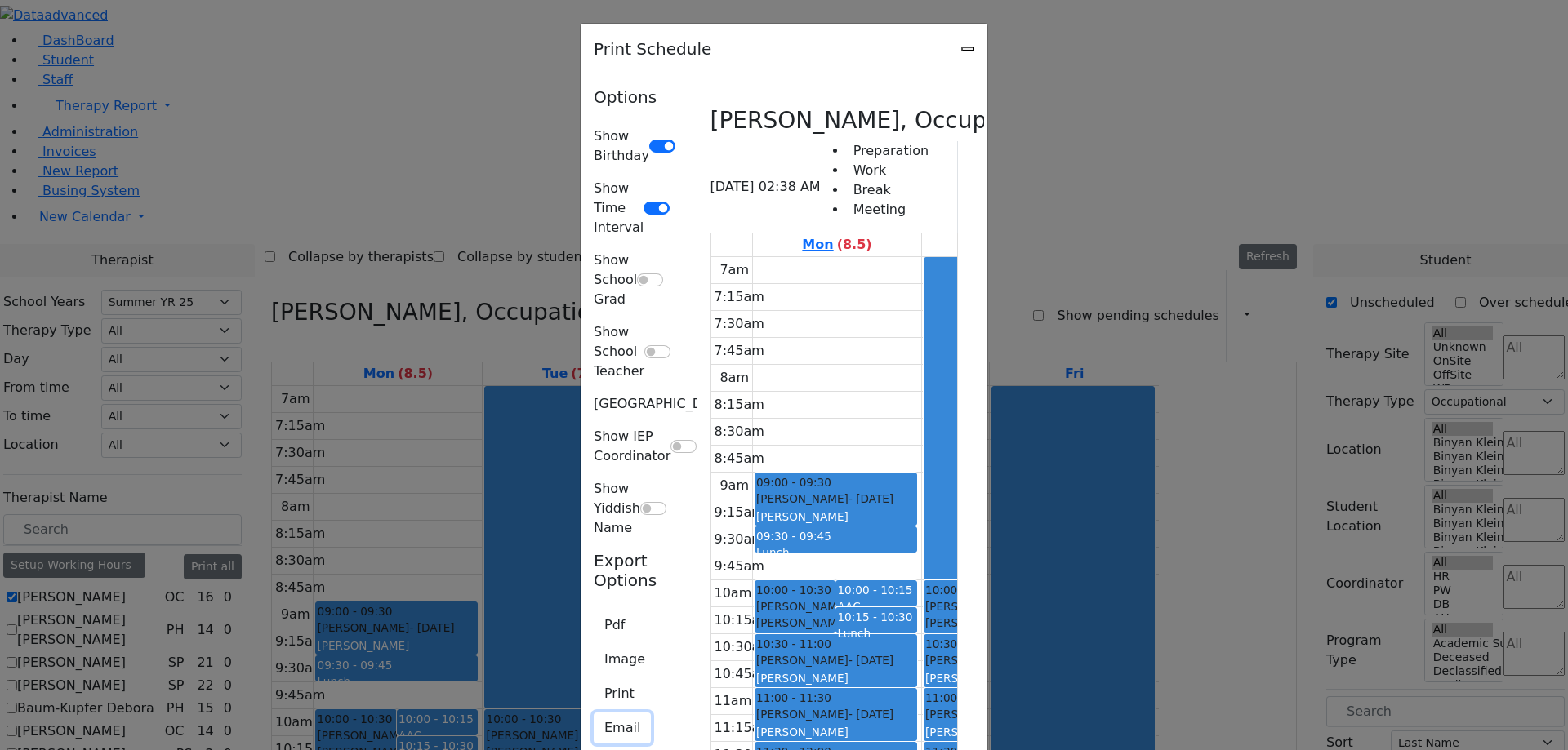
click at [593, 712] on button "Email" at bounding box center [622, 727] width 57 height 31
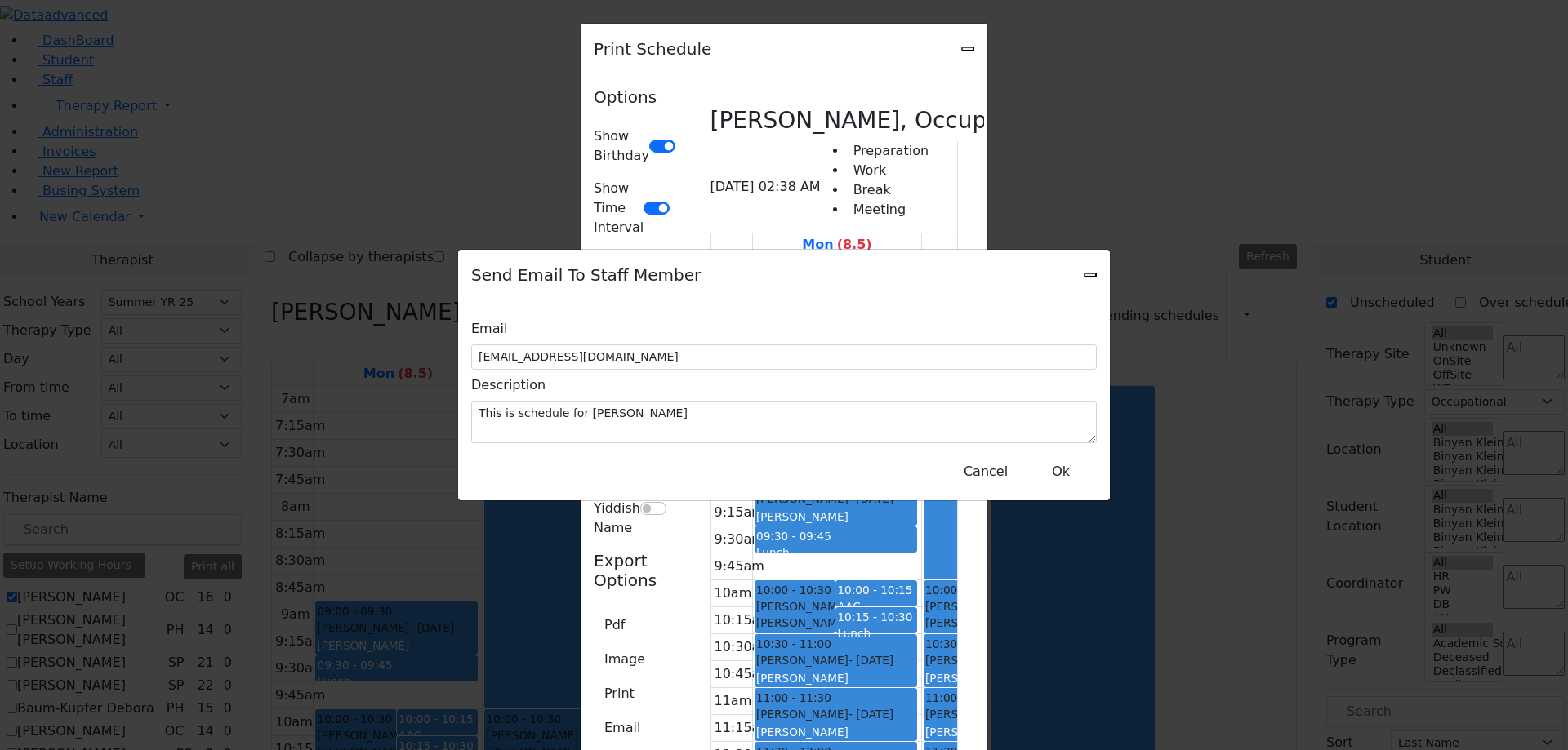
click at [1090, 275] on icon "Close" at bounding box center [1090, 275] width 0 height 0
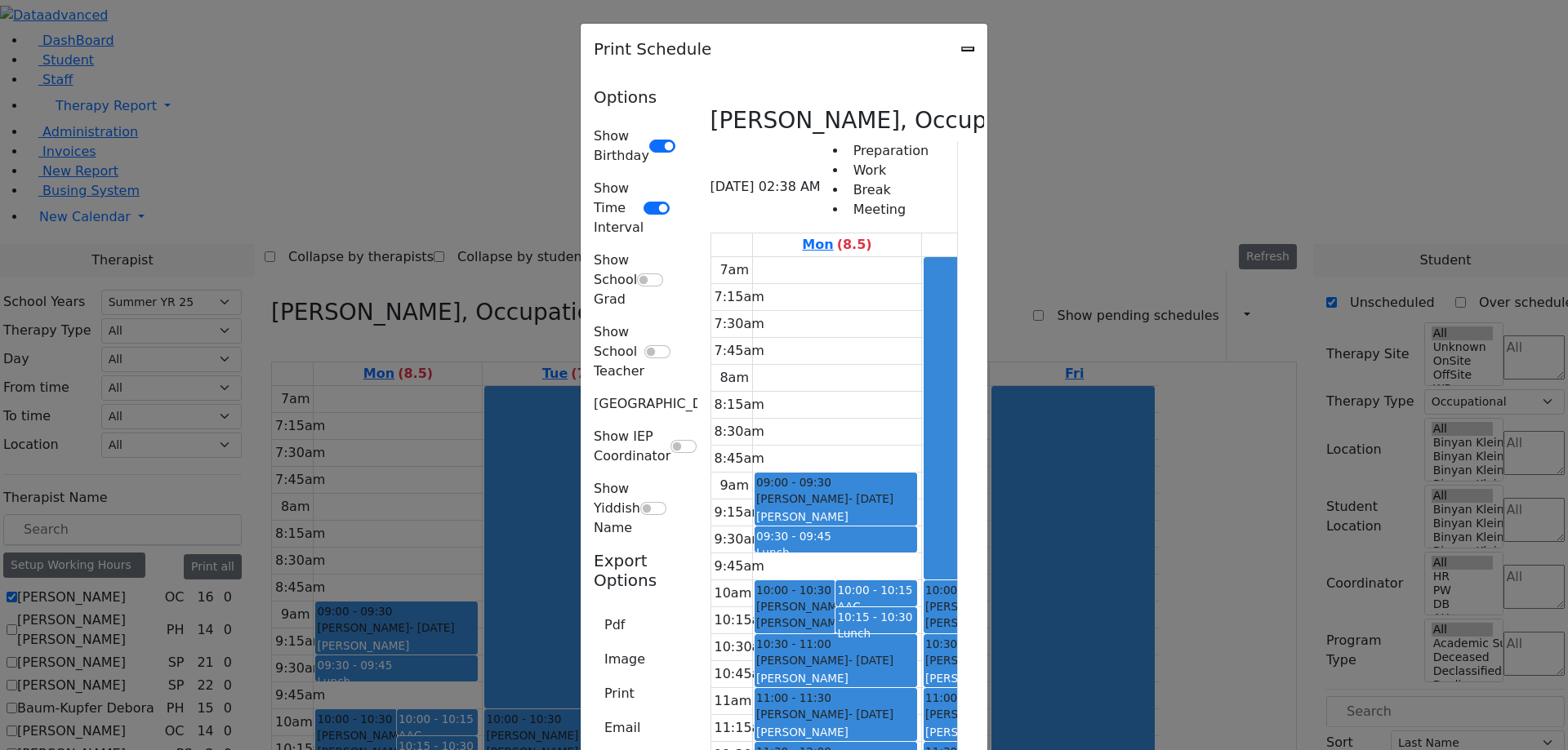
click at [968, 49] on icon "Close" at bounding box center [968, 49] width 0 height 0
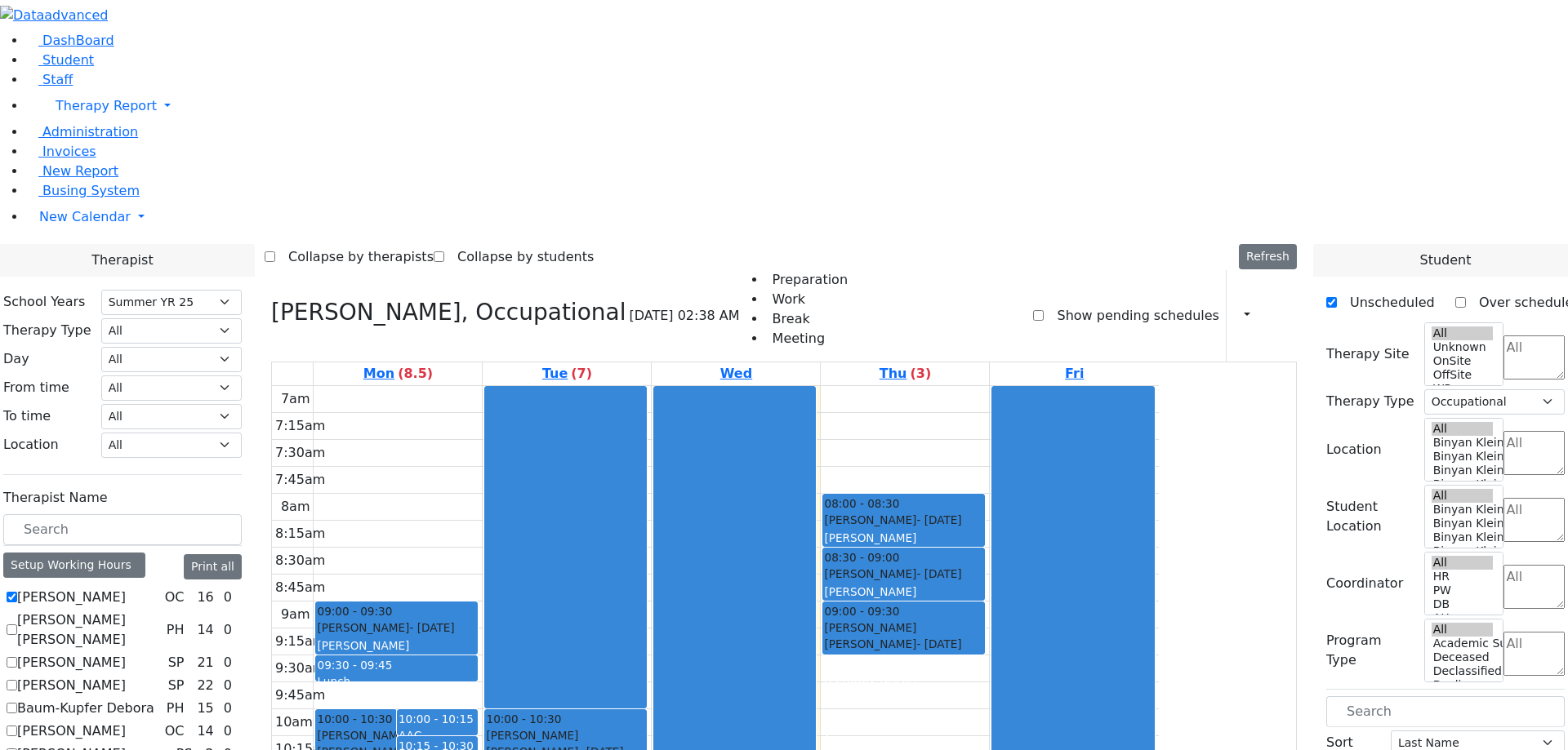
click at [160, 611] on label "[PERSON_NAME] [PERSON_NAME]" at bounding box center [88, 630] width 143 height 39
click at [17, 624] on input "[PERSON_NAME] [PERSON_NAME]" at bounding box center [12, 629] width 11 height 11
checkbox input "true"
select select
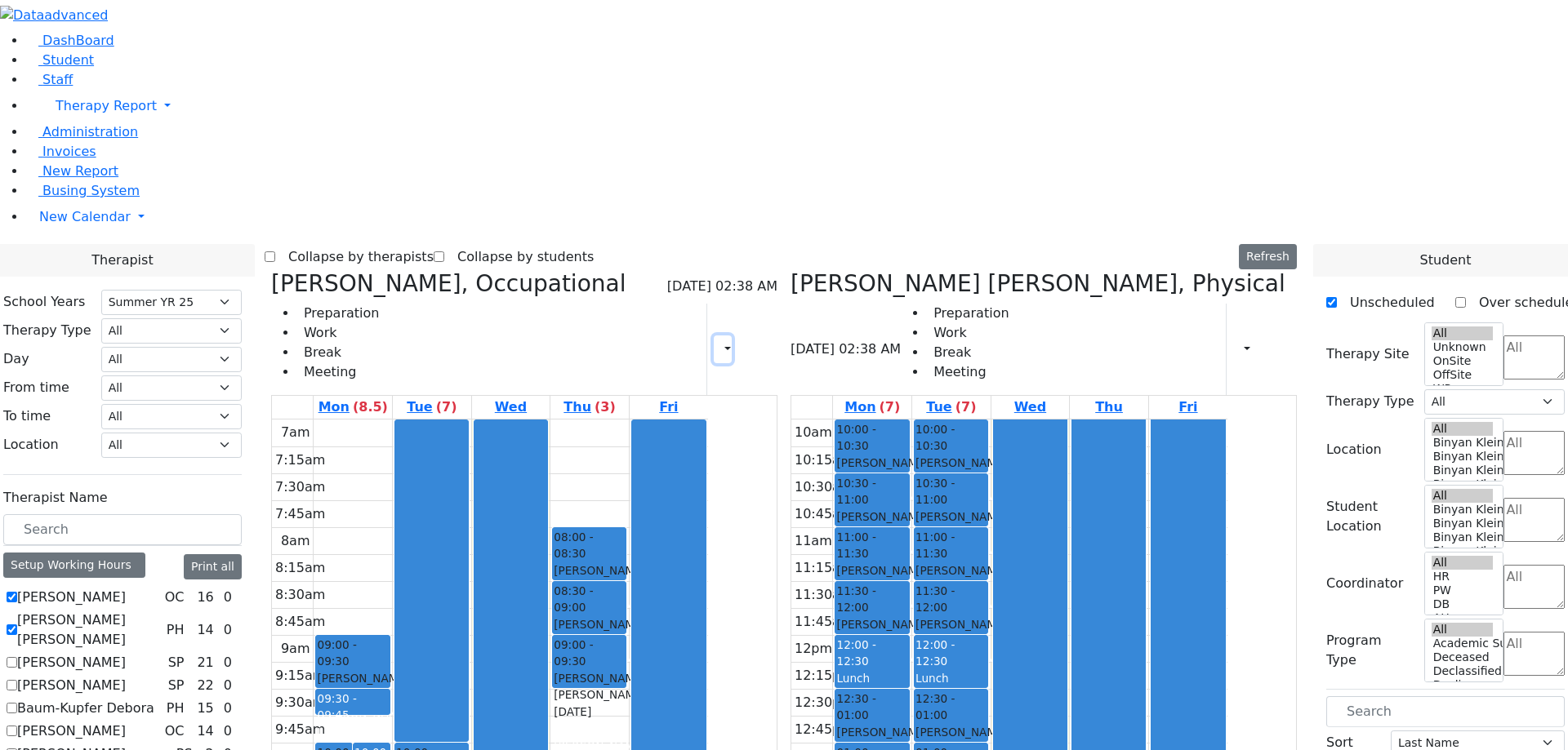
click at [732, 336] on button "button" at bounding box center [722, 349] width 18 height 28
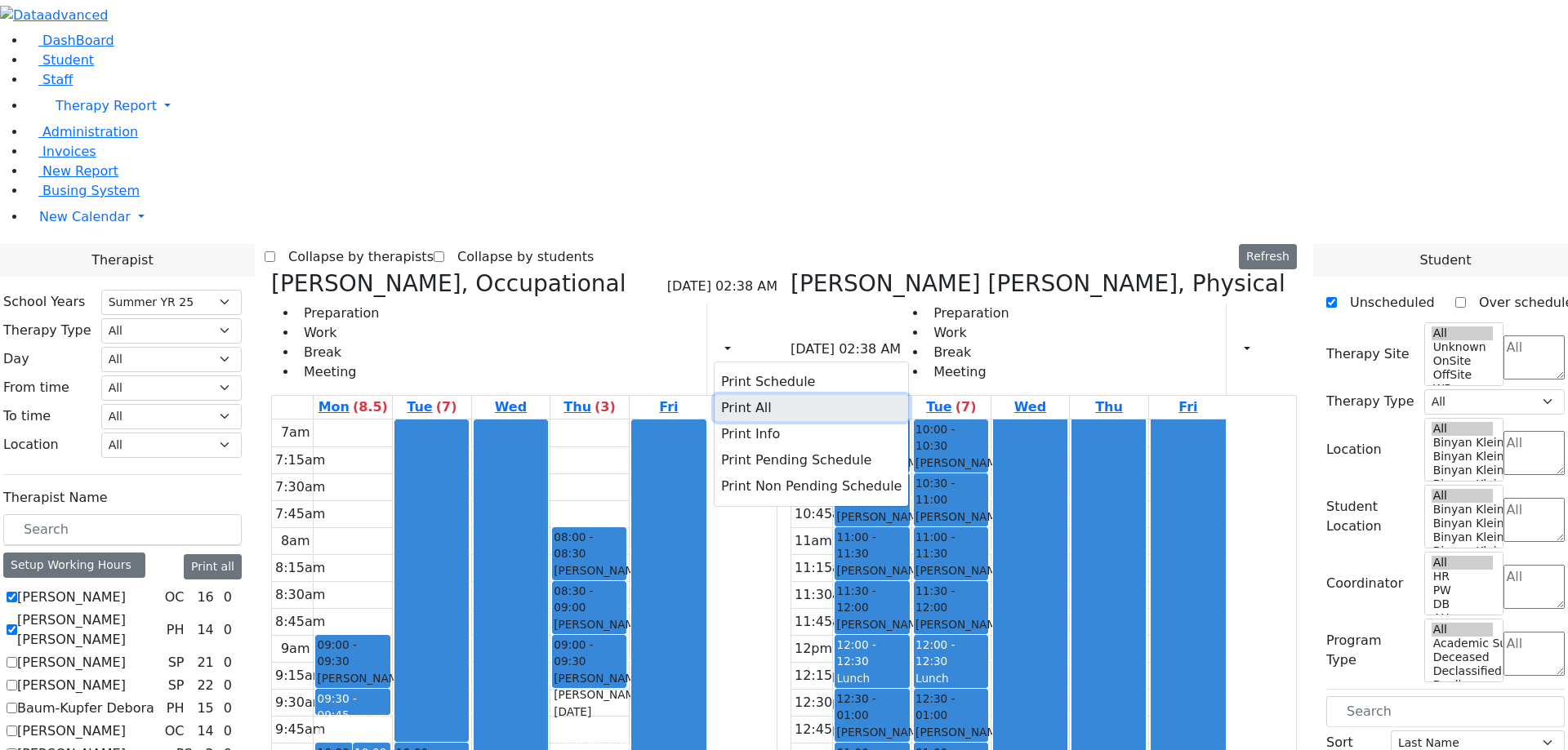
click at [790, 395] on button "Print All" at bounding box center [811, 408] width 194 height 26
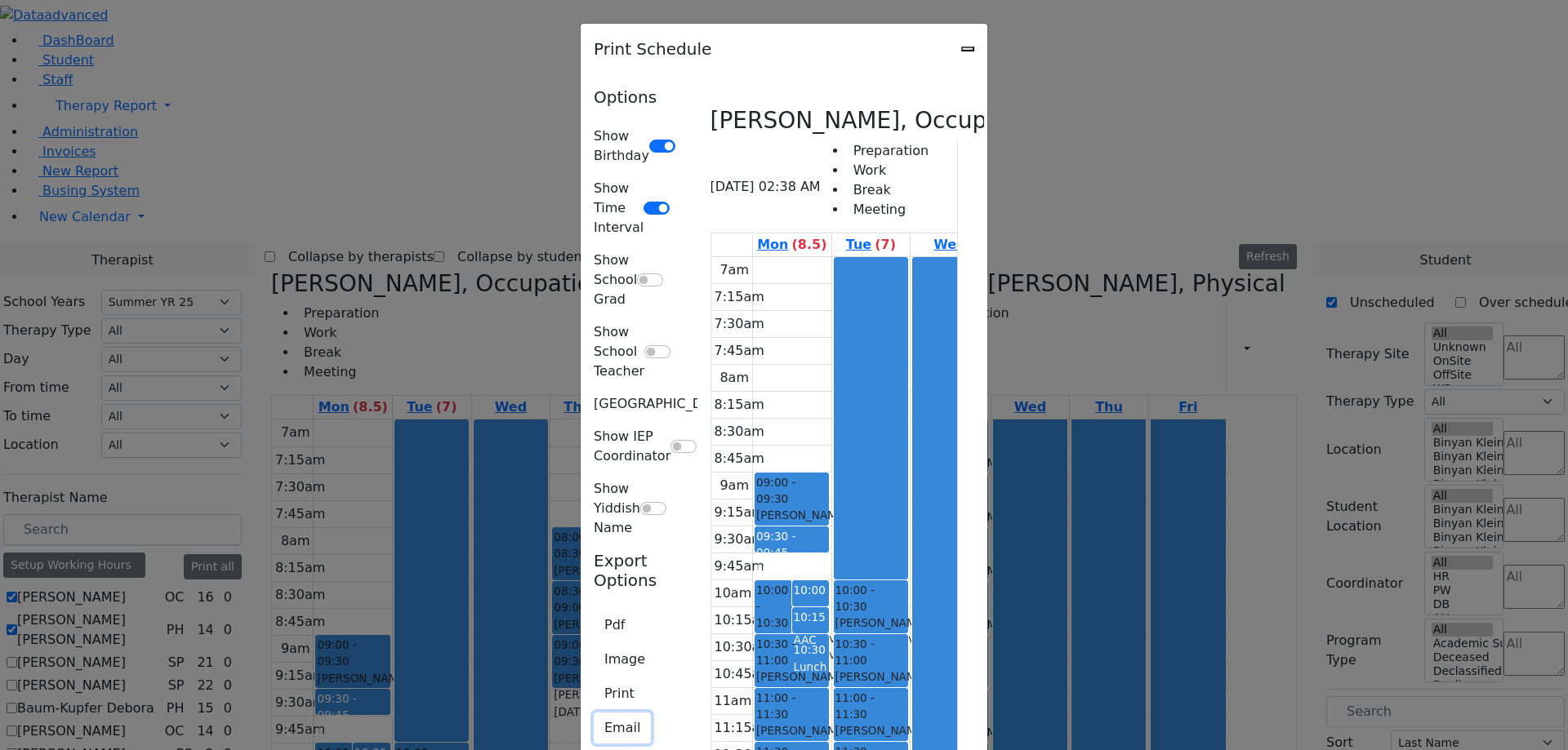
click at [593, 712] on button "Email" at bounding box center [622, 727] width 57 height 31
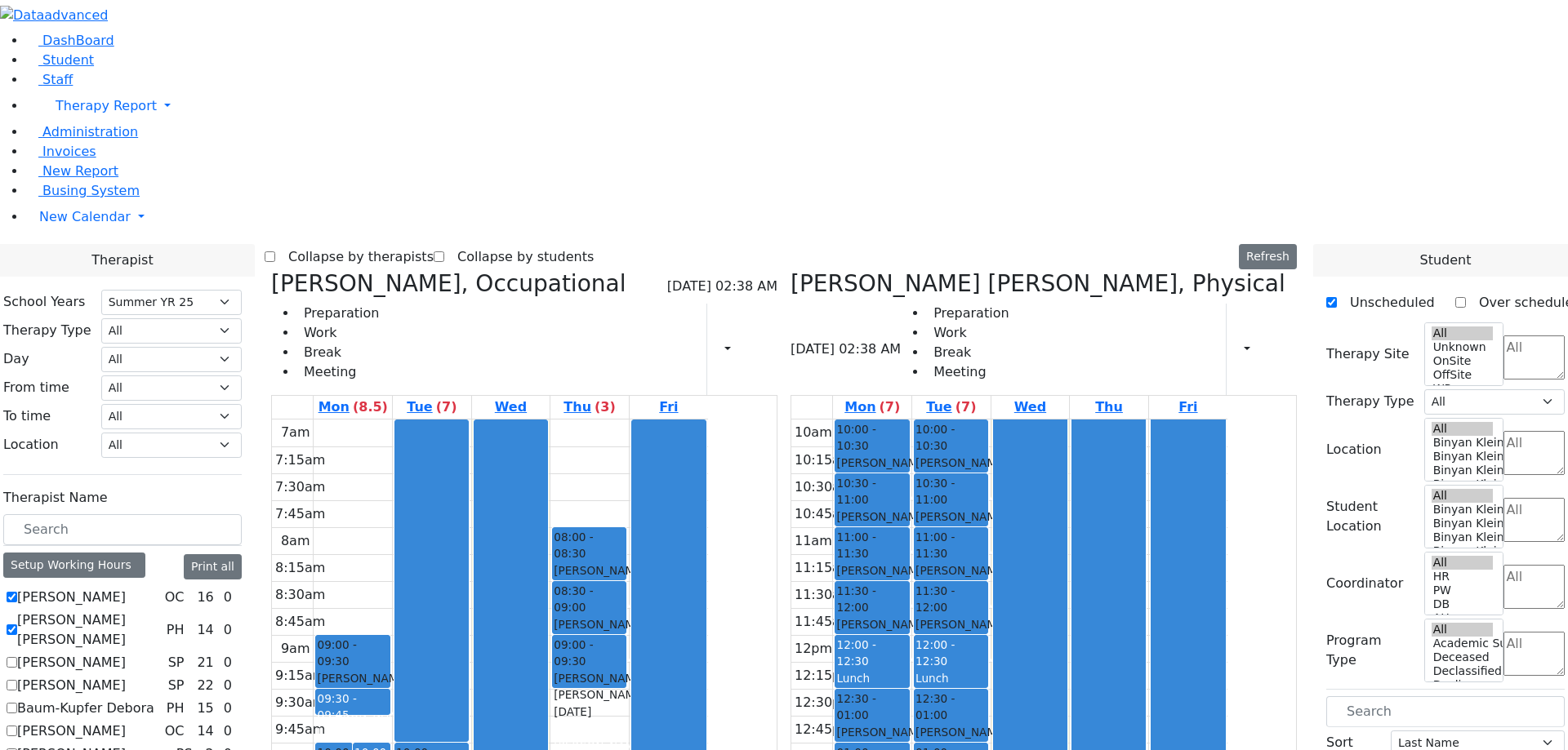
click at [1244, 304] on div "Print Schedule Print All Print Info Print Pending Schedule Print Non Pending Sc…" at bounding box center [1261, 349] width 71 height 91
click at [1239, 336] on button "button" at bounding box center [1241, 349] width 18 height 28
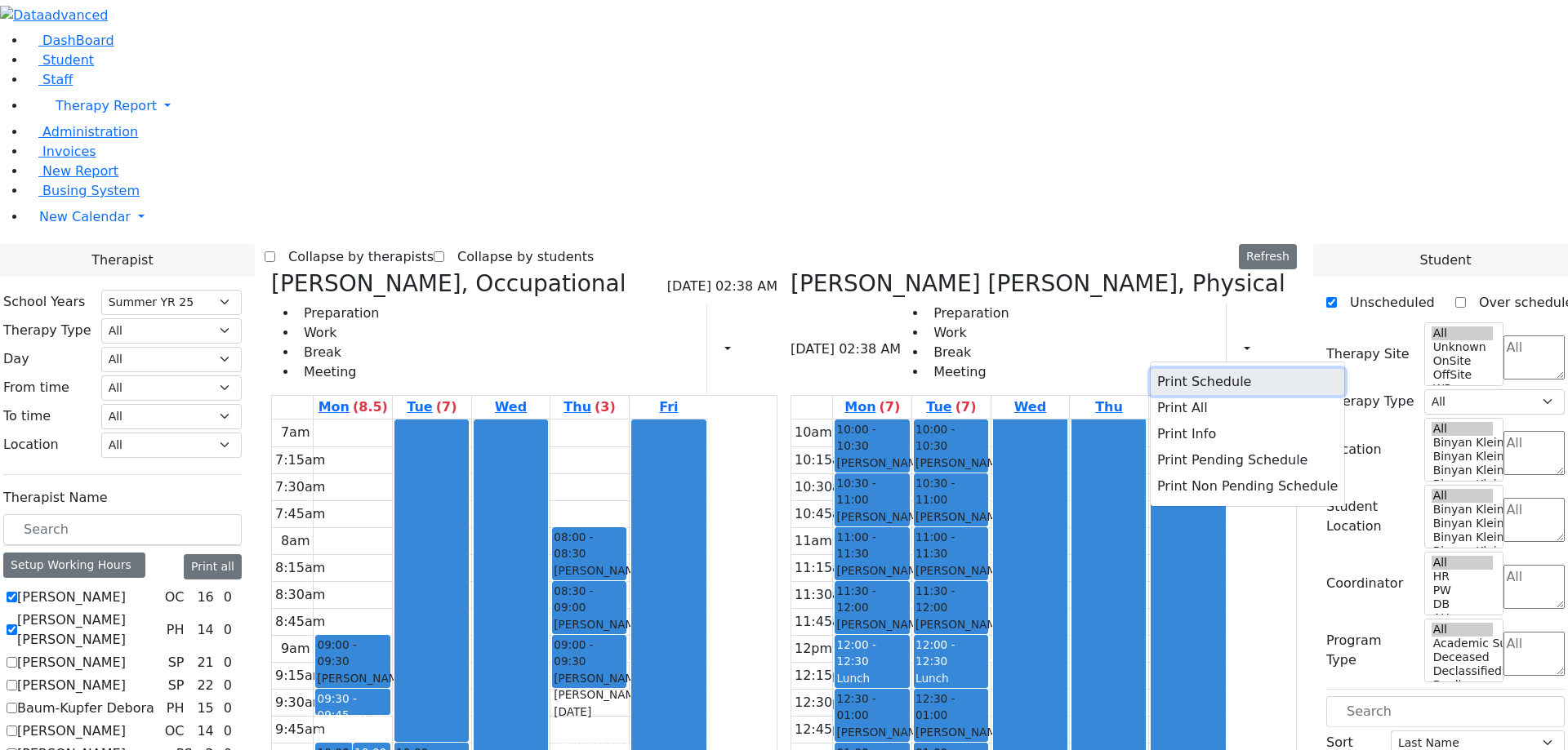
click at [1175, 369] on button "Print Schedule" at bounding box center [1247, 382] width 194 height 26
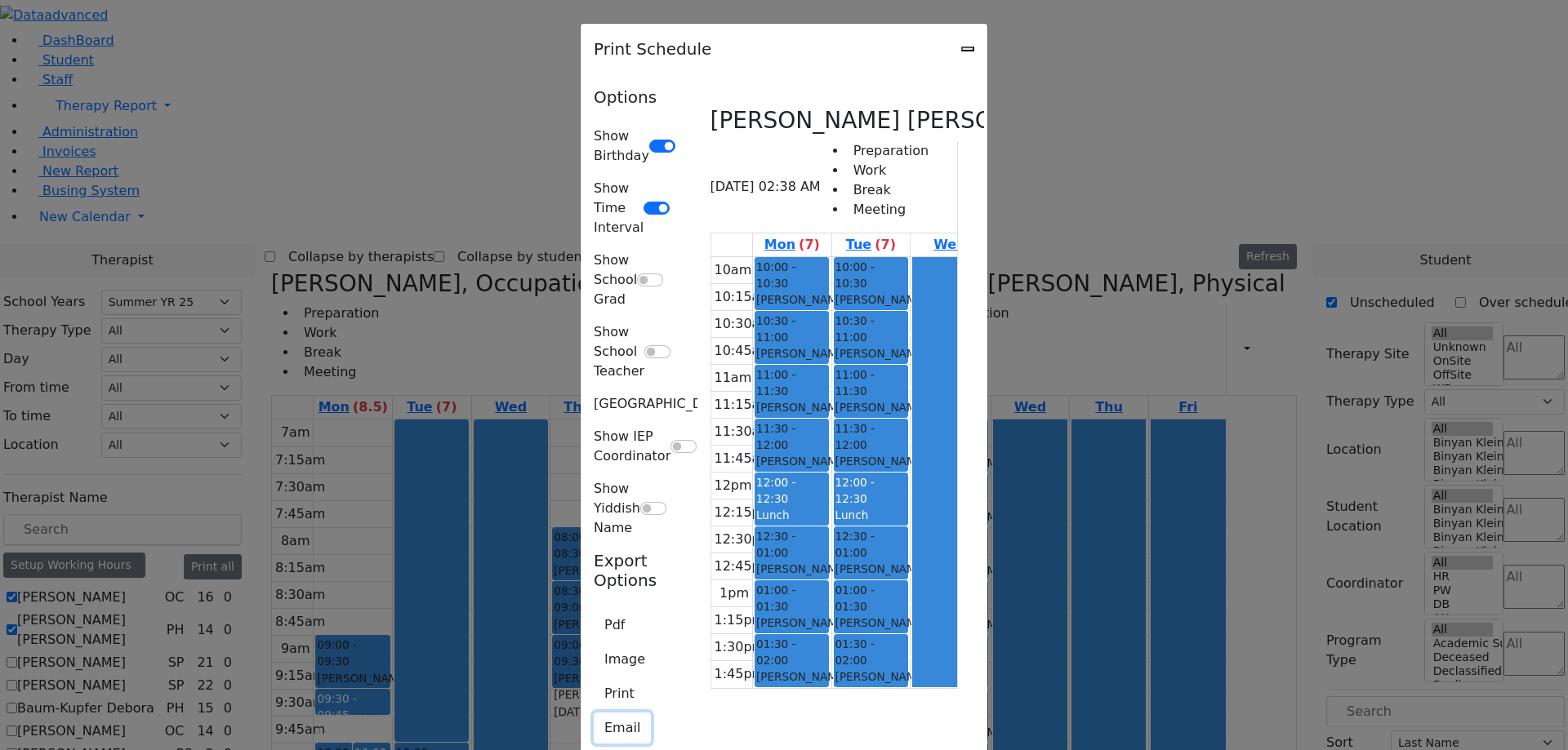
click at [593, 712] on button "Email" at bounding box center [622, 727] width 57 height 31
type input "[EMAIL_ADDRESS][DOMAIN_NAME]"
type textarea "This is schedule for [PERSON_NAME] [PERSON_NAME]"
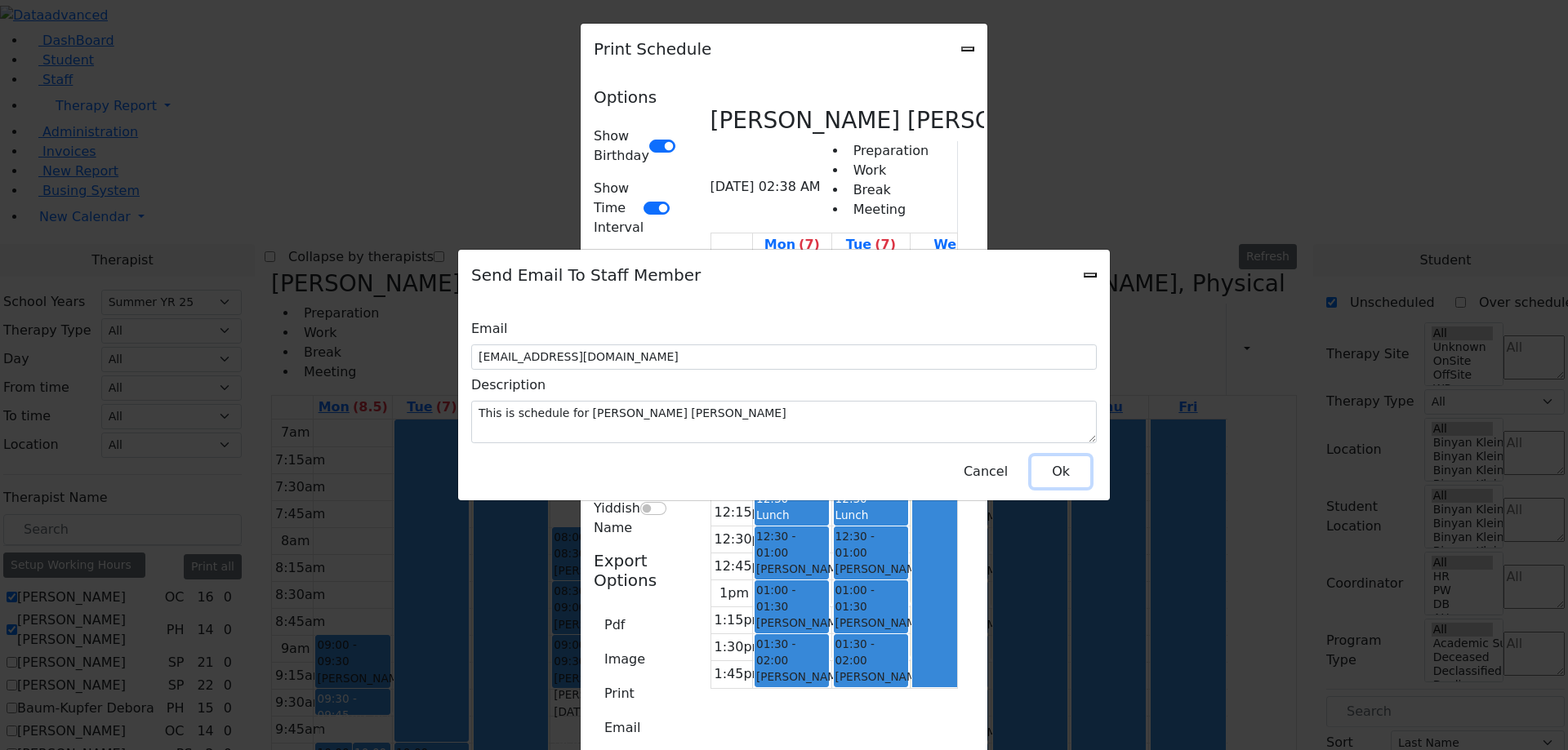
click at [1064, 461] on button "Ok" at bounding box center [1061, 471] width 59 height 31
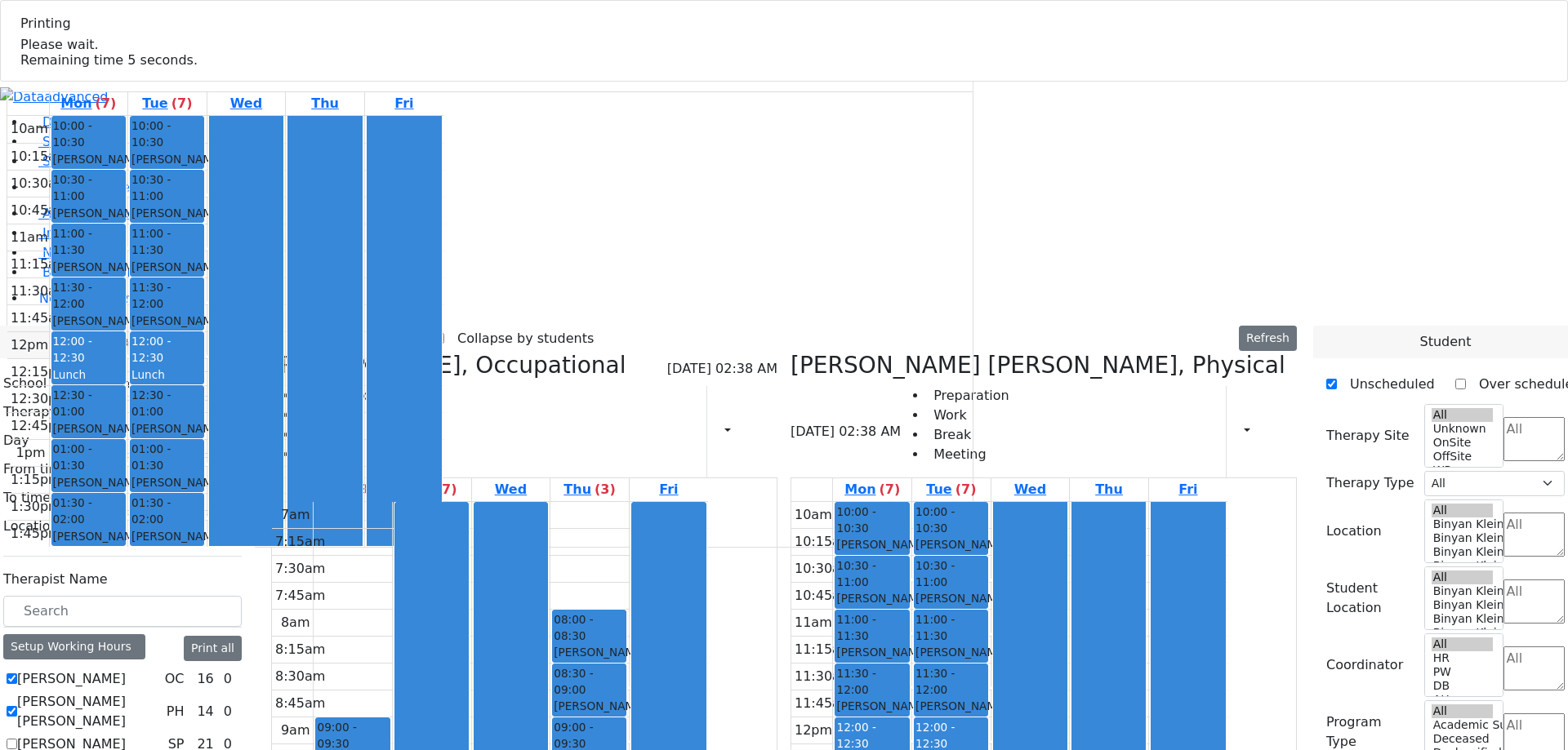
select select "211"
